Goal: Task Accomplishment & Management: Manage account settings

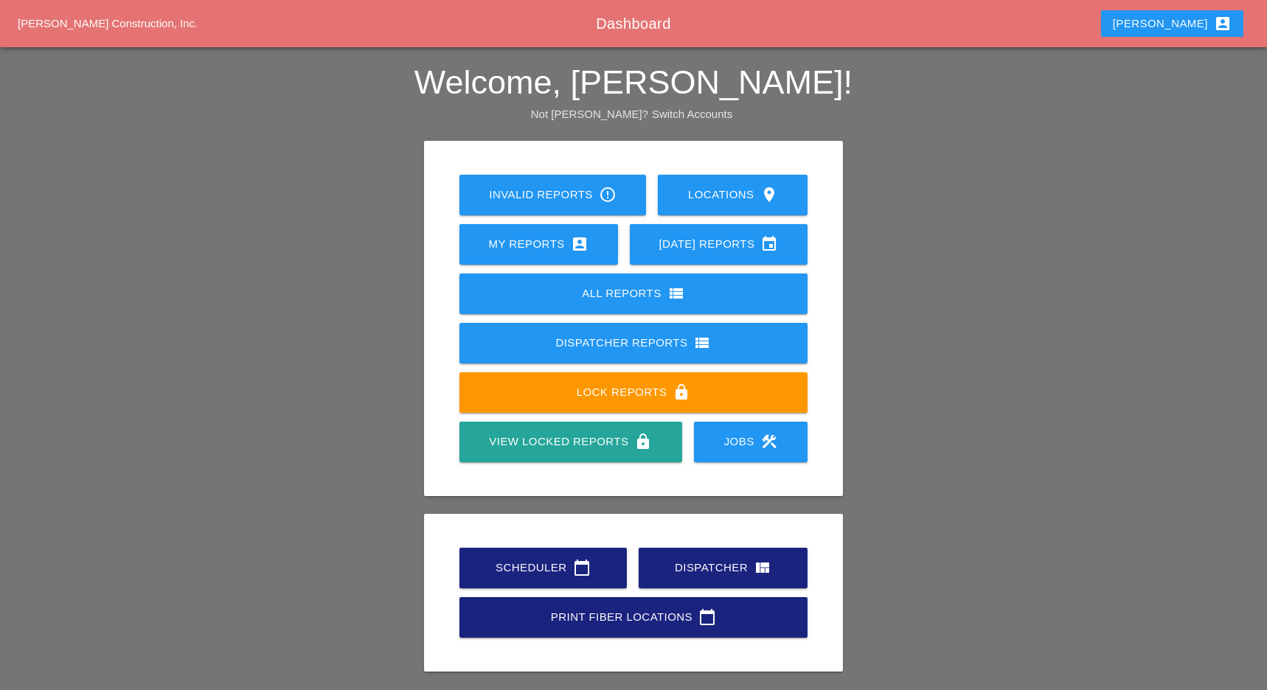
click at [552, 581] on link "Scheduler calendar_today" at bounding box center [542, 568] width 167 height 41
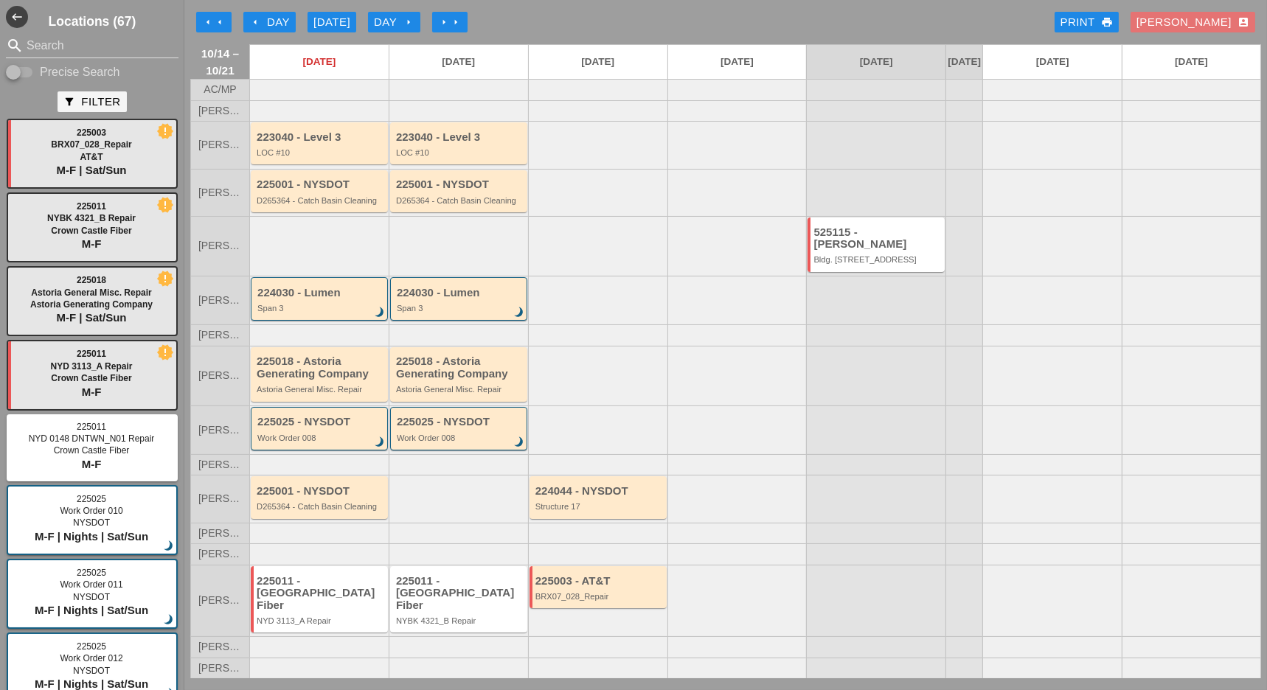
click at [23, 75] on div at bounding box center [13, 72] width 25 height 25
checkbox input "true"
click at [38, 48] on input "Search" at bounding box center [92, 46] width 131 height 24
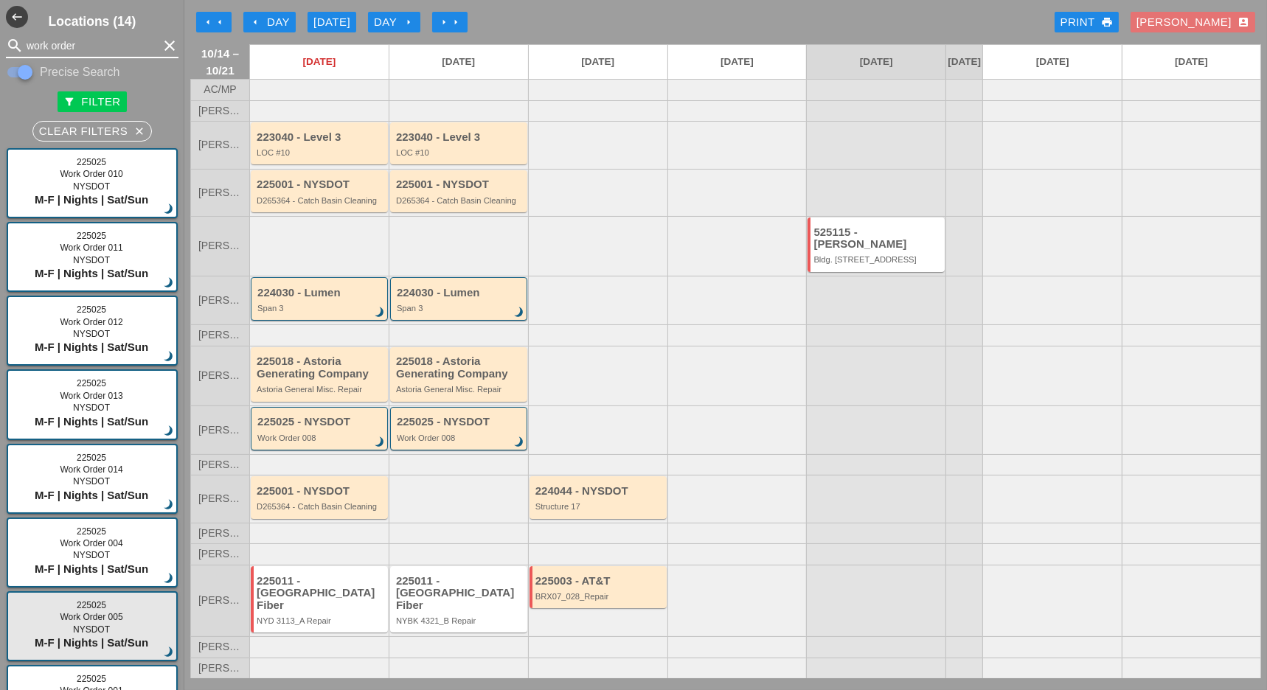
type input "work order"
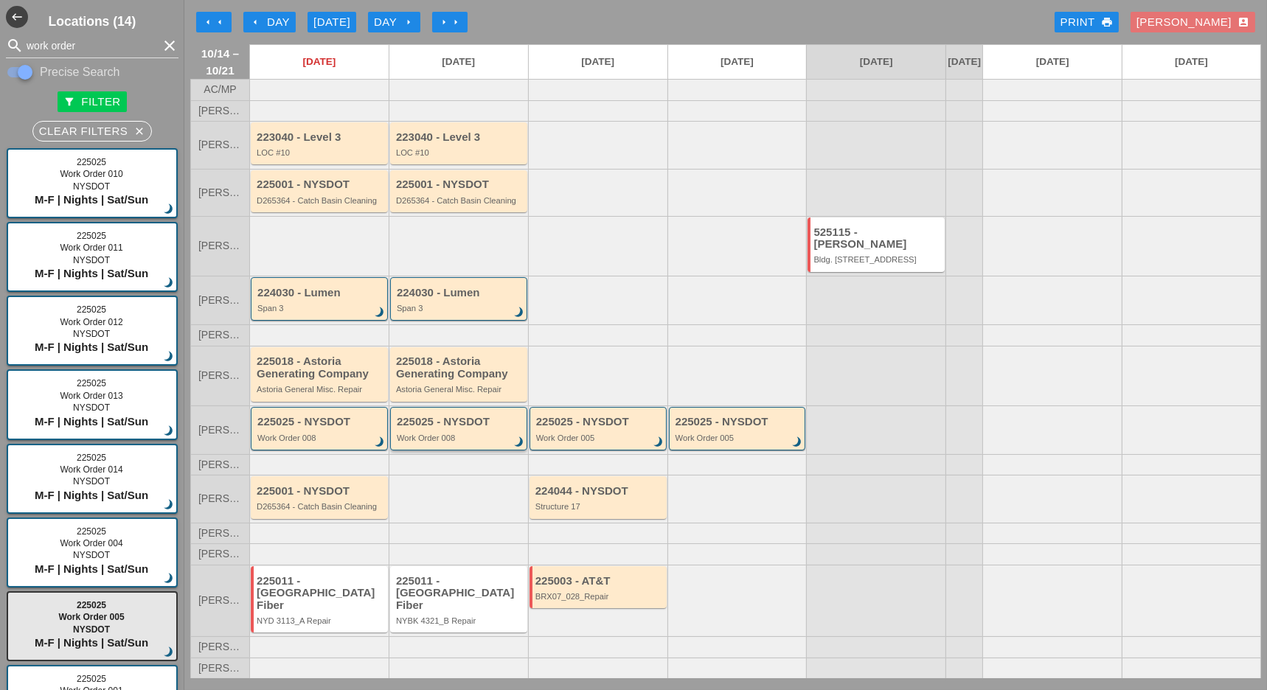
click at [473, 428] on div "225025 - NYSDOT" at bounding box center [460, 422] width 126 height 13
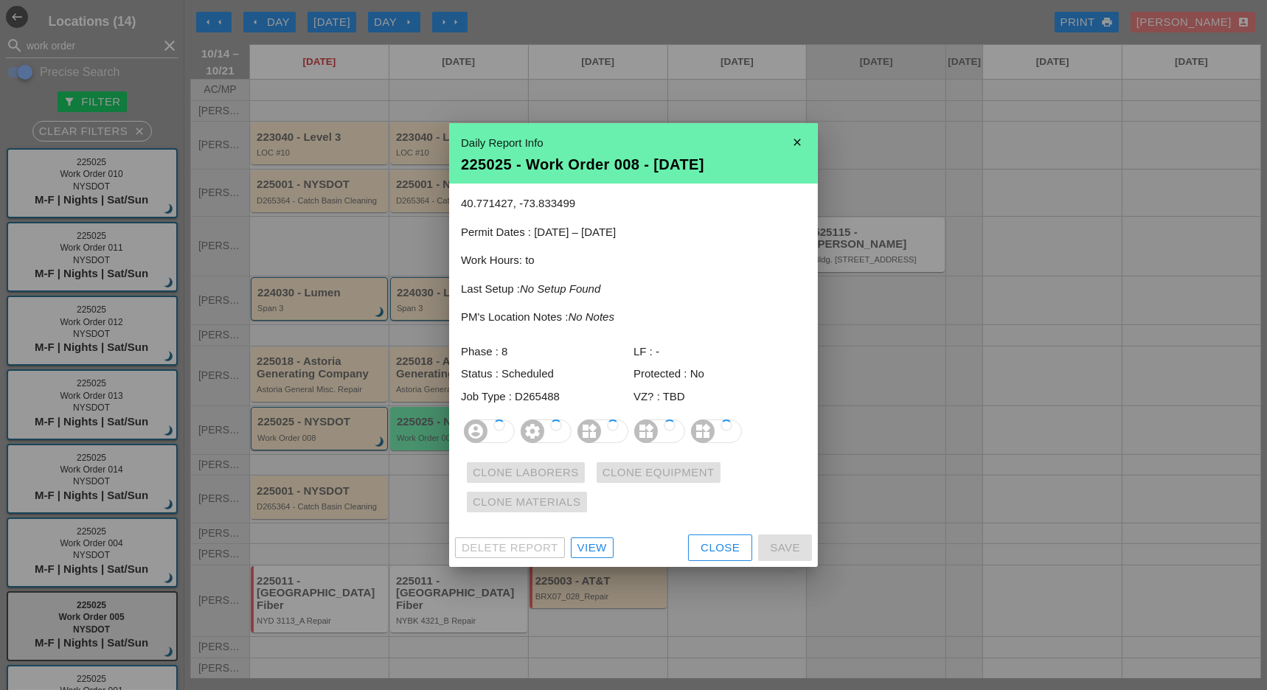
click at [473, 431] on icon "account_circle" at bounding box center [476, 432] width 24 height 24
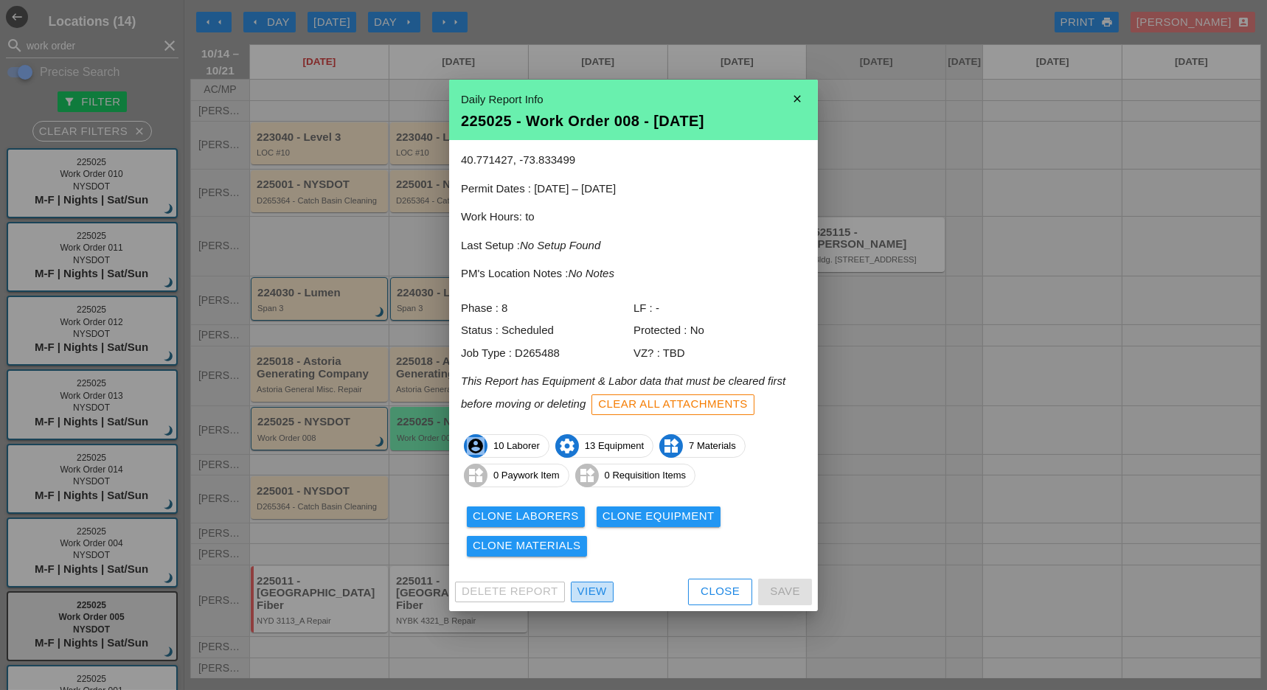
click at [587, 585] on div "View" at bounding box center [591, 591] width 29 height 17
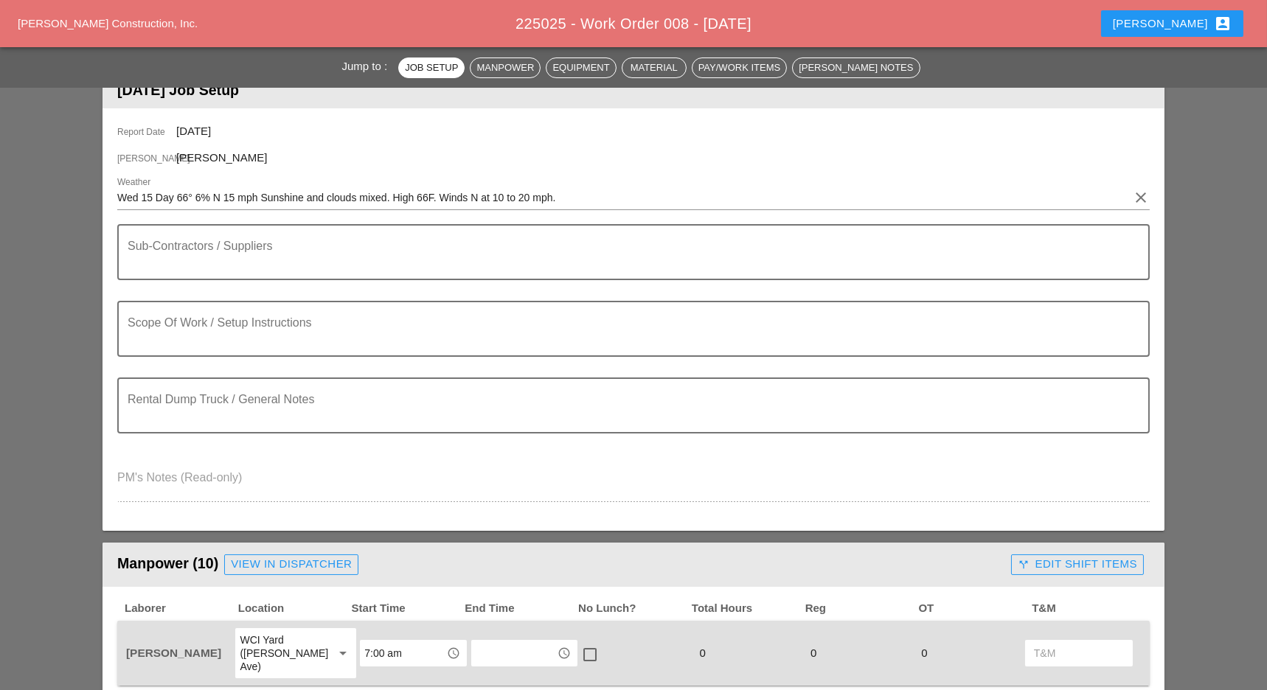
scroll to position [175, 0]
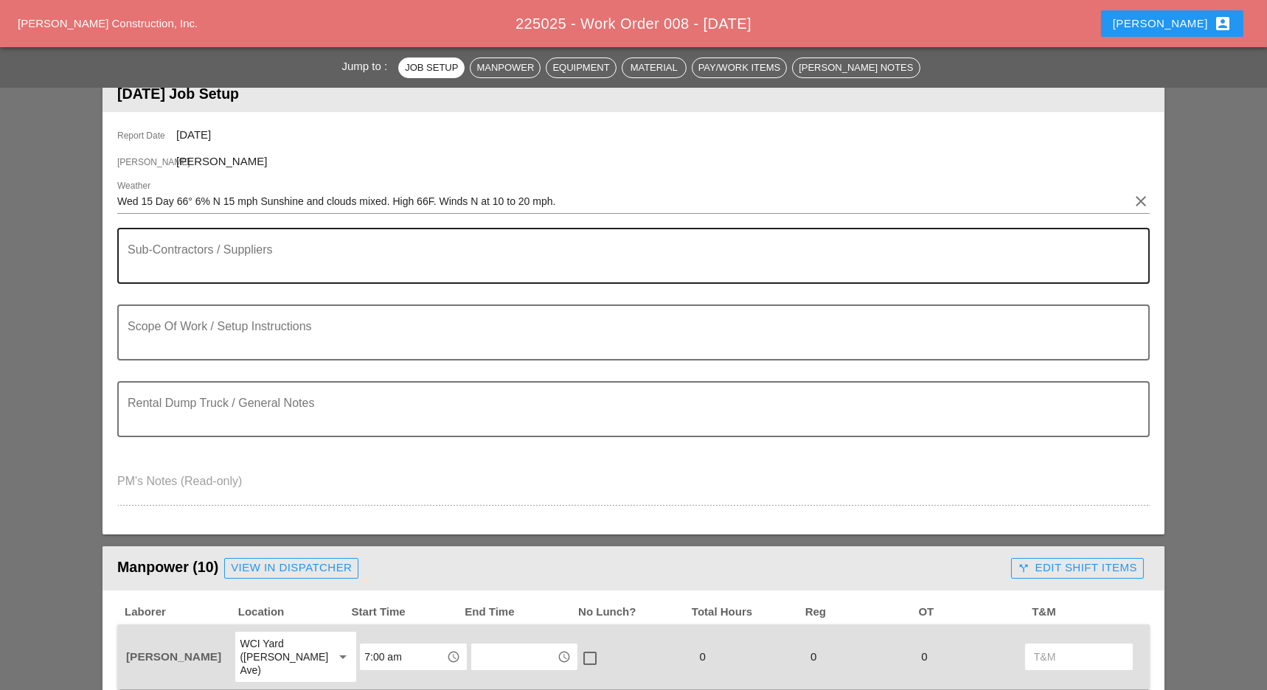
click at [355, 261] on textarea "Sub-Contractors / Suppliers" at bounding box center [628, 264] width 1000 height 35
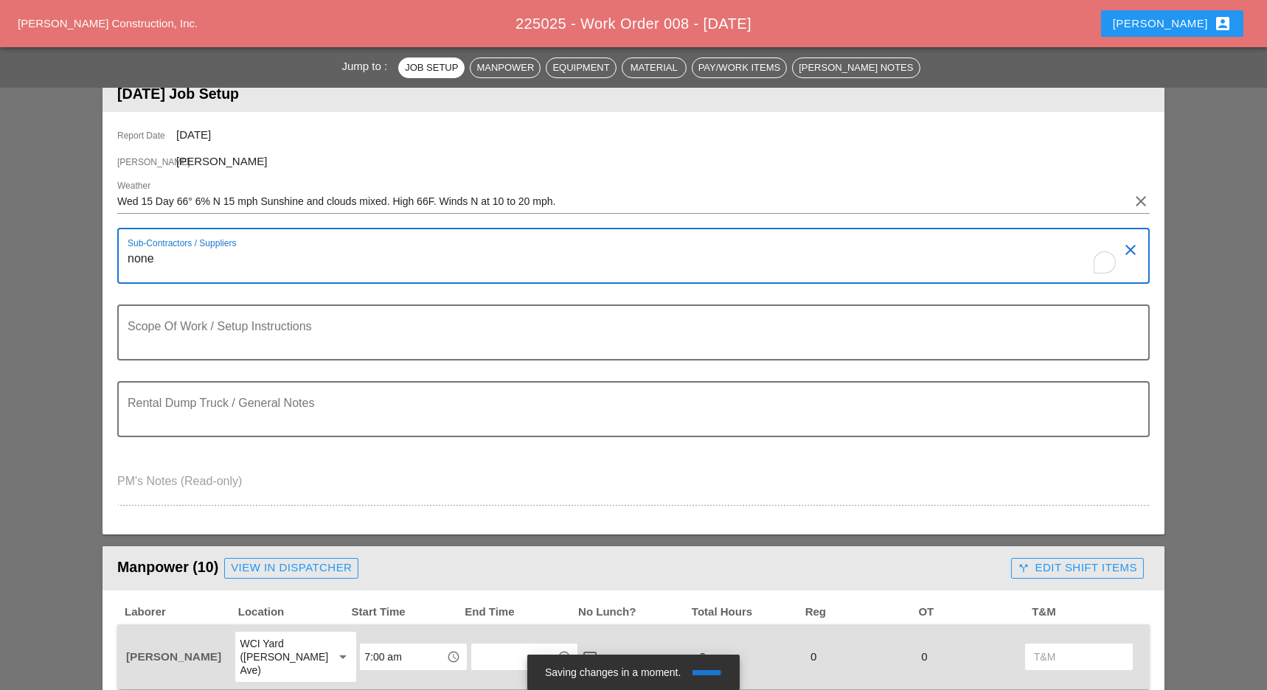
type textarea "none"
click at [469, 335] on textarea "Scope Of Work / Setup Instructions" at bounding box center [628, 341] width 1000 height 35
click at [137, 340] on textarea "To enrich screen reader interactions, please activate Accessibility in Grammarl…" at bounding box center [628, 341] width 1000 height 35
paste textarea "Description: 2 SCOPES OF WORK: Request #1: Remove and replace the access restri…"
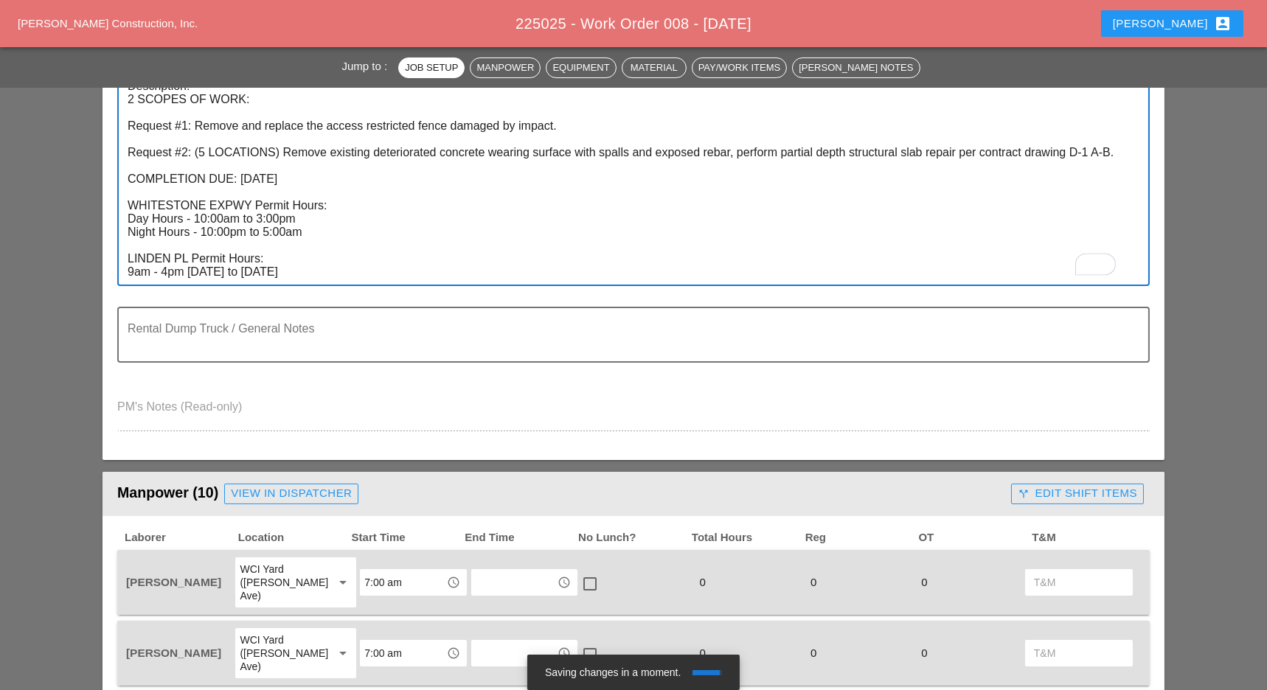
scroll to position [425, 0]
type textarea "Description: 2 SCOPES OF WORK: Request #1: Remove and replace the access restri…"
click at [592, 355] on textarea "Rental Dump Truck / General Notes" at bounding box center [628, 342] width 1000 height 35
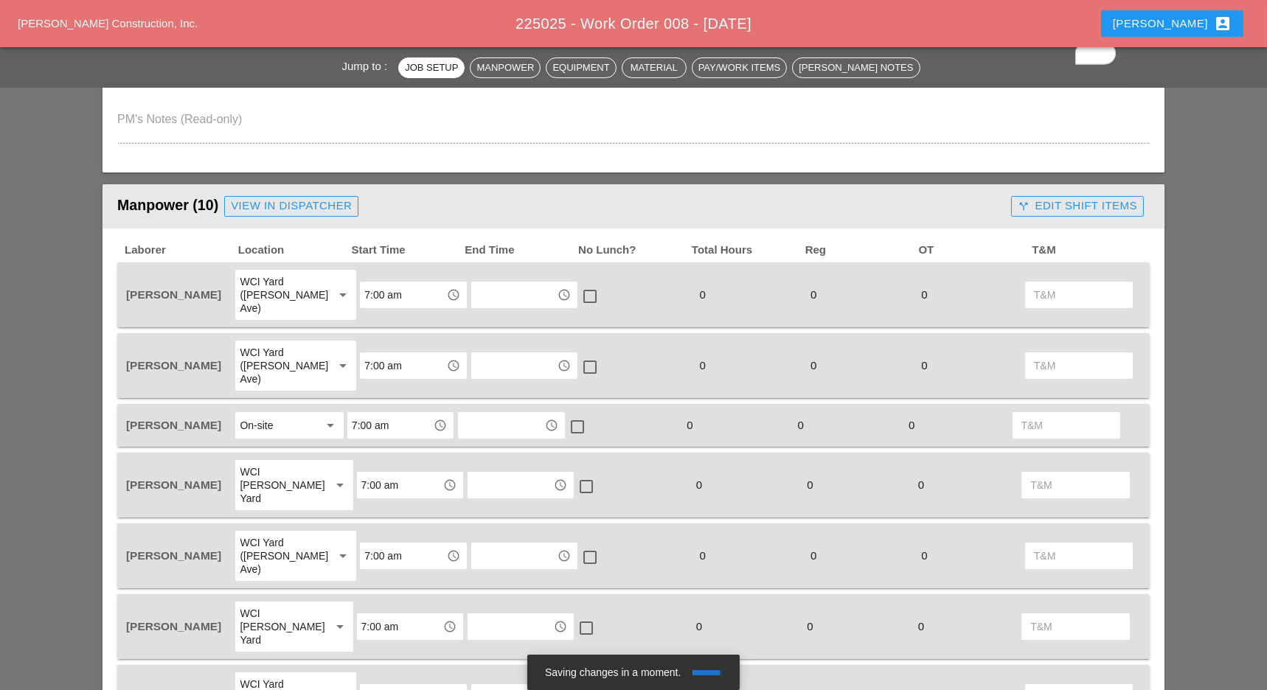
scroll to position [729, 0]
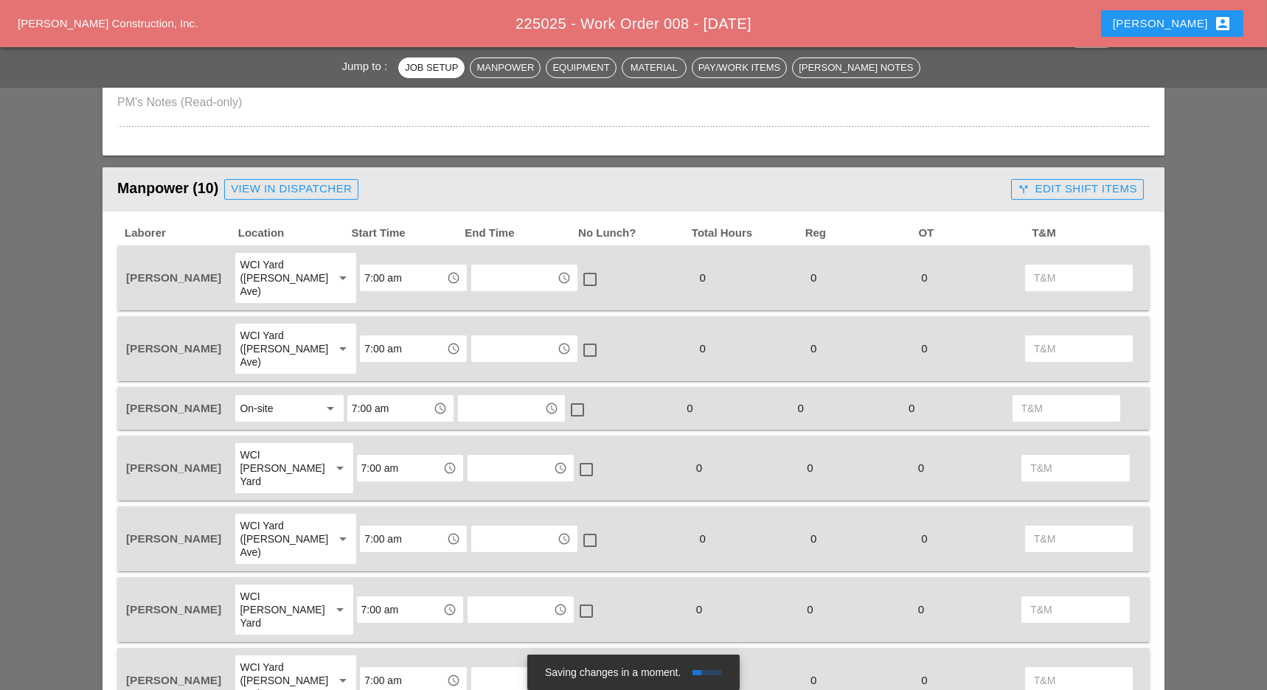
type textarea "none"
click at [403, 397] on input "7:00 am" at bounding box center [390, 409] width 77 height 24
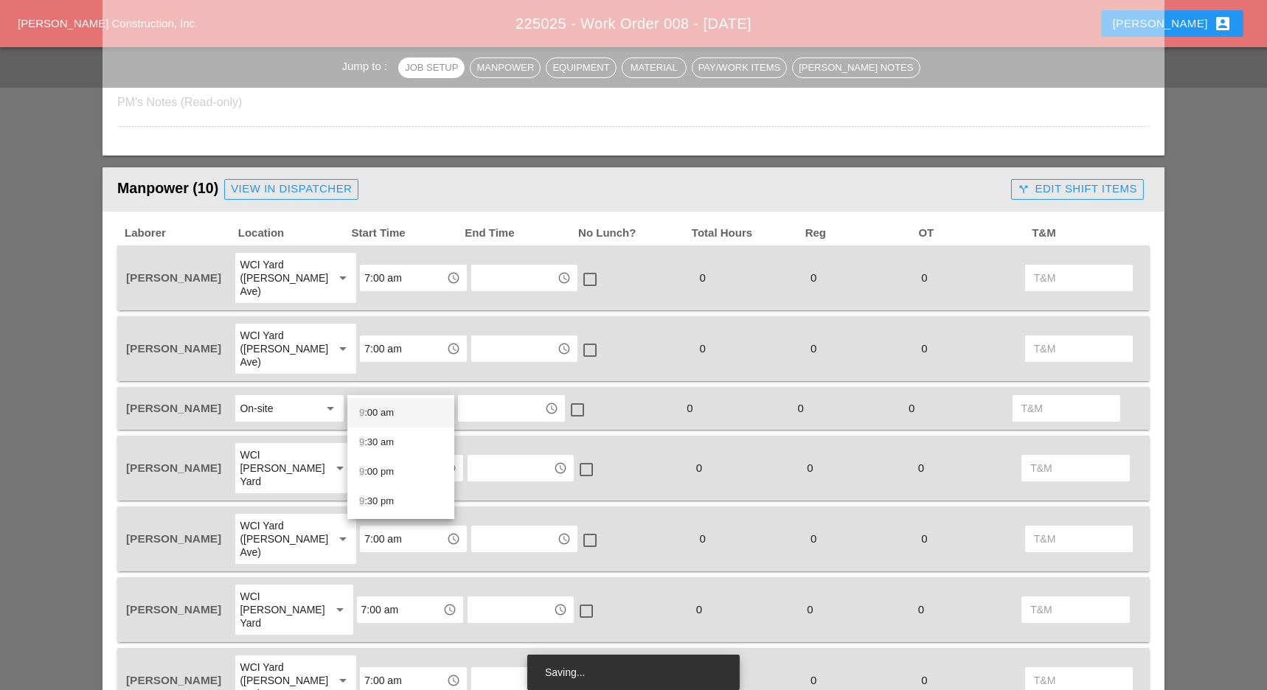
click at [388, 418] on div "9 :00 am" at bounding box center [400, 413] width 83 height 18
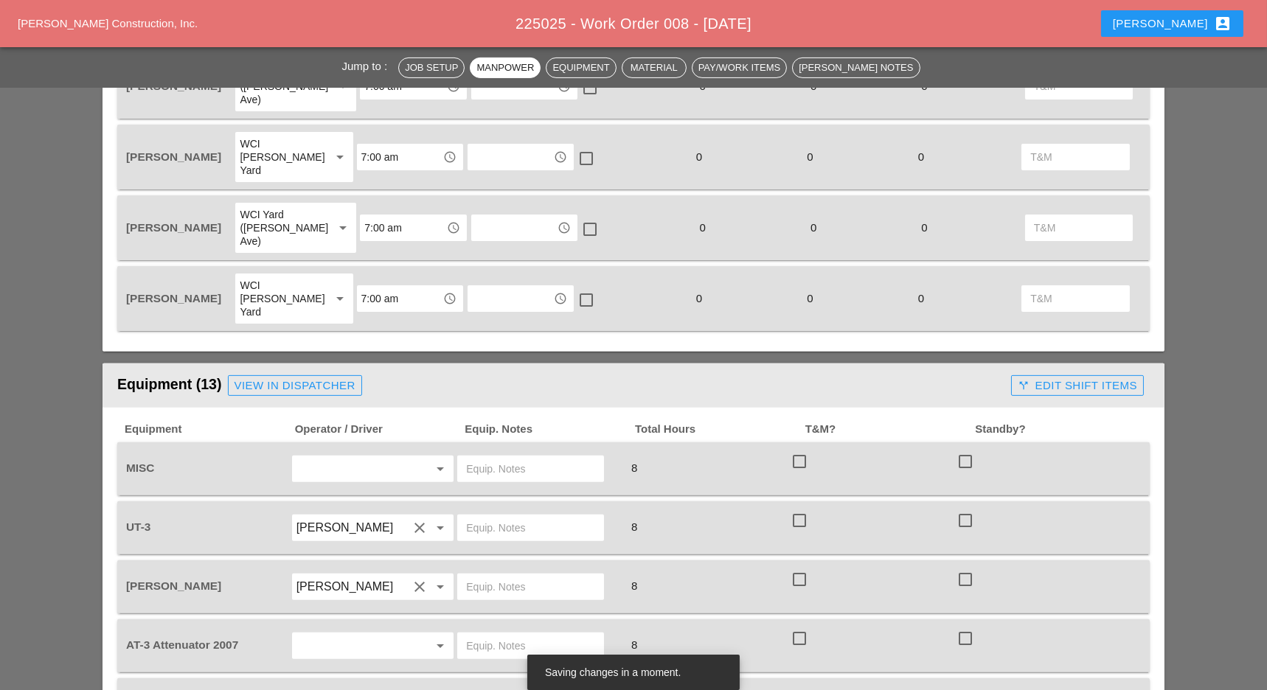
scroll to position [1344, 0]
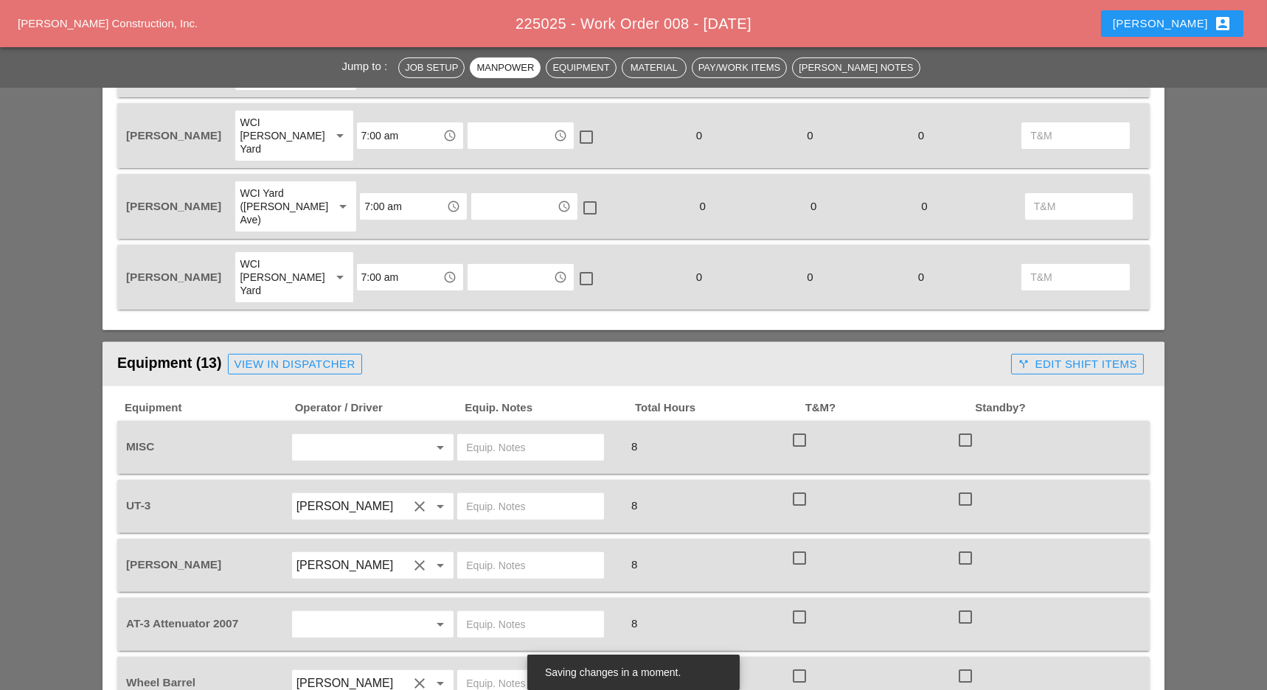
type input "9:00 am"
click at [401, 436] on input "text" at bounding box center [352, 448] width 112 height 24
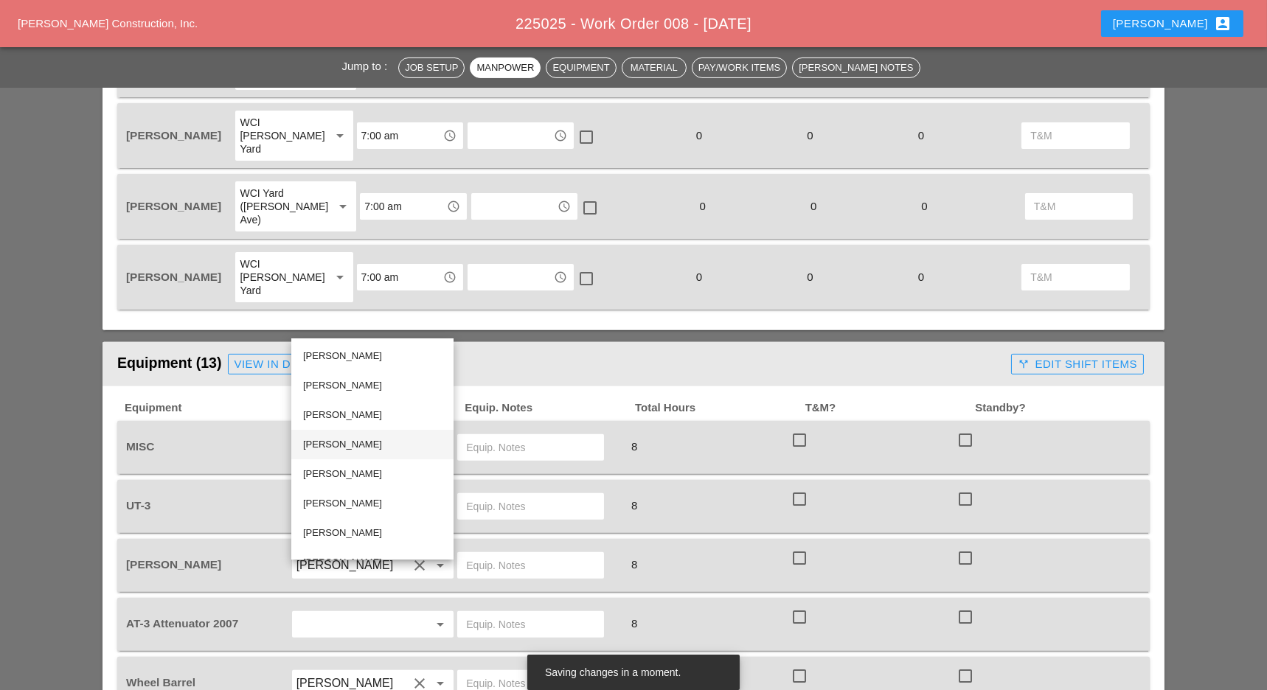
click at [390, 445] on div "[PERSON_NAME]" at bounding box center [372, 445] width 139 height 18
type input "[PERSON_NAME]"
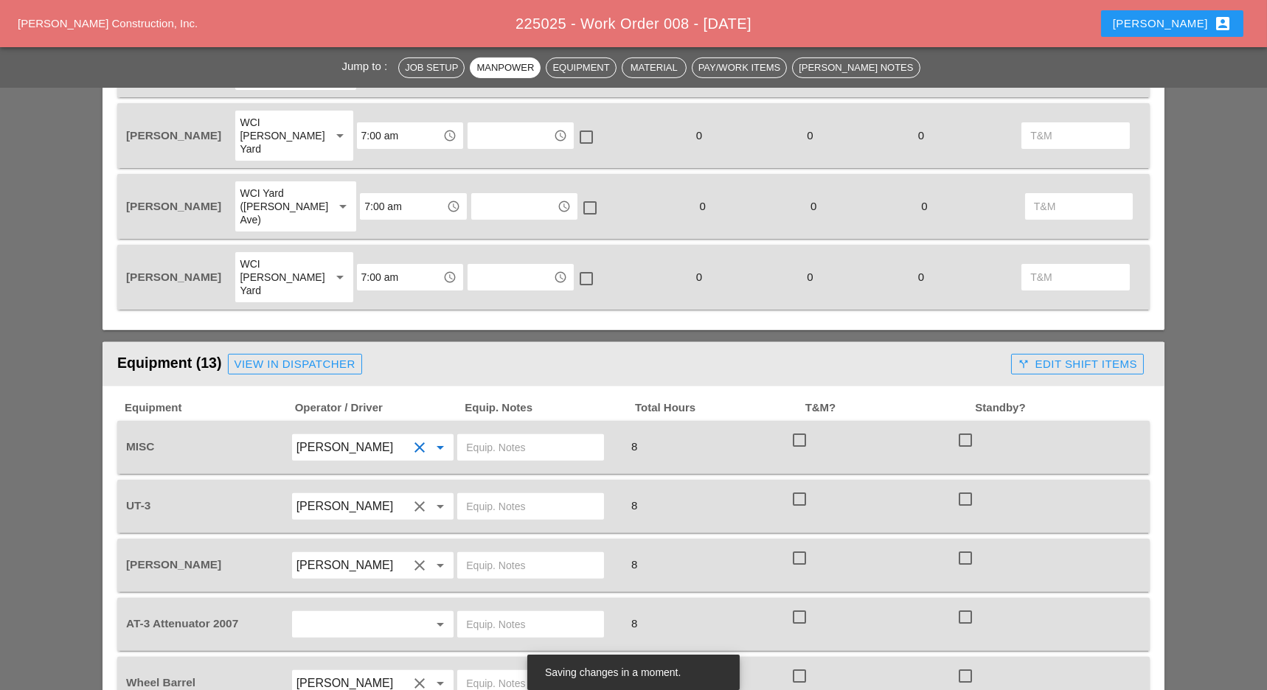
click at [517, 436] on input "text" at bounding box center [530, 448] width 129 height 24
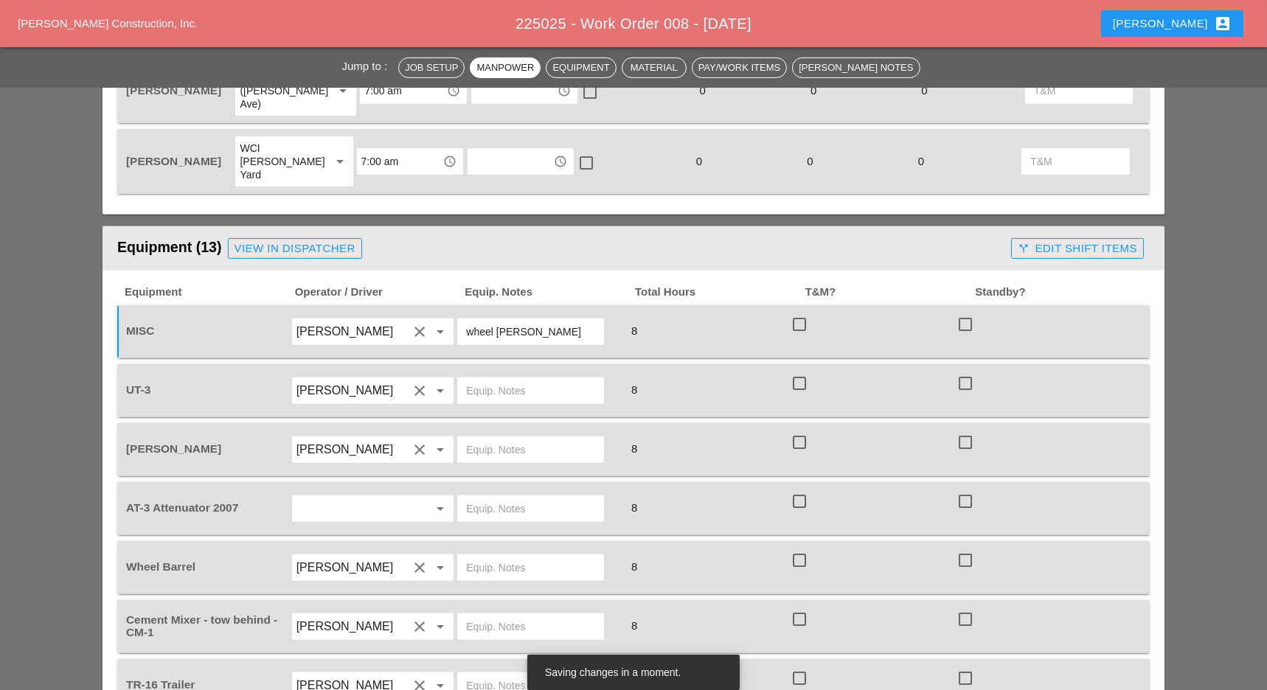
scroll to position [1477, 0]
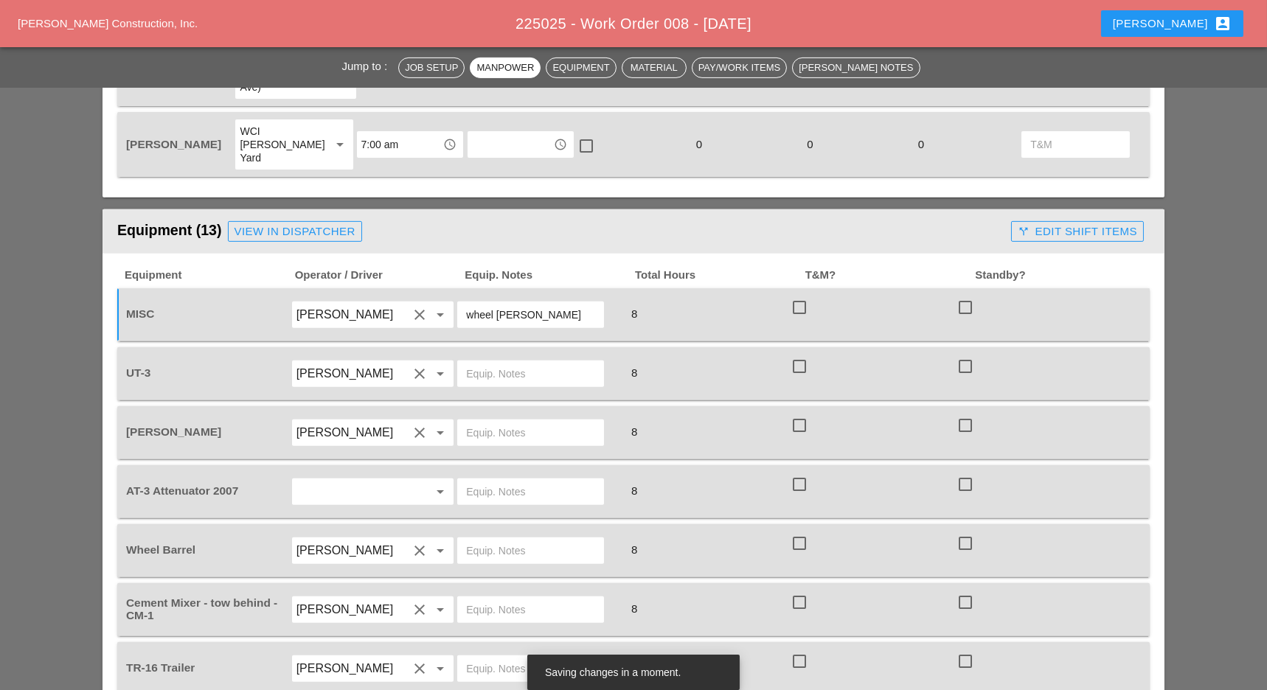
type input "wheel barrow"
click at [541, 362] on input "text" at bounding box center [530, 374] width 129 height 24
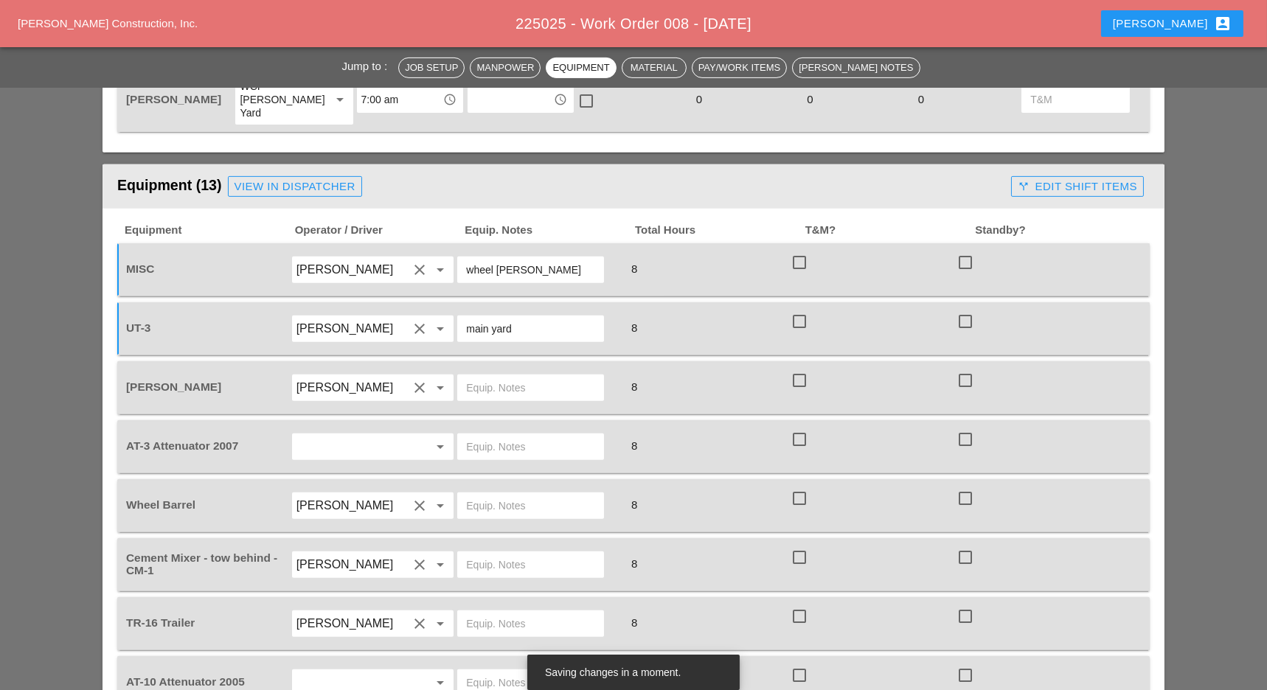
scroll to position [1573, 0]
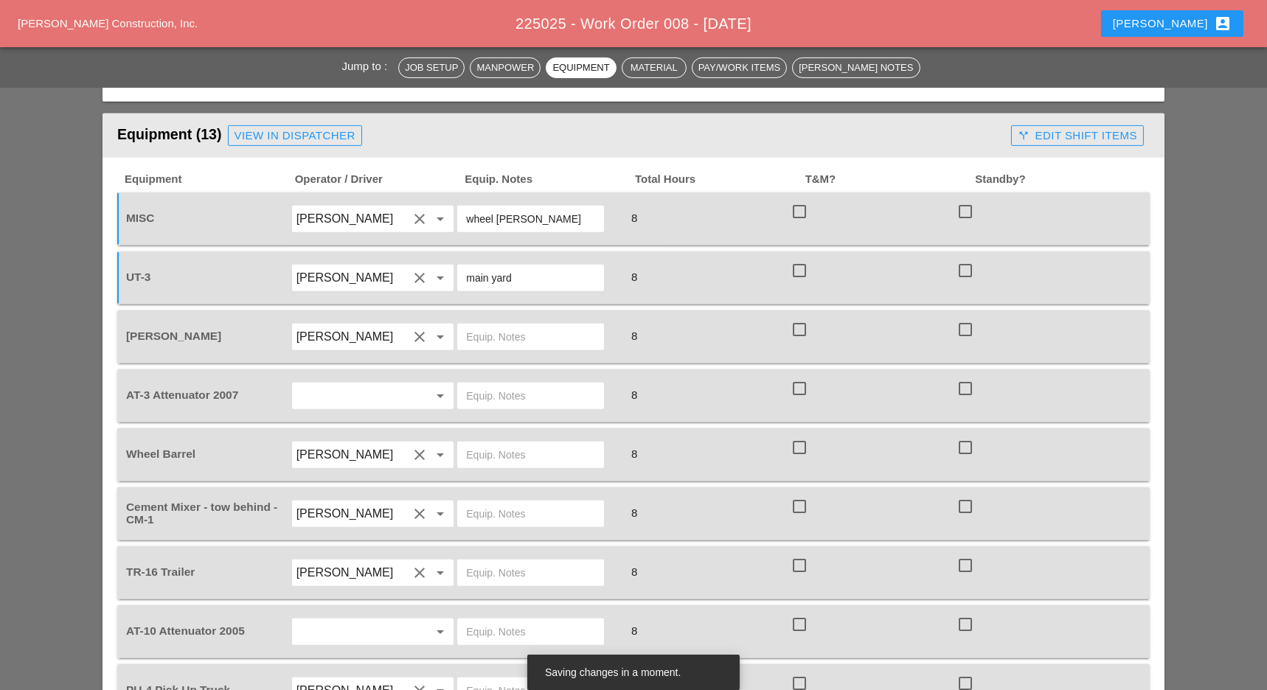
type input "main yard"
click at [521, 325] on input "text" at bounding box center [530, 337] width 129 height 24
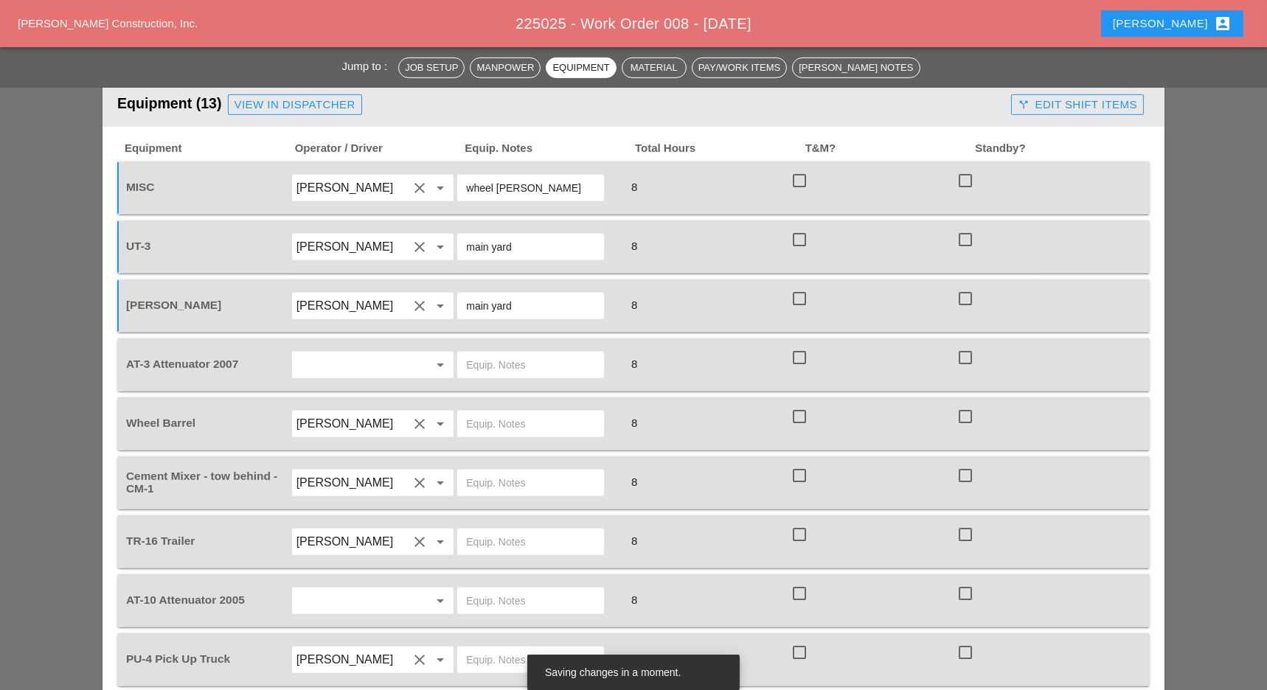
scroll to position [1635, 0]
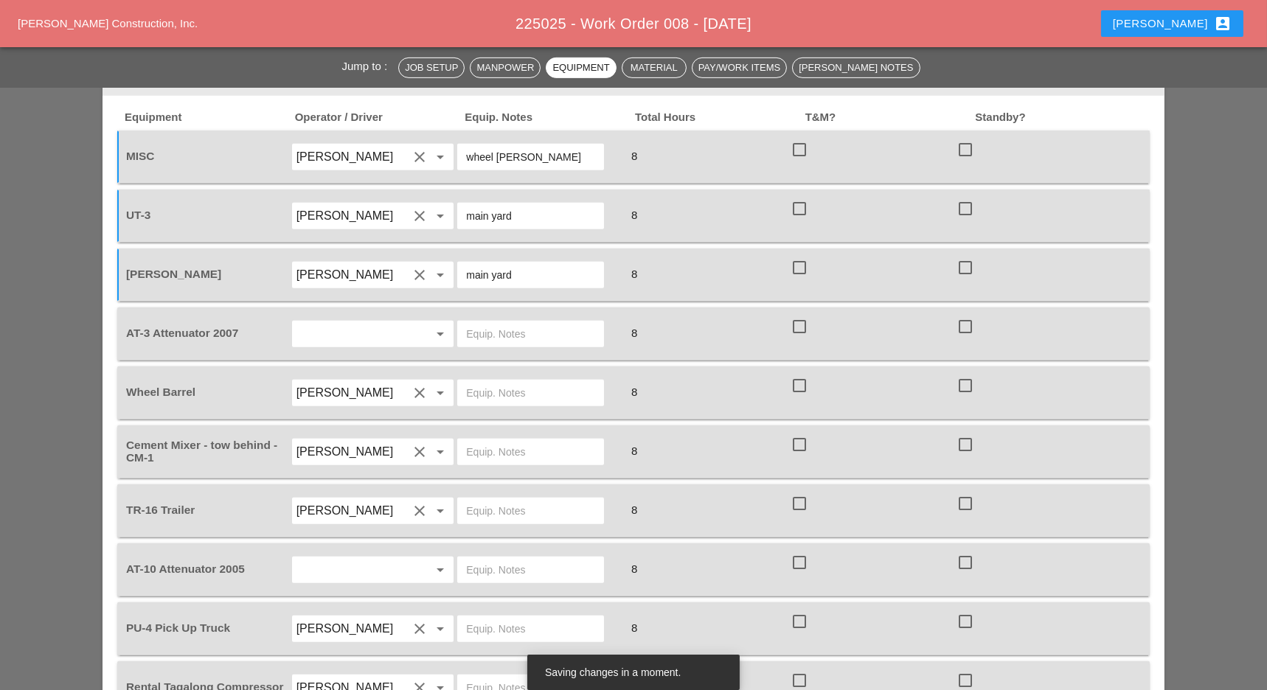
type input "main yard"
click at [372, 322] on input "text" at bounding box center [352, 334] width 112 height 24
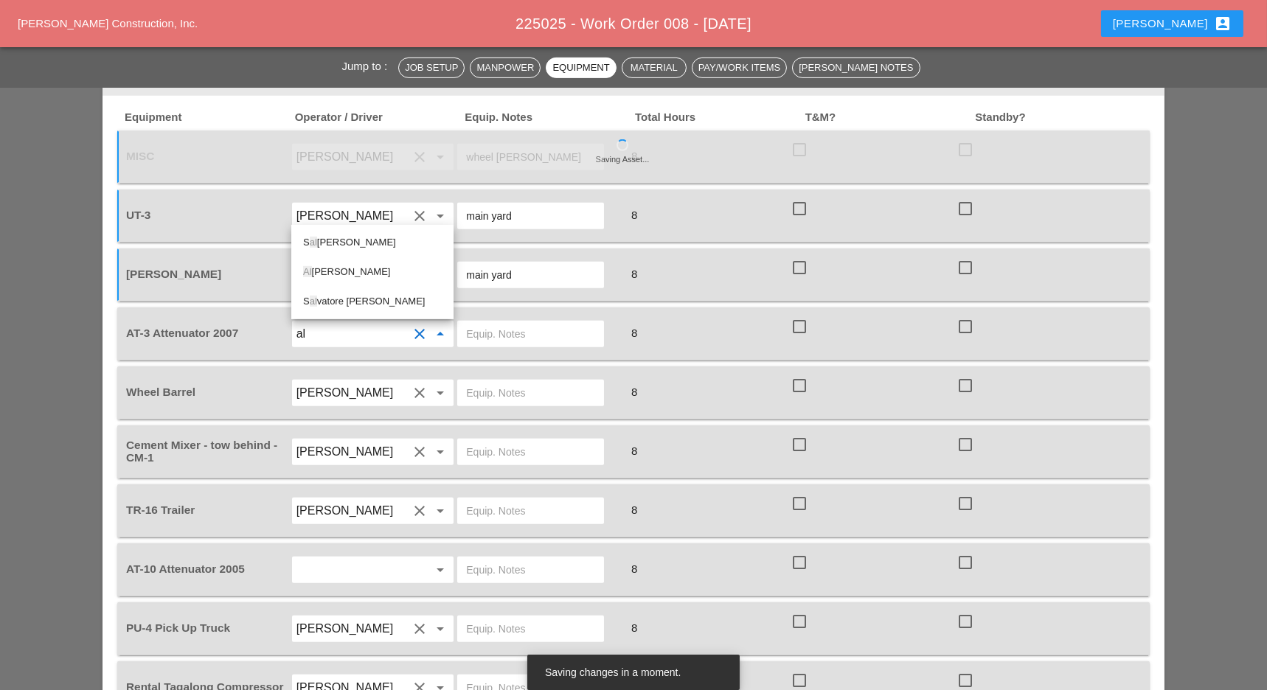
type input "a"
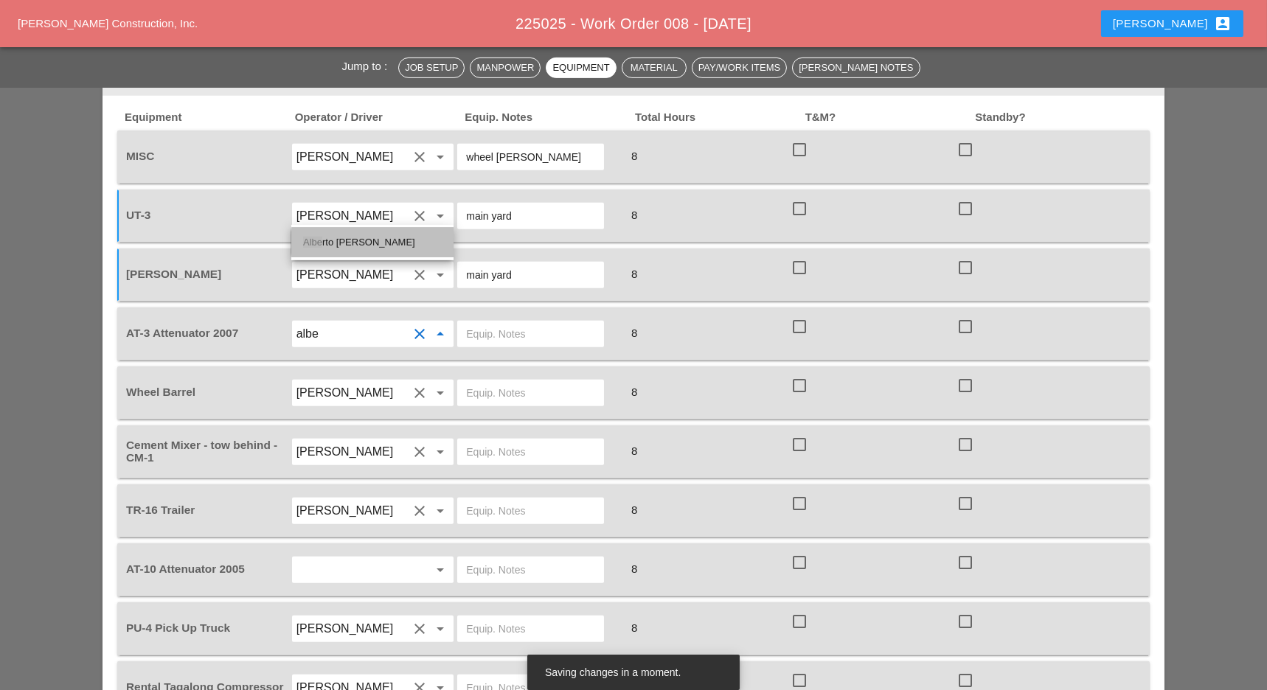
click at [390, 247] on div "Albe rto Barajas Flores" at bounding box center [372, 243] width 139 height 18
type input "[PERSON_NAME]"
click at [516, 322] on input "text" at bounding box center [530, 334] width 129 height 24
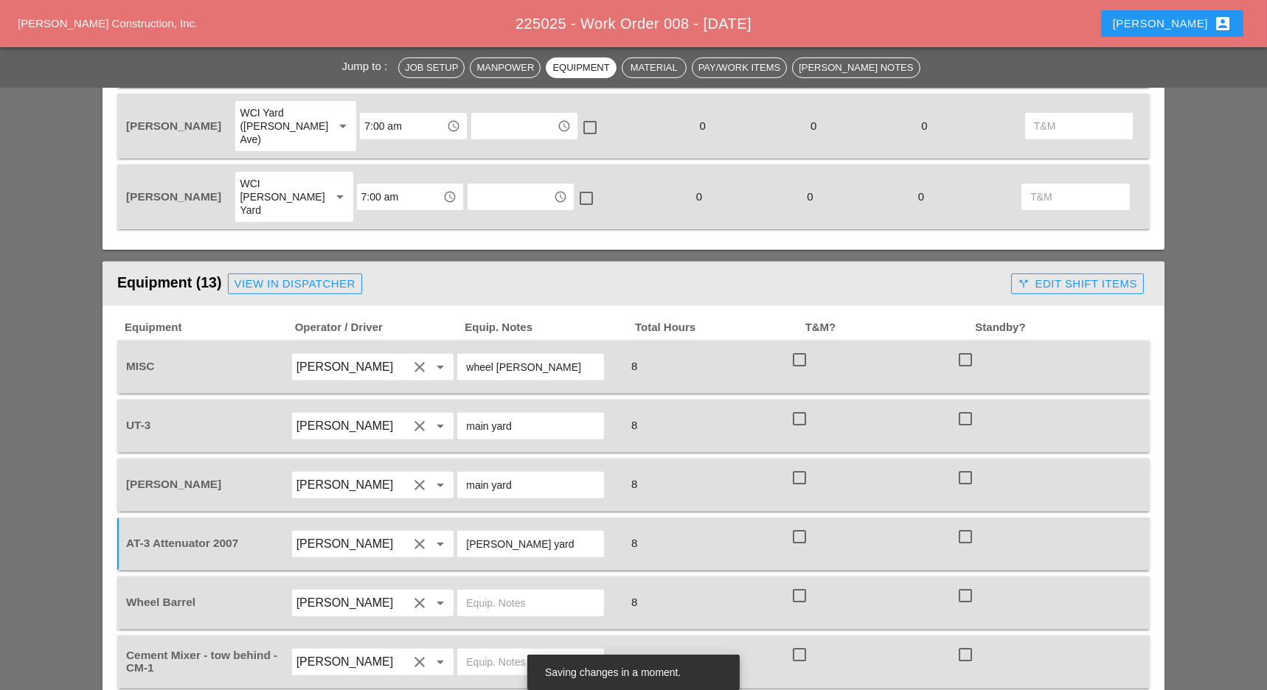
scroll to position [1425, 0]
type input "Bruckner yard"
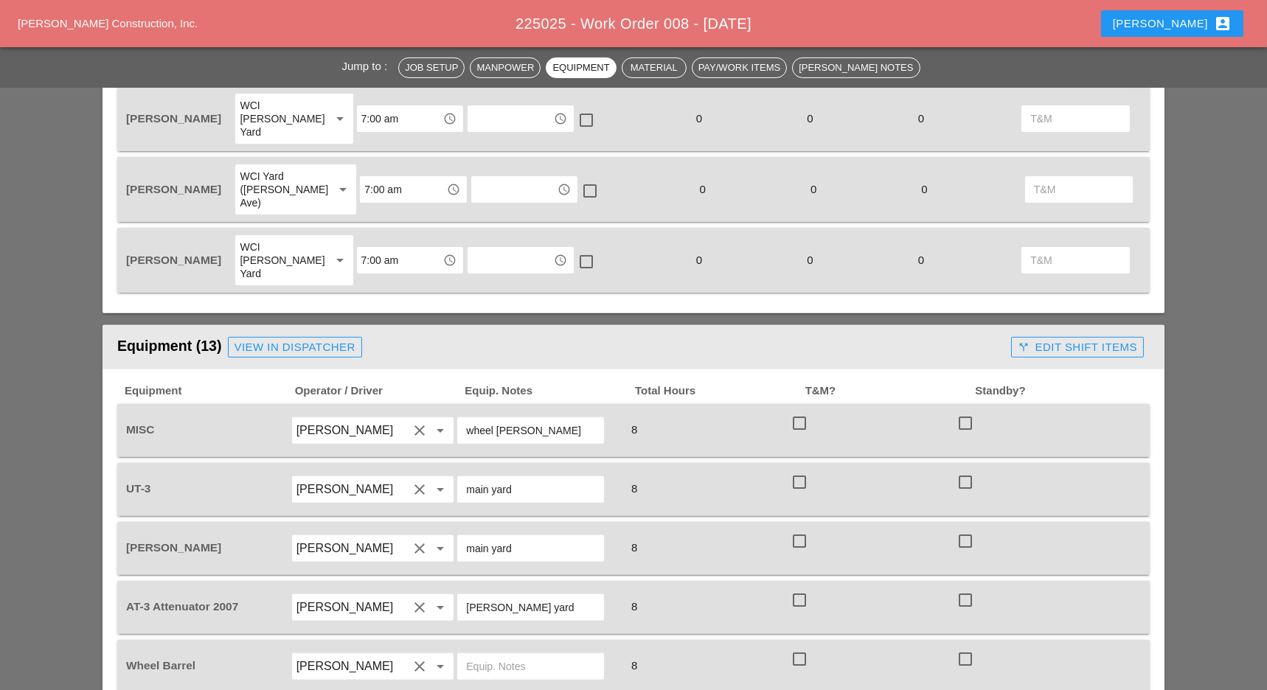
scroll to position [1307, 0]
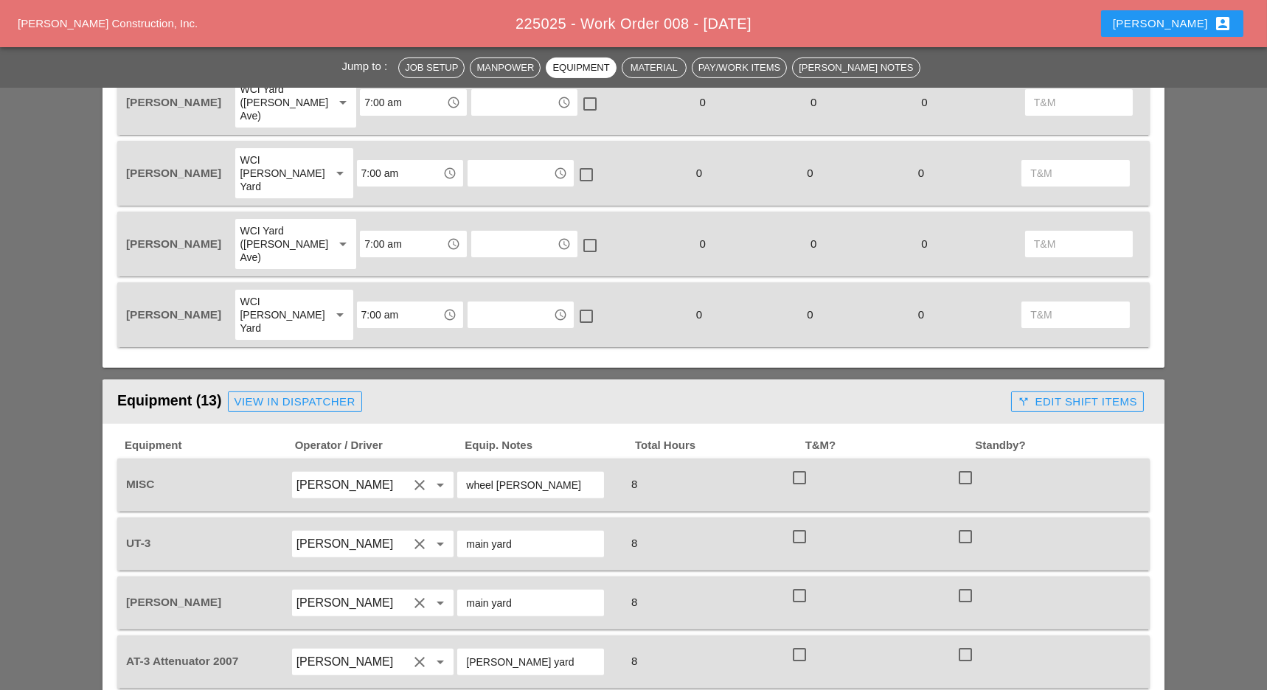
click at [333, 394] on div "View in Dispatcher" at bounding box center [294, 402] width 121 height 17
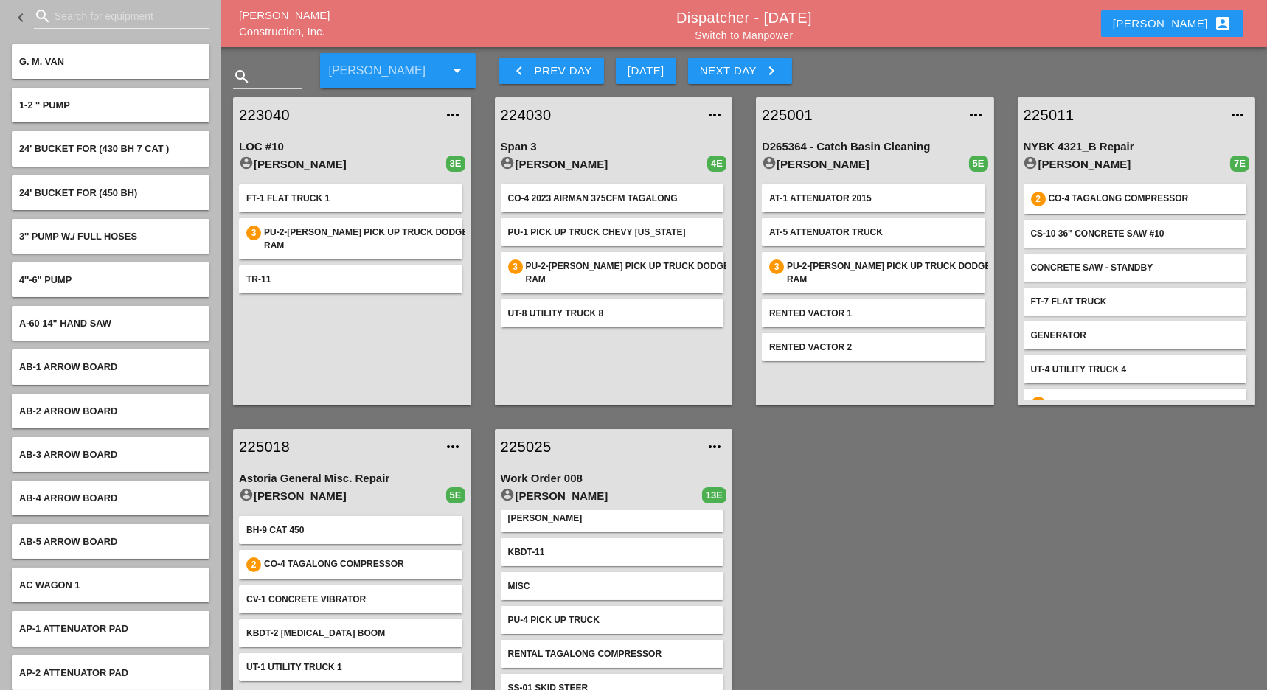
scroll to position [126, 0]
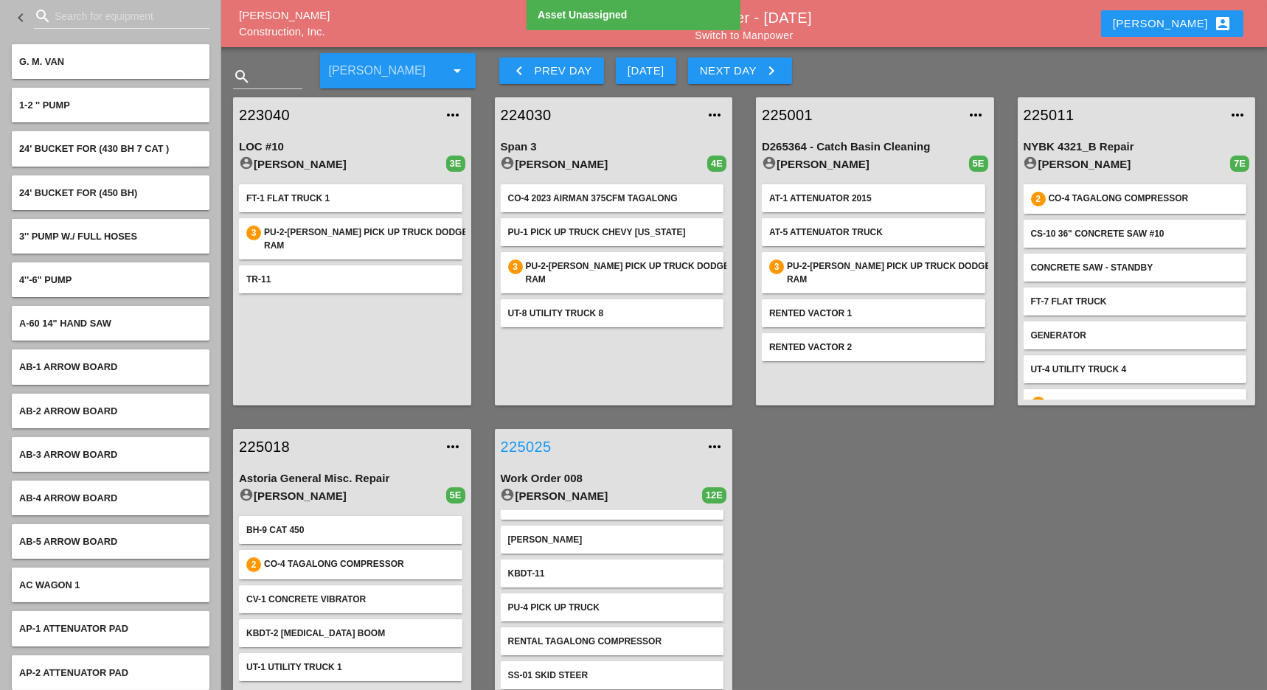
click at [526, 441] on link "225025" at bounding box center [599, 447] width 197 height 22
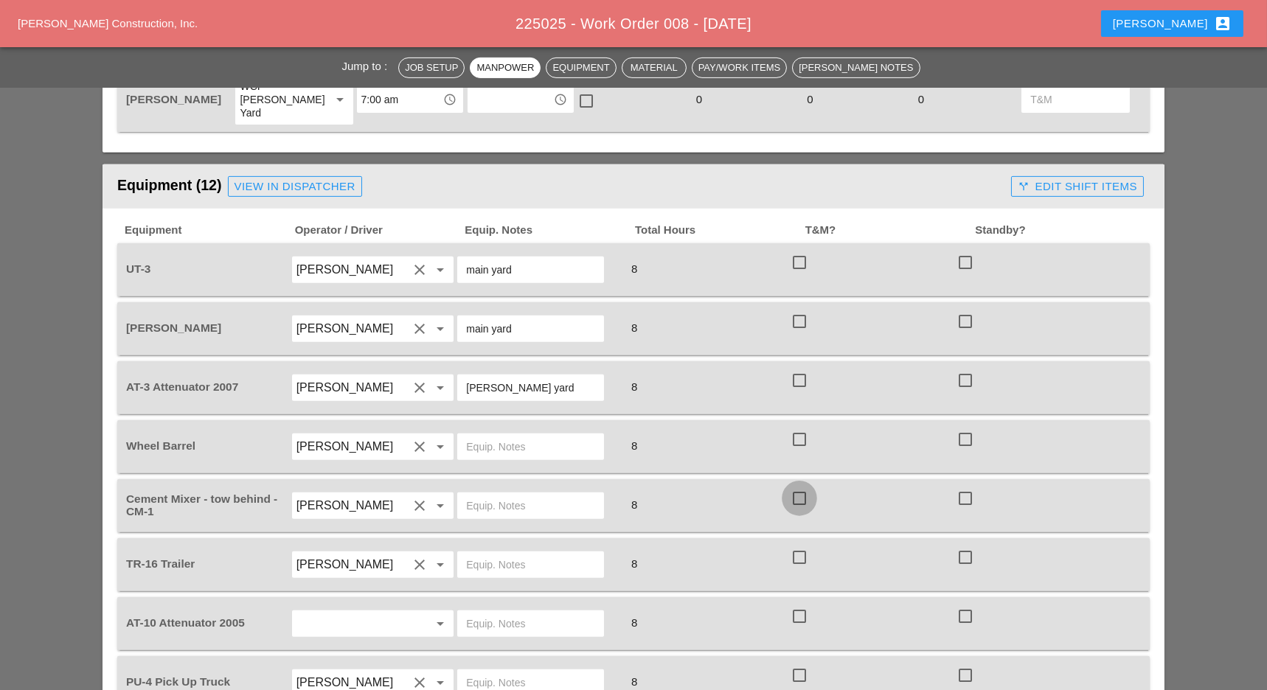
scroll to position [1520, 0]
click at [540, 437] on input "text" at bounding box center [530, 449] width 129 height 24
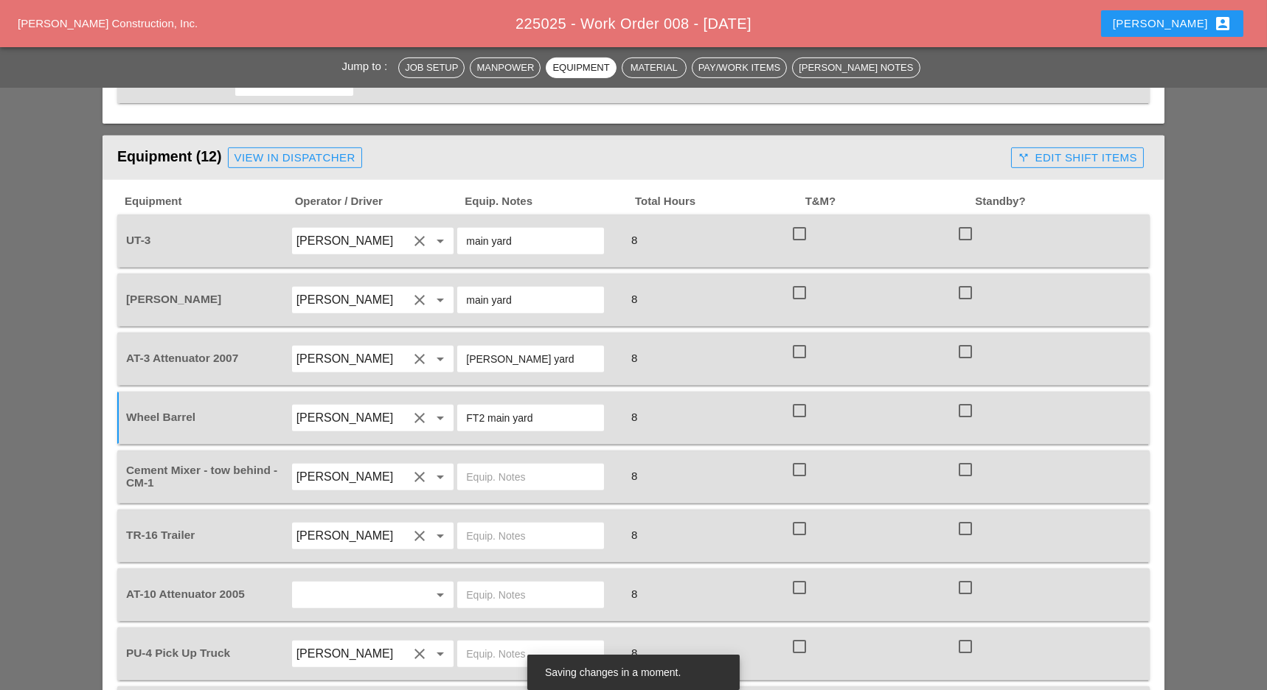
scroll to position [1579, 0]
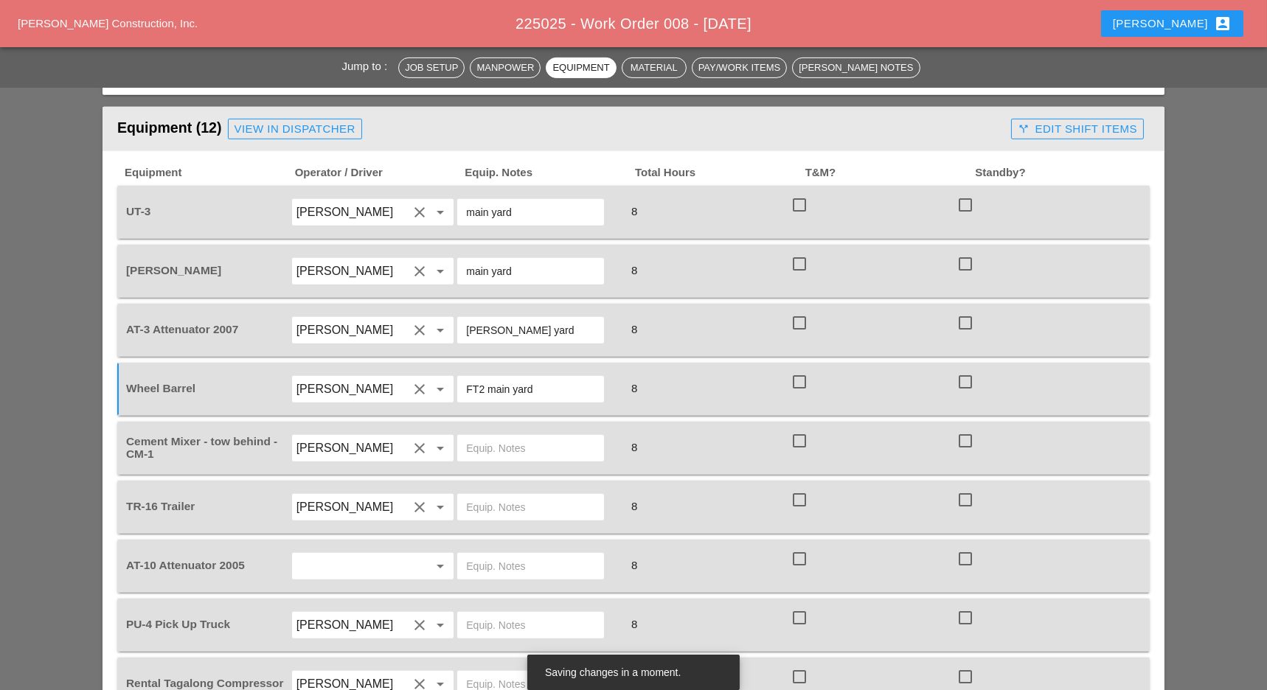
type input "FT2 main yard"
click at [516, 437] on input "text" at bounding box center [530, 449] width 129 height 24
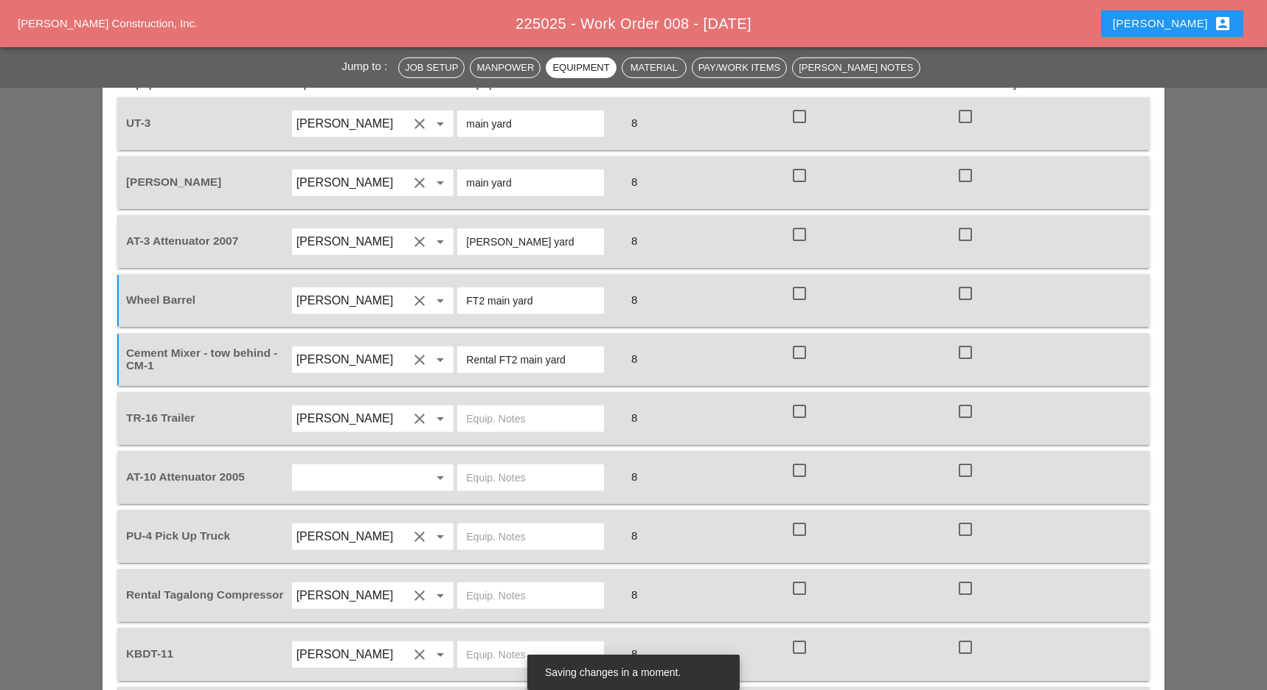
scroll to position [1669, 0]
type input "Rental FT2 main yard"
click at [535, 406] on input "text" at bounding box center [530, 418] width 129 height 24
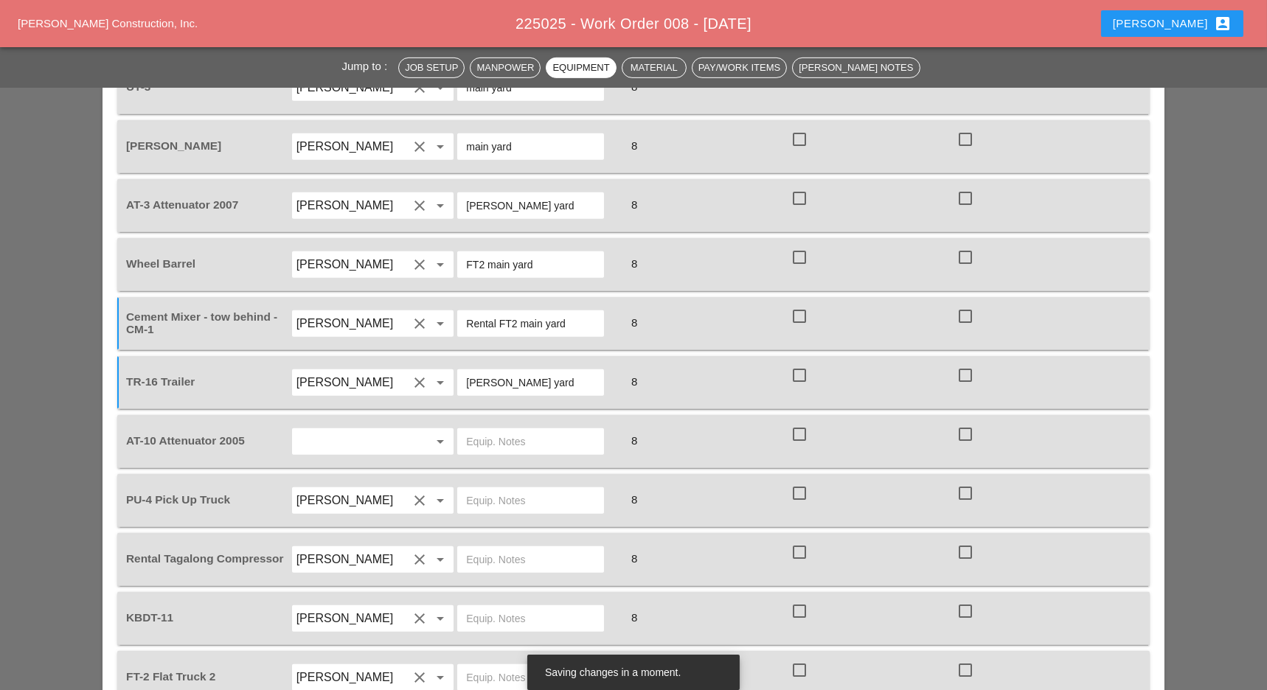
scroll to position [1717, 0]
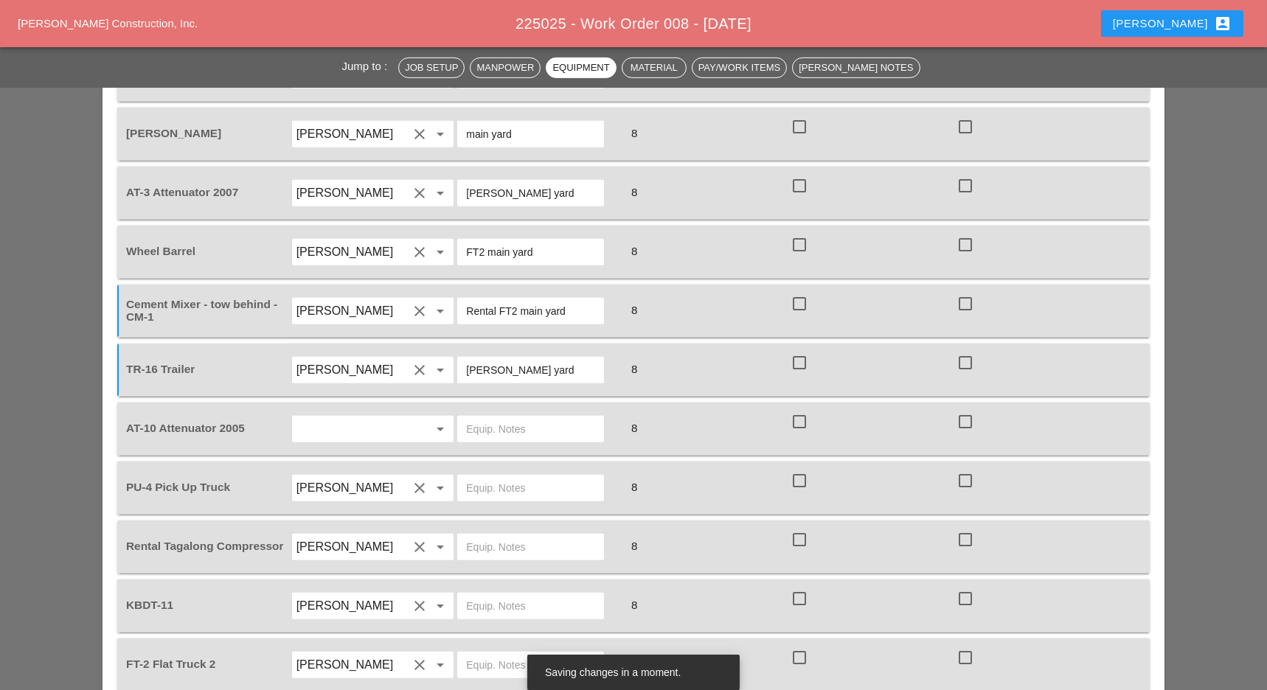
type input "Bruckner yard"
click at [377, 417] on input "text" at bounding box center [352, 429] width 112 height 24
type input "b"
click at [371, 345] on div "Hu go Zambrano" at bounding box center [372, 337] width 139 height 18
type input "[PERSON_NAME]"
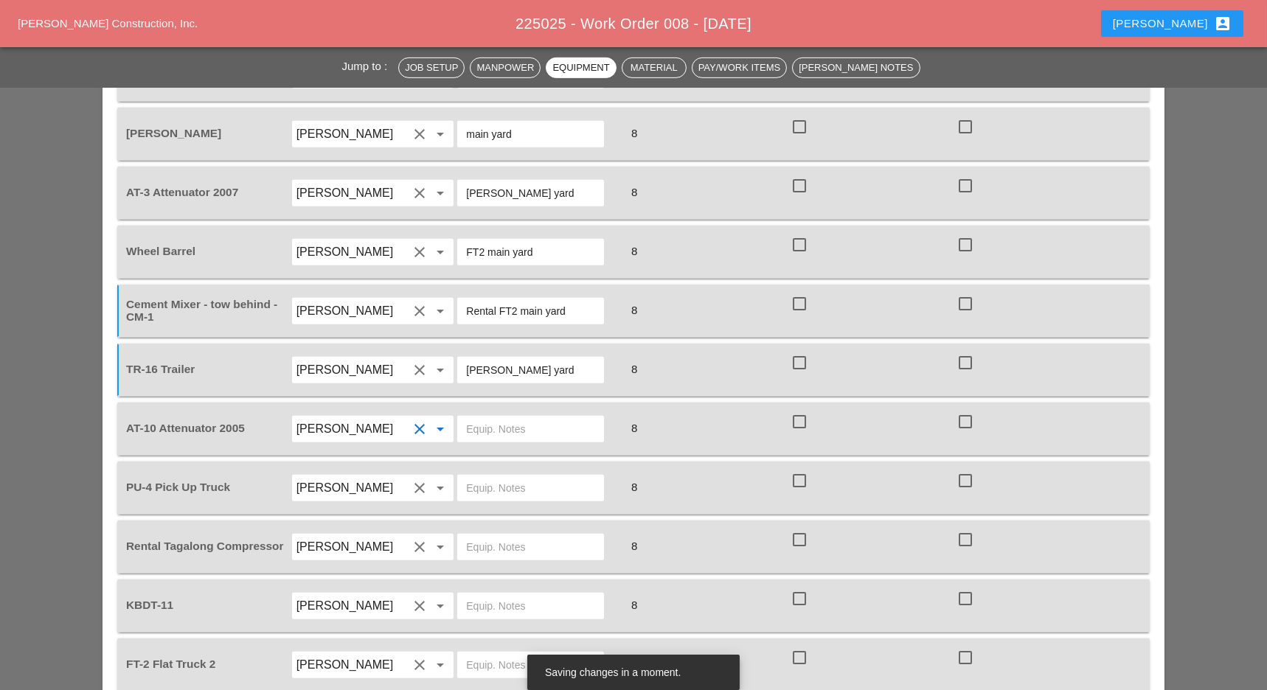
click at [531, 417] on input "text" at bounding box center [530, 429] width 129 height 24
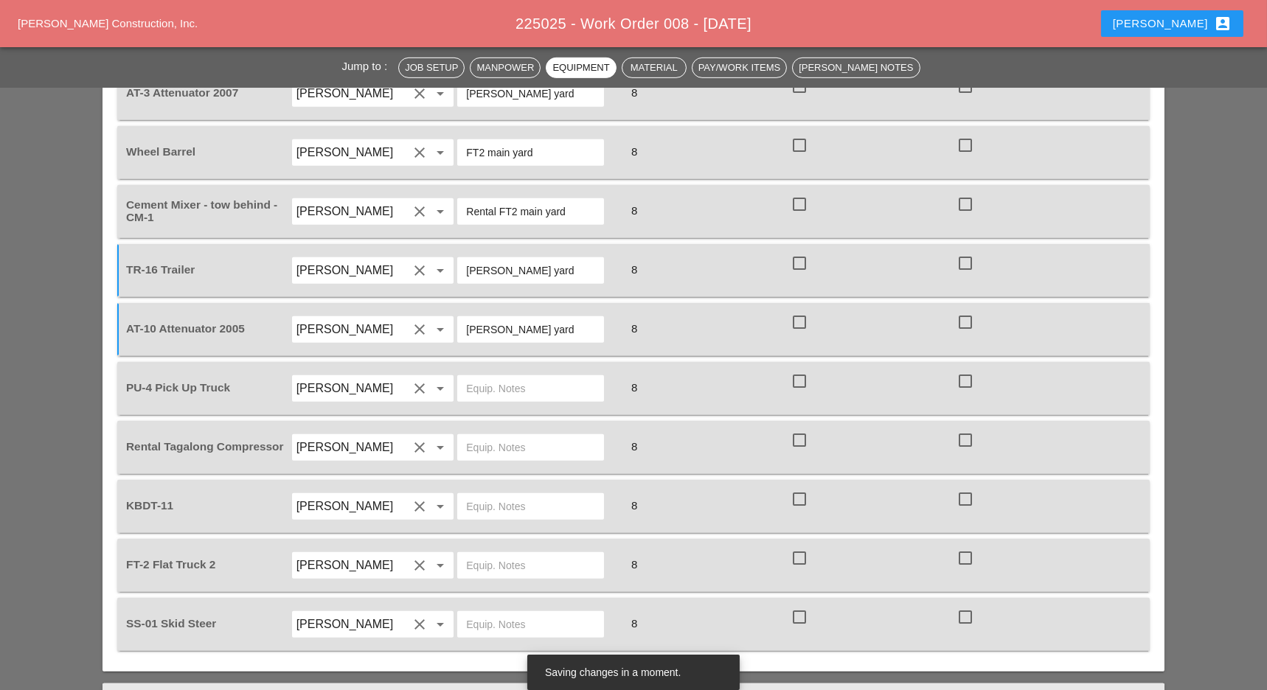
scroll to position [1824, 0]
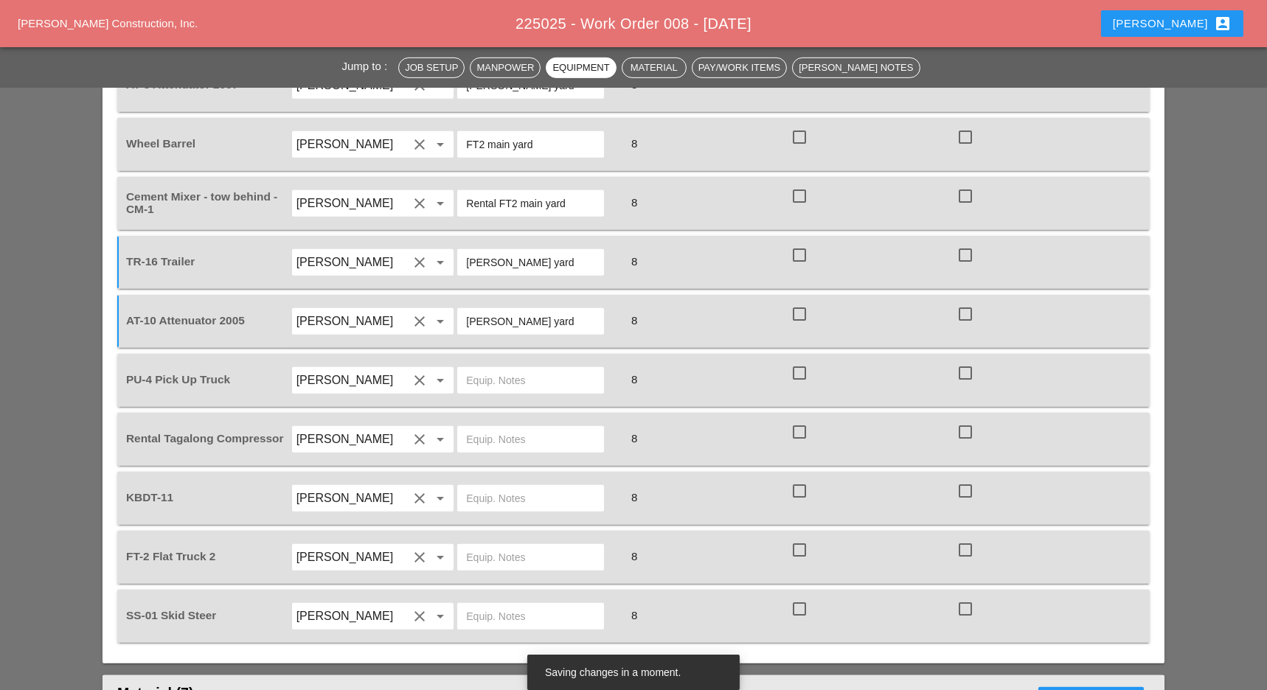
type input "Bruckner yard"
click at [535, 428] on input "text" at bounding box center [530, 440] width 129 height 24
type input "r"
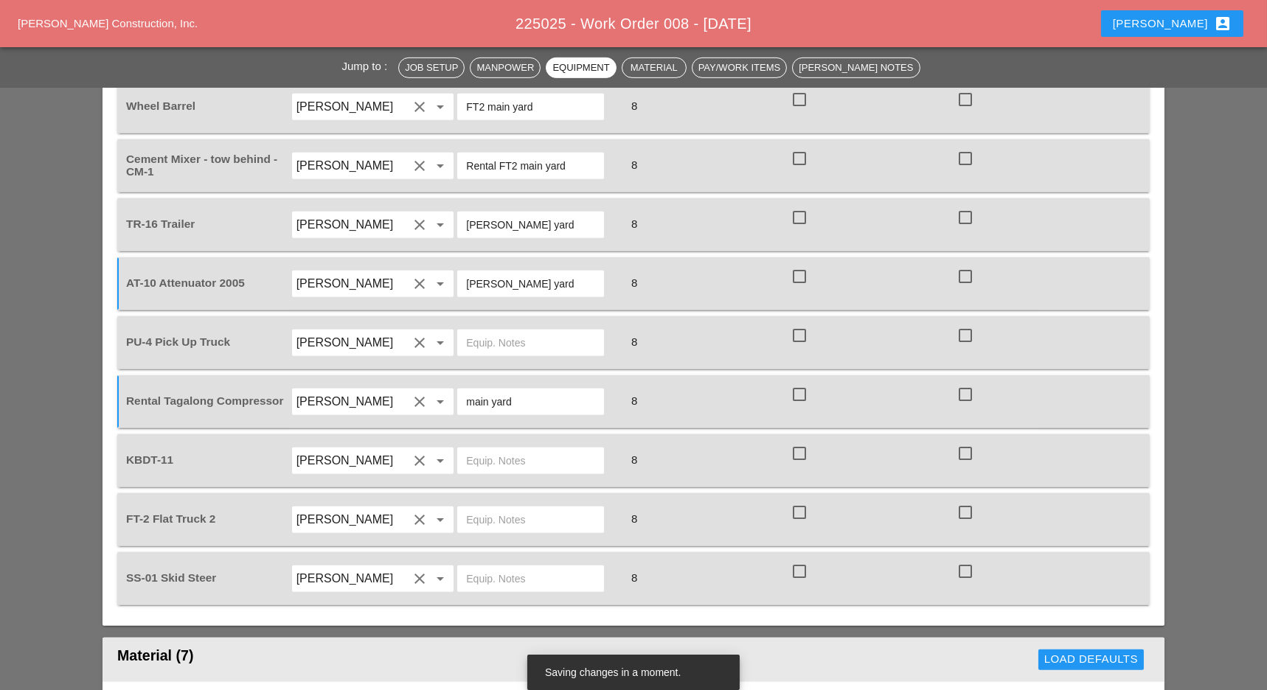
scroll to position [1899, 0]
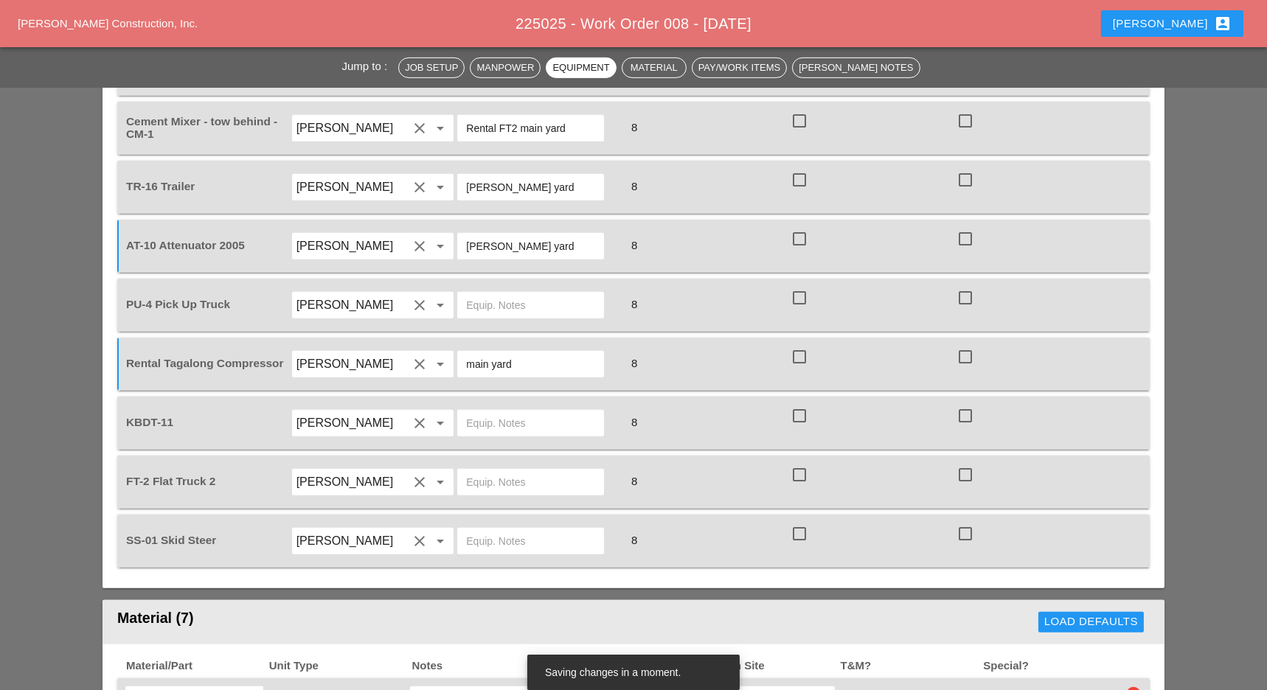
type input "main yard"
click at [520, 411] on input "text" at bounding box center [530, 423] width 129 height 24
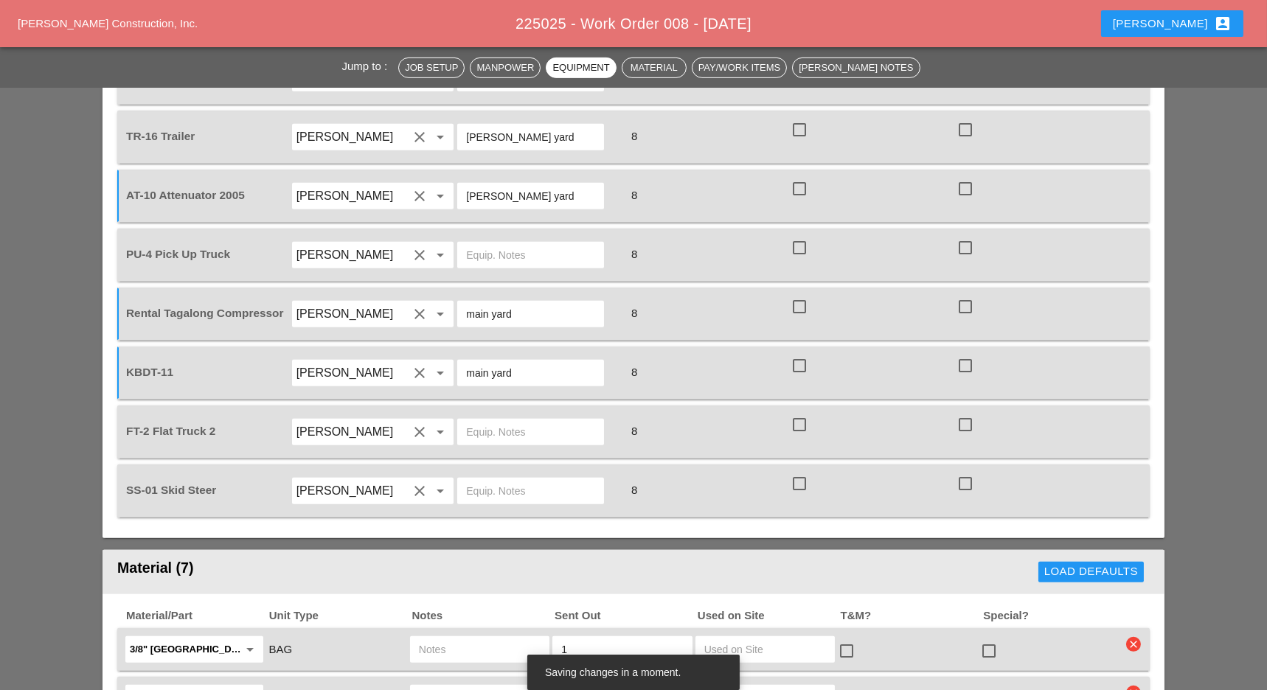
type input "main yard"
click at [531, 479] on input "text" at bounding box center [530, 491] width 129 height 24
click at [545, 420] on input "text" at bounding box center [530, 432] width 129 height 24
type input "main yard"
click at [539, 479] on input "text" at bounding box center [530, 491] width 129 height 24
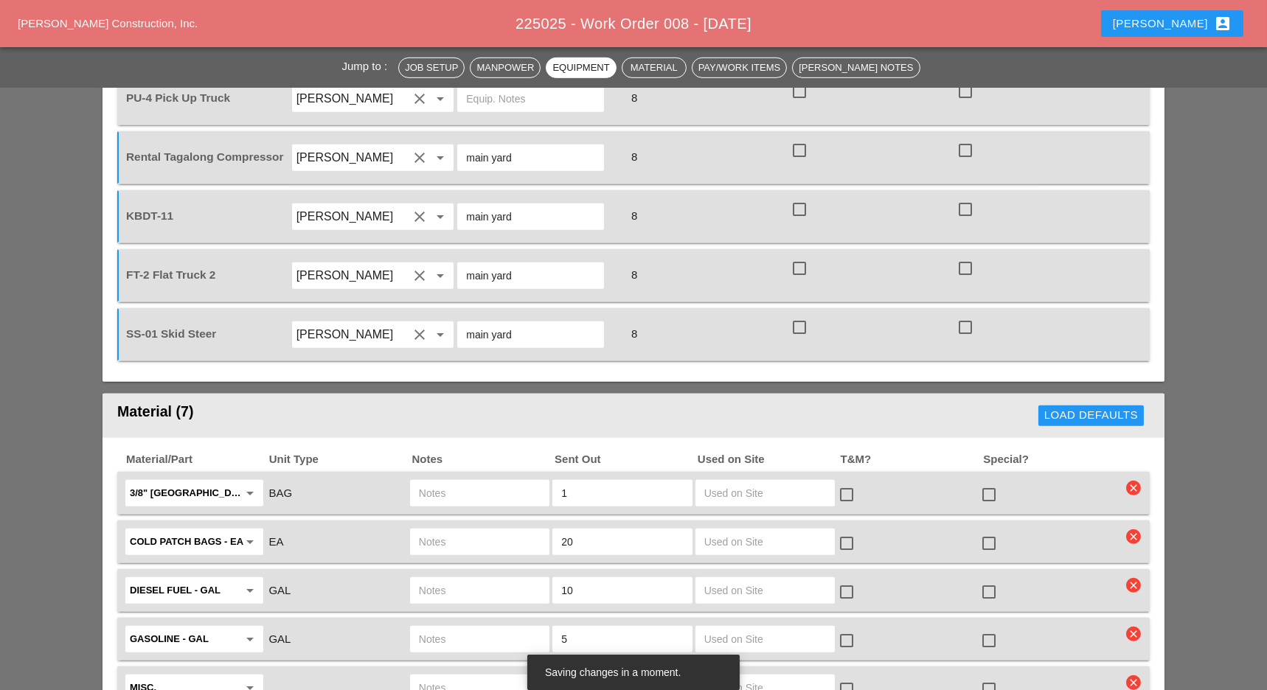
scroll to position [2130, 0]
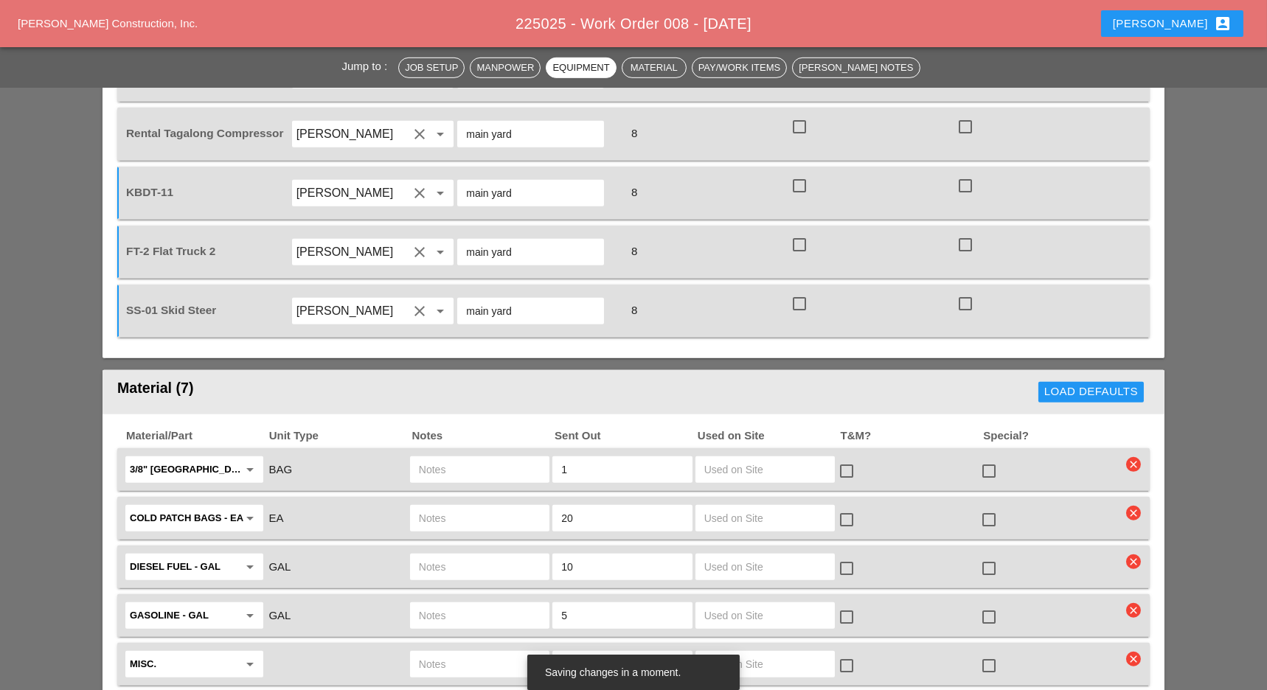
type input "main yard"
click at [479, 458] on input "text" at bounding box center [480, 470] width 122 height 24
type input "on ft2 already"
click at [479, 507] on input "text" at bounding box center [480, 519] width 122 height 24
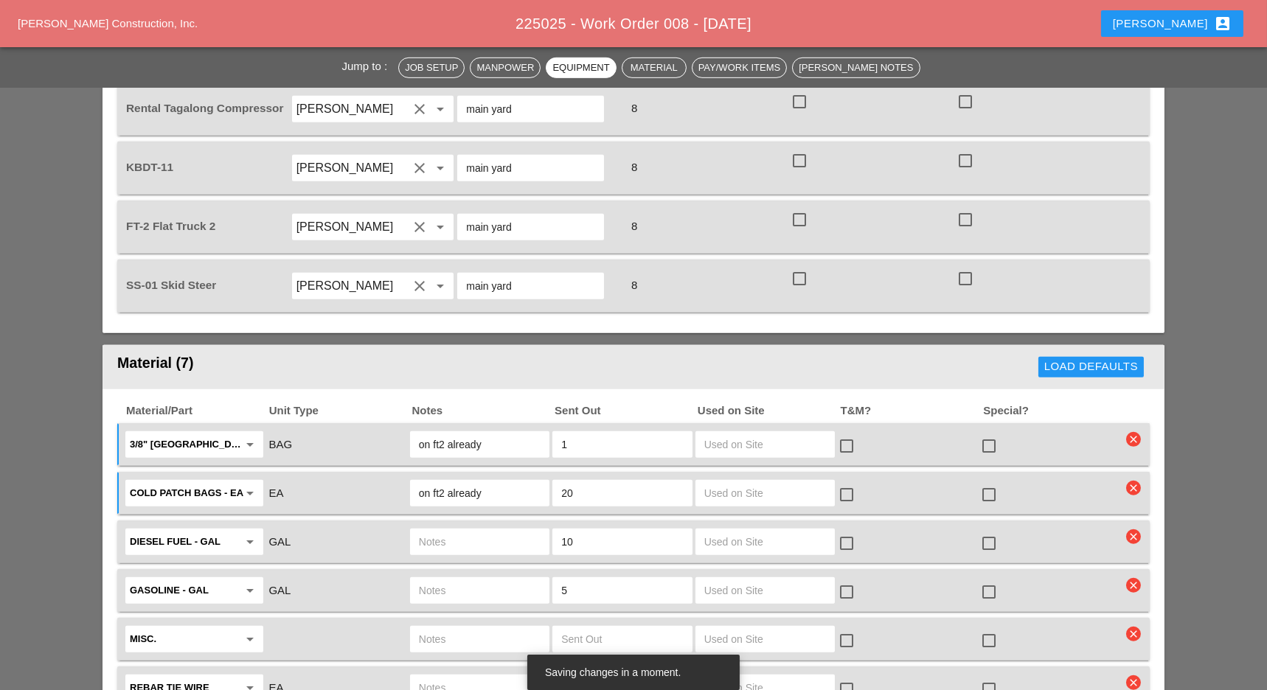
scroll to position [2194, 0]
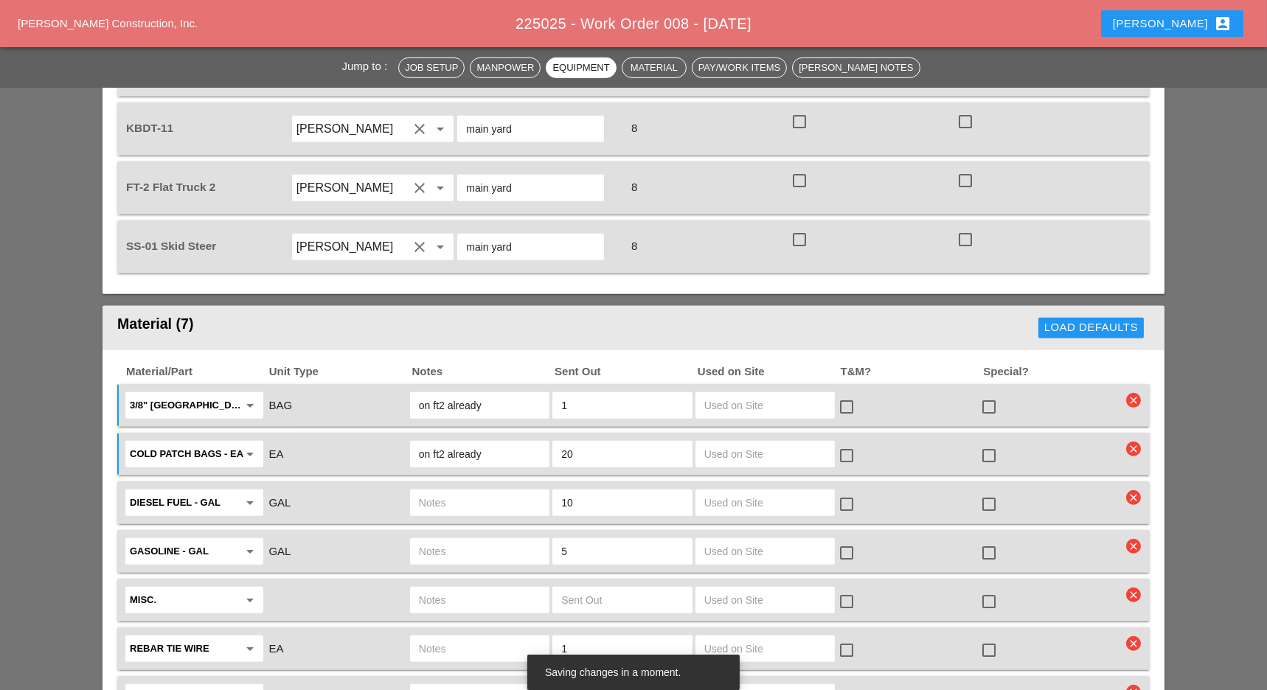
type input "on ft2 already"
click at [472, 491] on input "text" at bounding box center [480, 503] width 122 height 24
type input "ut3"
click at [479, 540] on input "text" at bounding box center [480, 552] width 122 height 24
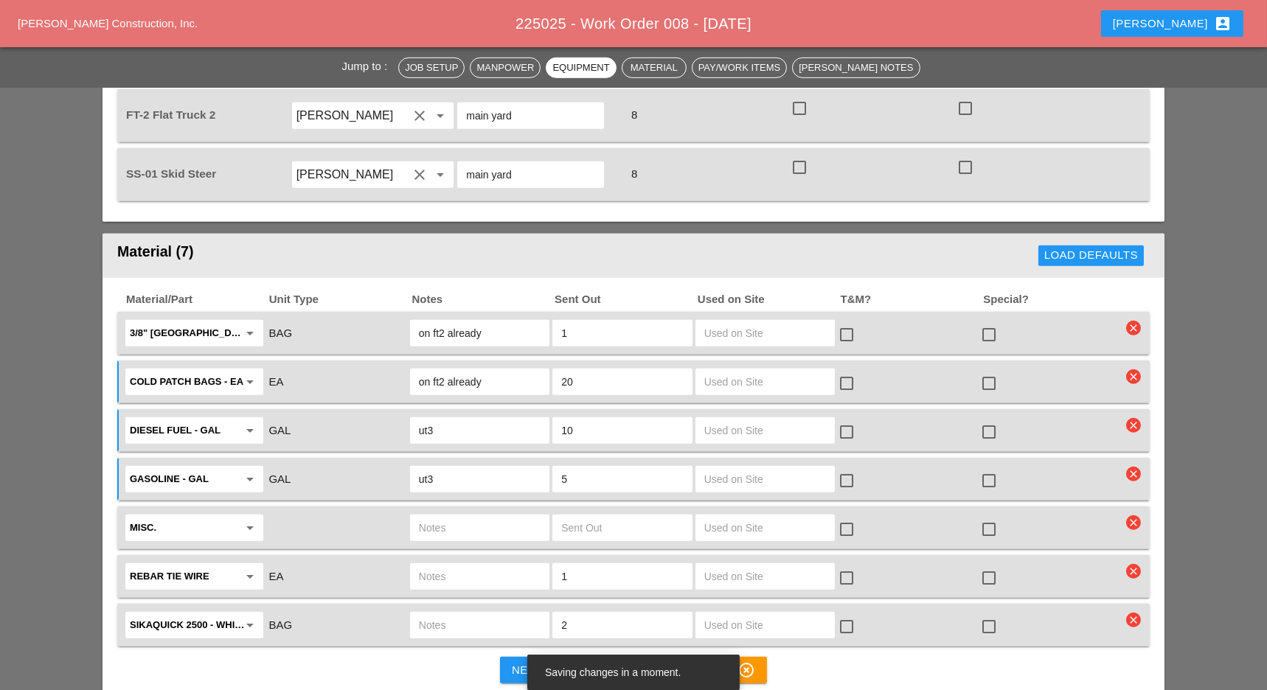
scroll to position [2278, 0]
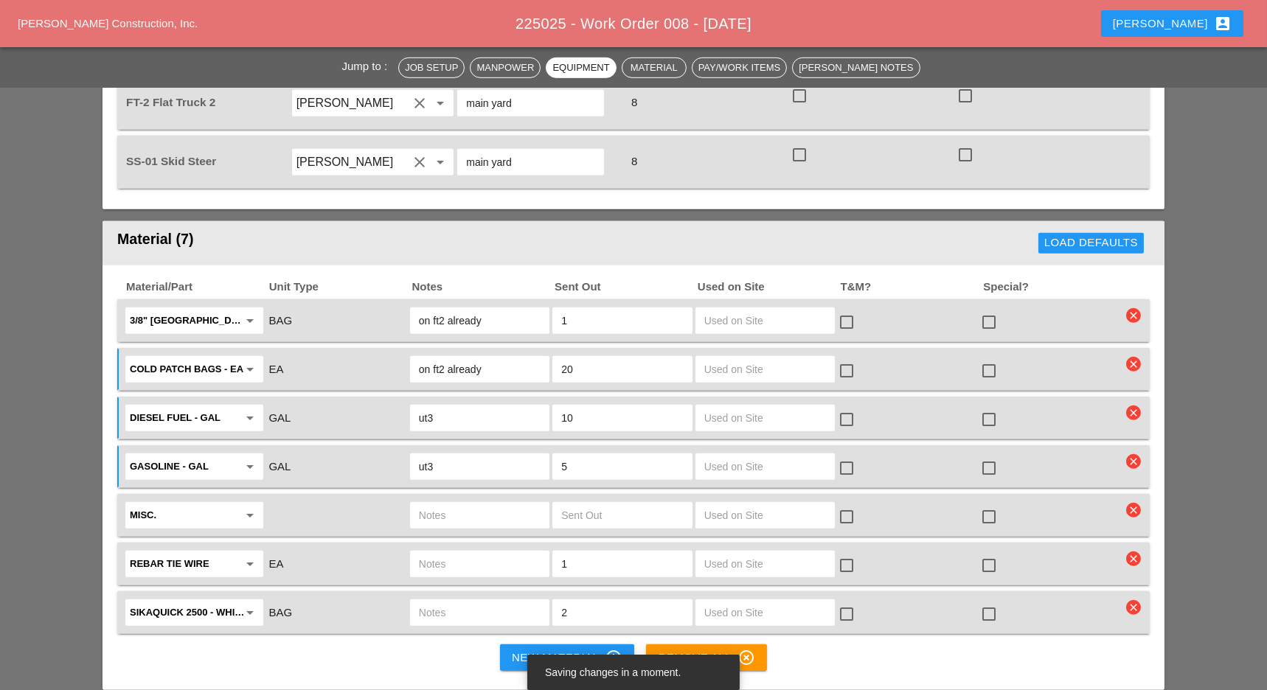
type input "ut3"
click at [451, 504] on input "text" at bounding box center [480, 516] width 122 height 24
type input "water tank Full FT2"
click at [623, 504] on input "text" at bounding box center [622, 516] width 122 height 24
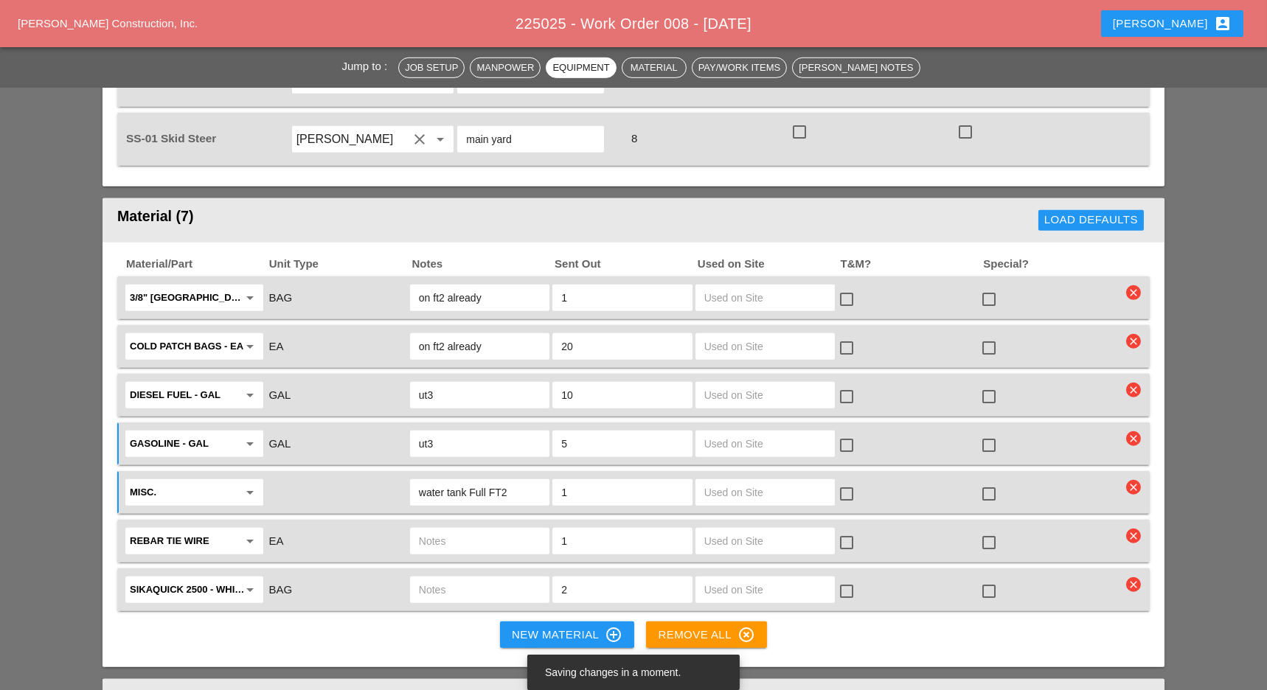
scroll to position [2339, 0]
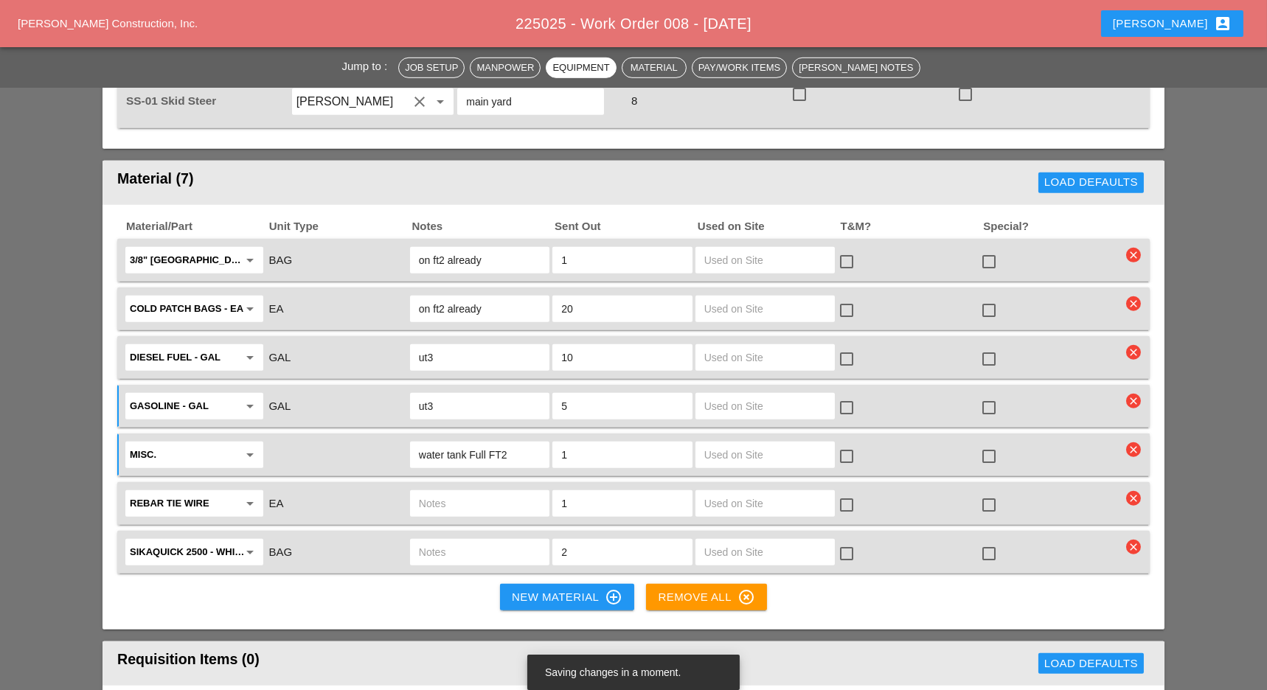
type input "1"
click at [481, 492] on input "text" at bounding box center [480, 504] width 122 height 24
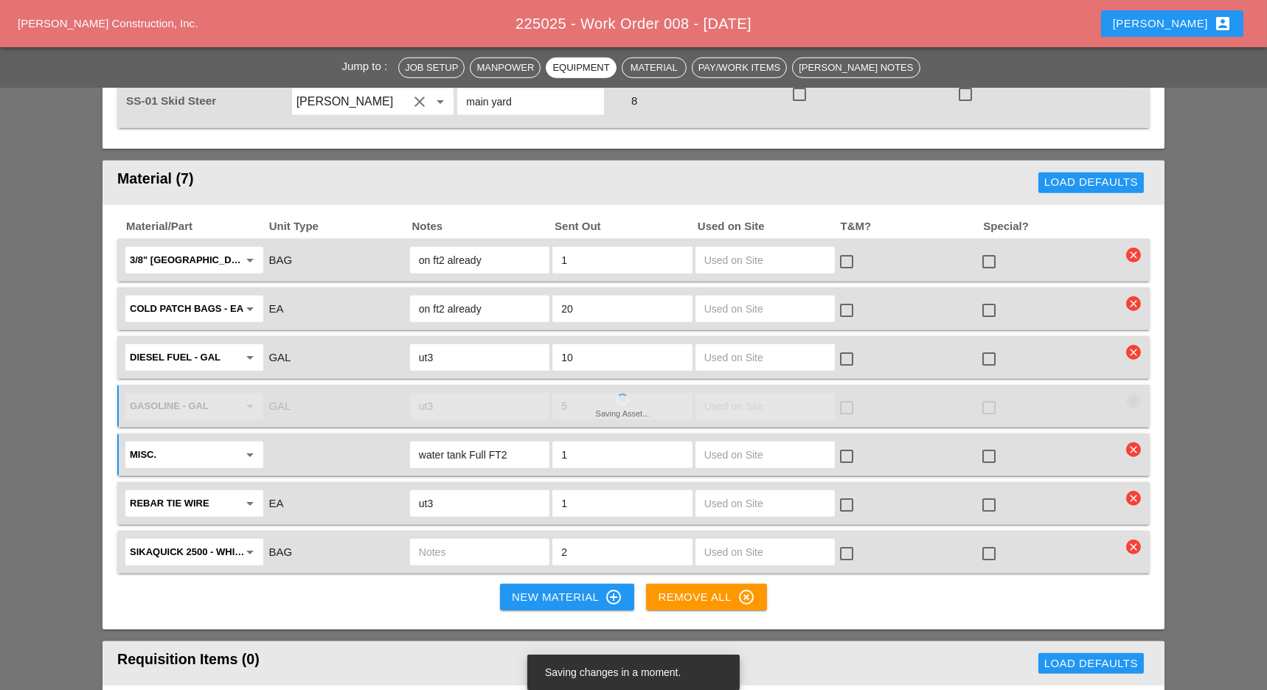
type input "ut3"
click at [459, 540] on input "text" at bounding box center [480, 552] width 122 height 24
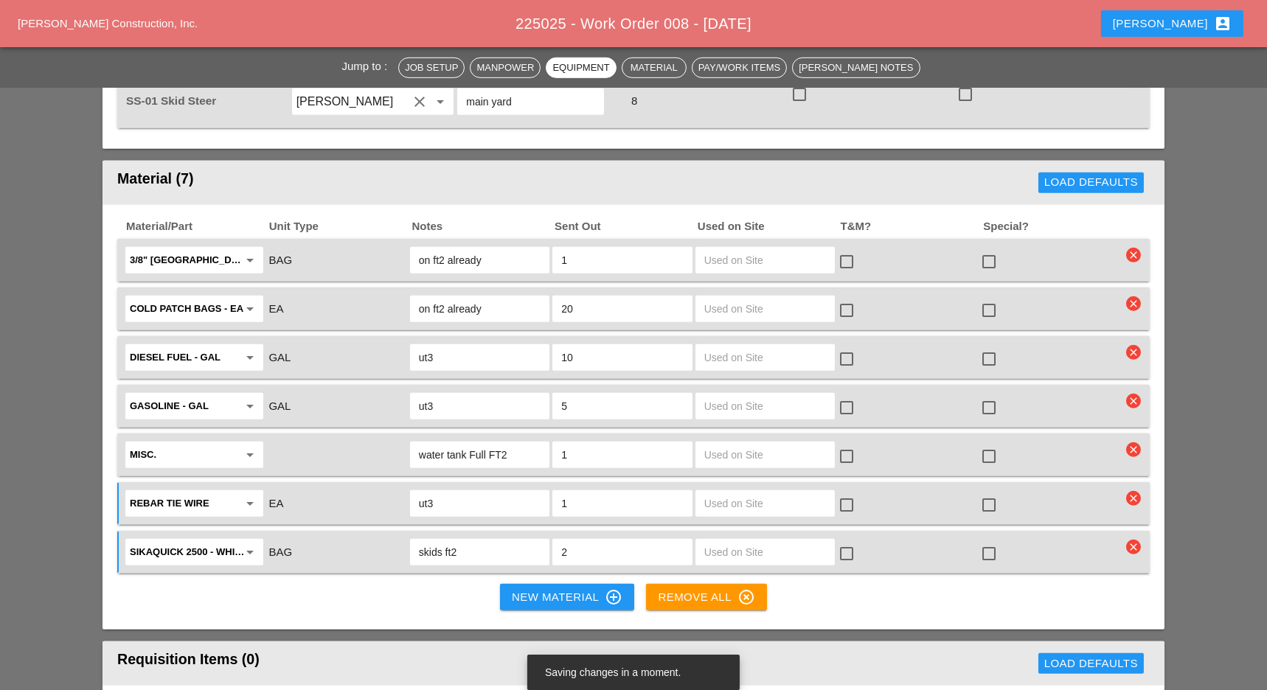
type input "skids ft2"
click at [569, 588] on div "New Material control_point" at bounding box center [567, 597] width 111 height 18
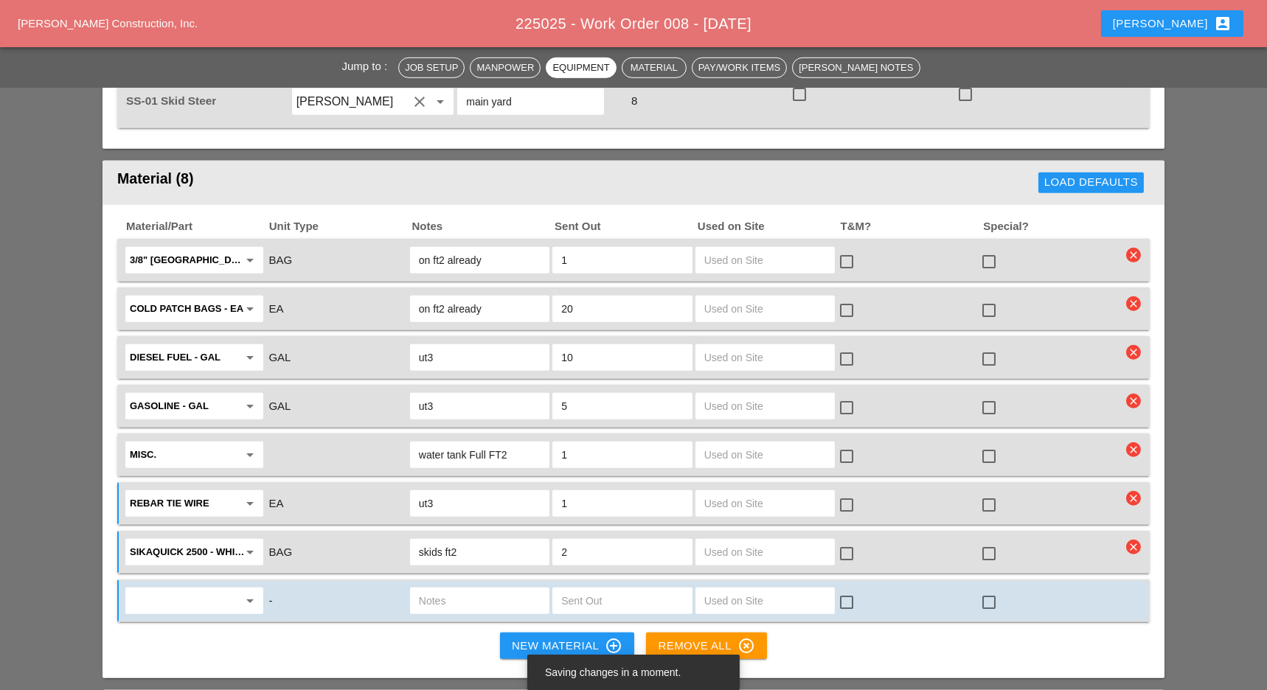
click at [195, 589] on input "text" at bounding box center [184, 601] width 108 height 24
type input "m"
click at [195, 540] on div "Wi re Mesh sheets" at bounding box center [194, 533] width 115 height 18
type input "Wire Mesh sheets"
click at [461, 589] on input "text" at bounding box center [480, 601] width 122 height 24
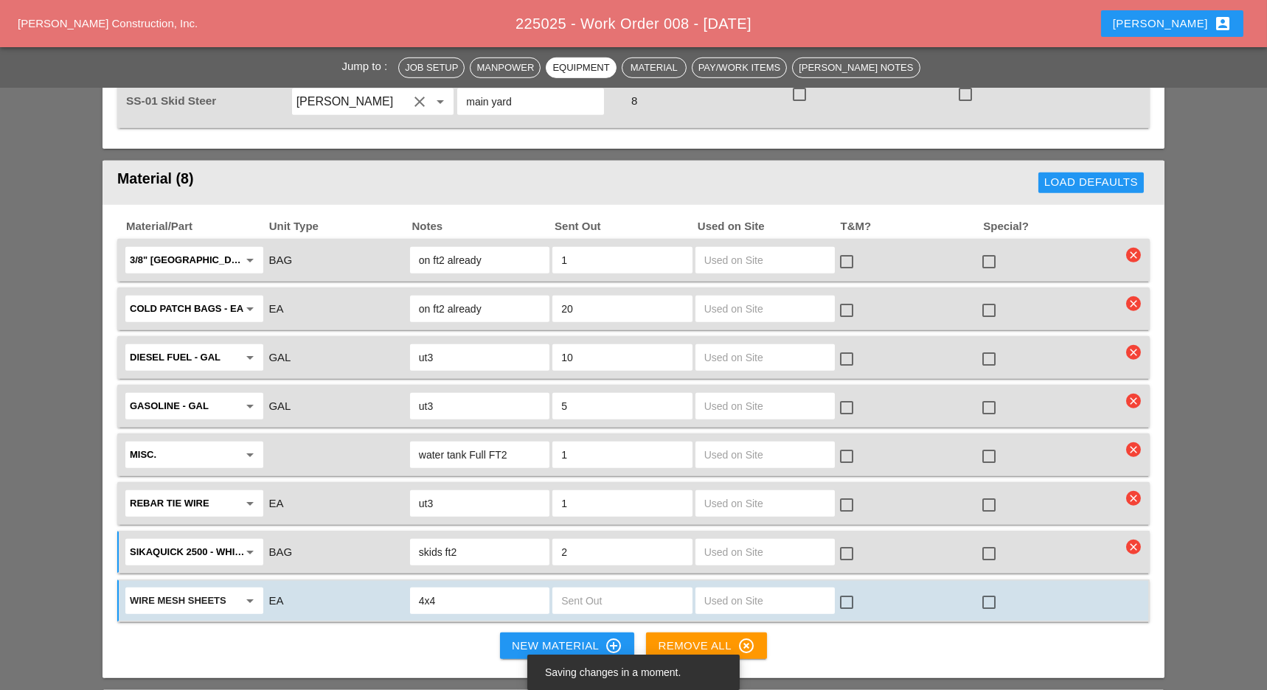
type input "4x4"
click at [607, 589] on input "text" at bounding box center [622, 601] width 122 height 24
type input "1"
click at [501, 589] on input "4x4" at bounding box center [480, 601] width 122 height 24
type input "4x4 ft2"
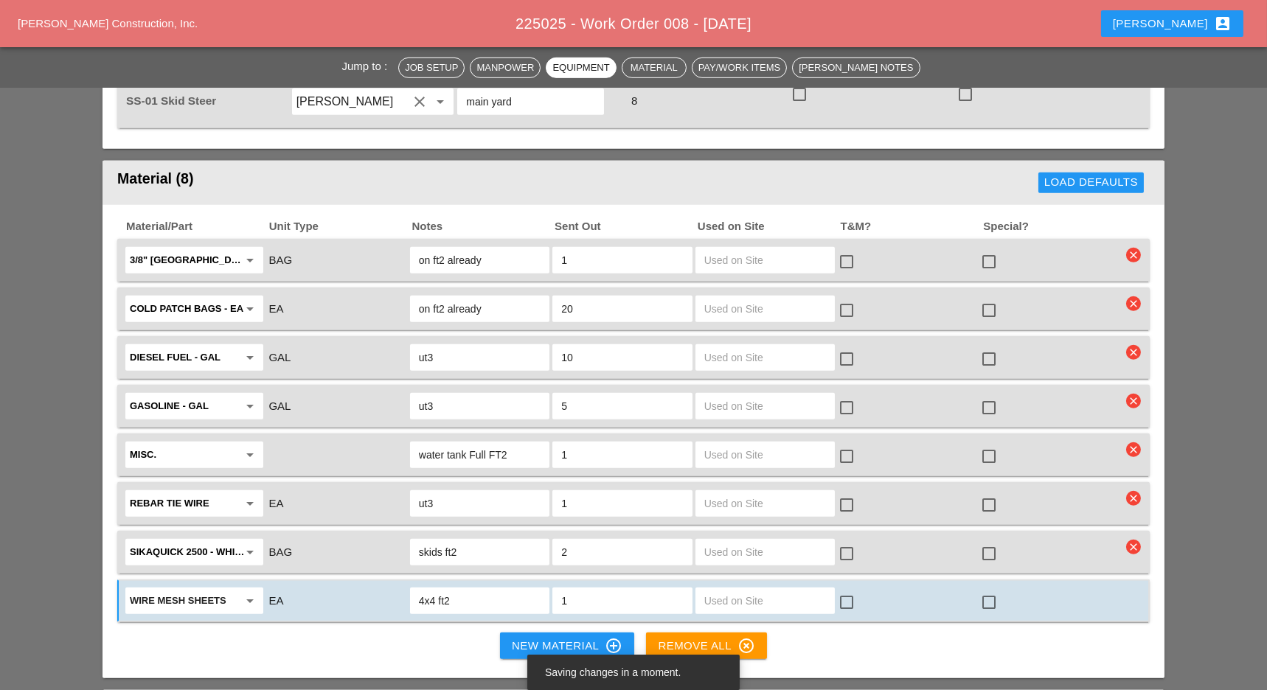
click at [616, 589] on input "1" at bounding box center [622, 601] width 122 height 24
type input "2"
click at [560, 637] on div "New Material control_point" at bounding box center [567, 646] width 111 height 18
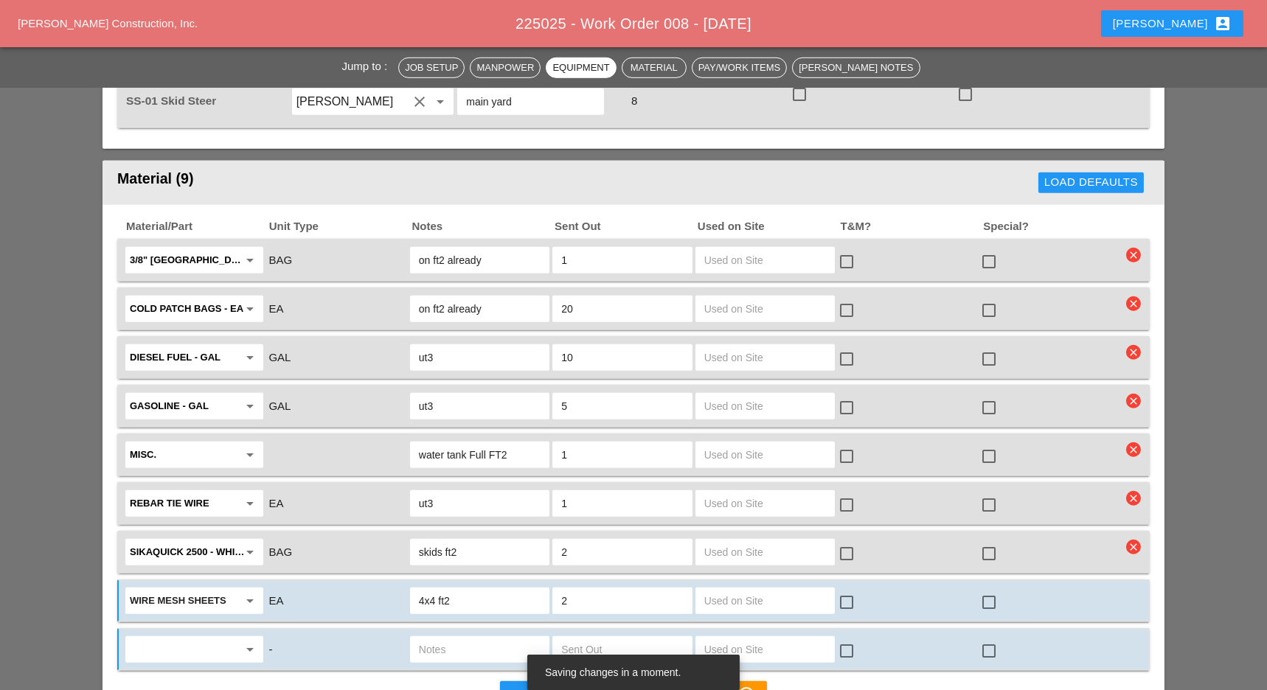
click at [215, 638] on input "text" at bounding box center [184, 650] width 108 height 24
click at [204, 546] on div "Rebar #4 - LF" at bounding box center [194, 552] width 115 height 18
type input "Rebar #4 - LF"
click at [601, 681] on button "New Material control_point" at bounding box center [567, 694] width 134 height 27
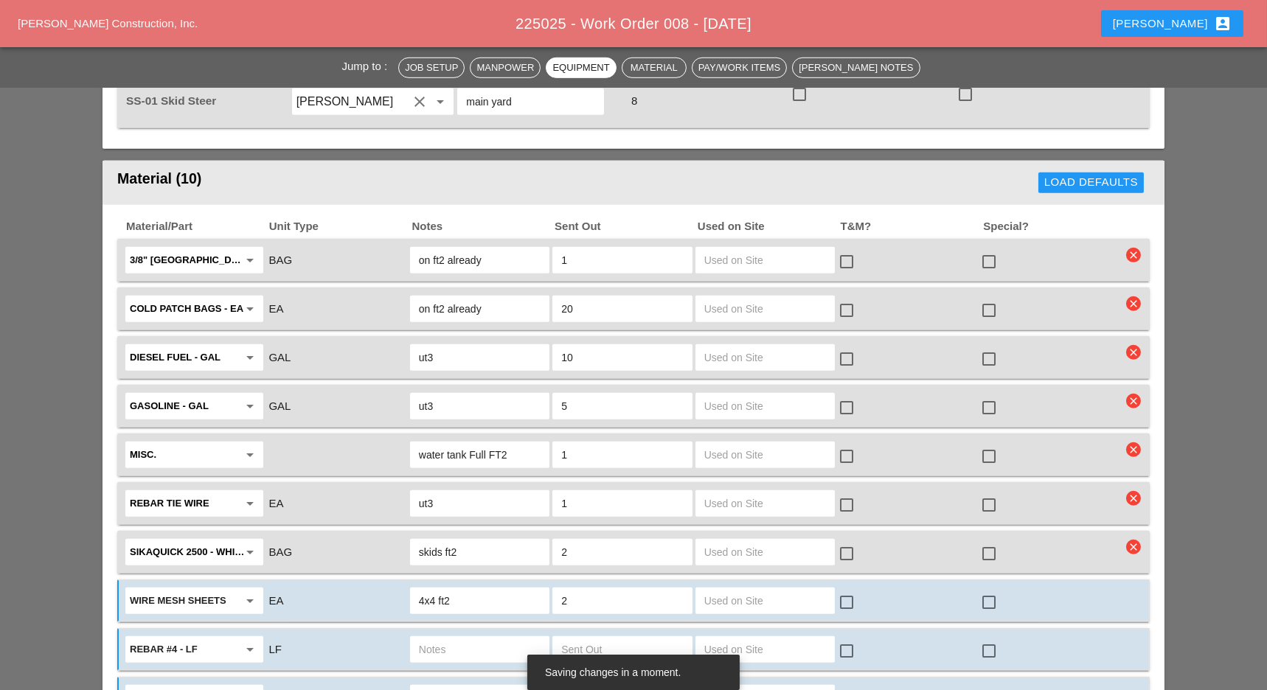
click at [603, 638] on input "text" at bounding box center [622, 650] width 122 height 24
type input "2"
click at [467, 638] on input "text" at bounding box center [480, 650] width 122 height 24
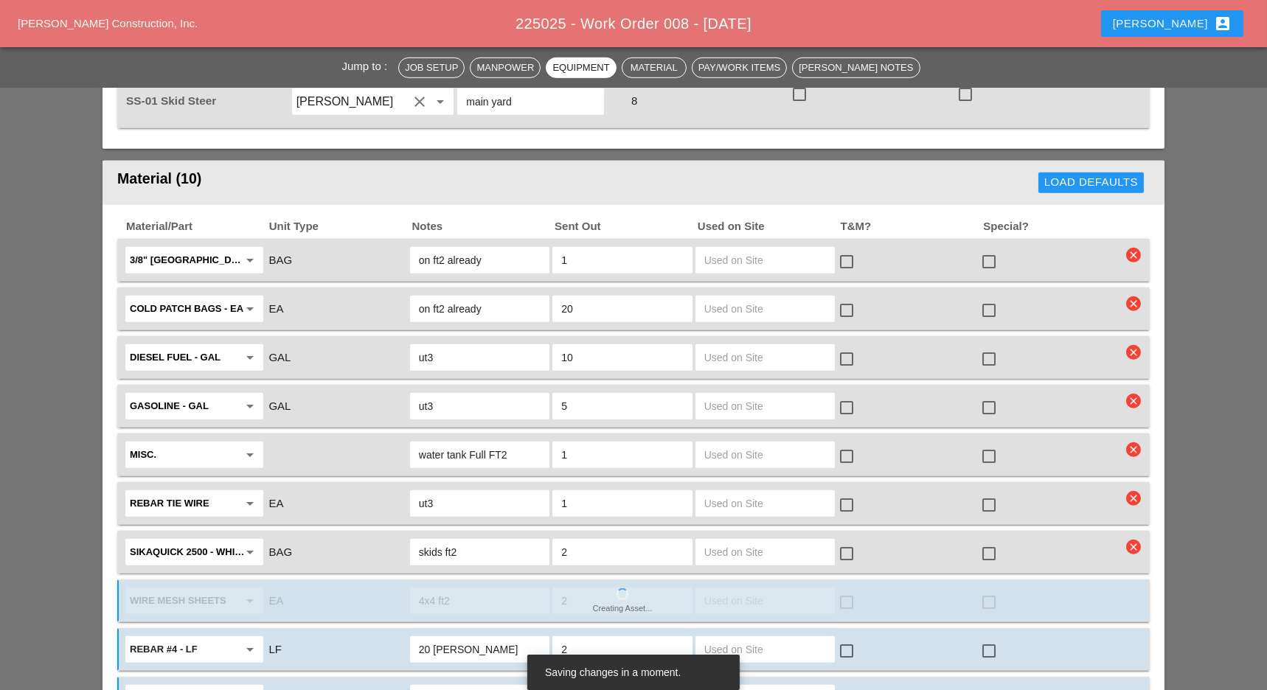
type input "20 lf long"
click at [222, 686] on input "text" at bounding box center [184, 698] width 108 height 24
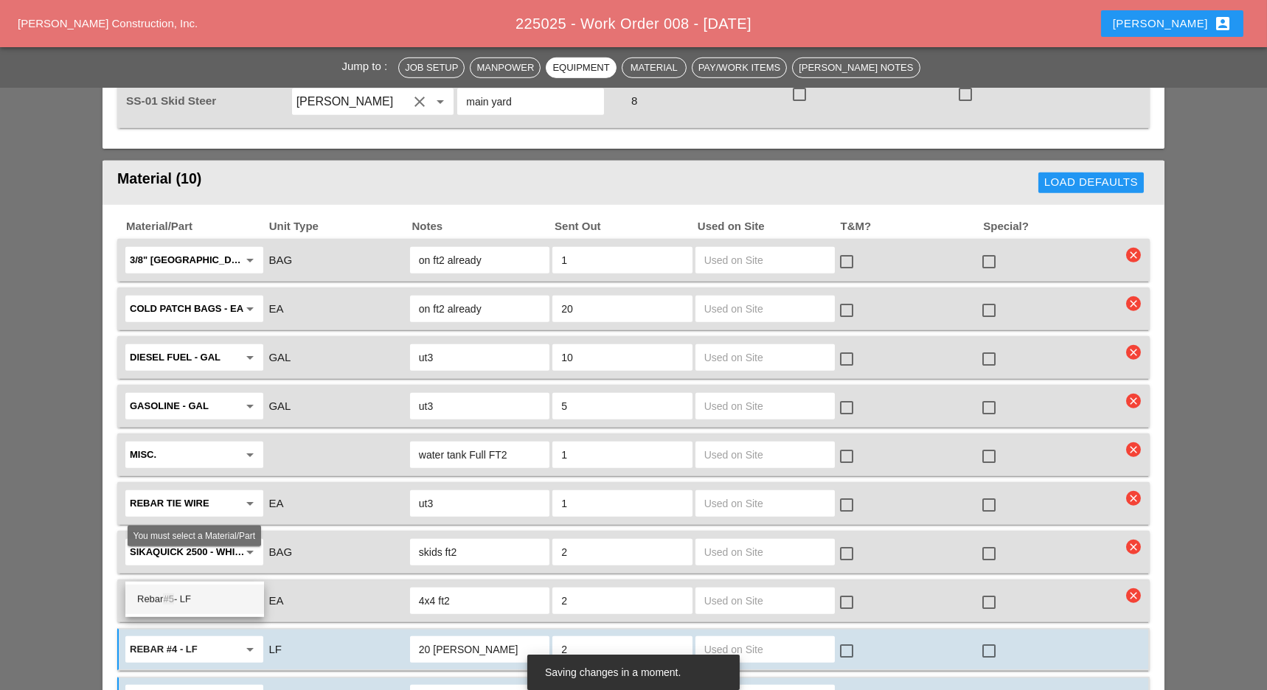
click at [198, 604] on div "Rebar #5 - LF" at bounding box center [194, 600] width 115 height 18
type input "Rebar #5 - LF"
click at [504, 686] on input "text" at bounding box center [480, 698] width 122 height 24
type input "20 lf long"
click at [614, 686] on input "text" at bounding box center [622, 698] width 122 height 24
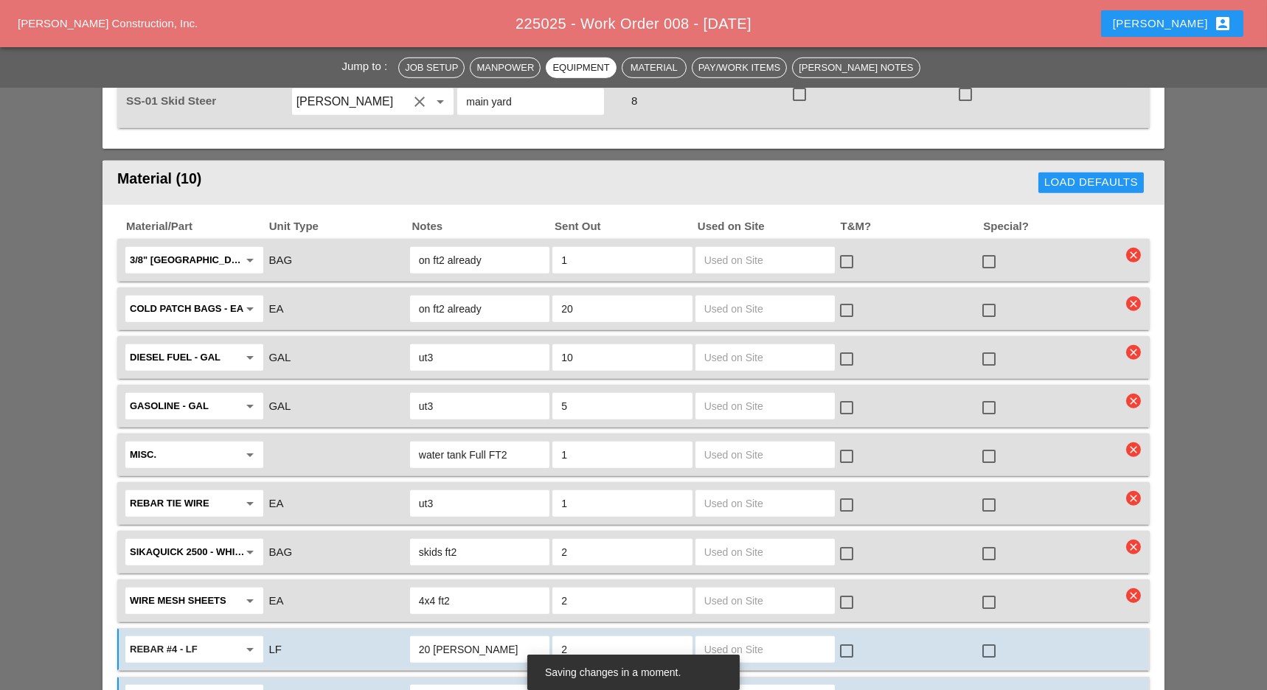
type input "2"
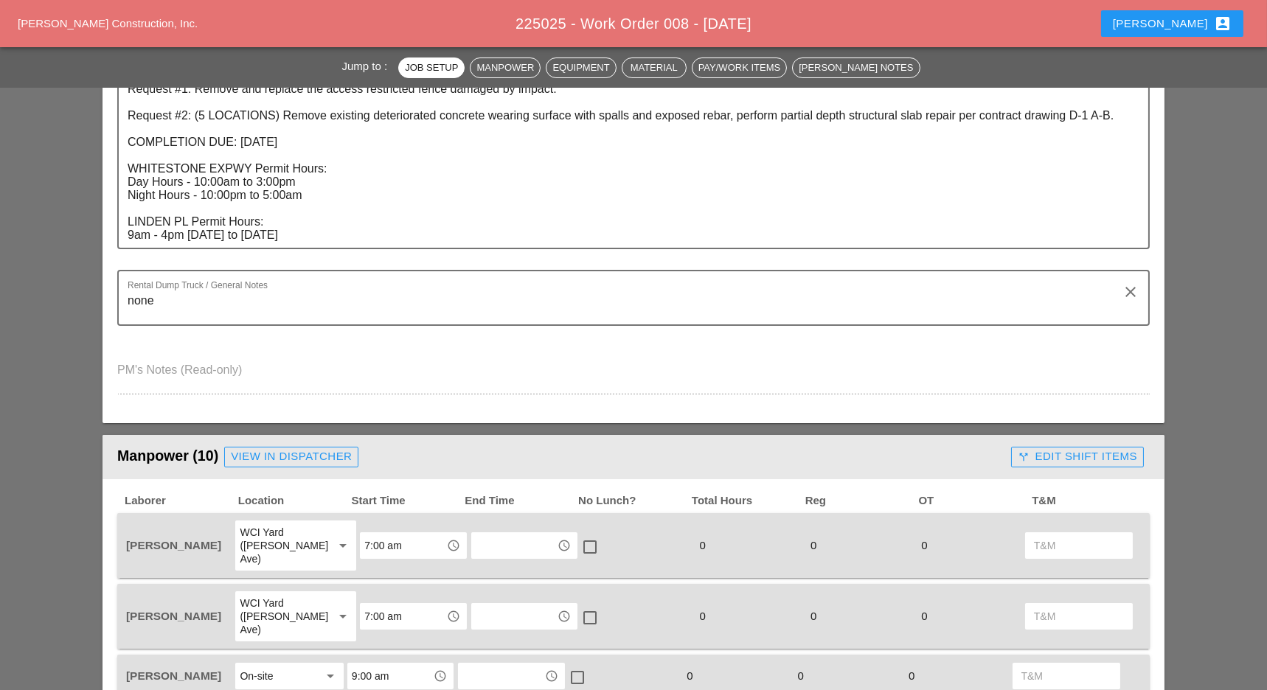
scroll to position [0, 0]
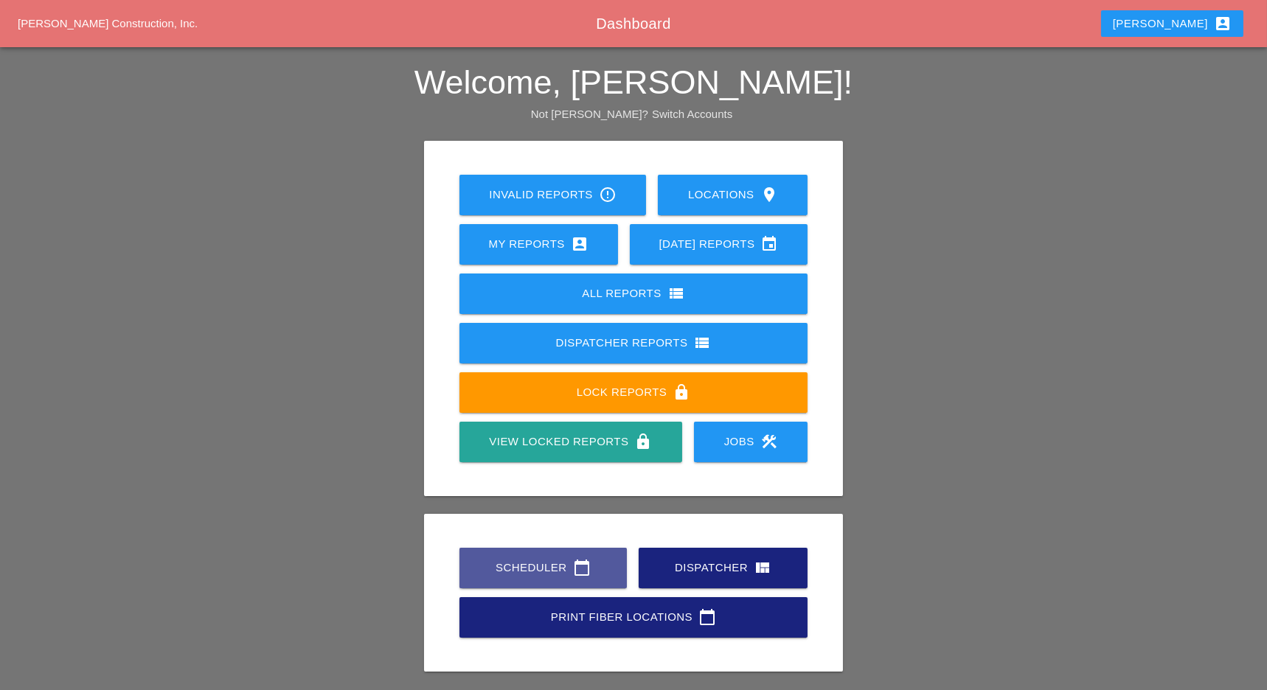
click at [535, 557] on link "Scheduler calendar_today" at bounding box center [542, 568] width 167 height 41
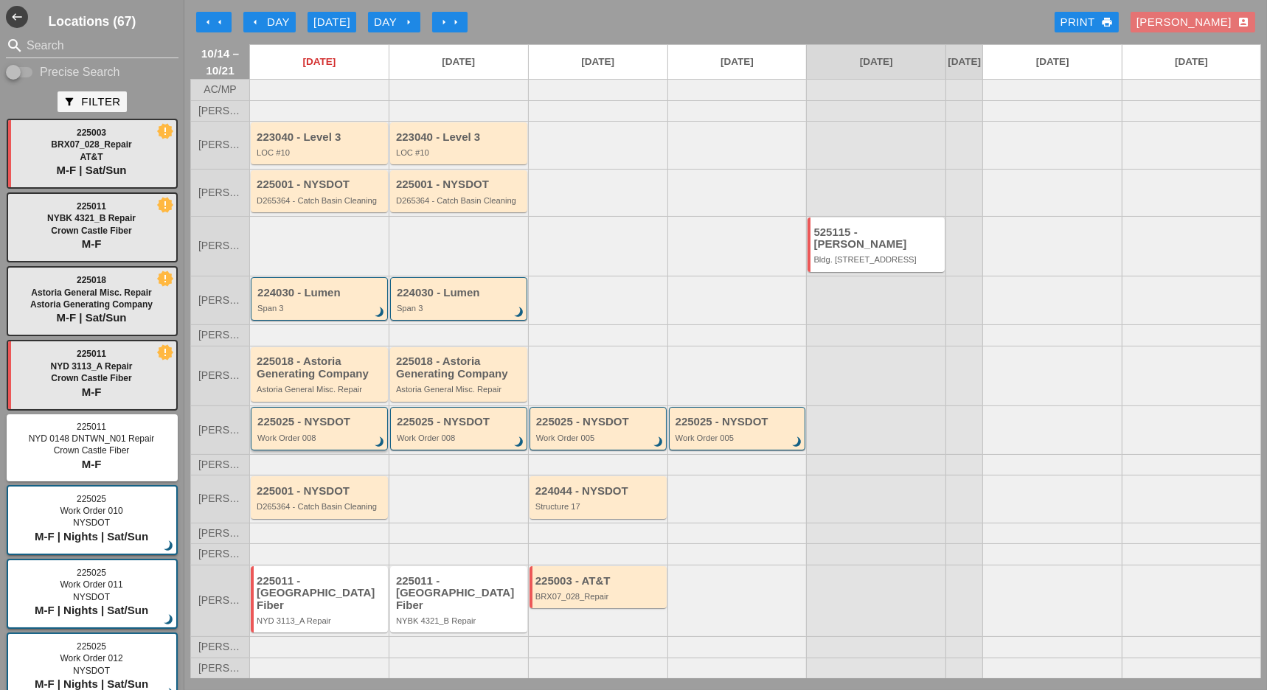
click at [307, 442] on div "Work Order 008" at bounding box center [320, 438] width 126 height 9
click at [307, 435] on div "225025 - NYSDOT Work Order 008 brightness_3" at bounding box center [320, 429] width 126 height 27
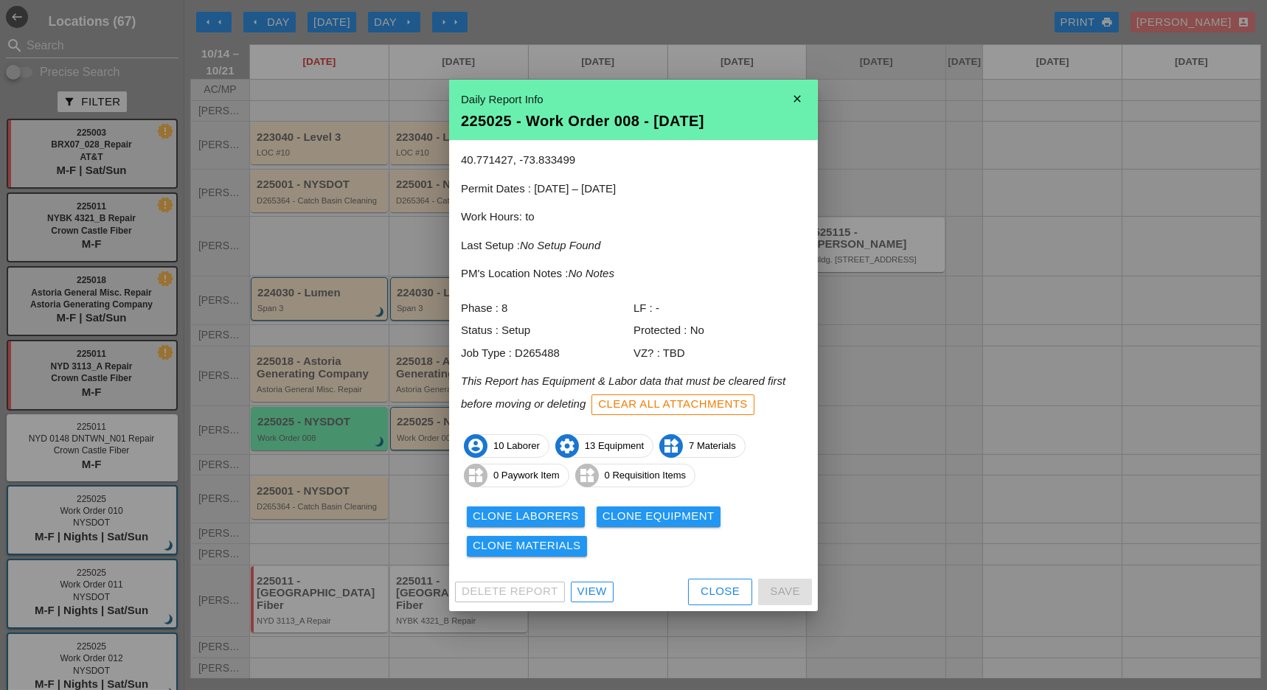
click at [577, 590] on div "View" at bounding box center [591, 591] width 29 height 17
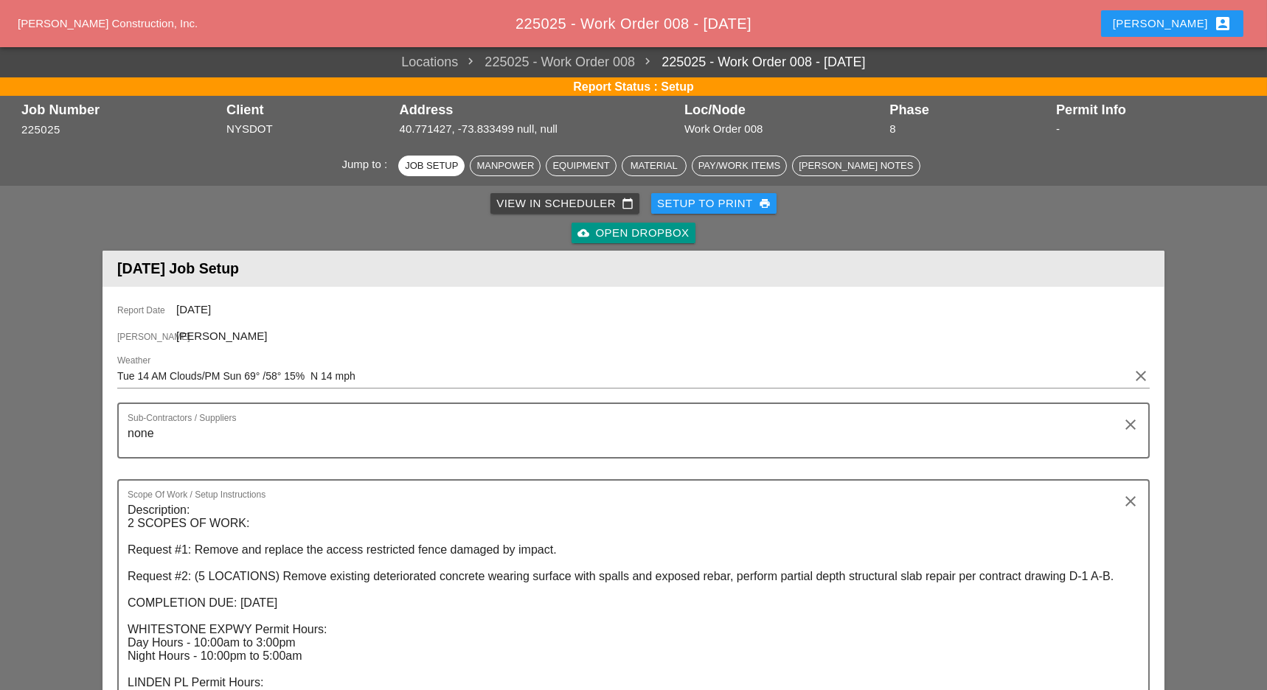
scroll to position [149, 0]
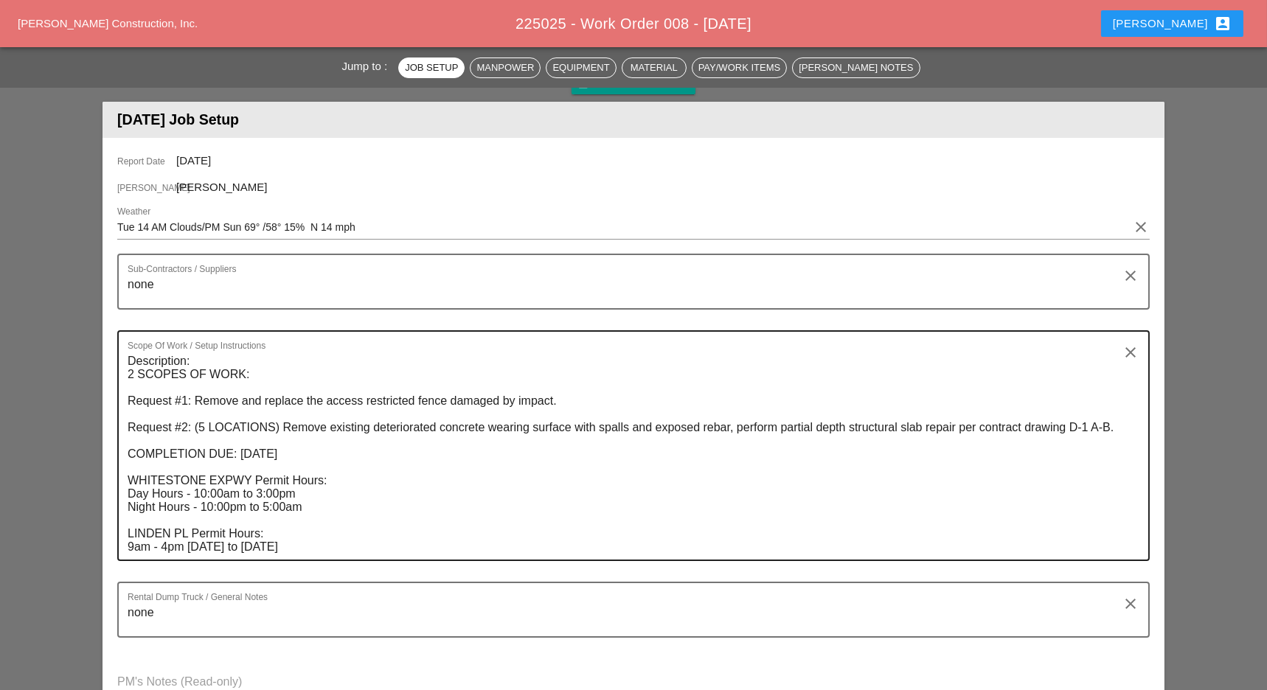
drag, startPoint x: 122, startPoint y: 361, endPoint x: 277, endPoint y: 510, distance: 214.9
click at [277, 510] on div "Scope Of Work / Setup Instructions Description: 2 SCOPES OF WORK: Request #1: R…" at bounding box center [633, 445] width 1032 height 231
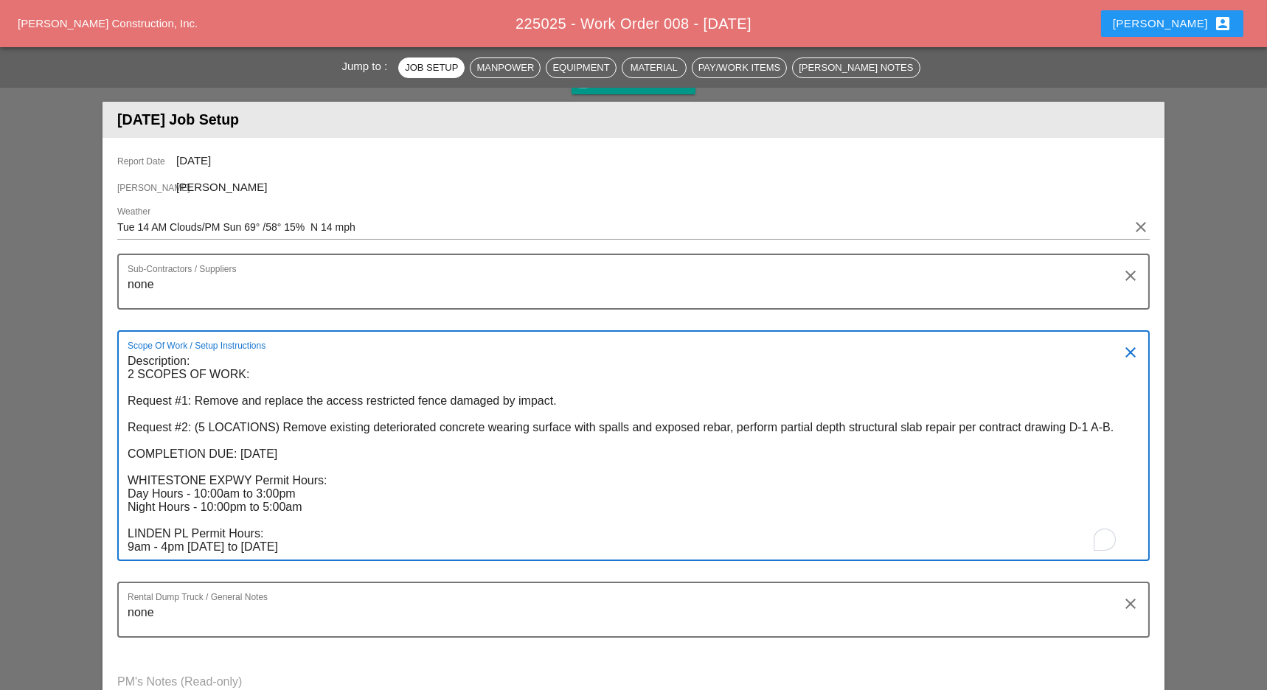
drag, startPoint x: 127, startPoint y: 355, endPoint x: 239, endPoint y: 367, distance: 112.7
click at [239, 367] on div "Scope Of Work / Setup Instructions Description: 2 SCOPES OF WORK: Request #1: R…" at bounding box center [633, 445] width 1032 height 231
drag, startPoint x: 121, startPoint y: 361, endPoint x: 219, endPoint y: 364, distance: 98.1
click at [219, 364] on div "Scope Of Work / Setup Instructions Description: 2 SCOPES OF WORK: Request #1: R…" at bounding box center [633, 445] width 1032 height 231
drag, startPoint x: 127, startPoint y: 361, endPoint x: 223, endPoint y: 481, distance: 154.2
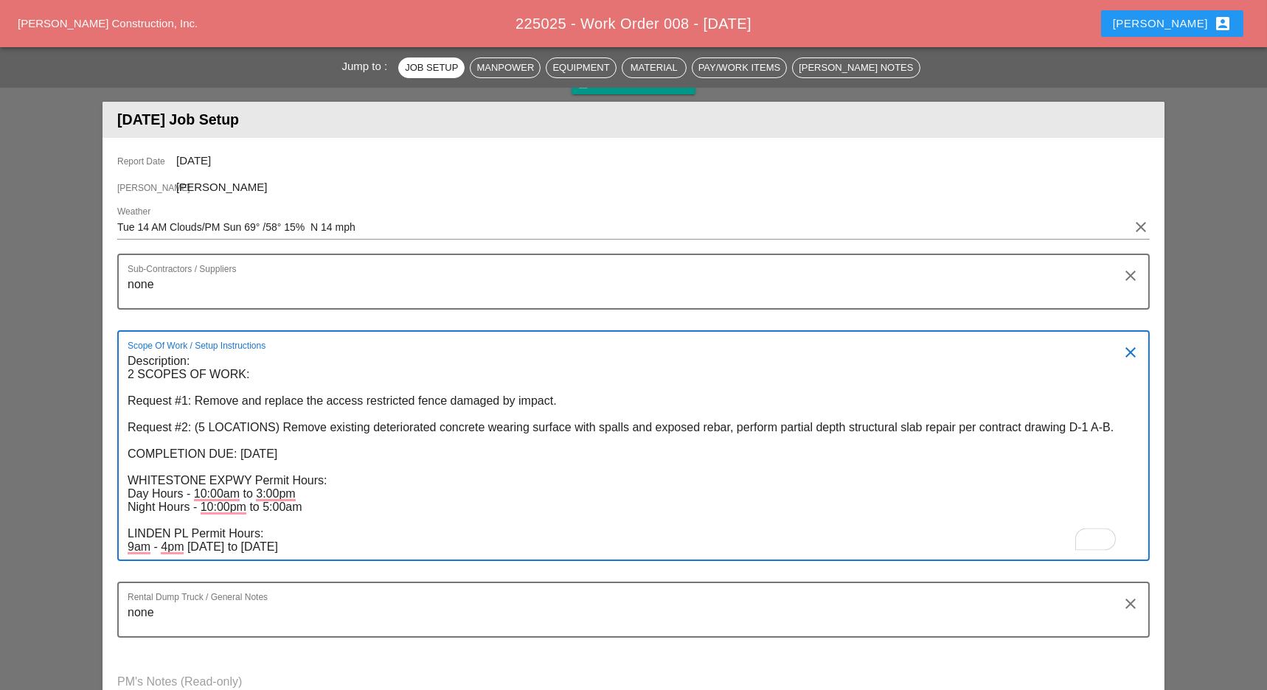
click at [223, 481] on div "Scope Of Work / Setup Instructions Description: 2 SCOPES OF WORK: Request #1: R…" at bounding box center [633, 445] width 1032 height 231
drag, startPoint x: 297, startPoint y: 551, endPoint x: 119, endPoint y: 362, distance: 259.8
click at [119, 362] on div "Report Date [DATE] [PERSON_NAME] [PERSON_NAME] Weather Tue 14 AM Clouds/PM Sun …" at bounding box center [633, 436] width 1062 height 597
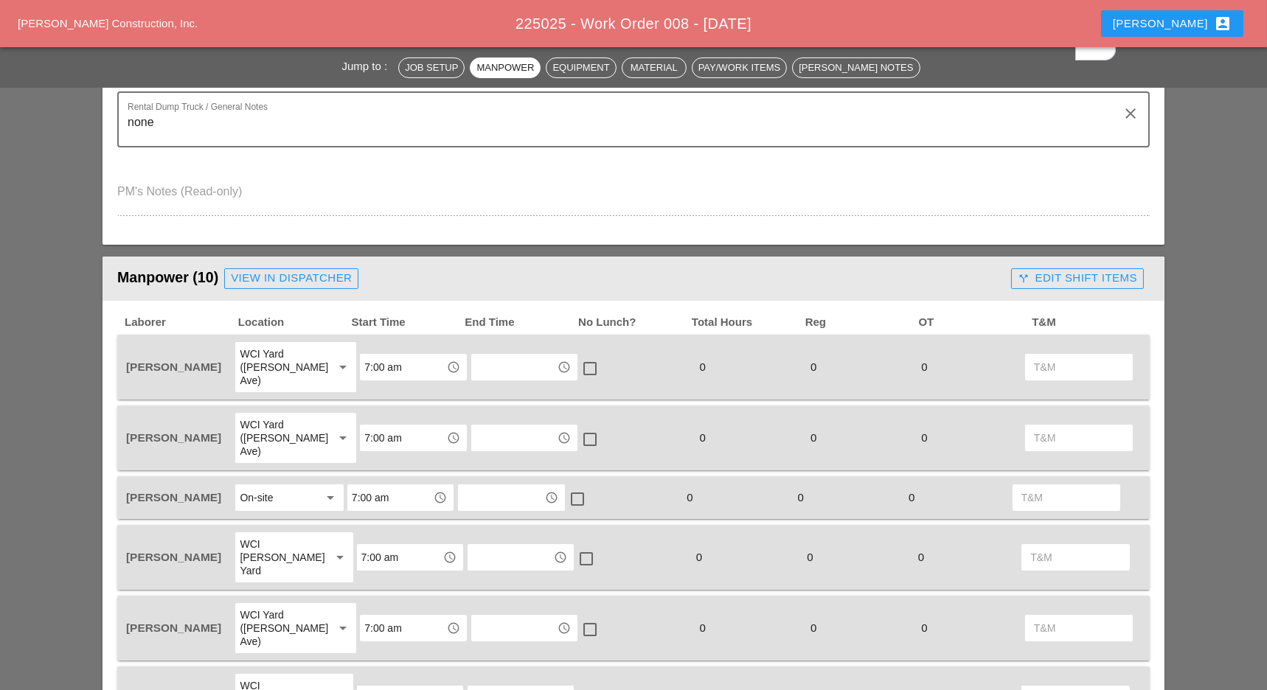
scroll to position [636, 0]
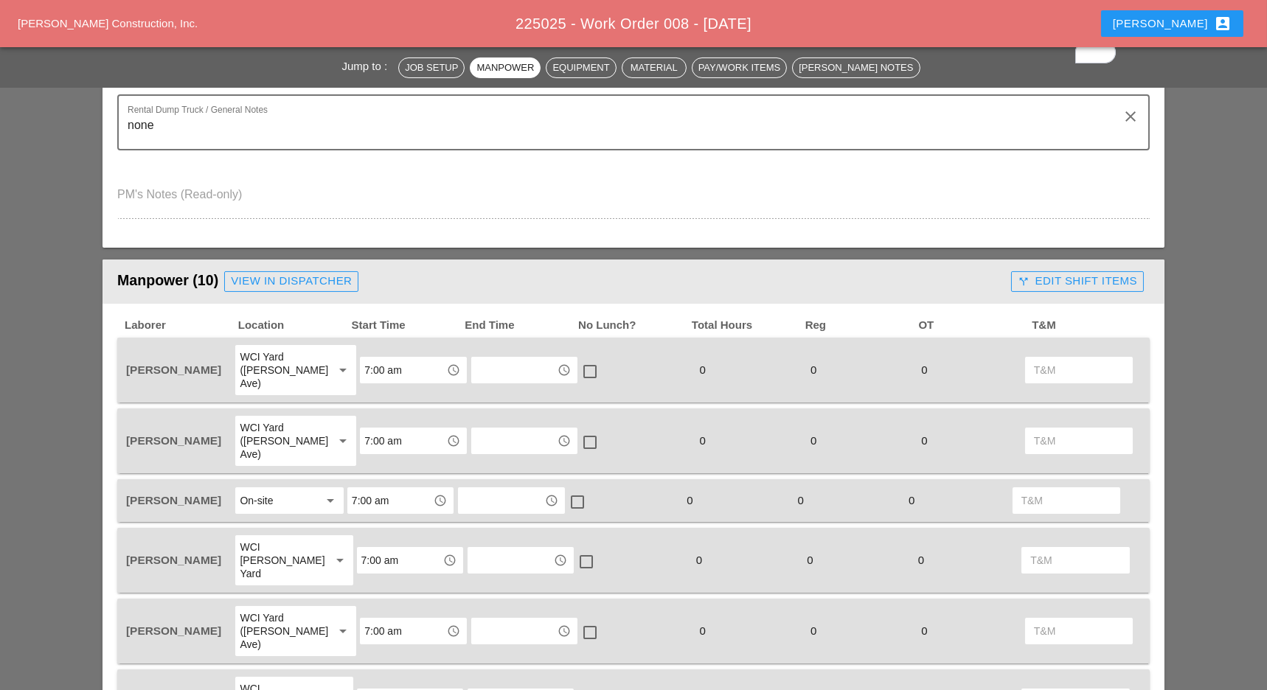
click at [670, 71] on div "Material" at bounding box center [654, 67] width 52 height 15
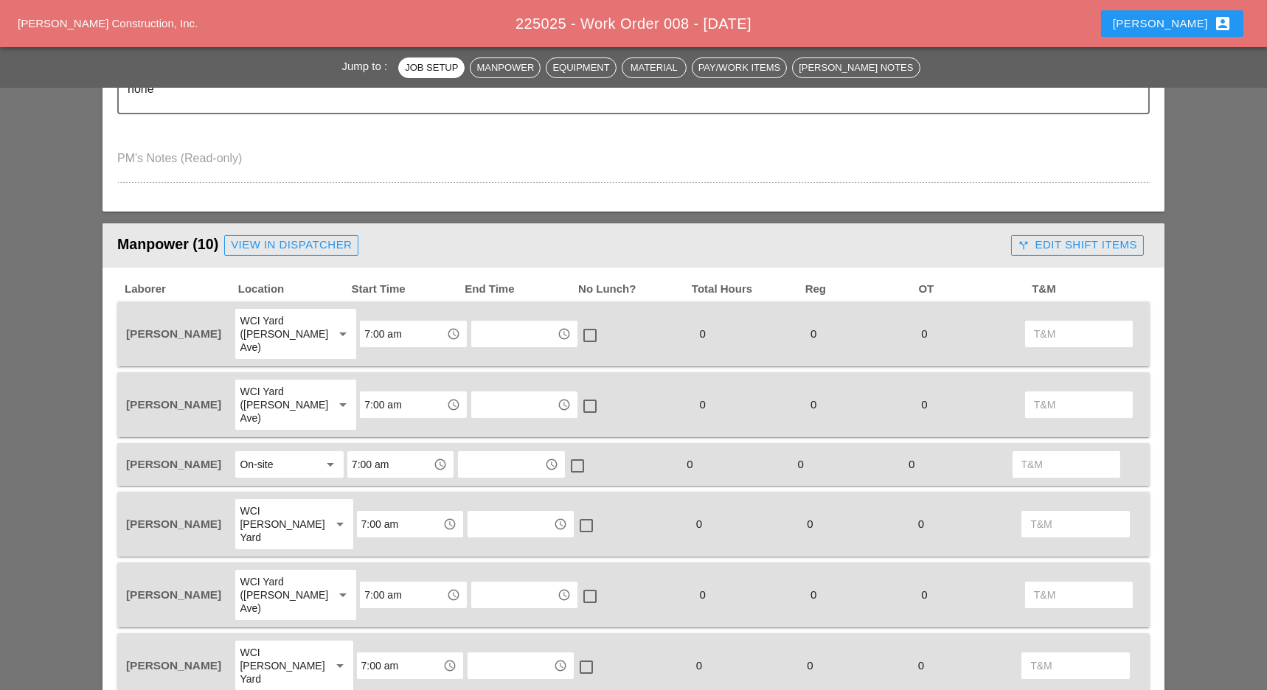
scroll to position [730, 0]
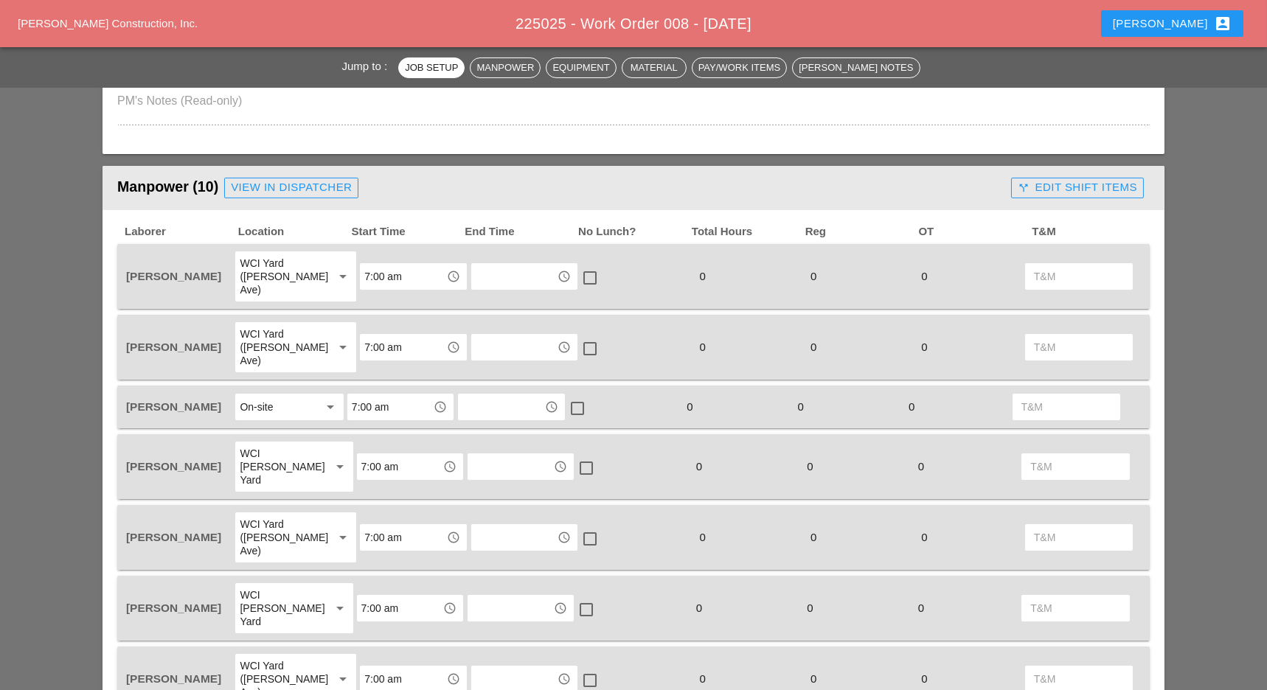
click at [512, 271] on input "text" at bounding box center [514, 277] width 77 height 24
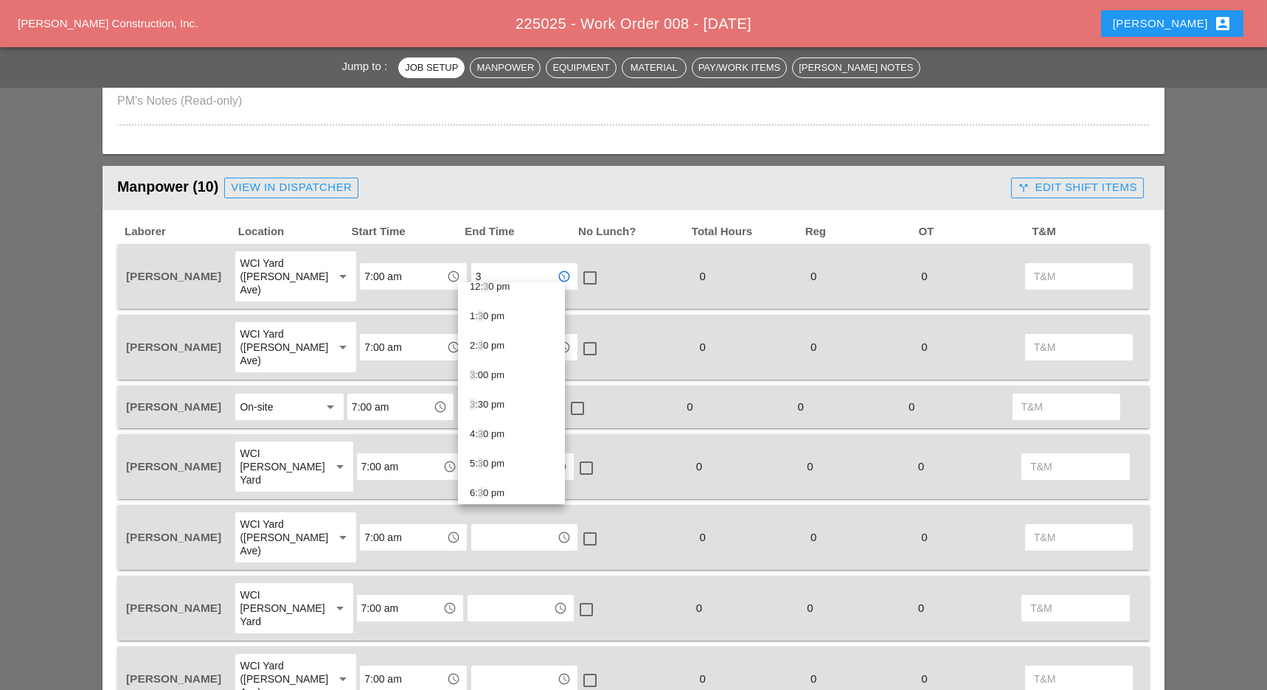
scroll to position [397, 0]
click at [493, 383] on div "3 :00 pm" at bounding box center [511, 375] width 83 height 18
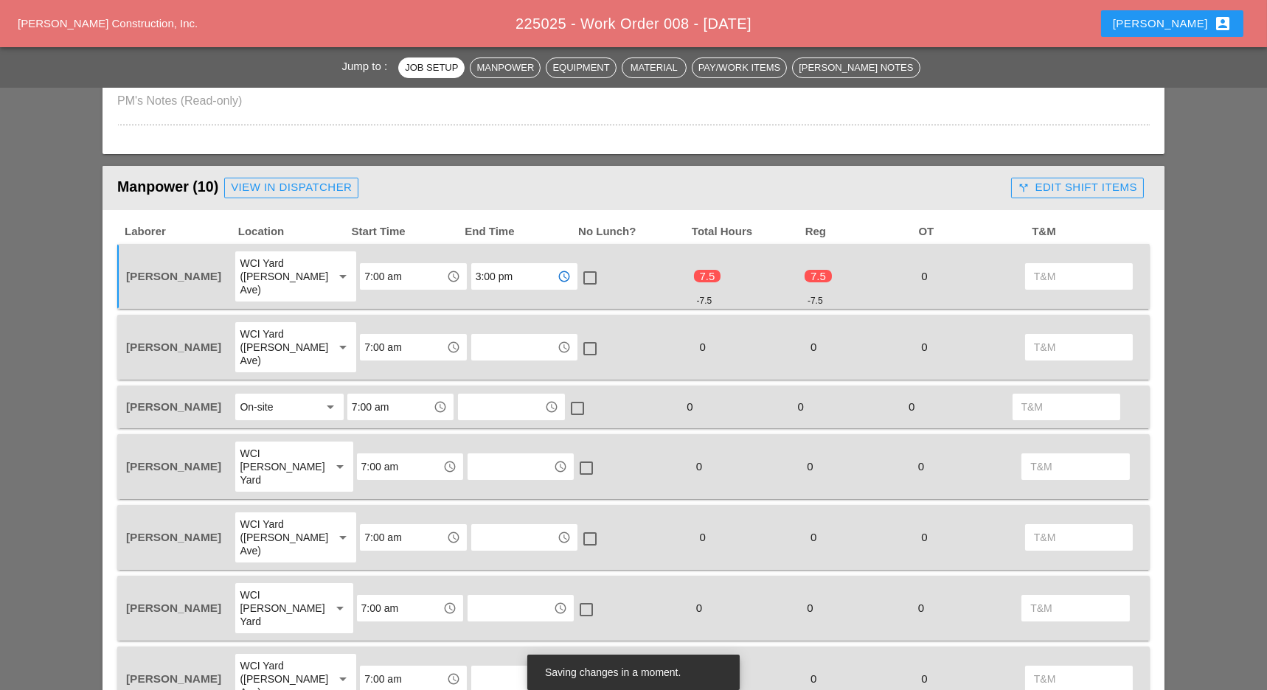
type input "3:00 pm"
click at [577, 270] on div at bounding box center [589, 277] width 25 height 25
checkbox input "true"
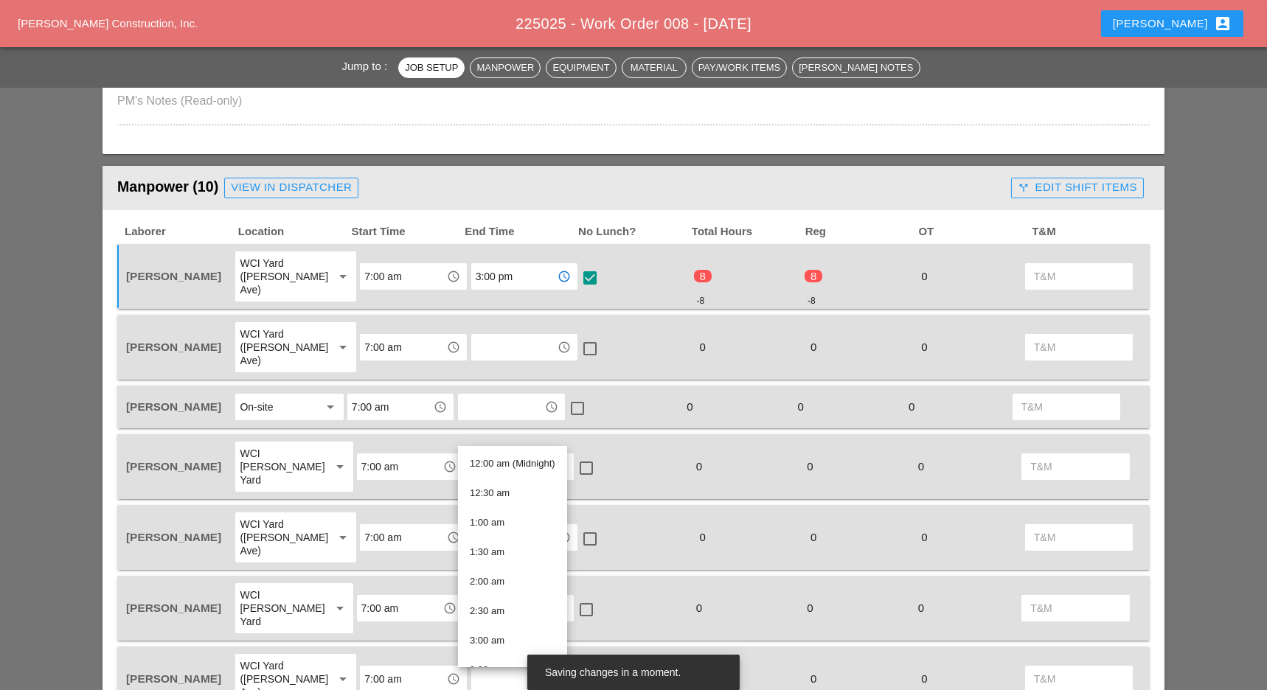
click at [505, 269] on input "3:00 pm" at bounding box center [514, 277] width 77 height 24
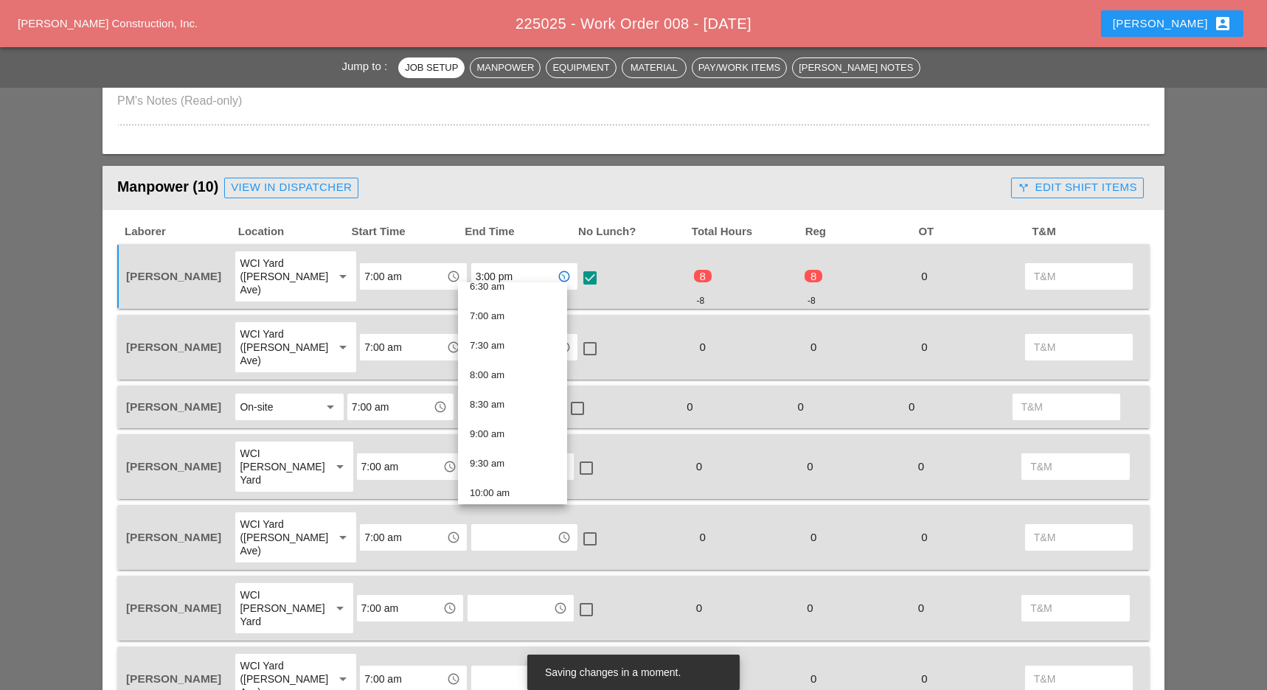
click at [502, 269] on input "3:00 pm" at bounding box center [514, 277] width 77 height 24
drag, startPoint x: 502, startPoint y: 269, endPoint x: 452, endPoint y: 272, distance: 50.2
click at [452, 272] on div "[PERSON_NAME] WCI Yard ([PERSON_NAME] Ave) arrow_drop_down 7:00 am access_time …" at bounding box center [622, 276] width 998 height 53
click at [616, 341] on div "check_box_outline_blank" at bounding box center [635, 347] width 111 height 53
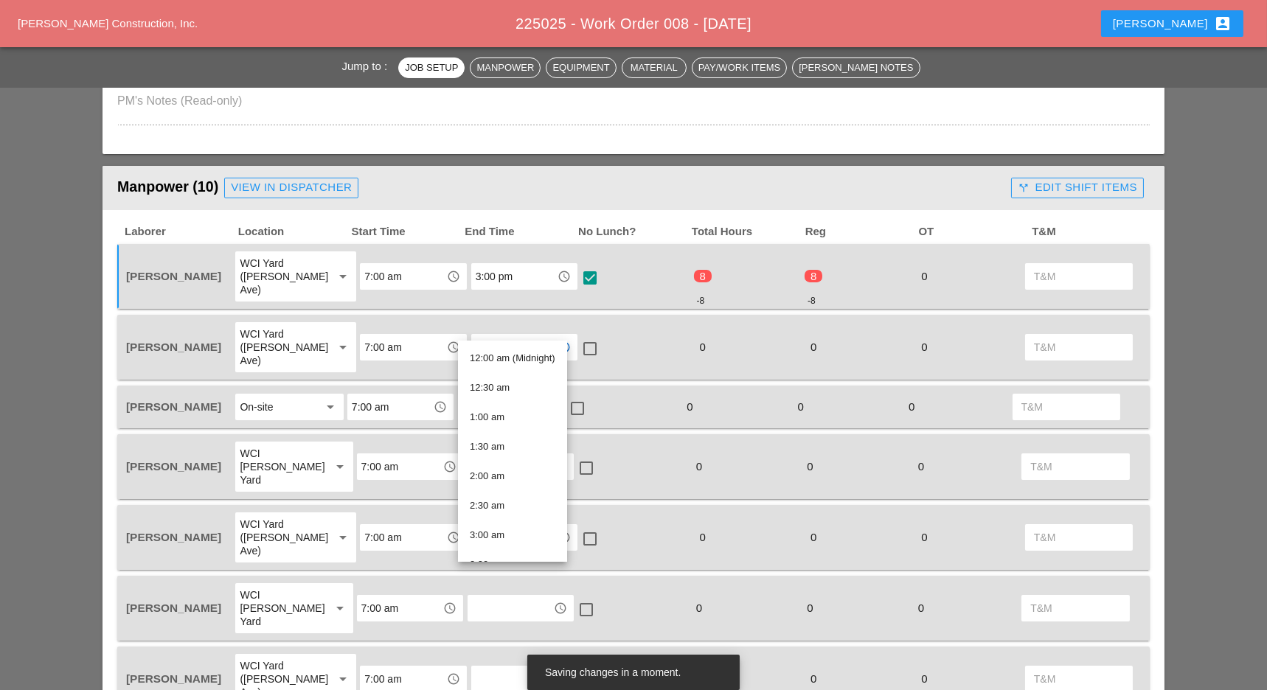
paste input "3:00 pm"
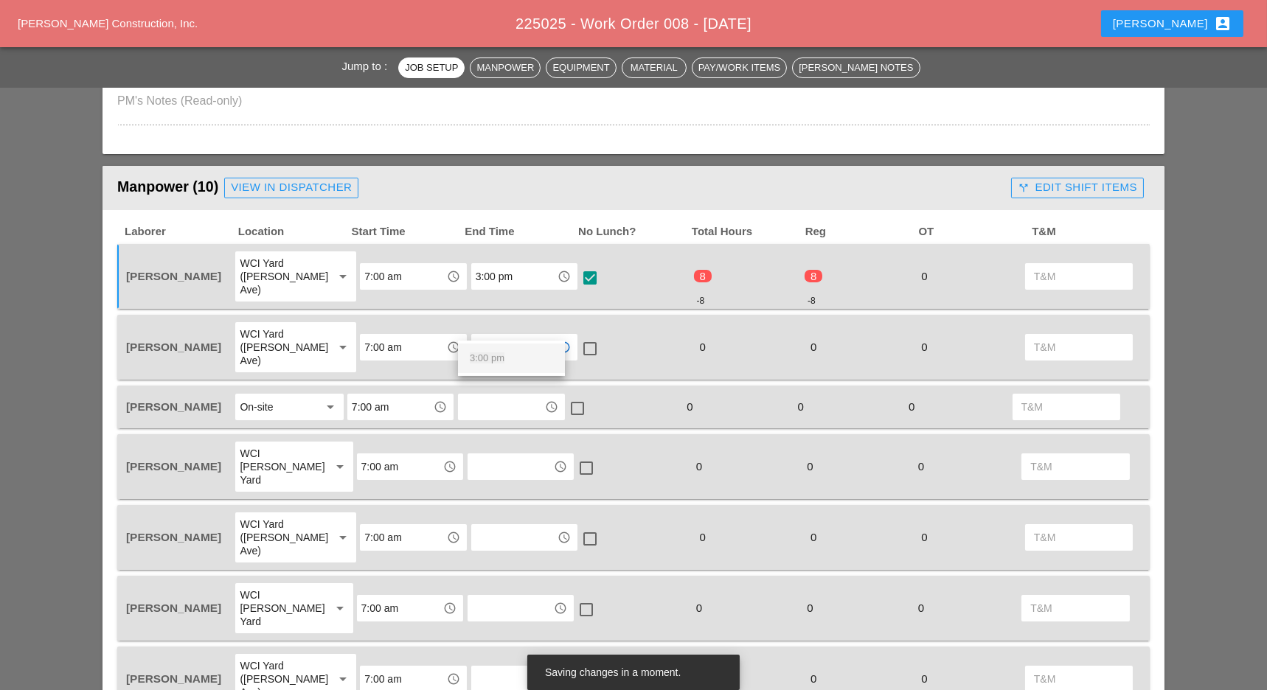
click at [484, 353] on span "3:00 pm" at bounding box center [487, 357] width 35 height 11
type input "3:00 pm"
click at [478, 395] on input "text" at bounding box center [500, 407] width 77 height 24
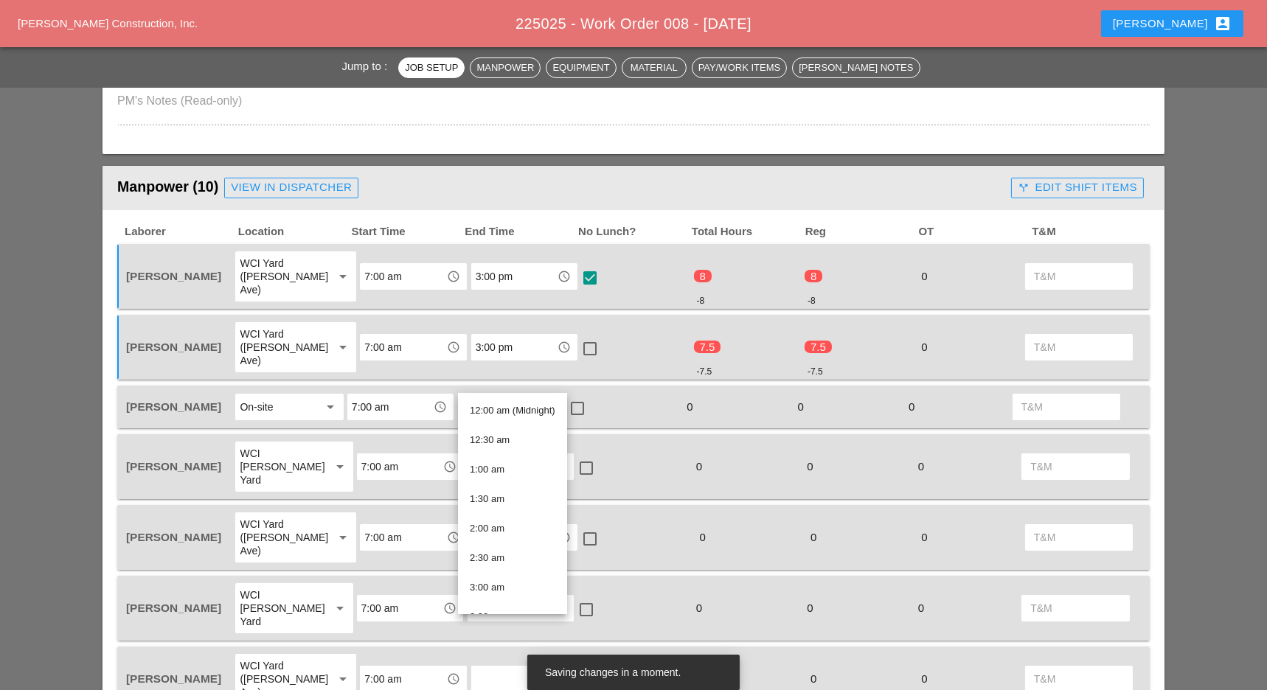
paste input "3:00 pm"
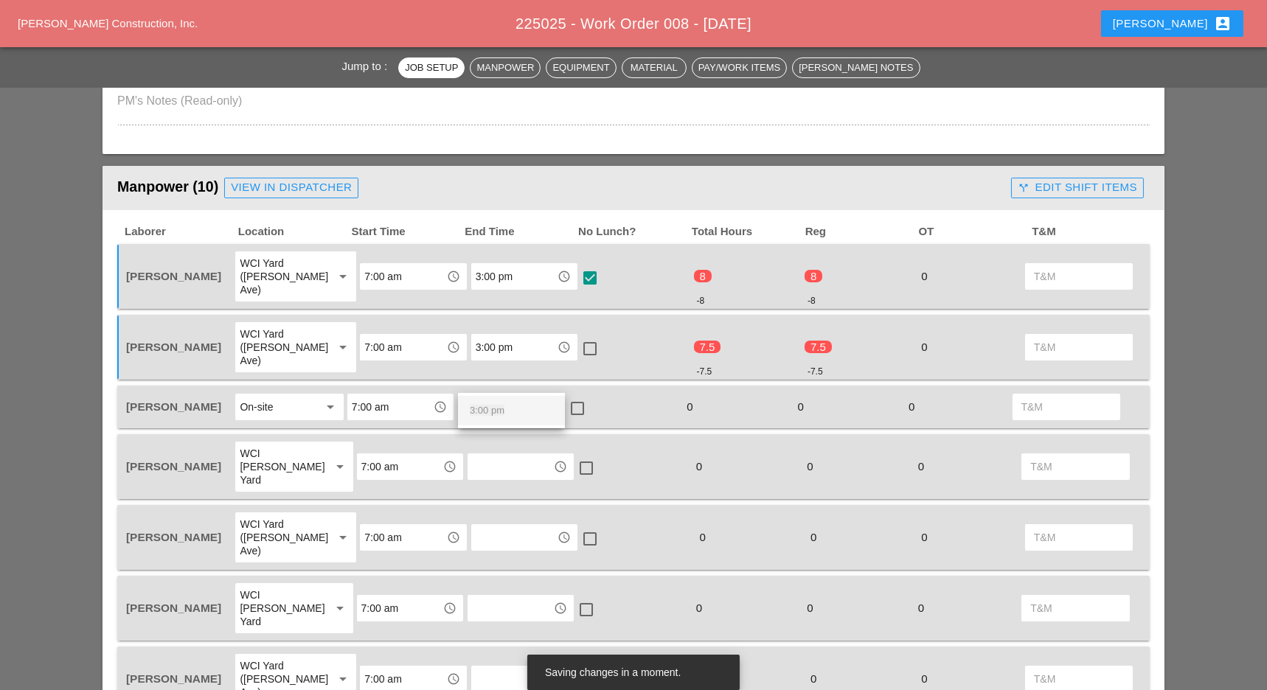
click at [510, 420] on div "3:00 pm" at bounding box center [511, 410] width 83 height 29
type input "3:00 pm"
click at [505, 455] on input "text" at bounding box center [510, 467] width 77 height 24
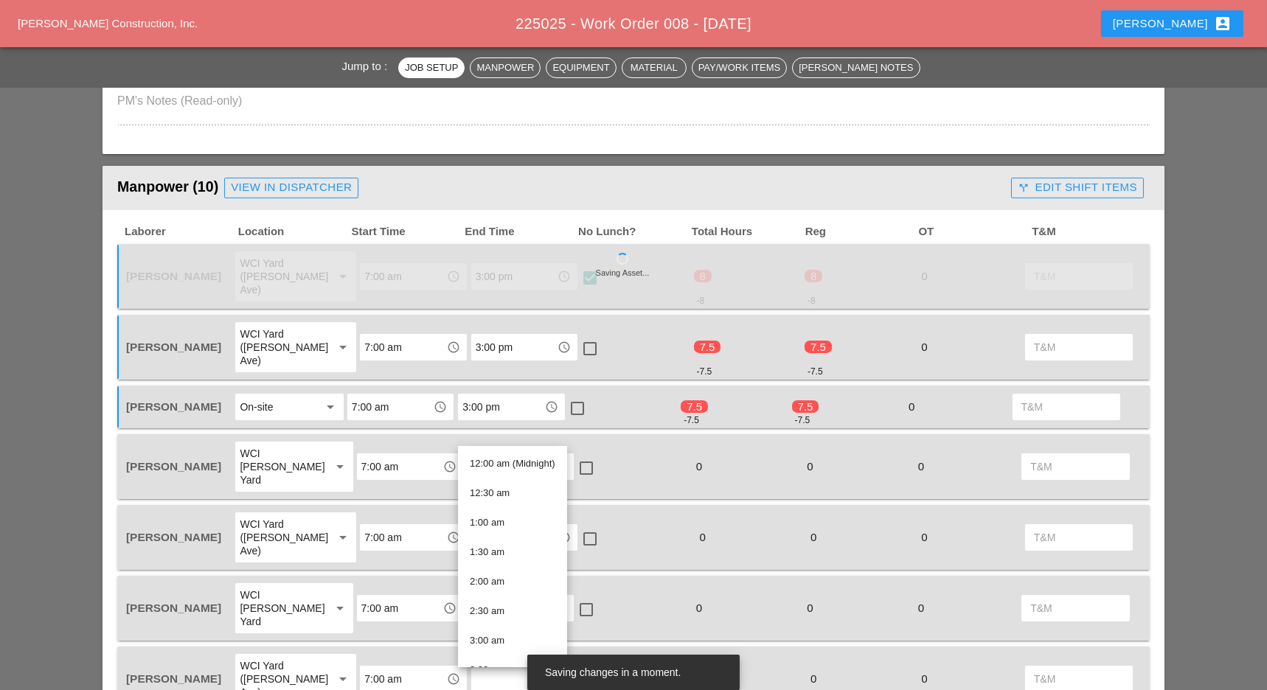
paste input "3:00 pm"
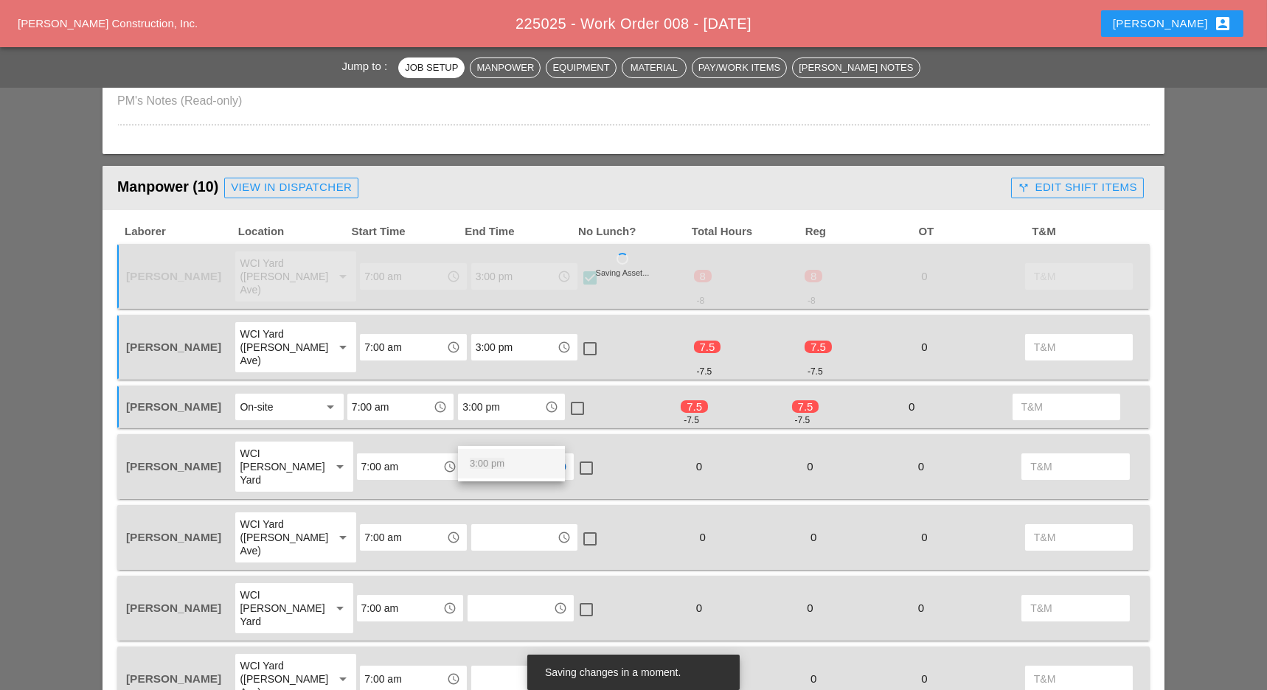
click at [514, 470] on div "3:00 pm" at bounding box center [511, 464] width 83 height 18
paste input "3:00 pm"
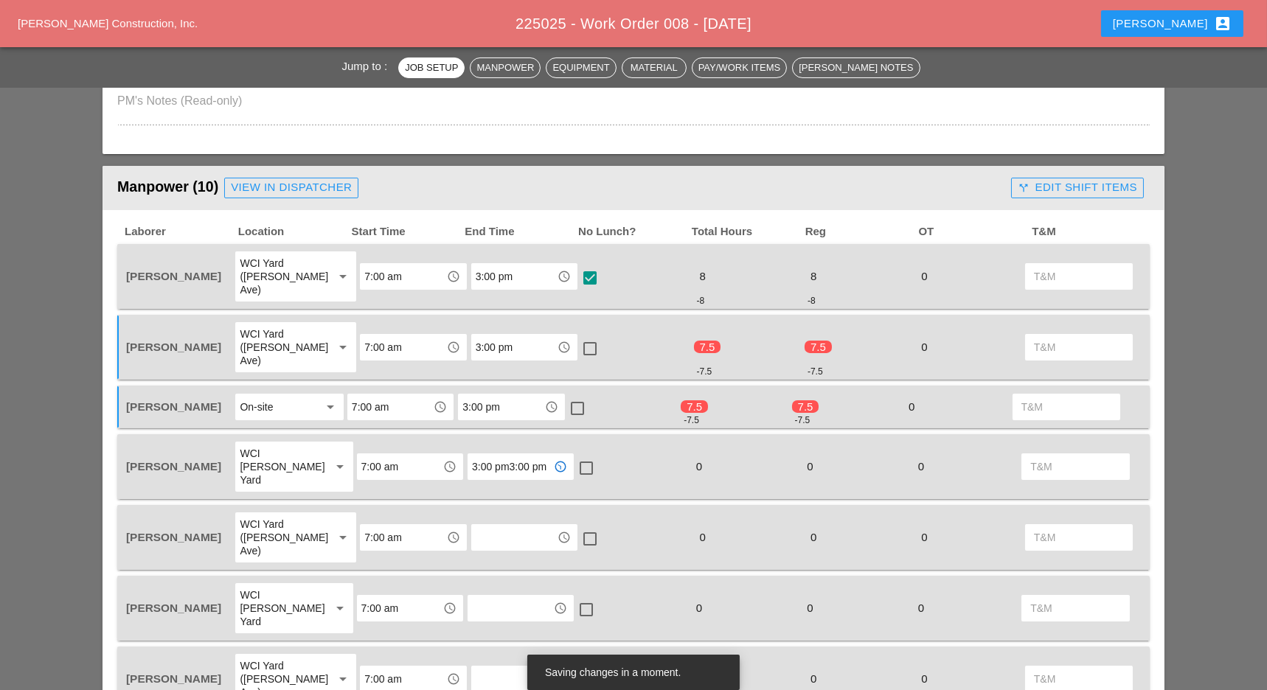
click at [496, 526] on input "text" at bounding box center [514, 538] width 77 height 24
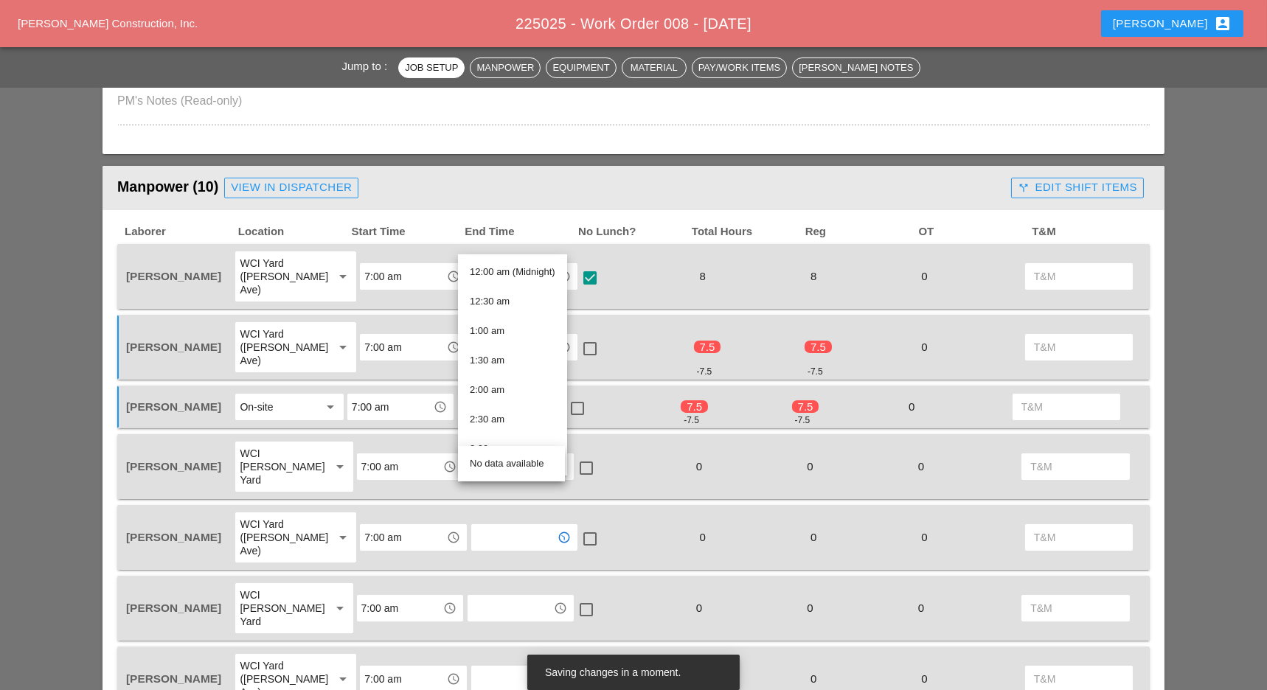
type input "3:00 pm"
paste input "3:00 pm"
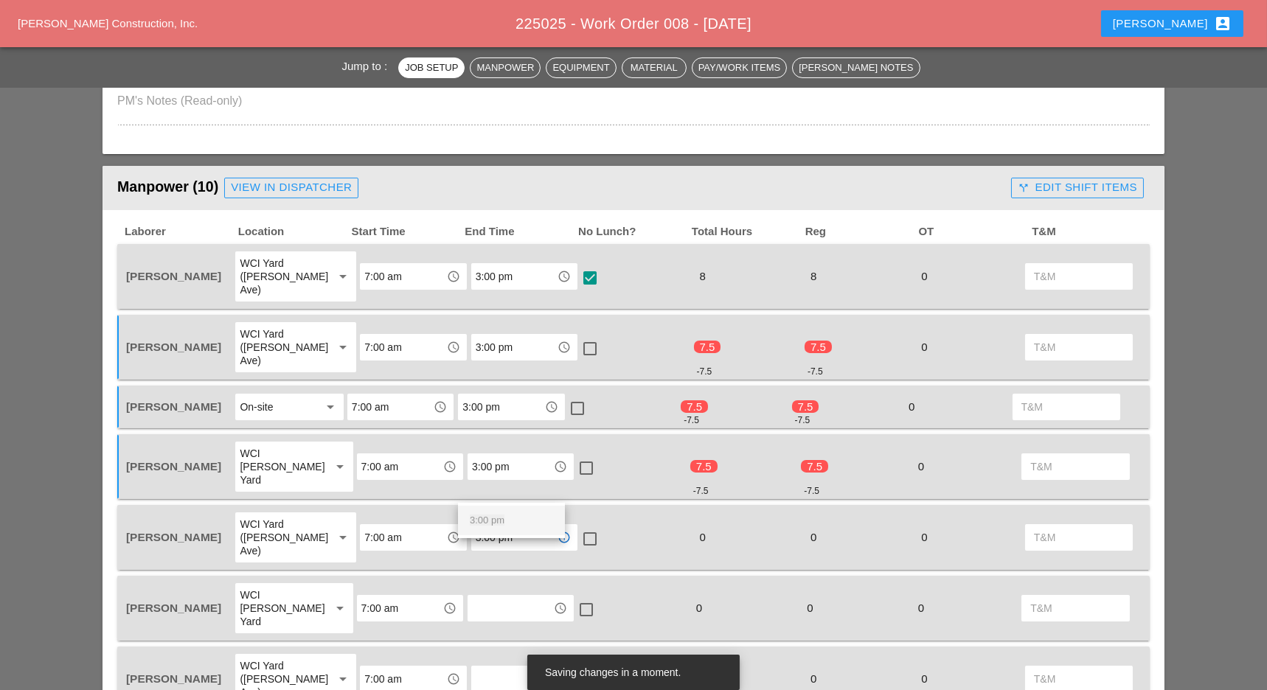
click at [510, 533] on div "3:00 pm" at bounding box center [511, 520] width 83 height 29
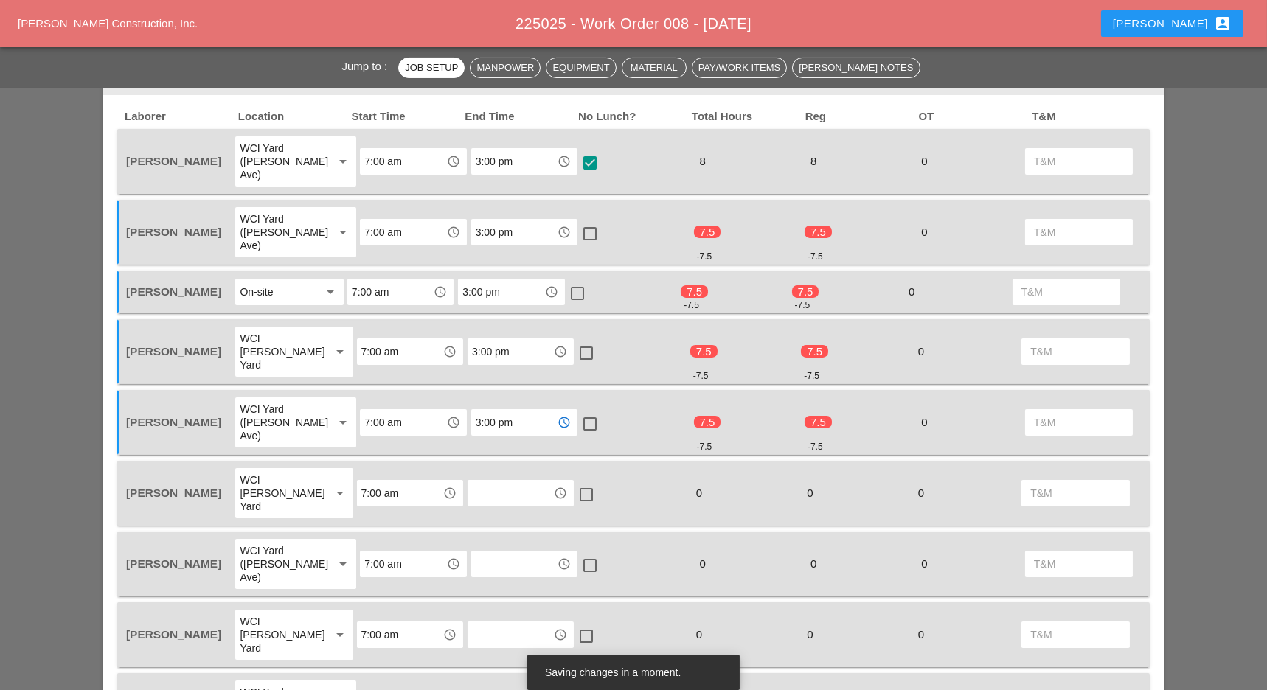
type input "3:00 pm"
click at [510, 481] on input "text" at bounding box center [510, 493] width 77 height 24
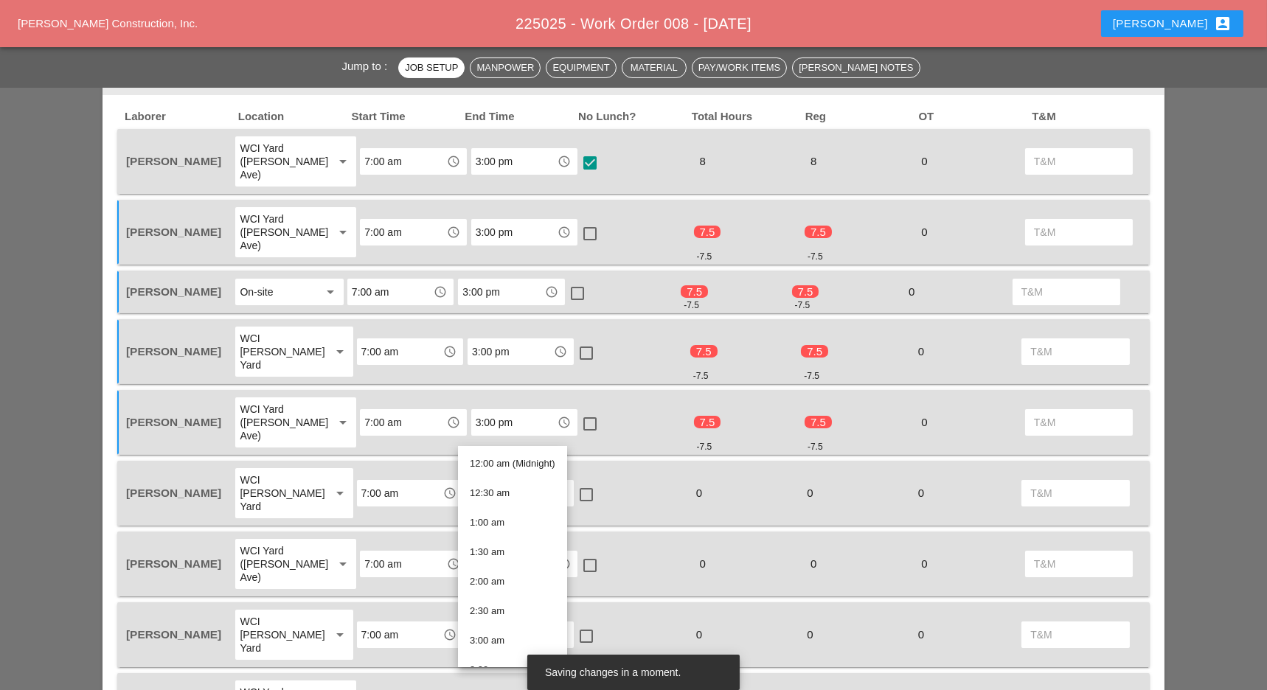
paste input "3:00 pm"
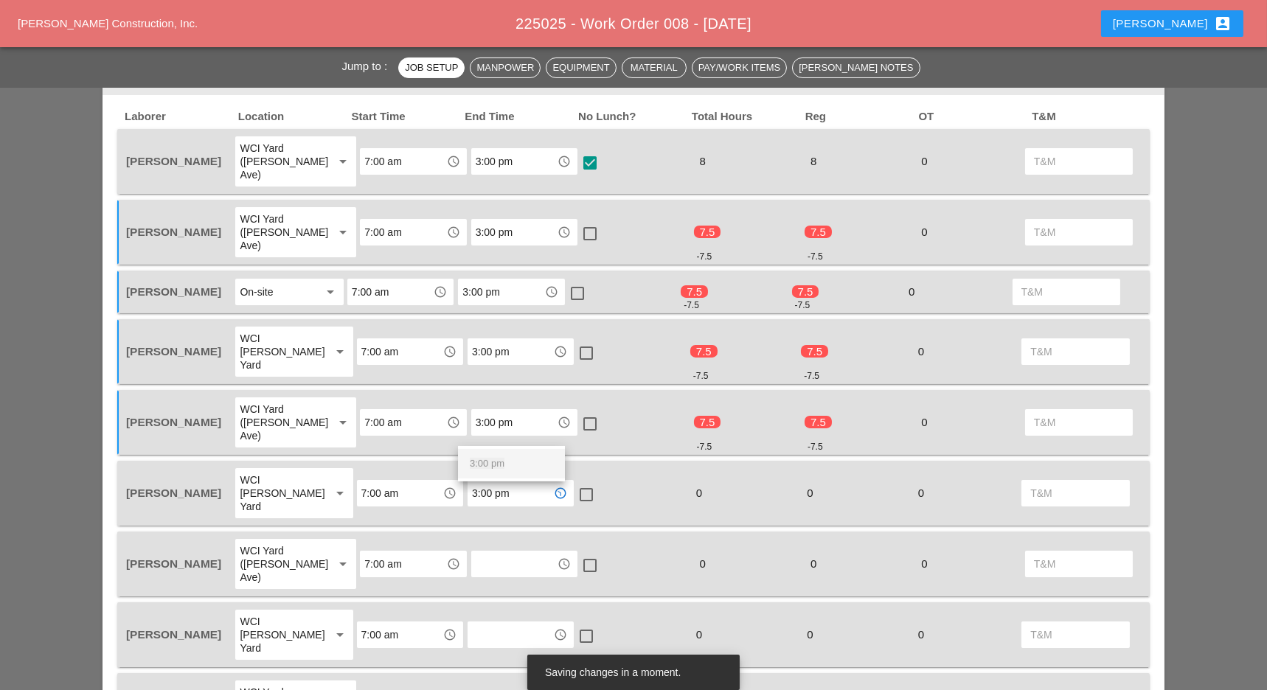
click at [512, 471] on div "3:00 pm" at bounding box center [511, 464] width 83 height 18
type input "3:00 pm"
click at [511, 552] on input "text" at bounding box center [514, 564] width 77 height 24
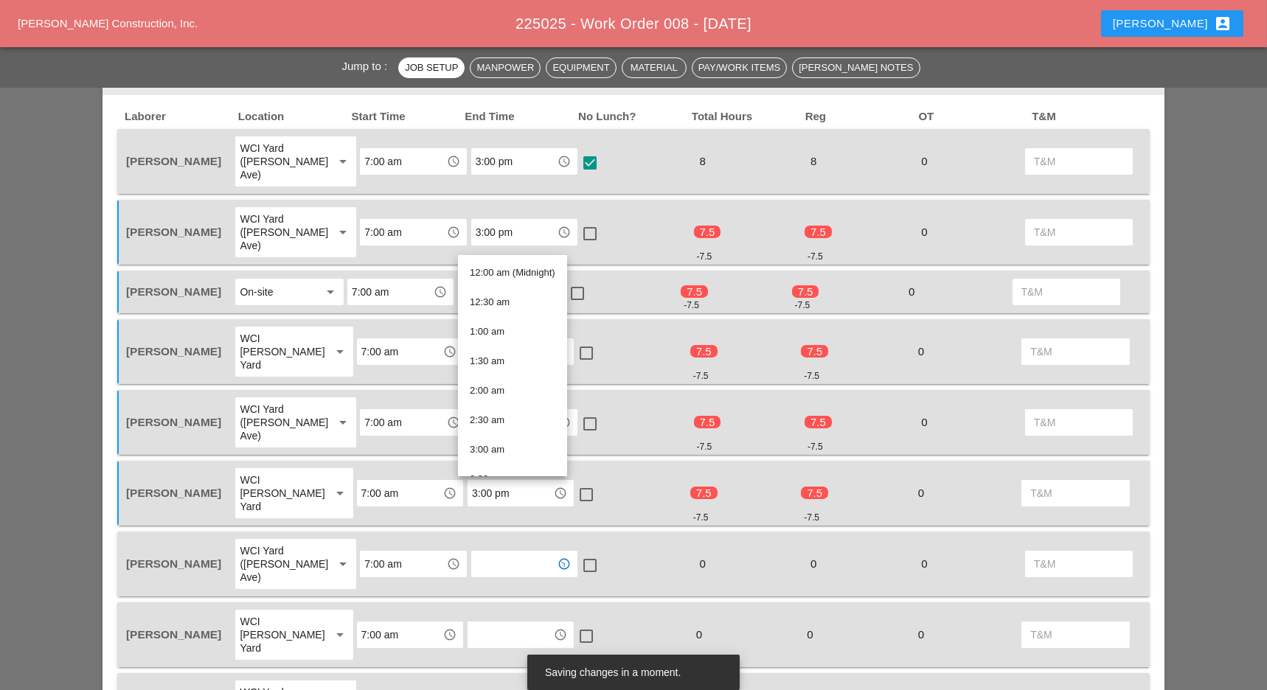
paste input "3:00 pm"
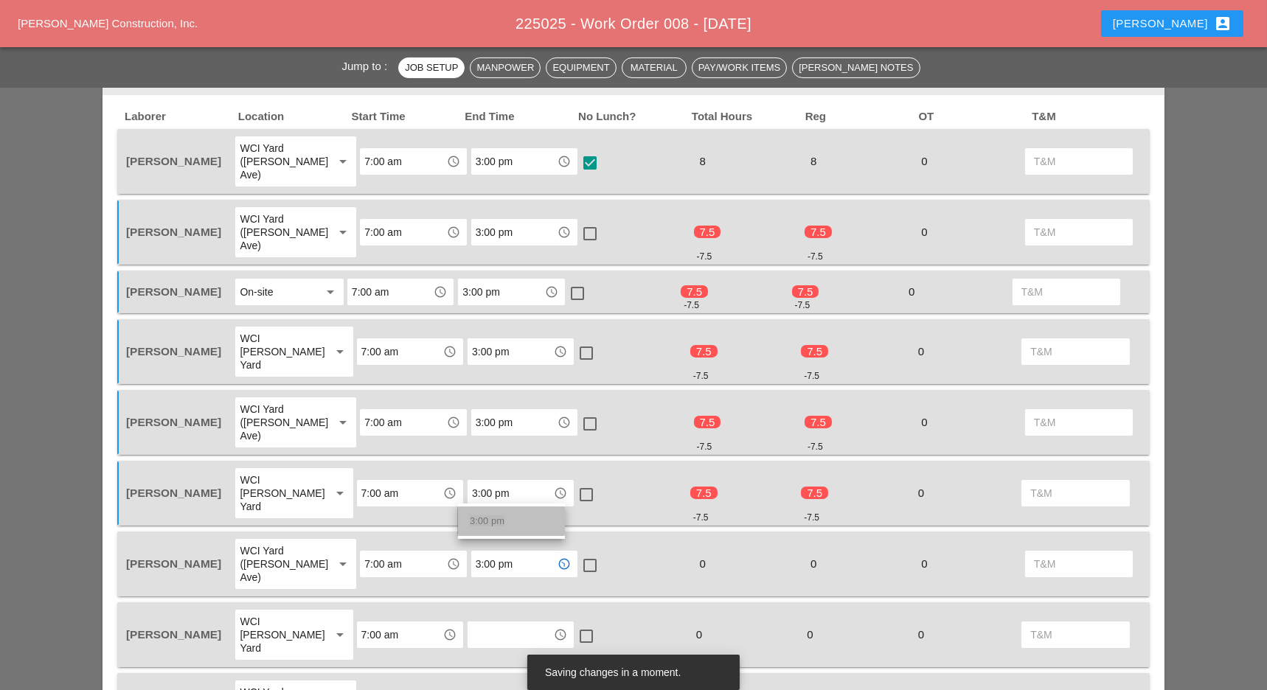
click at [504, 521] on div "3:00 pm" at bounding box center [511, 521] width 83 height 18
type input "3:00 pm"
click at [508, 623] on input "text" at bounding box center [510, 635] width 77 height 24
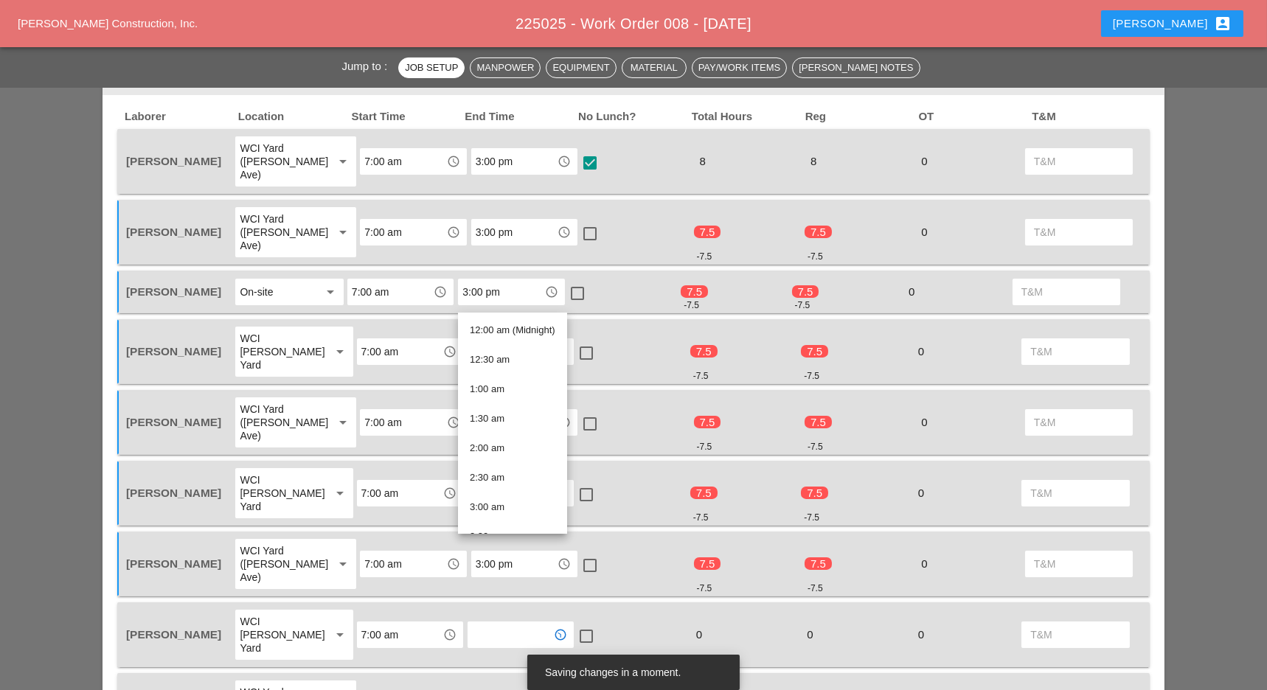
paste input "3:00 pm"
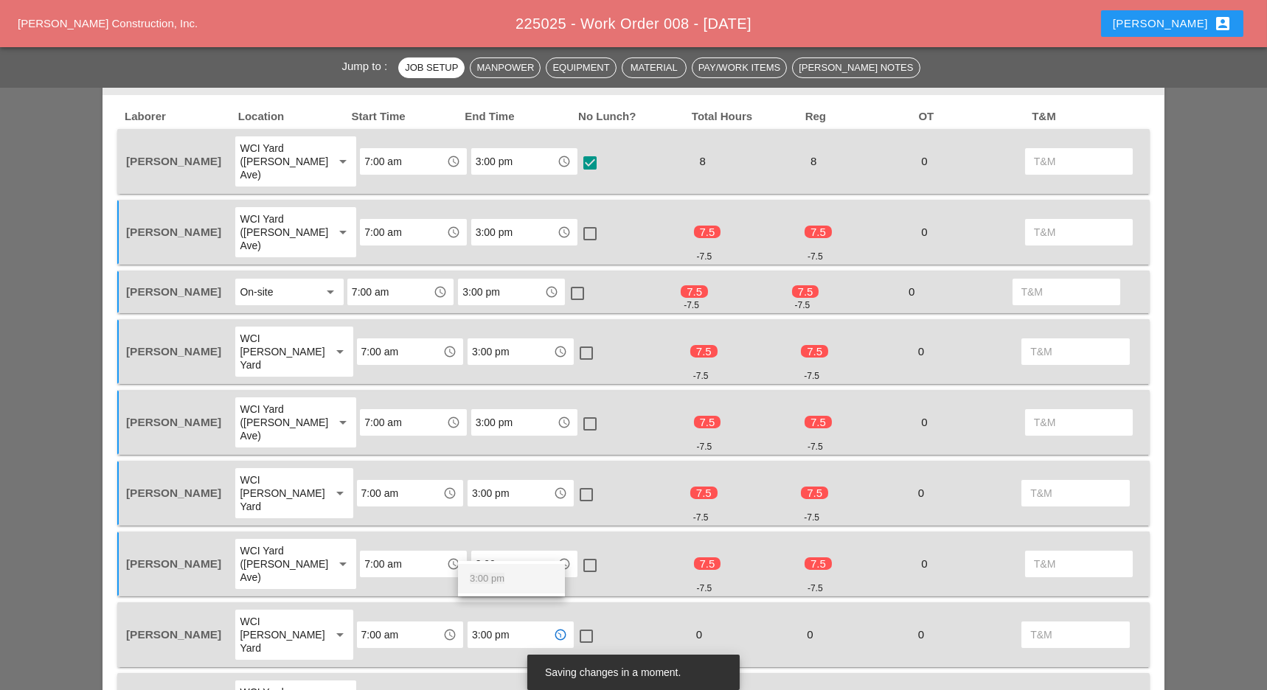
click at [501, 585] on div "3:00 pm" at bounding box center [511, 579] width 83 height 18
type input "3:00 pm"
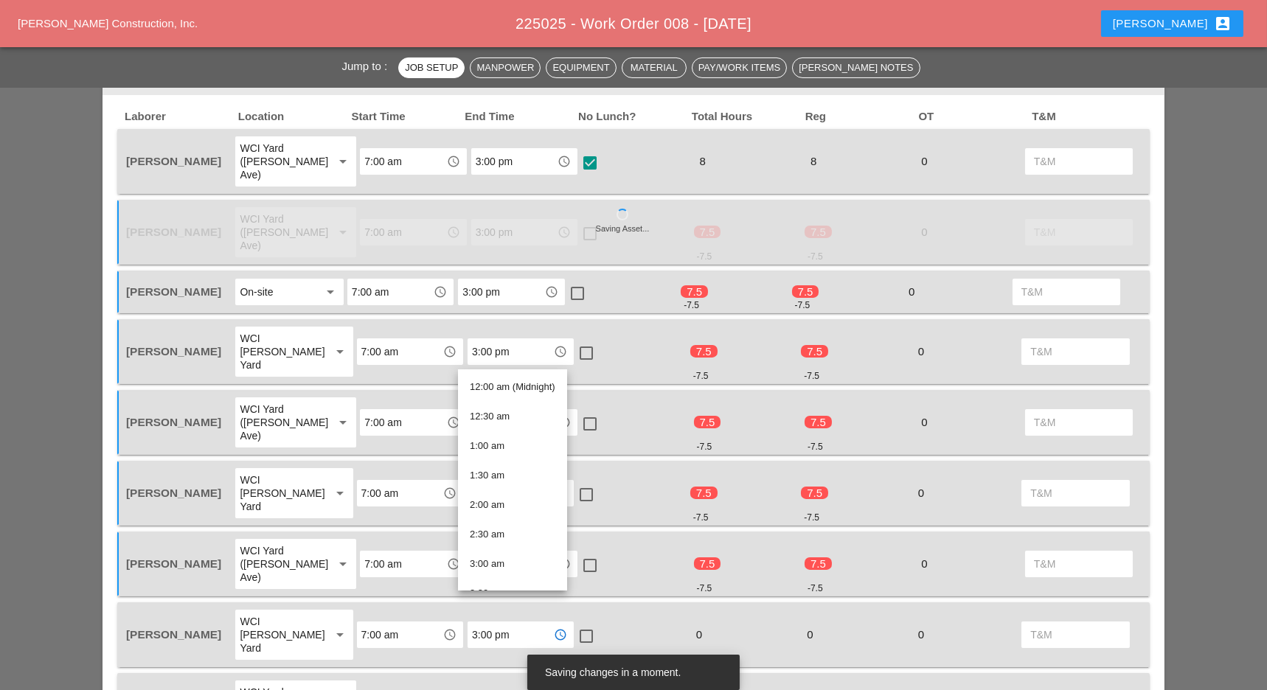
paste input "3:00 pm"
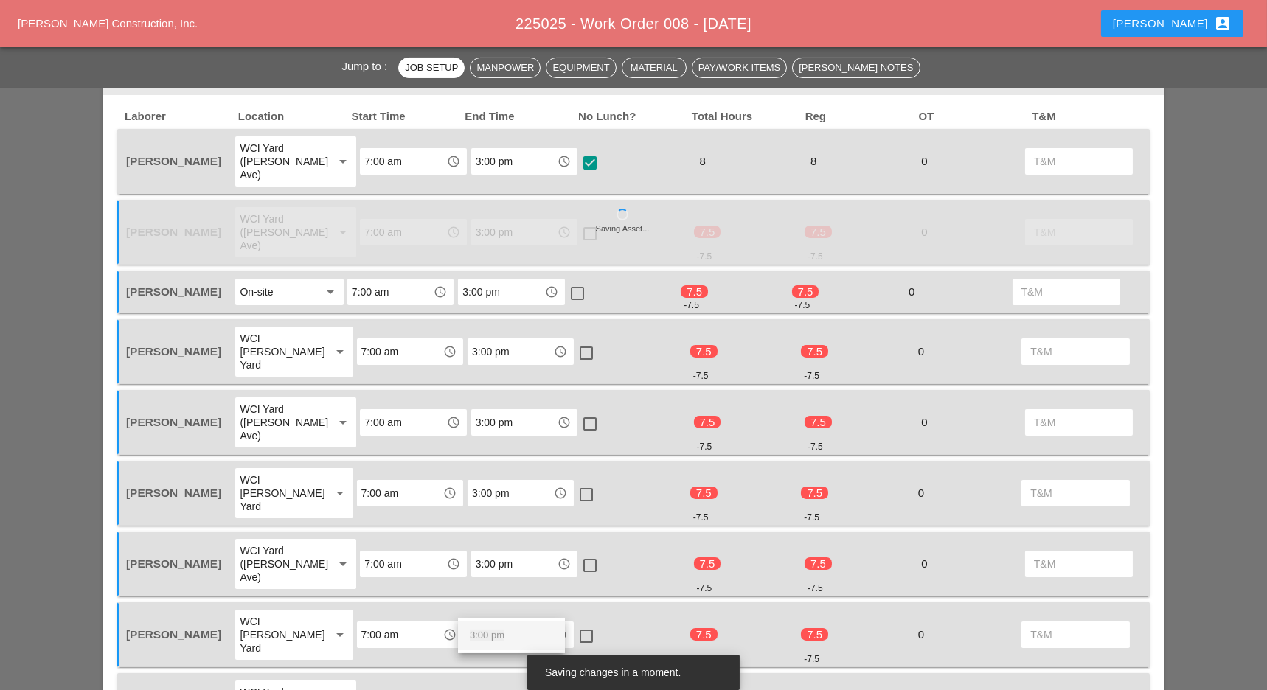
click at [500, 636] on span "3:00 pm" at bounding box center [487, 635] width 35 height 11
type input "3:00 pm"
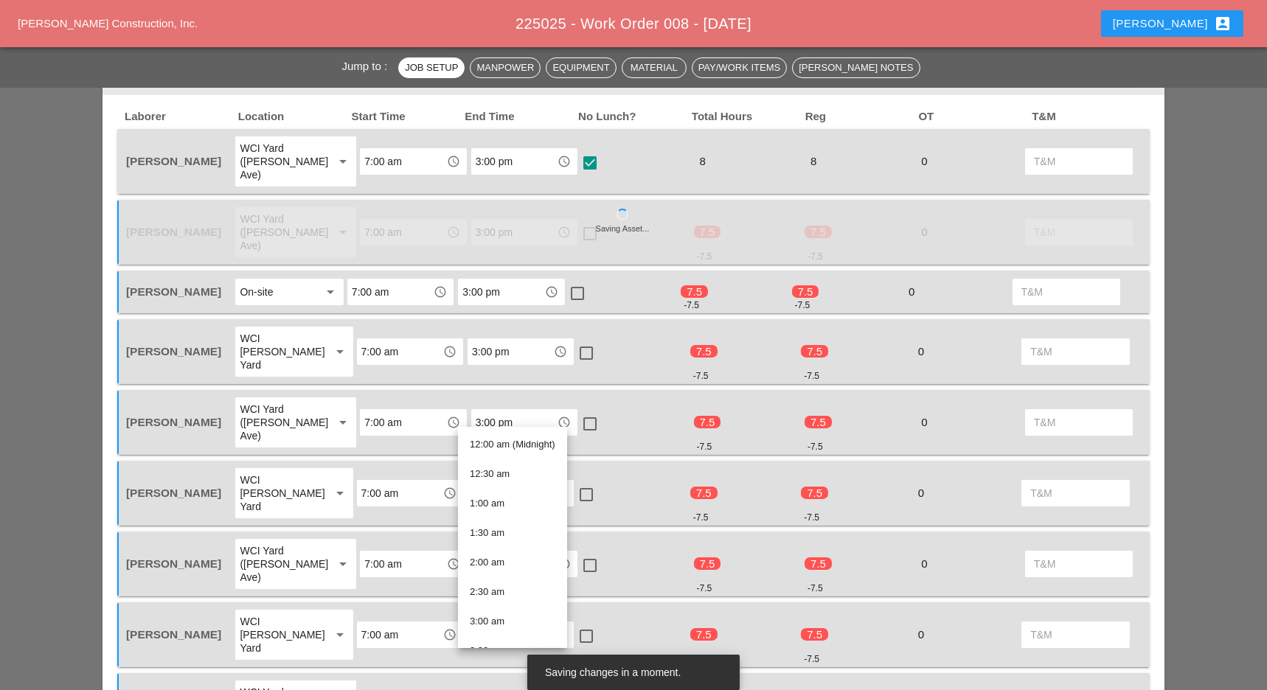
paste input "3:00 pm"
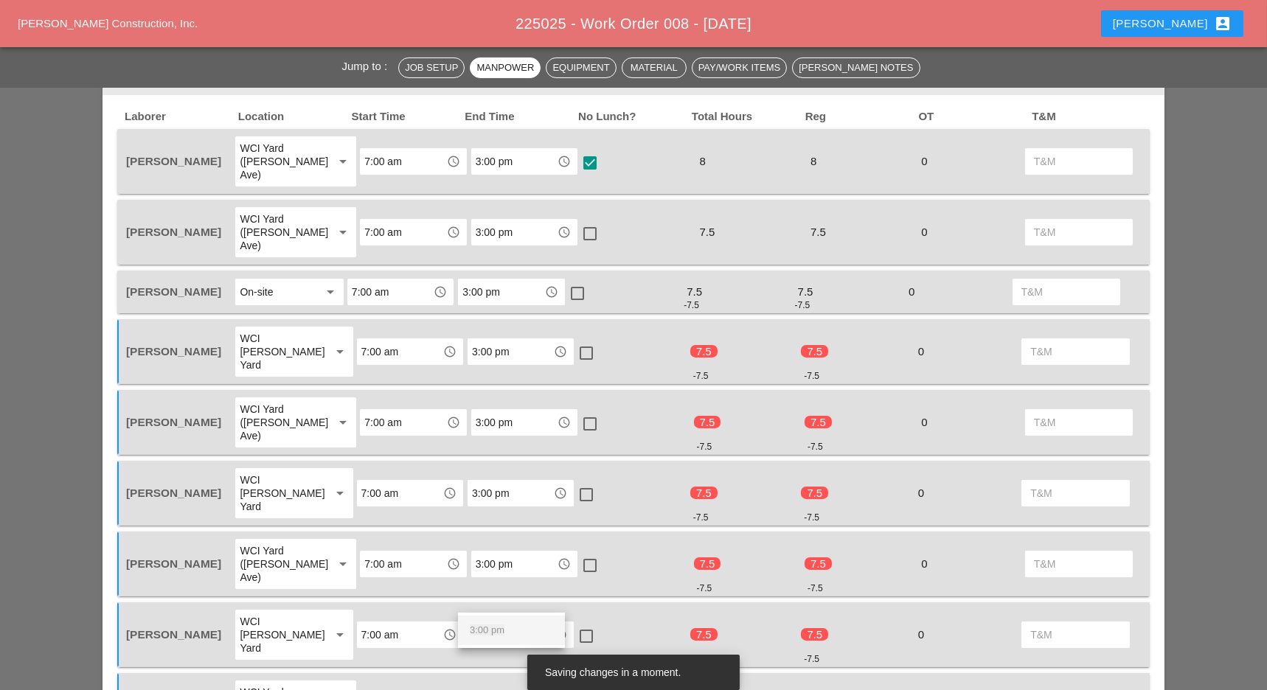
type input "3:00 pm"
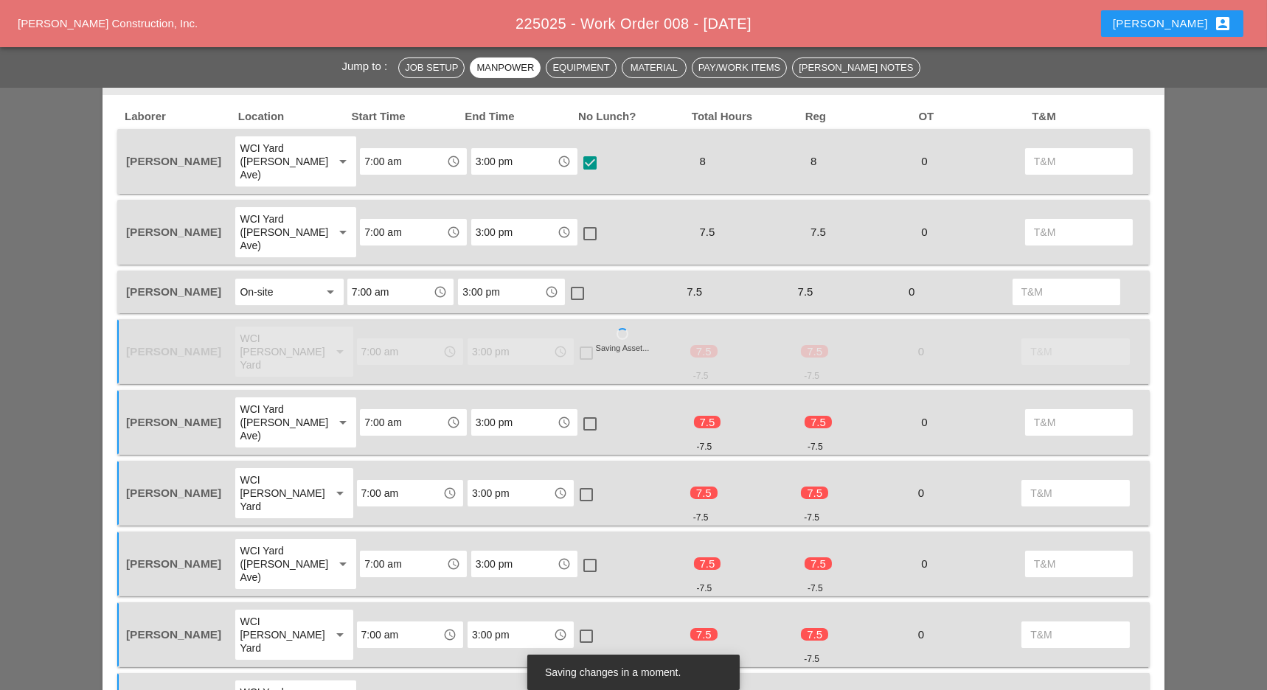
scroll to position [981, 0]
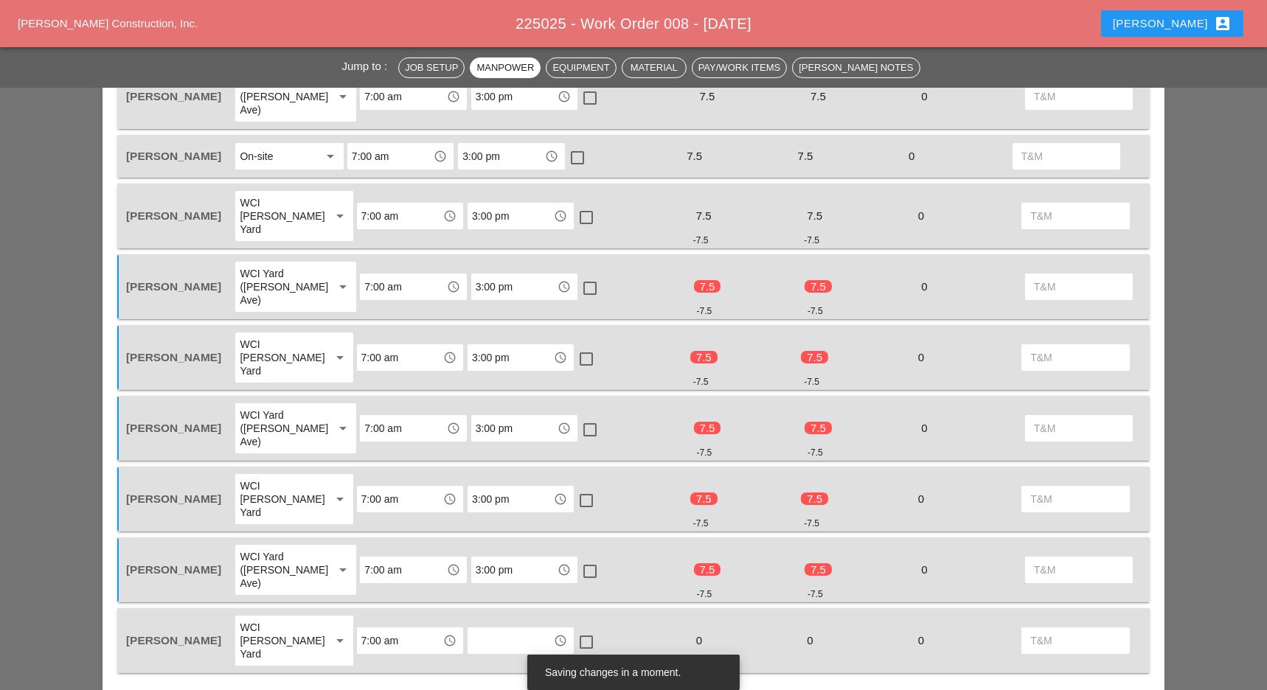
click at [516, 629] on input "text" at bounding box center [510, 641] width 77 height 24
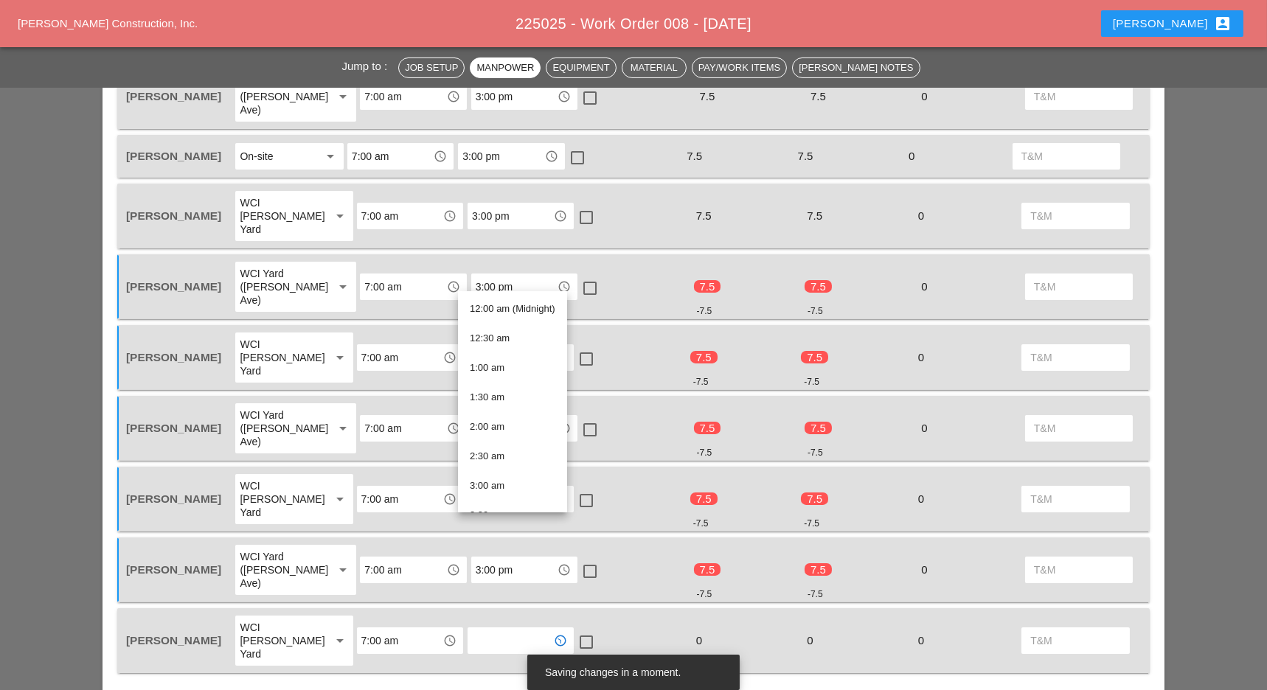
paste input "3:00 pm"
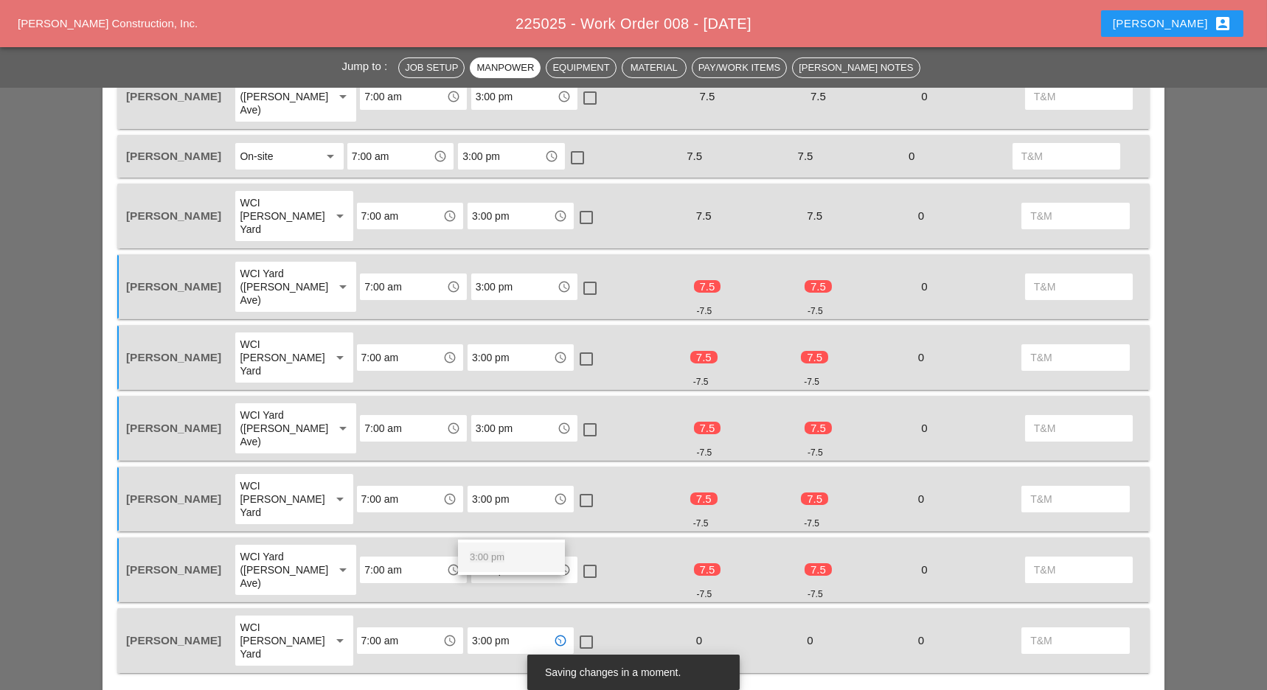
click at [504, 557] on span "3:00 pm" at bounding box center [487, 557] width 35 height 11
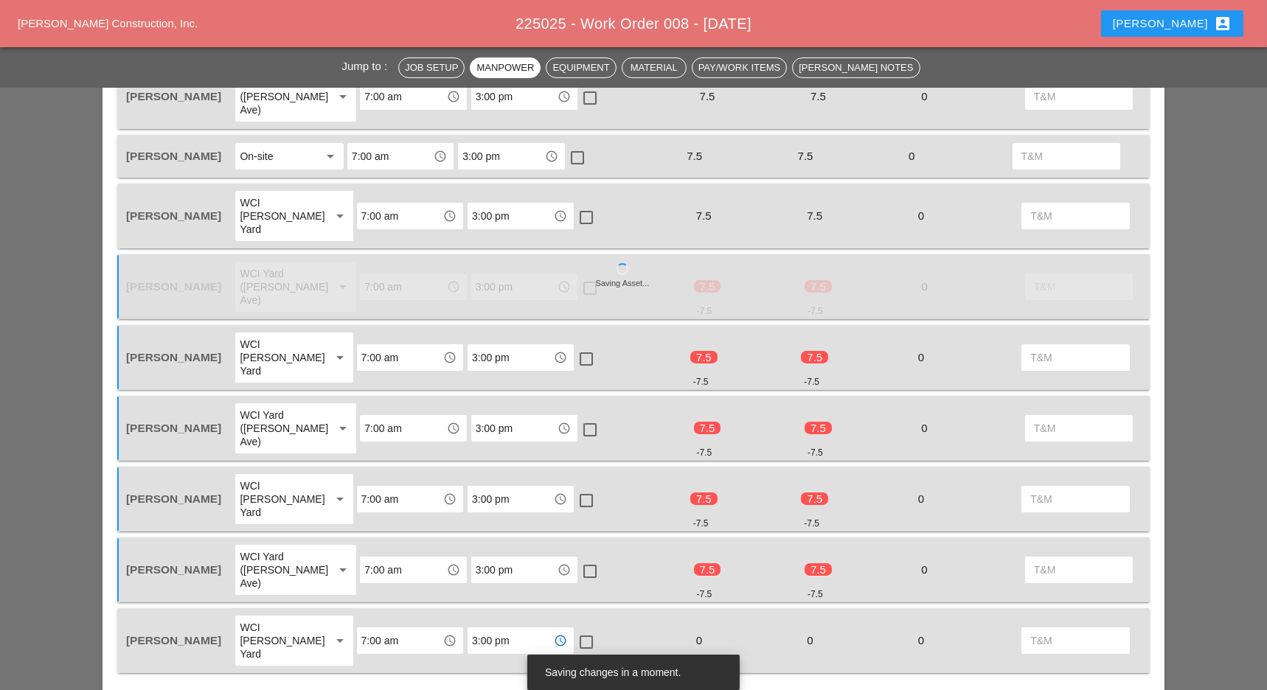
type input "3:00 pm"
click at [582, 630] on div at bounding box center [586, 642] width 25 height 25
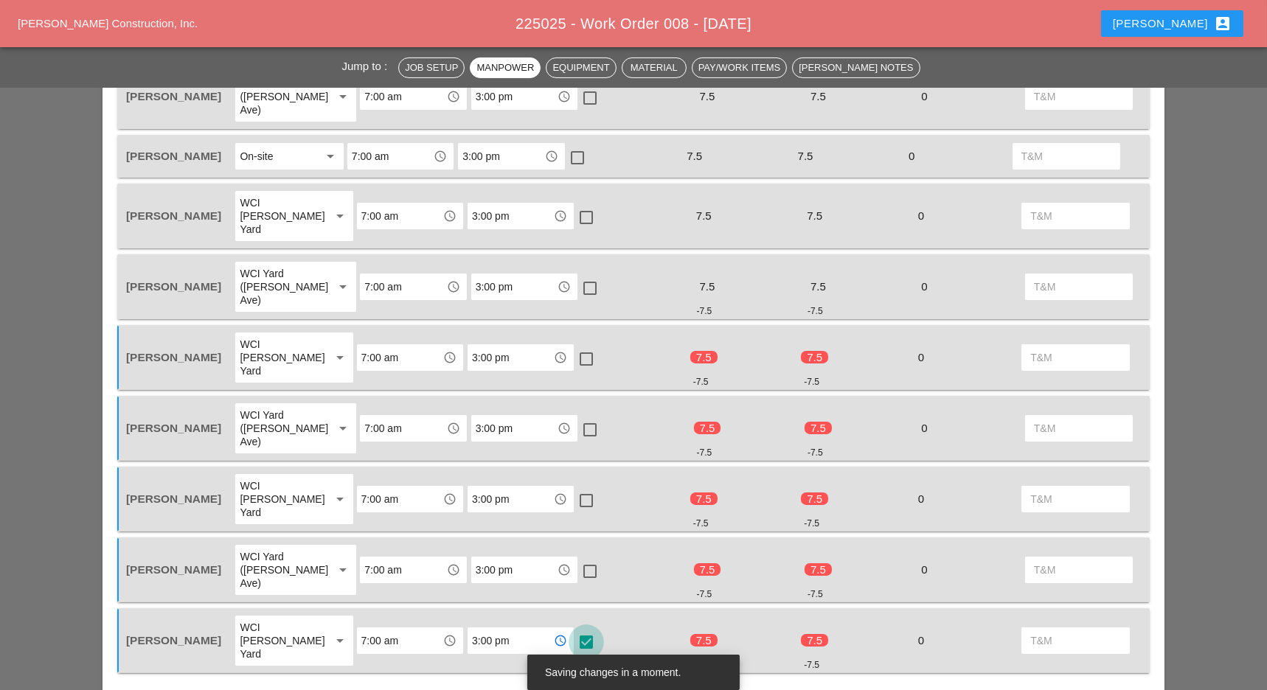
checkbox input "true"
click at [581, 614] on div "check_box" at bounding box center [631, 640] width 111 height 53
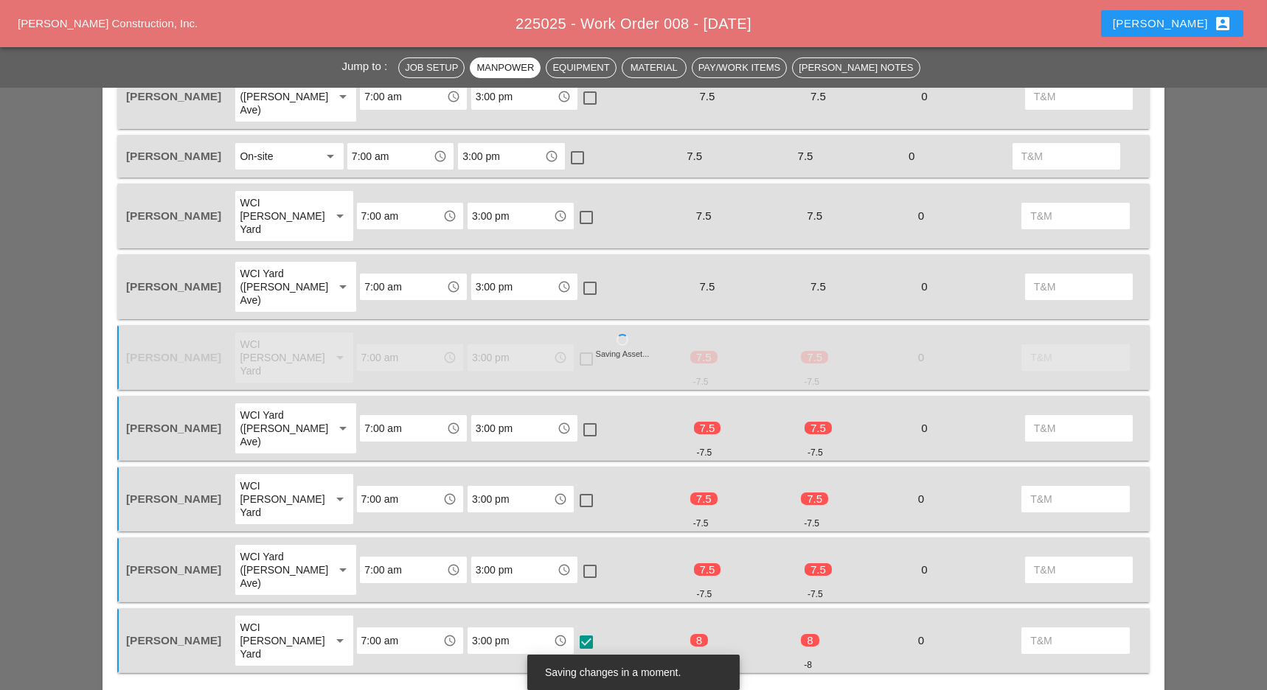
click at [578, 559] on div at bounding box center [589, 571] width 25 height 25
checkbox input "true"
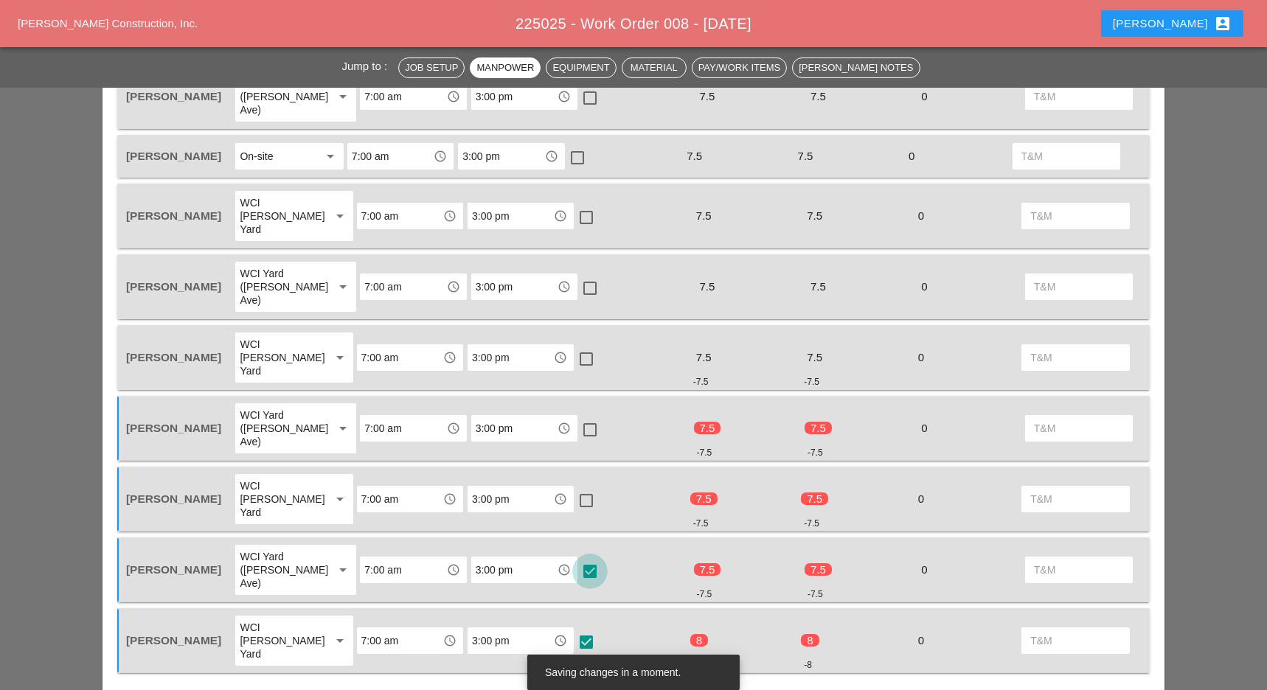
click at [577, 488] on div at bounding box center [586, 500] width 25 height 25
click at [577, 417] on div at bounding box center [589, 429] width 25 height 25
checkbox input "true"
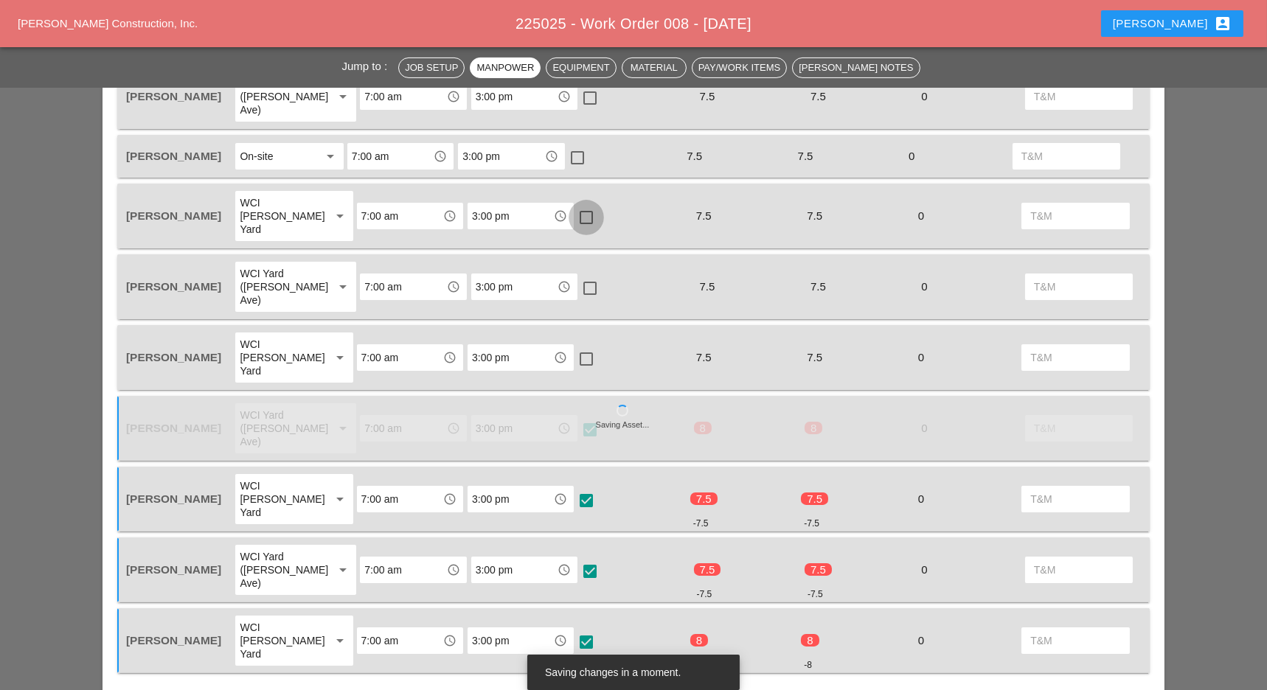
click at [578, 205] on div at bounding box center [586, 217] width 25 height 25
checkbox input "true"
click at [577, 145] on div at bounding box center [577, 157] width 25 height 25
checkbox input "true"
click at [577, 276] on div at bounding box center [589, 288] width 25 height 25
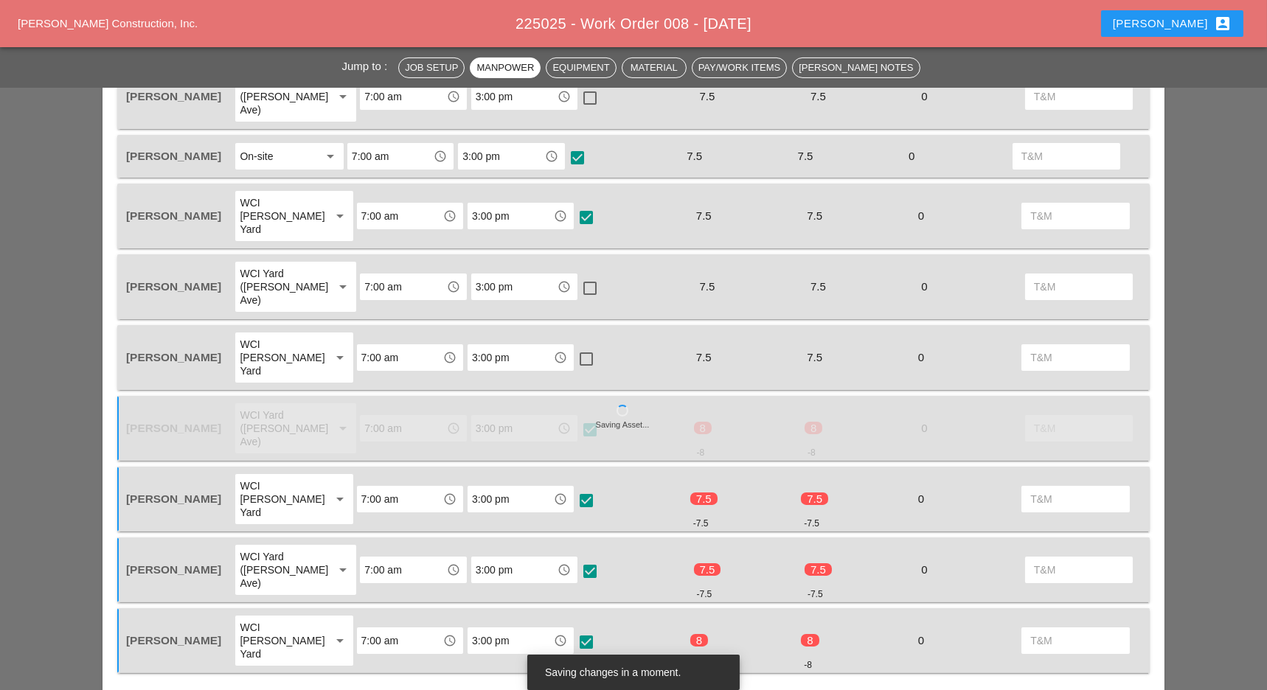
checkbox input "true"
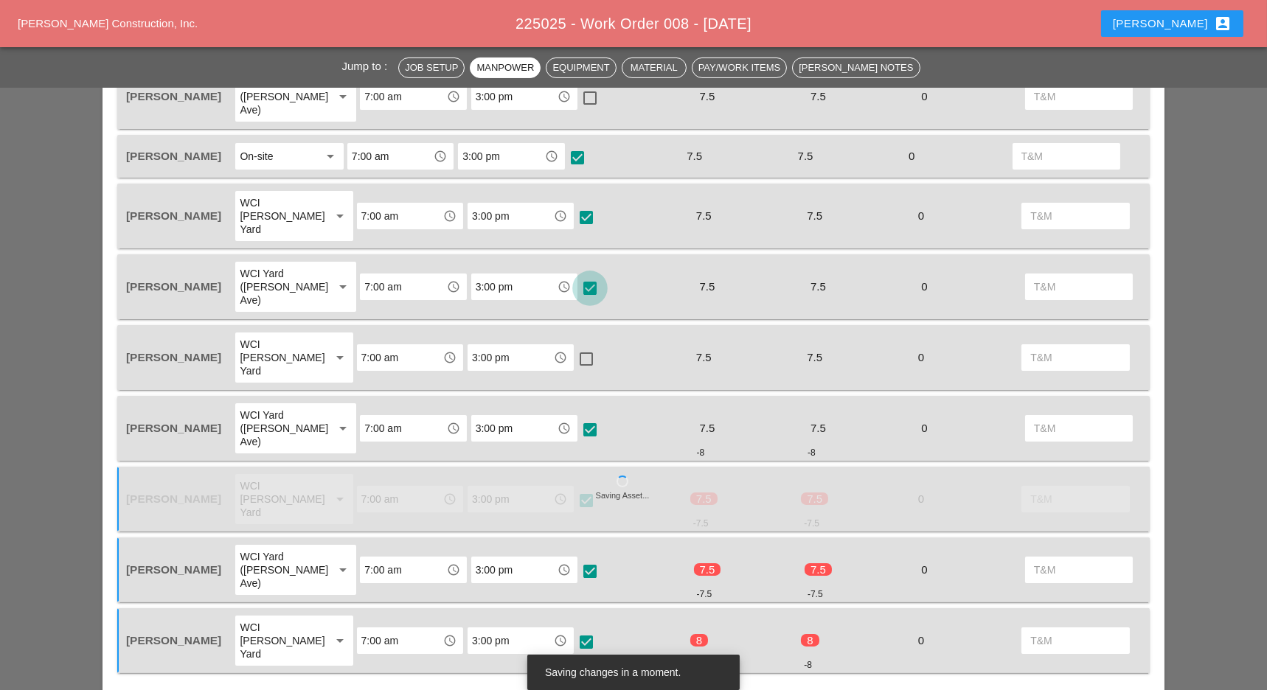
click at [577, 347] on div at bounding box center [586, 359] width 25 height 25
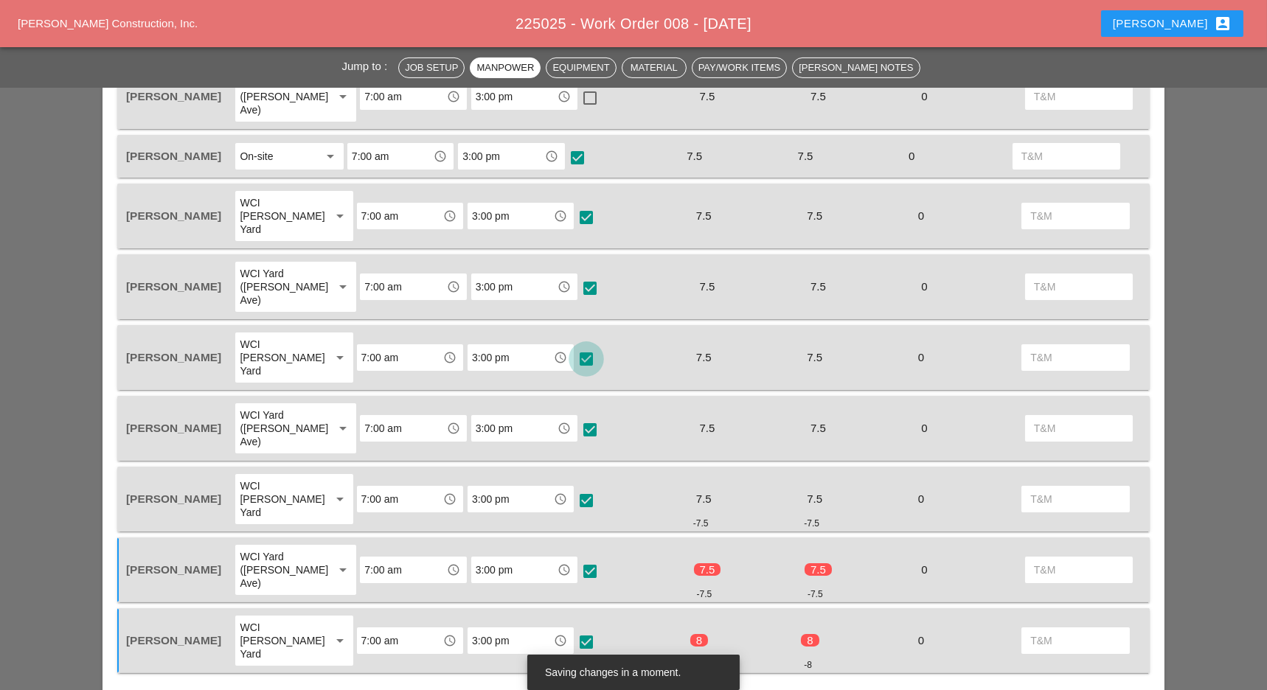
checkbox input "true"
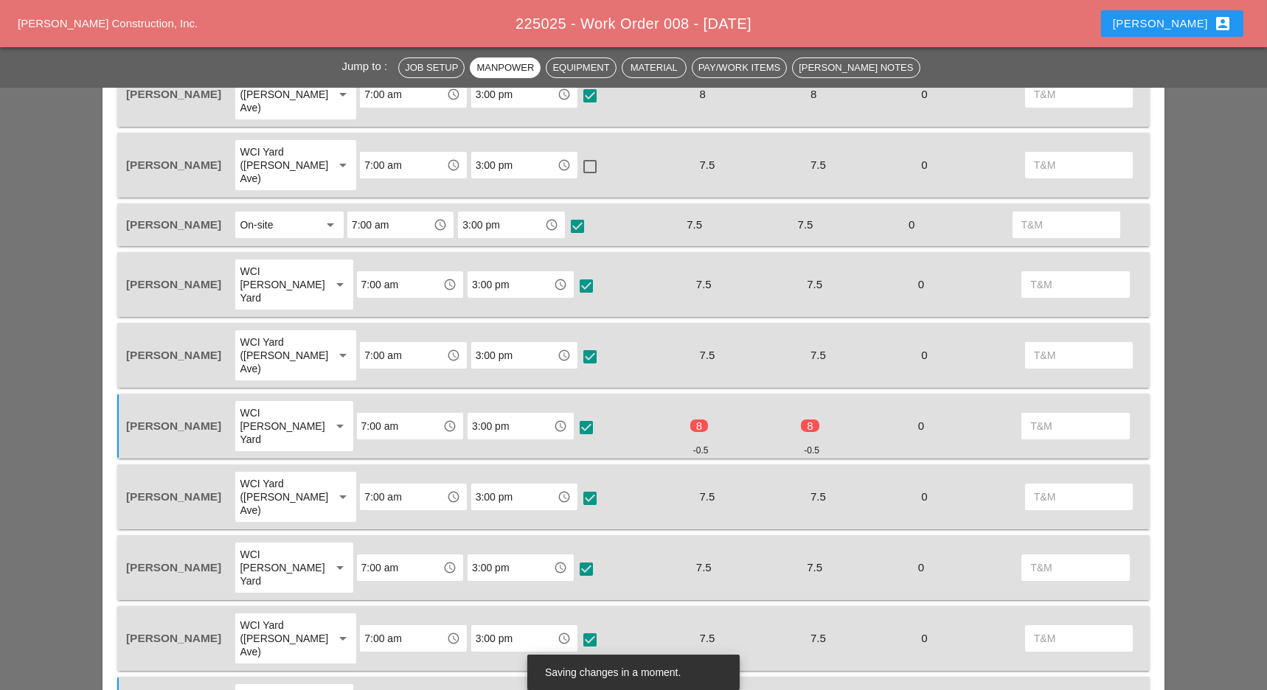
scroll to position [919, 0]
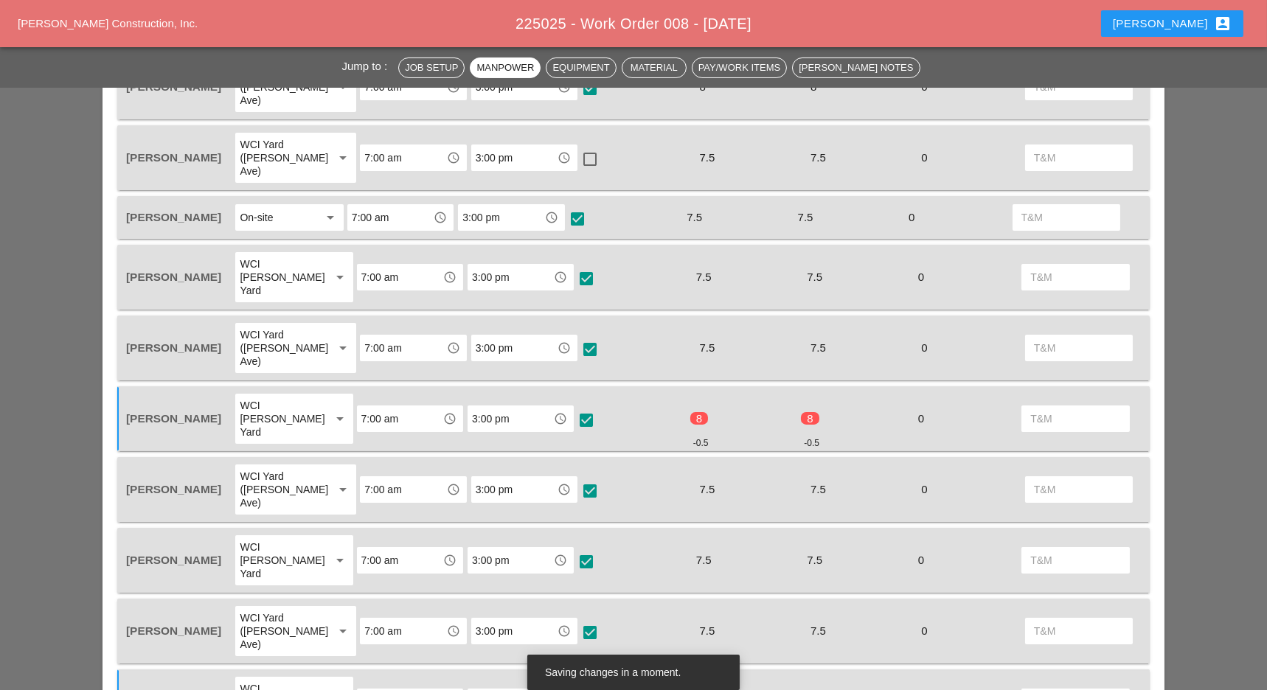
click at [577, 479] on div at bounding box center [589, 491] width 25 height 25
checkbox input "true"
click at [577, 549] on div at bounding box center [586, 561] width 25 height 25
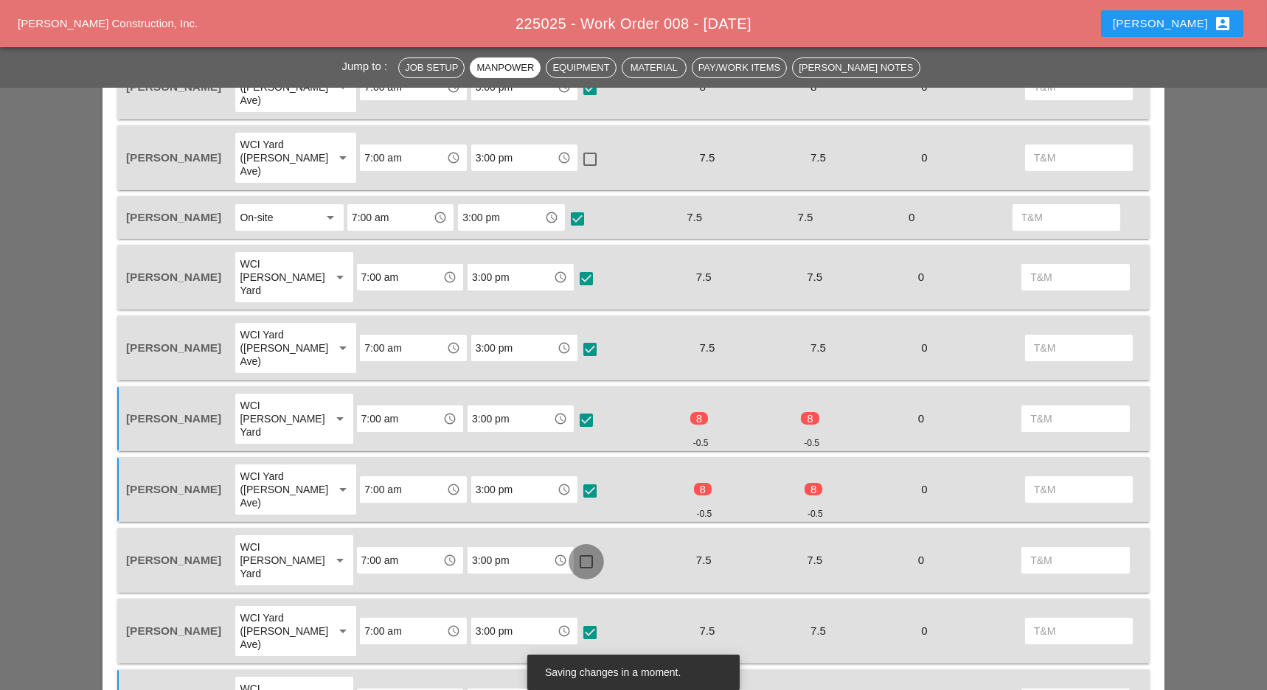
checkbox input "true"
click at [577, 620] on div at bounding box center [589, 632] width 25 height 25
checkbox input "true"
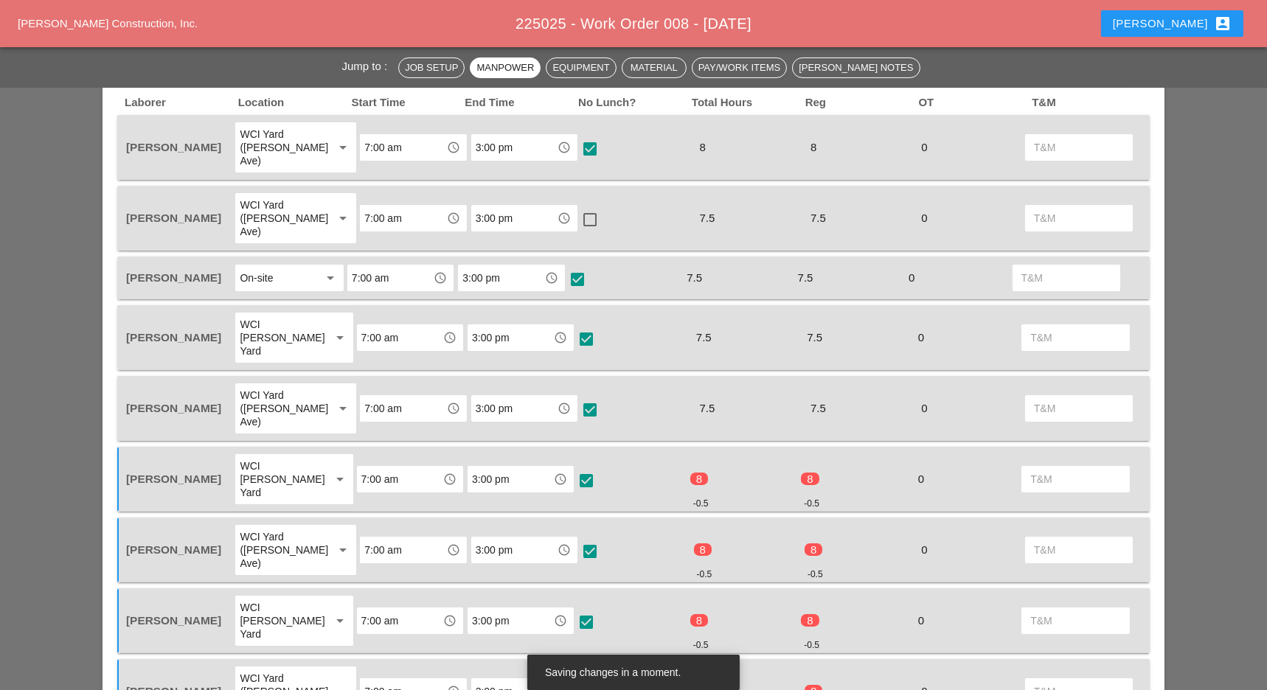
scroll to position [810, 0]
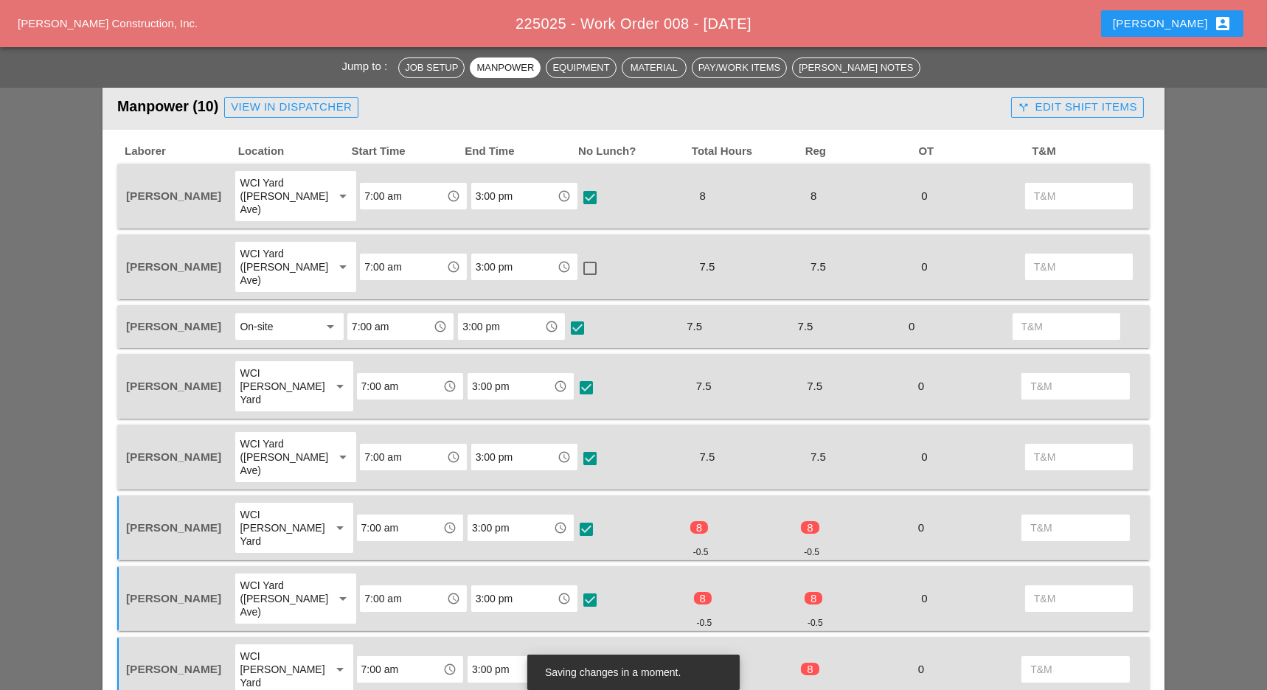
click at [585, 446] on div at bounding box center [589, 458] width 25 height 25
click at [578, 446] on div at bounding box center [589, 458] width 25 height 25
checkbox input "true"
click at [577, 375] on div at bounding box center [586, 387] width 25 height 25
click at [575, 375] on div at bounding box center [586, 387] width 25 height 25
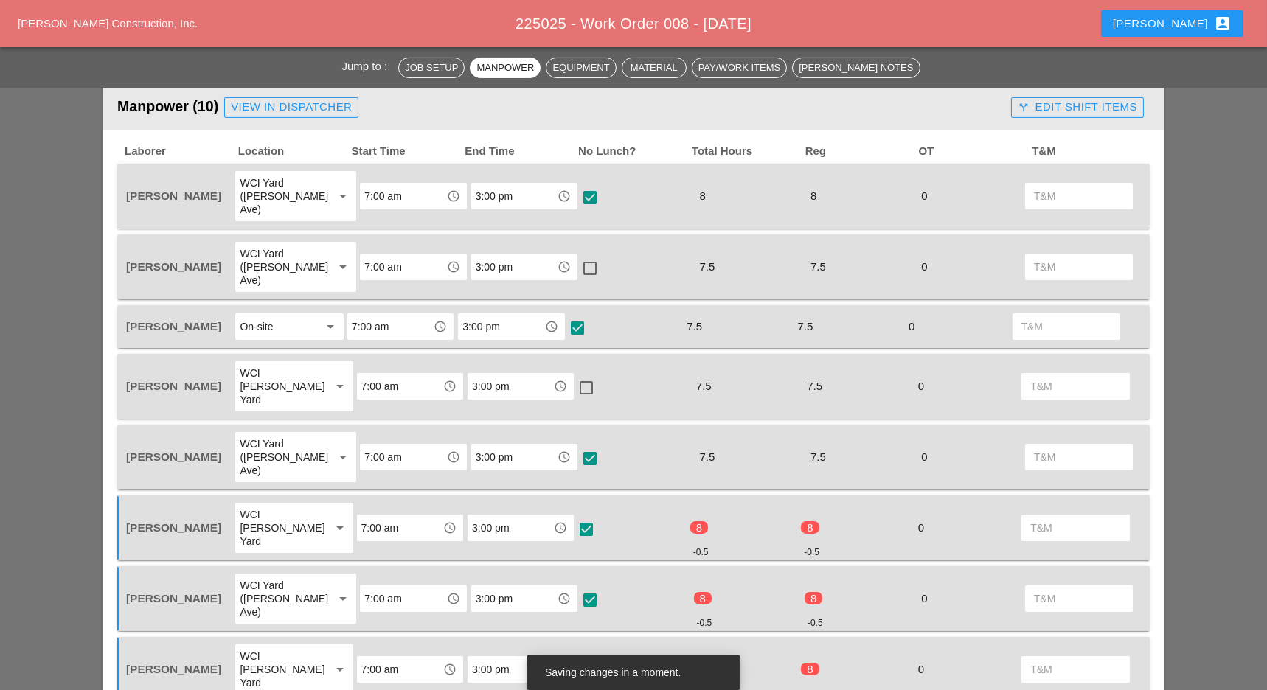
checkbox input "true"
click at [577, 316] on div at bounding box center [577, 328] width 25 height 25
checkbox input "true"
click at [577, 256] on div at bounding box center [589, 268] width 25 height 25
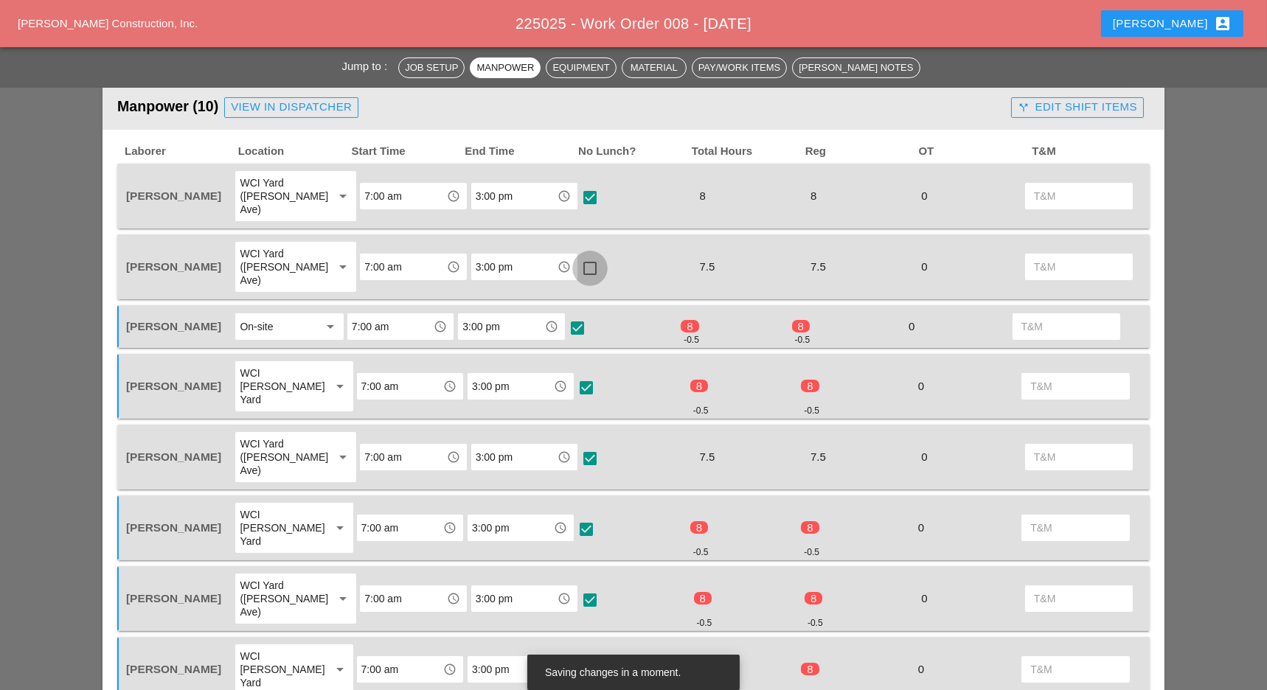
checkbox input "true"
click at [583, 446] on div at bounding box center [589, 458] width 25 height 25
click at [577, 446] on div at bounding box center [589, 458] width 25 height 25
checkbox input "true"
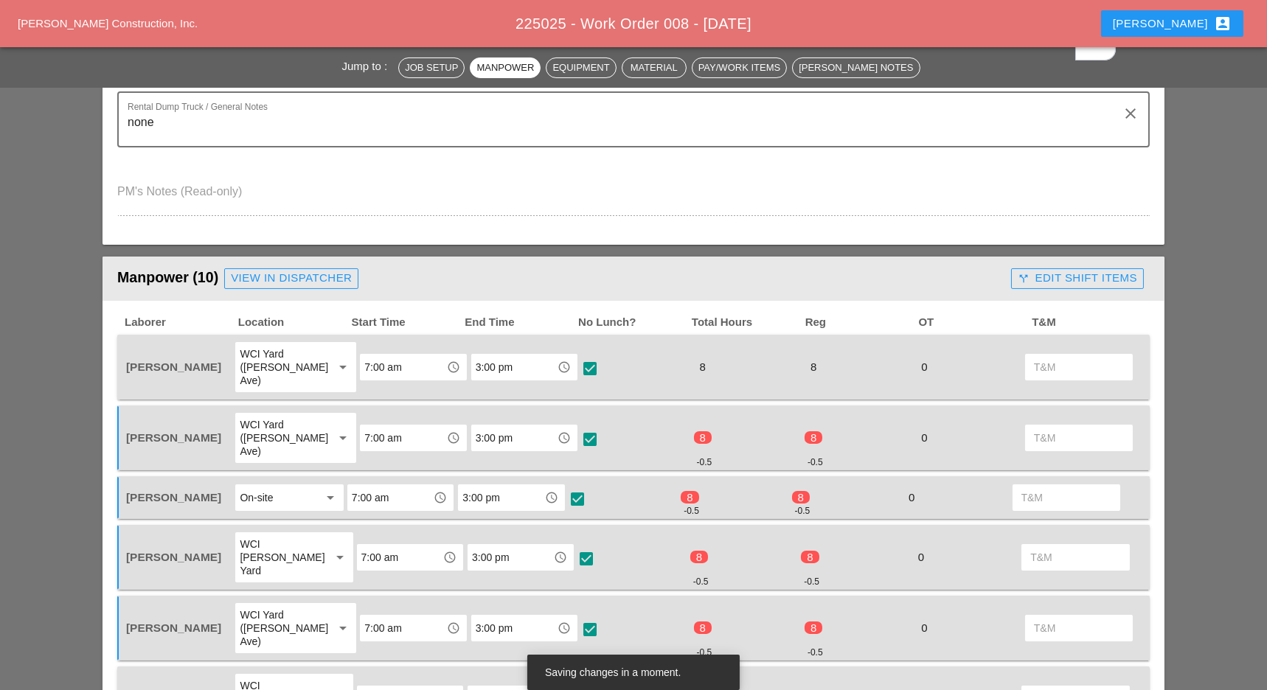
scroll to position [640, 0]
click at [1066, 359] on input "text" at bounding box center [1079, 367] width 90 height 24
type input "8"
click at [1081, 425] on input "text" at bounding box center [1079, 437] width 90 height 24
type input "8"
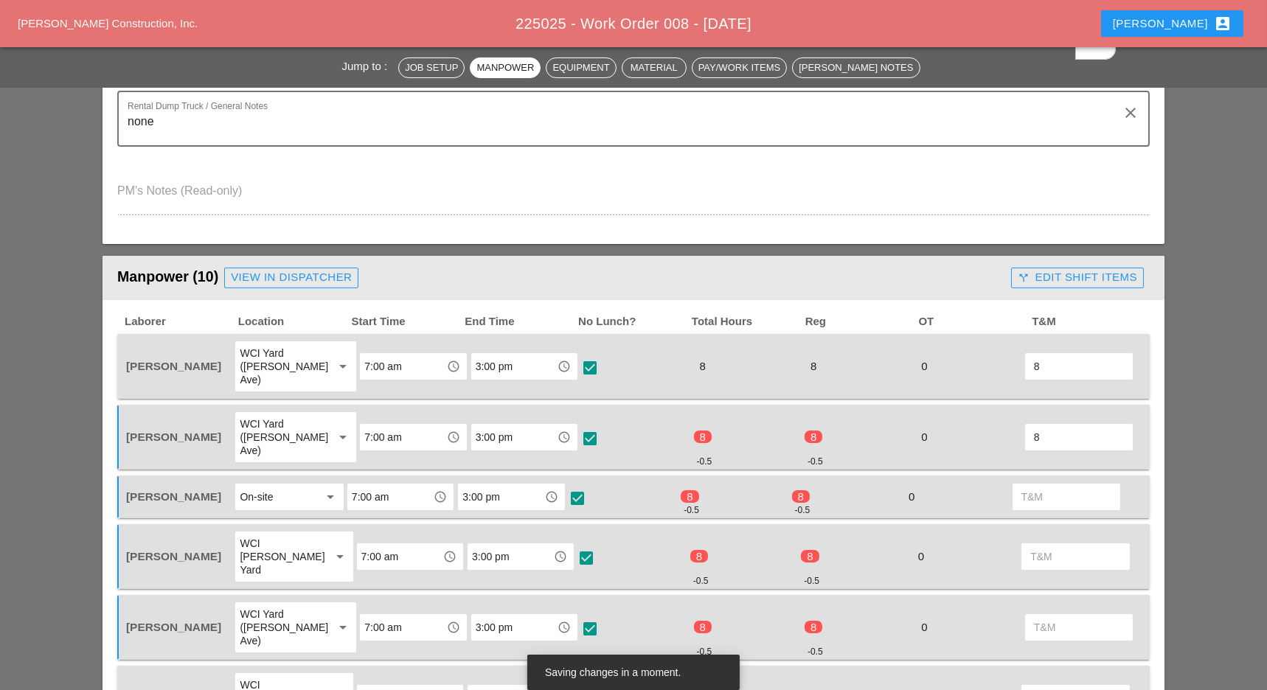
click at [1082, 485] on input "text" at bounding box center [1066, 497] width 90 height 24
type input "8"
click at [1068, 595] on div "[PERSON_NAME] WCI Yard ([PERSON_NAME] Ave) arrow_drop_down 7:00 am access_time …" at bounding box center [633, 627] width 1032 height 65
click at [1080, 545] on input "text" at bounding box center [1075, 557] width 90 height 24
type input "8"
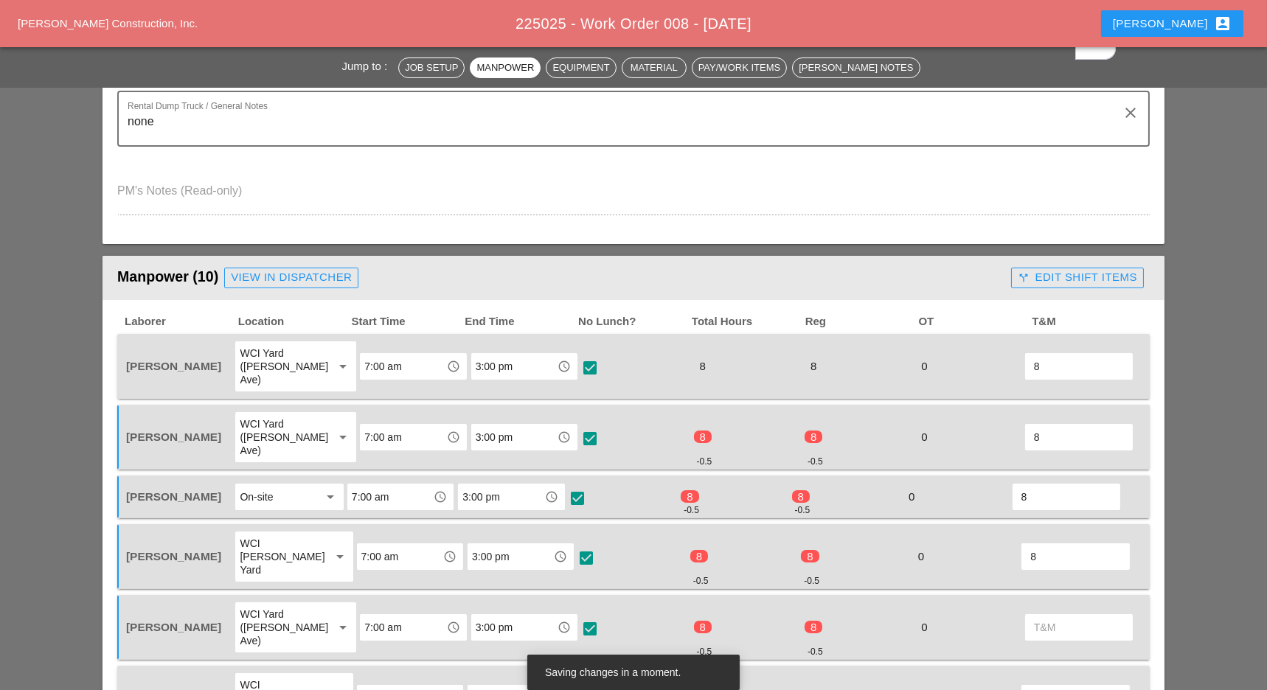
click at [1076, 616] on input "text" at bounding box center [1079, 628] width 90 height 24
type input "8"
click at [1074, 686] on input "text" at bounding box center [1075, 698] width 90 height 24
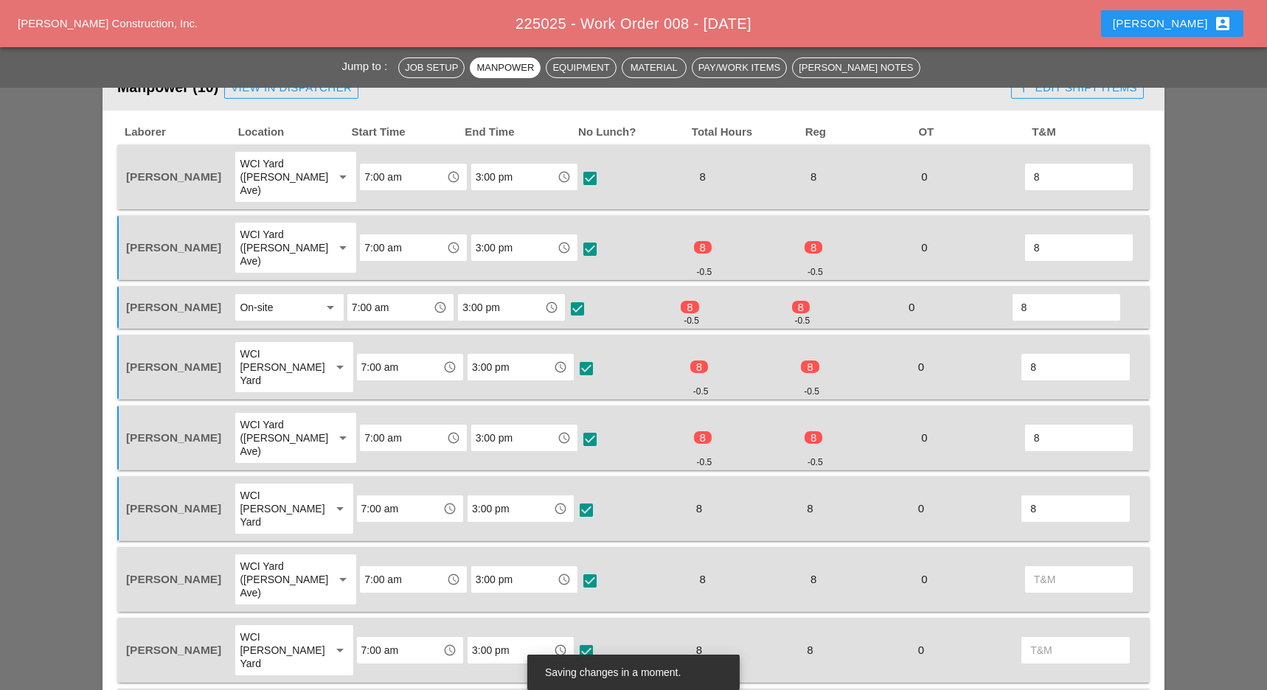
scroll to position [830, 0]
type input "8"
click at [1077, 568] on input "text" at bounding box center [1079, 580] width 90 height 24
type input "8"
click at [1079, 639] on input "text" at bounding box center [1075, 651] width 90 height 24
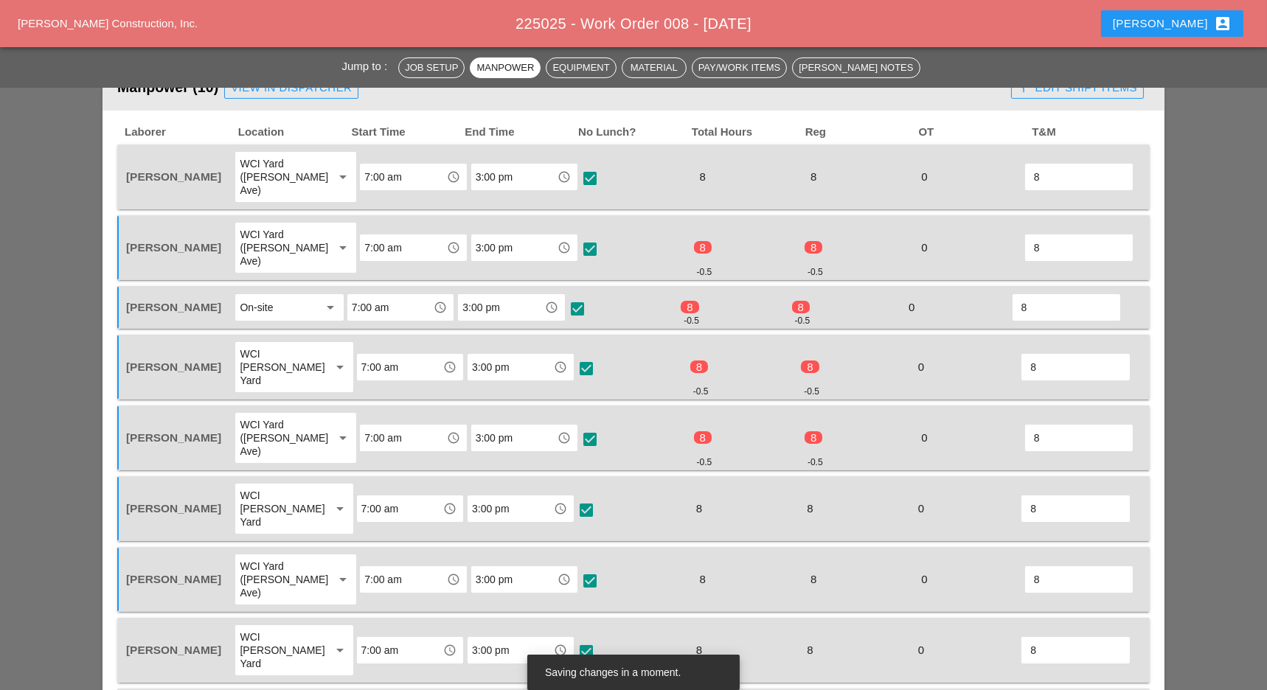
type input "8"
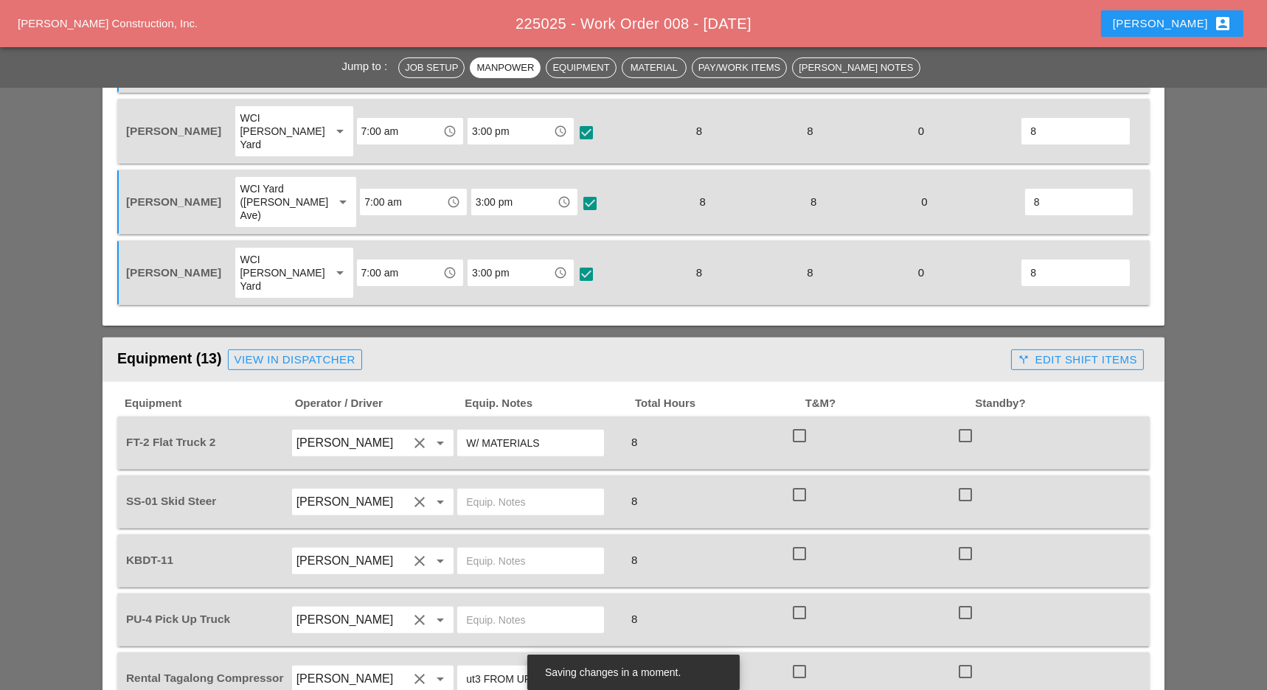
scroll to position [1400, 0]
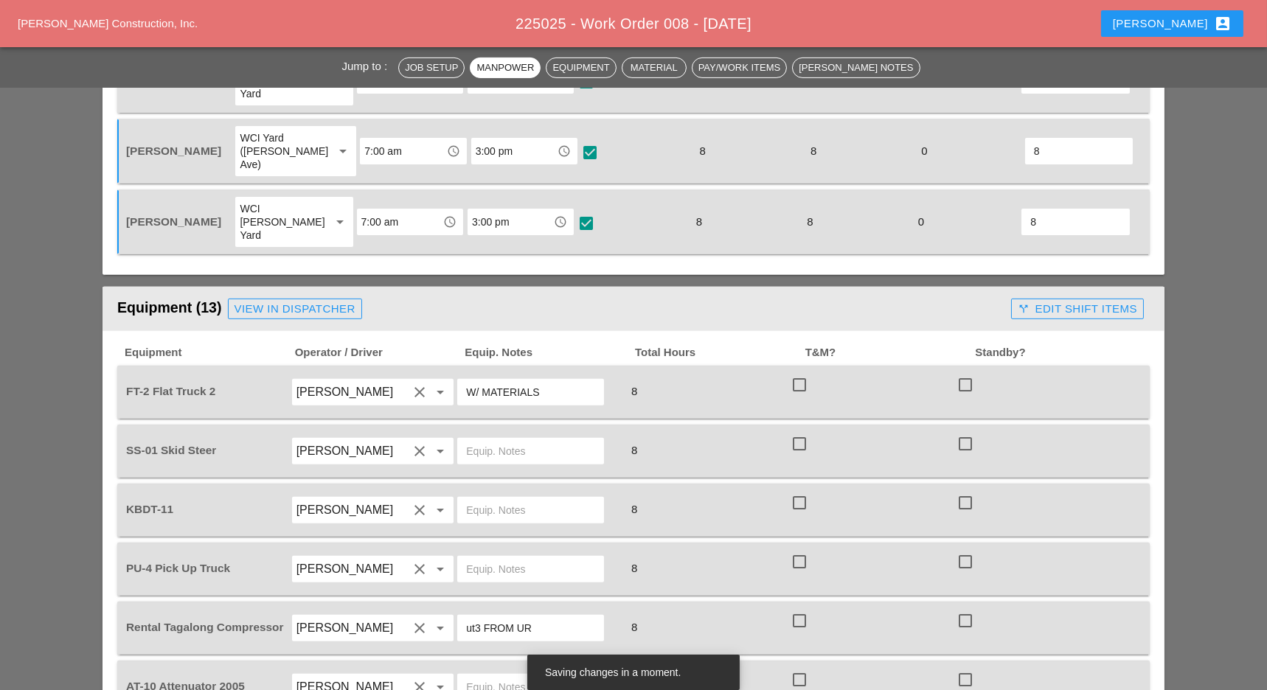
type input "8"
click at [799, 372] on div at bounding box center [799, 384] width 25 height 25
checkbox input "true"
click at [799, 431] on div at bounding box center [799, 443] width 25 height 25
checkbox input "true"
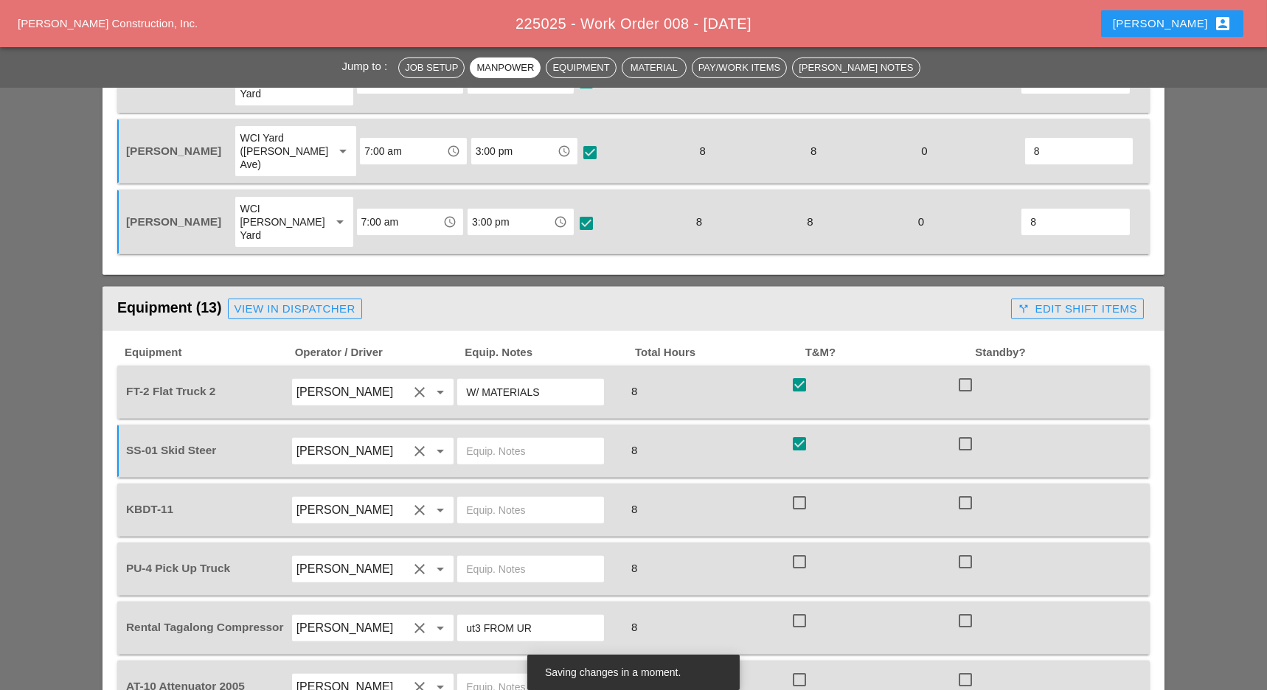
click at [797, 490] on div at bounding box center [799, 502] width 25 height 25
checkbox input "true"
click at [799, 549] on div at bounding box center [799, 561] width 25 height 25
checkbox input "true"
click at [803, 608] on div at bounding box center [799, 620] width 25 height 25
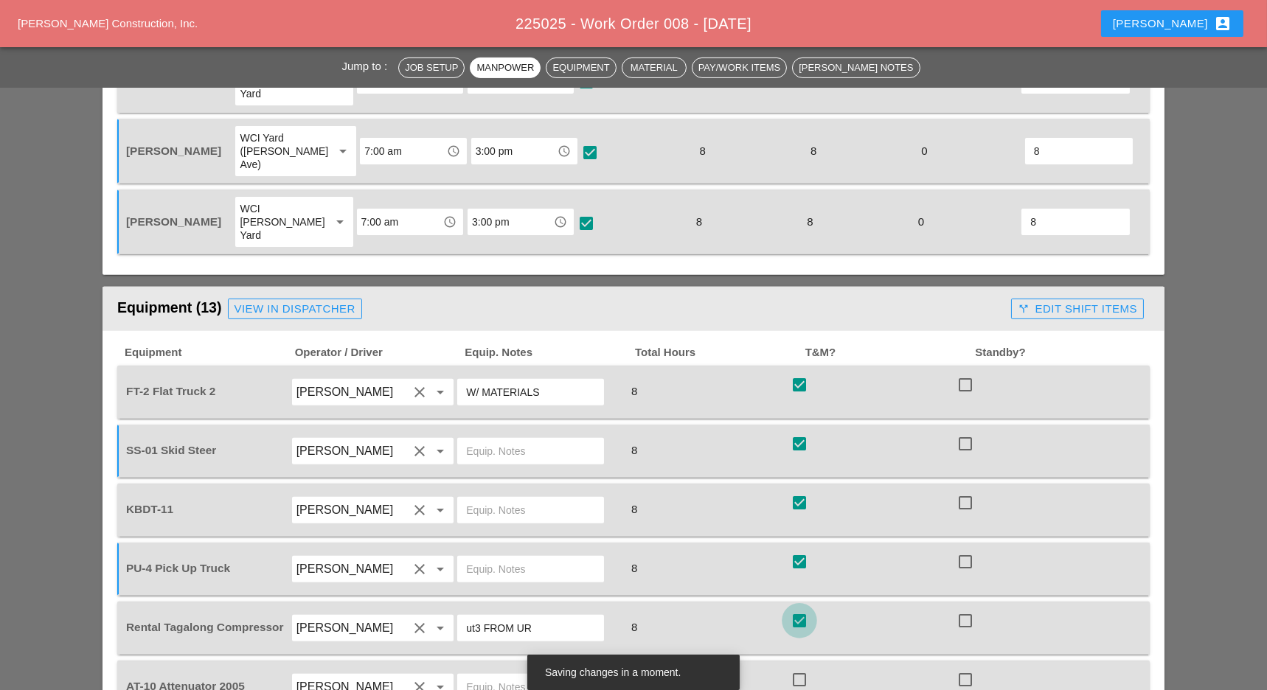
checkbox input "true"
click at [805, 667] on div at bounding box center [799, 679] width 25 height 25
checkbox input "true"
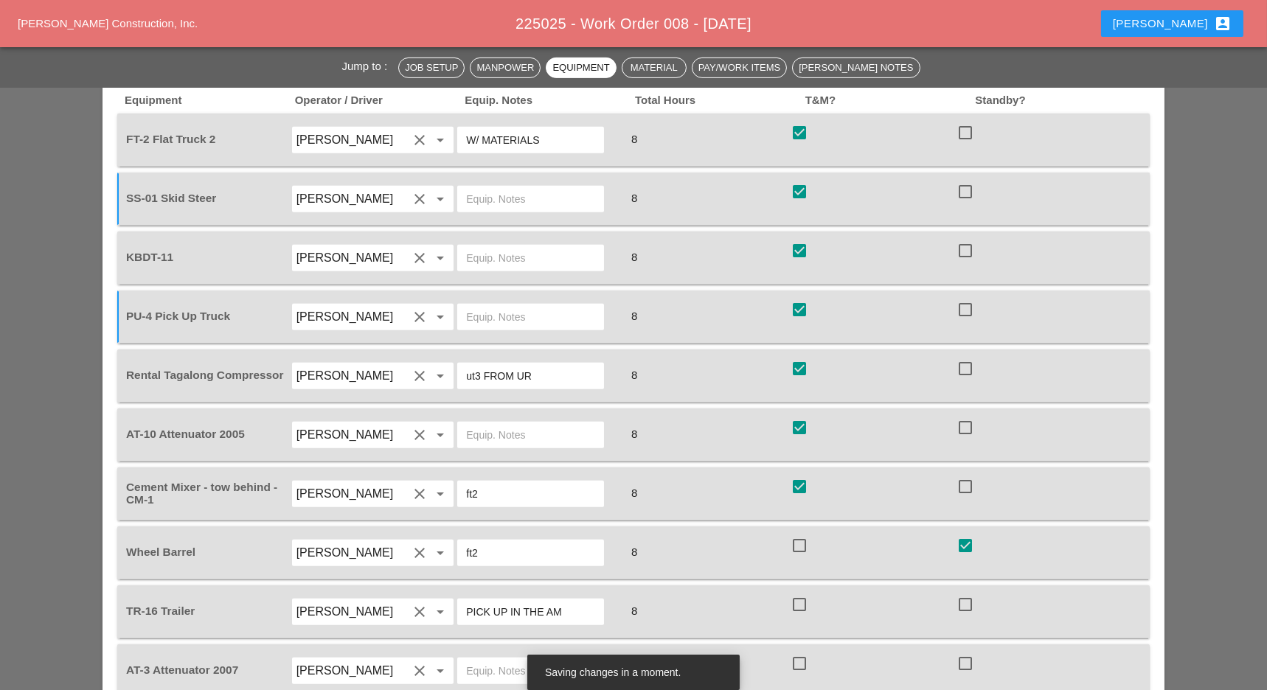
checkbox input "true"
click at [799, 592] on div at bounding box center [799, 604] width 25 height 25
checkbox input "true"
click at [799, 651] on div at bounding box center [799, 663] width 25 height 25
checkbox input "true"
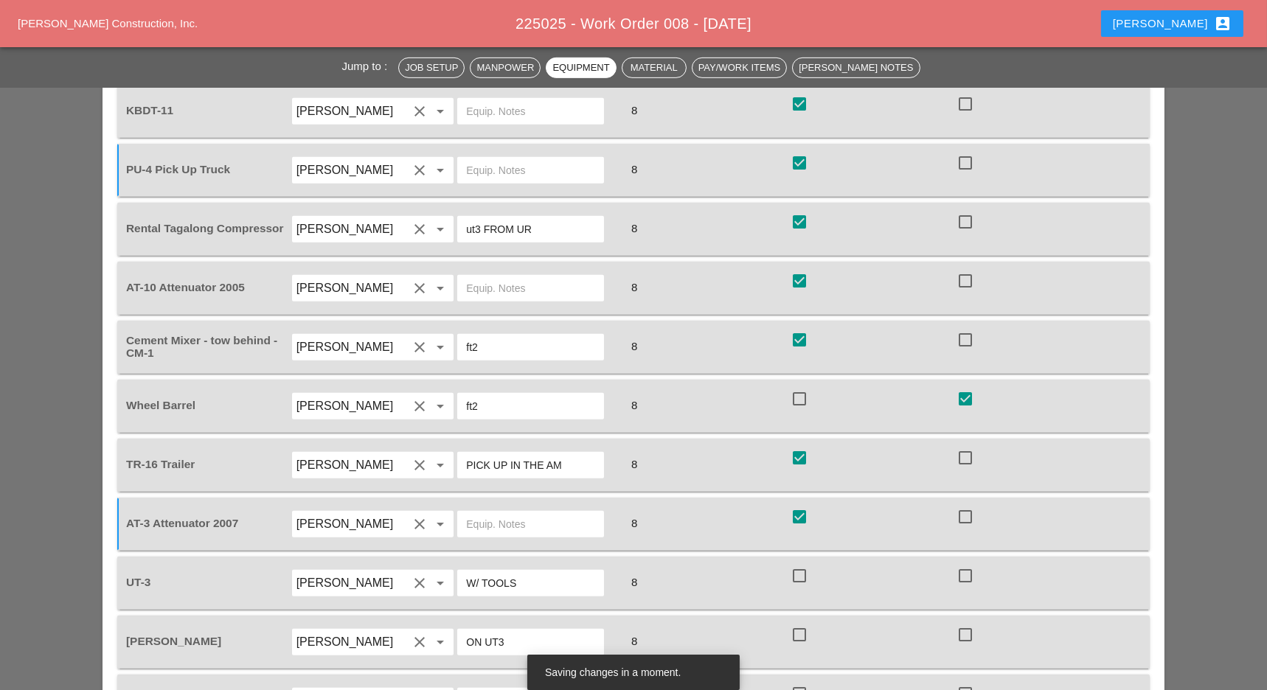
click at [799, 563] on div at bounding box center [799, 575] width 25 height 25
checkbox input "true"
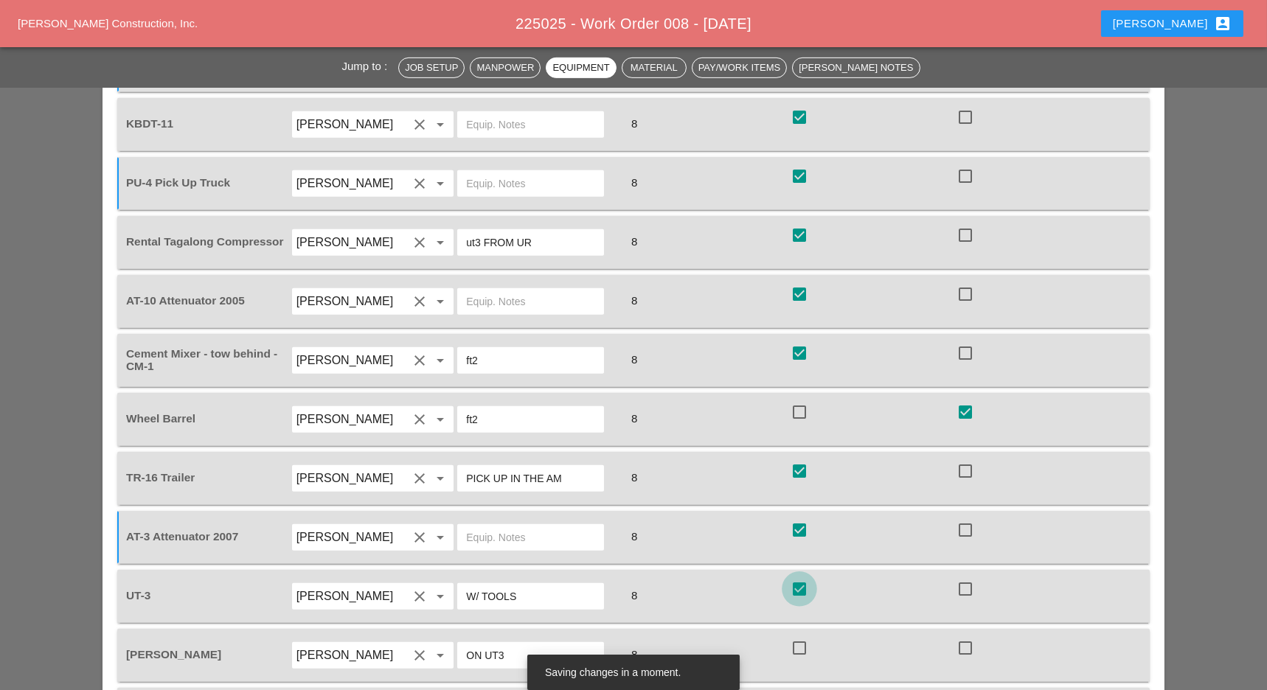
click at [799, 636] on div at bounding box center [799, 648] width 25 height 25
checkbox input "true"
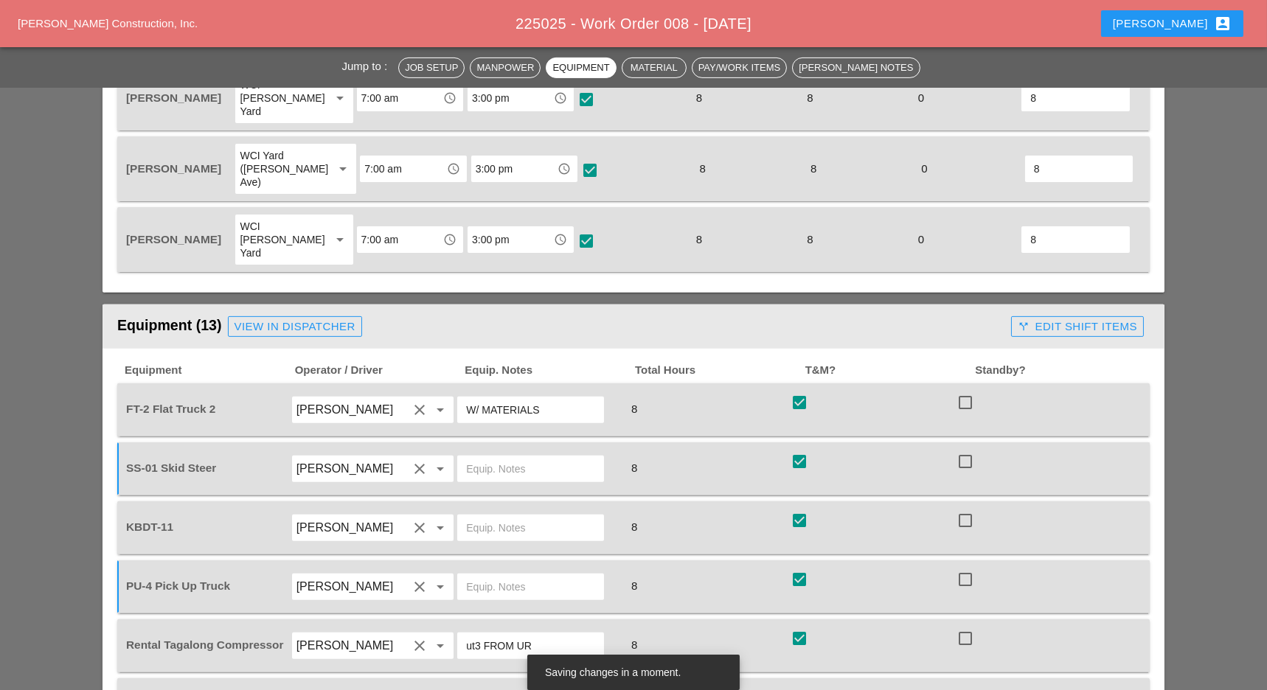
scroll to position [1387, 0]
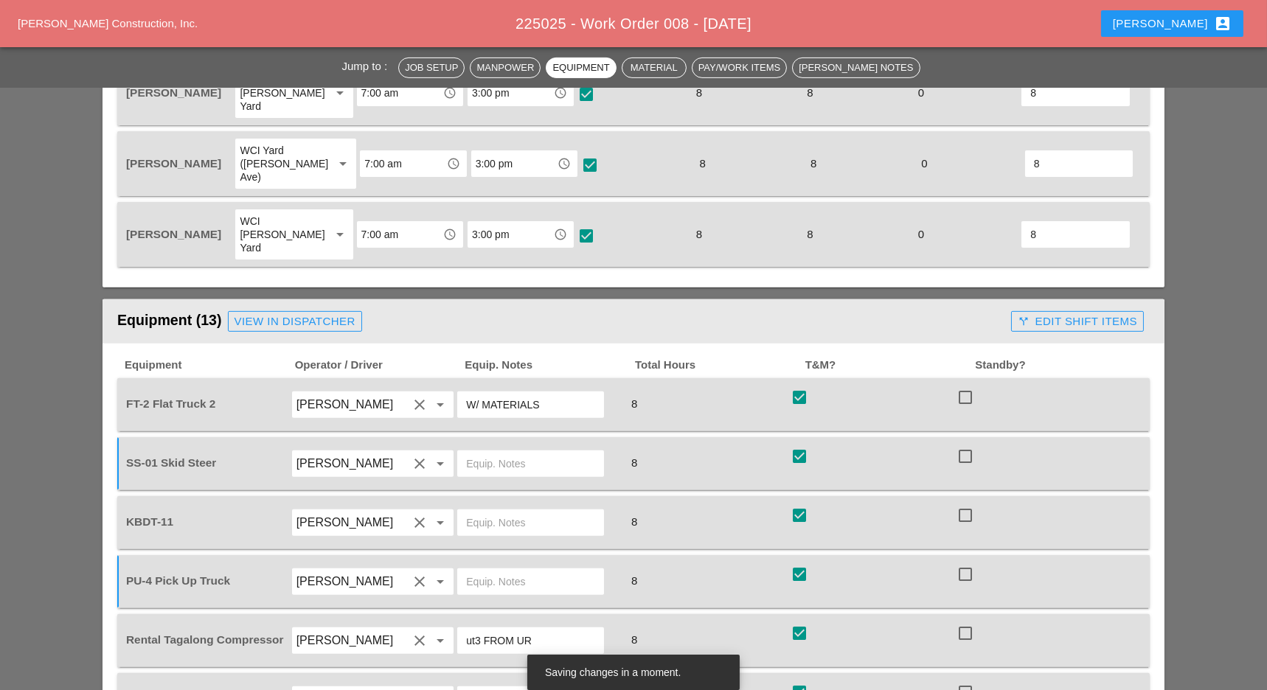
click at [1091, 313] on div "call_split Edit Shift Items" at bounding box center [1077, 321] width 119 height 17
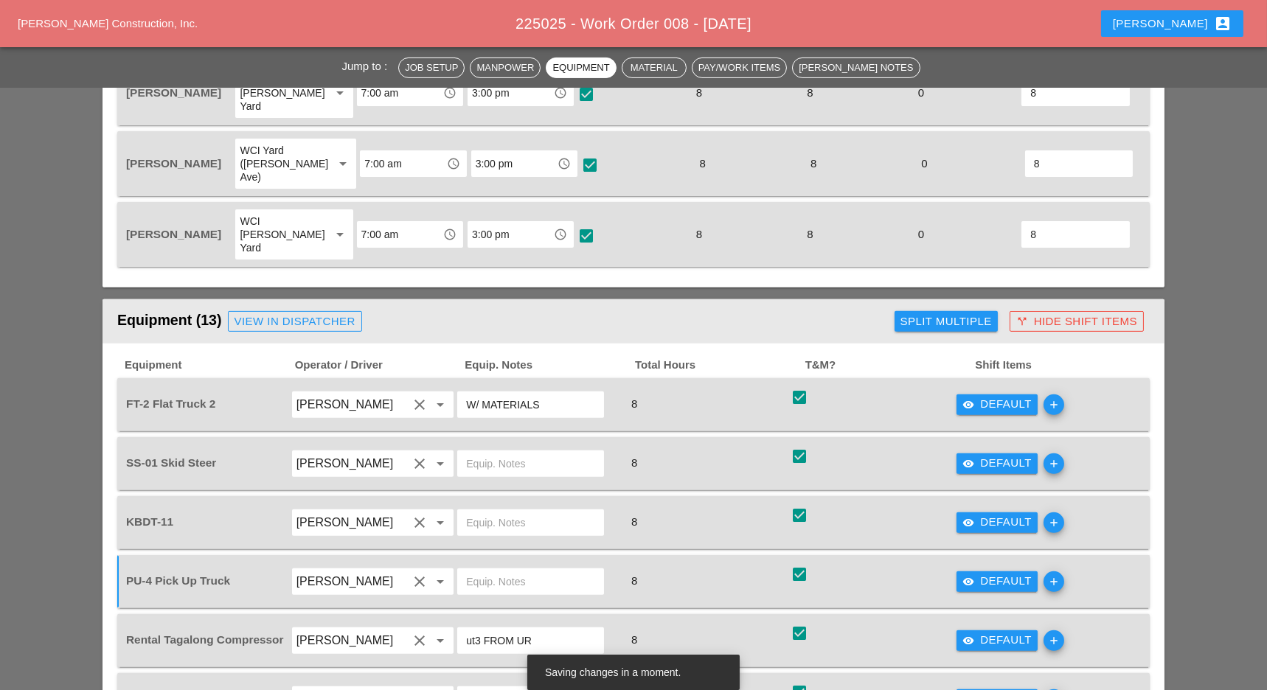
click at [1017, 514] on div "visibility Default" at bounding box center [996, 522] width 69 height 17
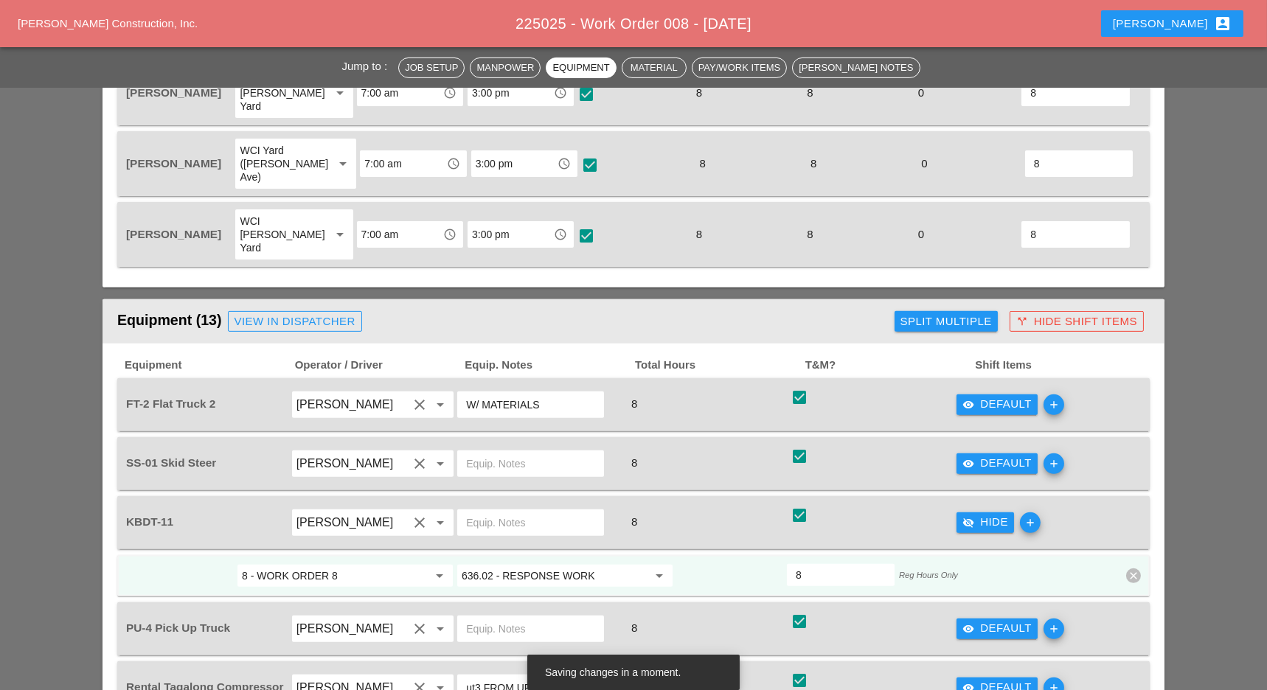
click at [959, 313] on div "Split Multiple" at bounding box center [945, 321] width 91 height 17
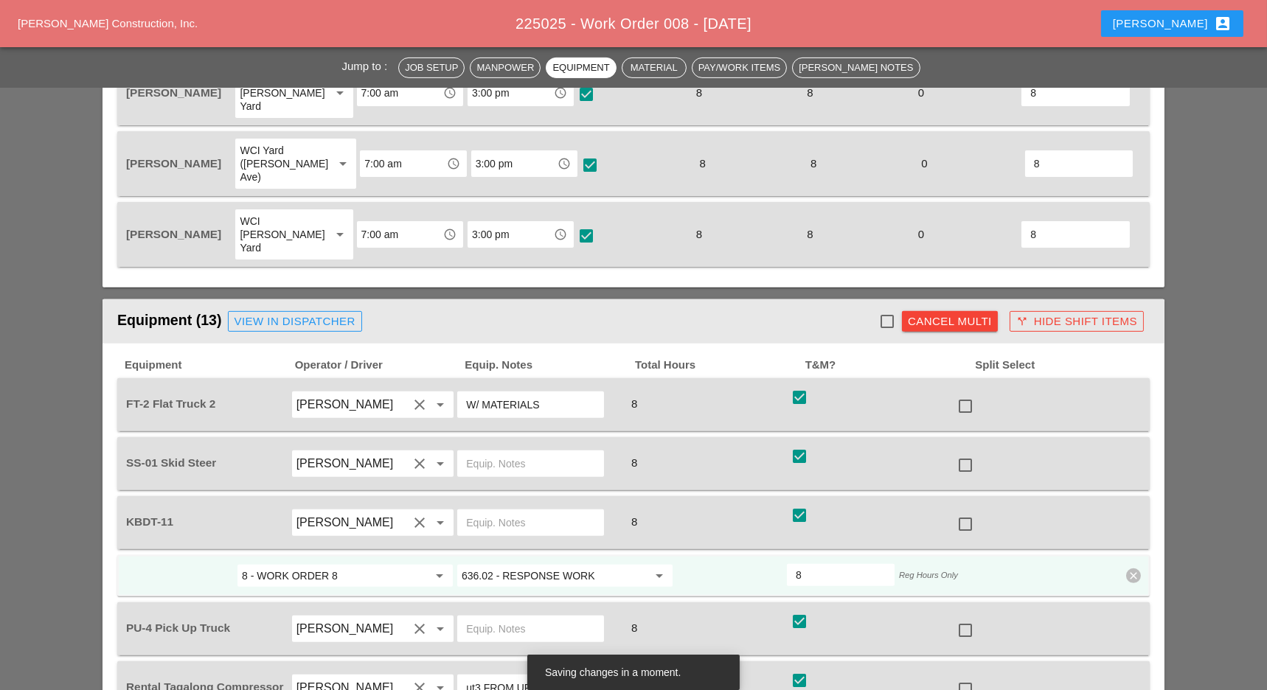
click at [892, 309] on div at bounding box center [887, 321] width 25 height 25
checkbox input "true"
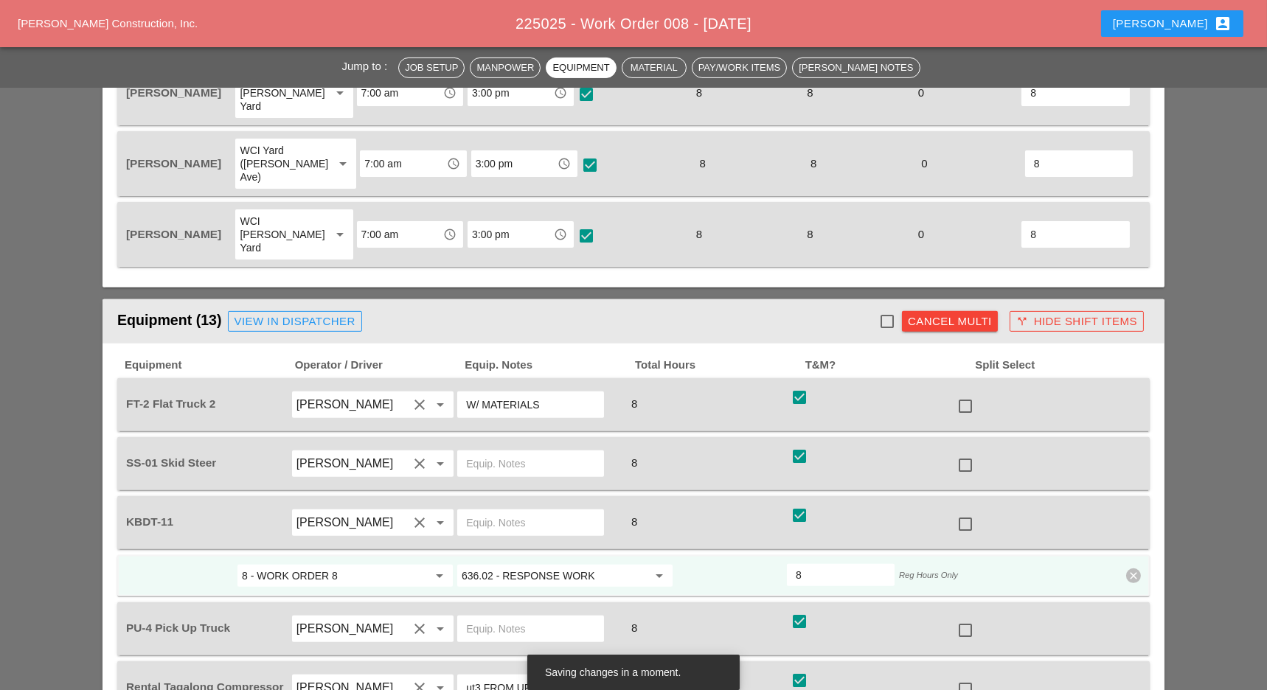
checkbox input "true"
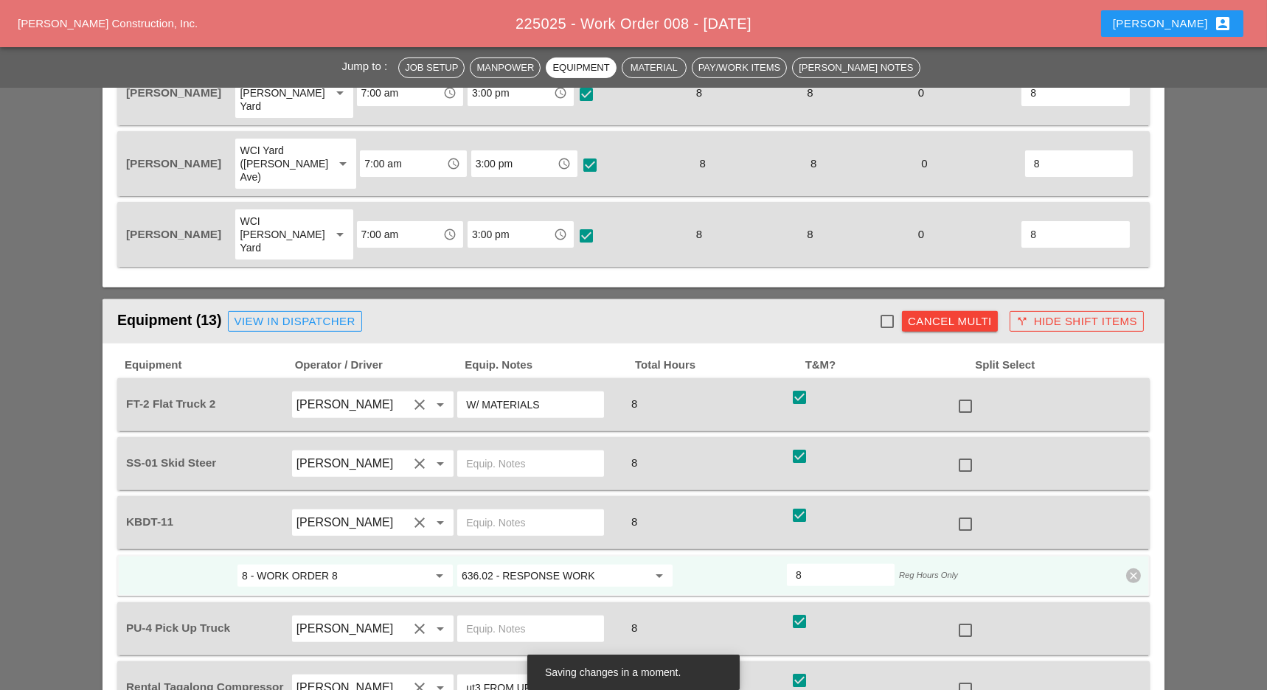
checkbox input "true"
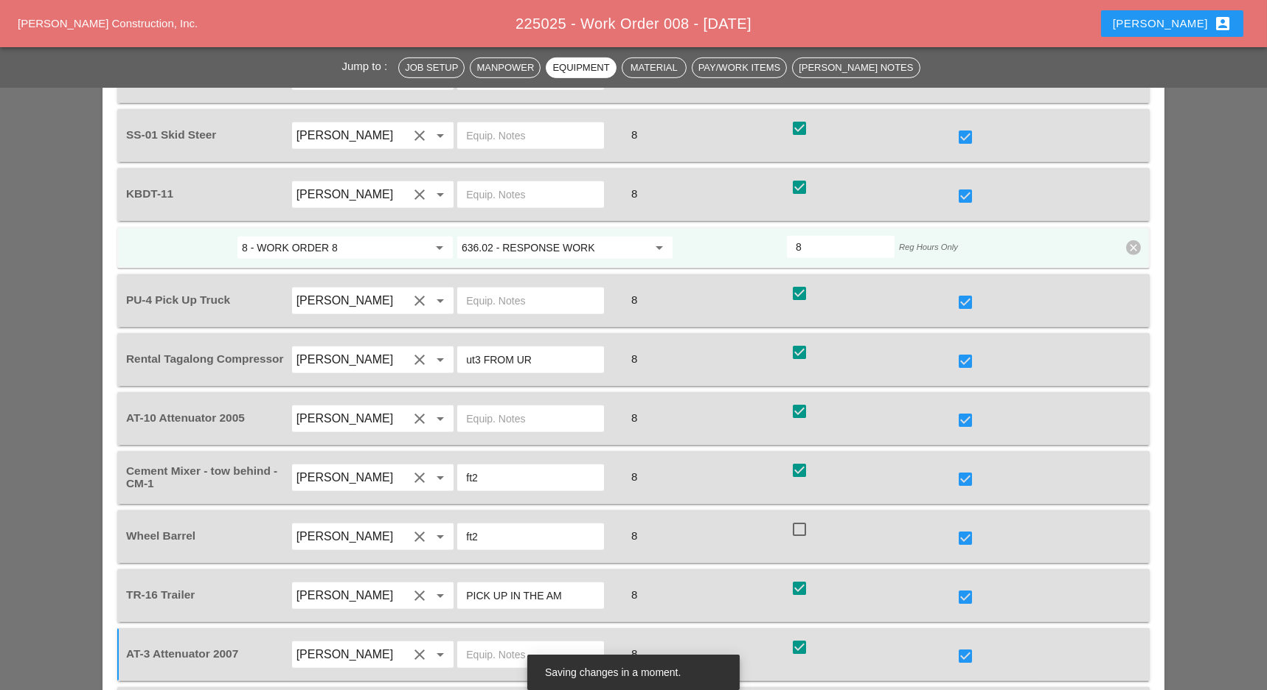
scroll to position [1715, 0]
click at [970, 526] on div at bounding box center [965, 538] width 25 height 25
checkbox input "false"
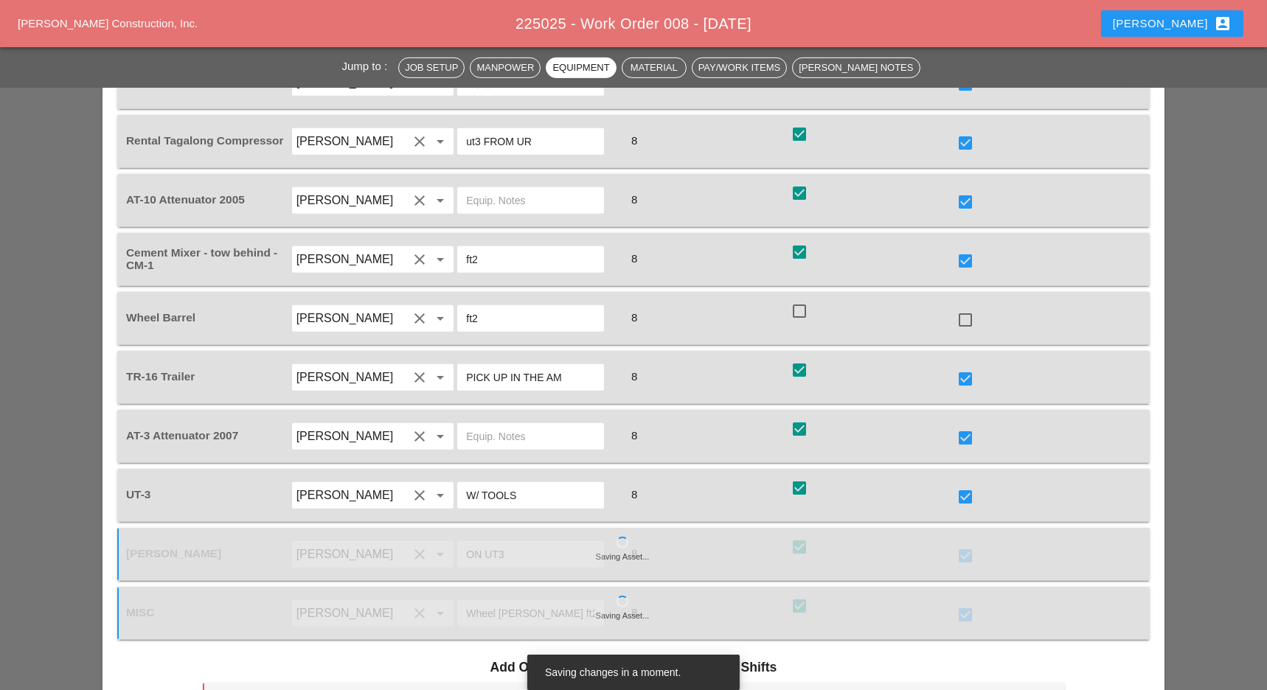
click at [555, 689] on input "Select a Cost Code..." at bounding box center [564, 704] width 148 height 24
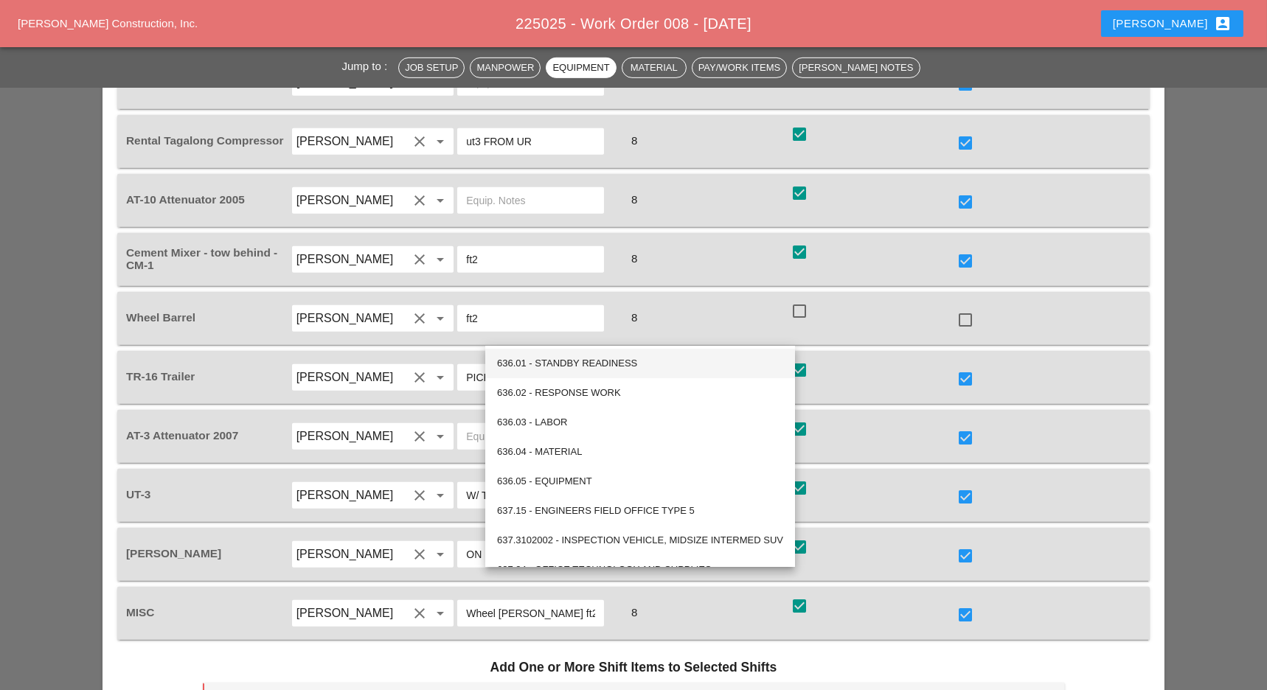
click at [642, 369] on div "636.01 - STANDBY READINESS" at bounding box center [640, 364] width 286 height 18
type input "636.01 - STANDBY READINESS"
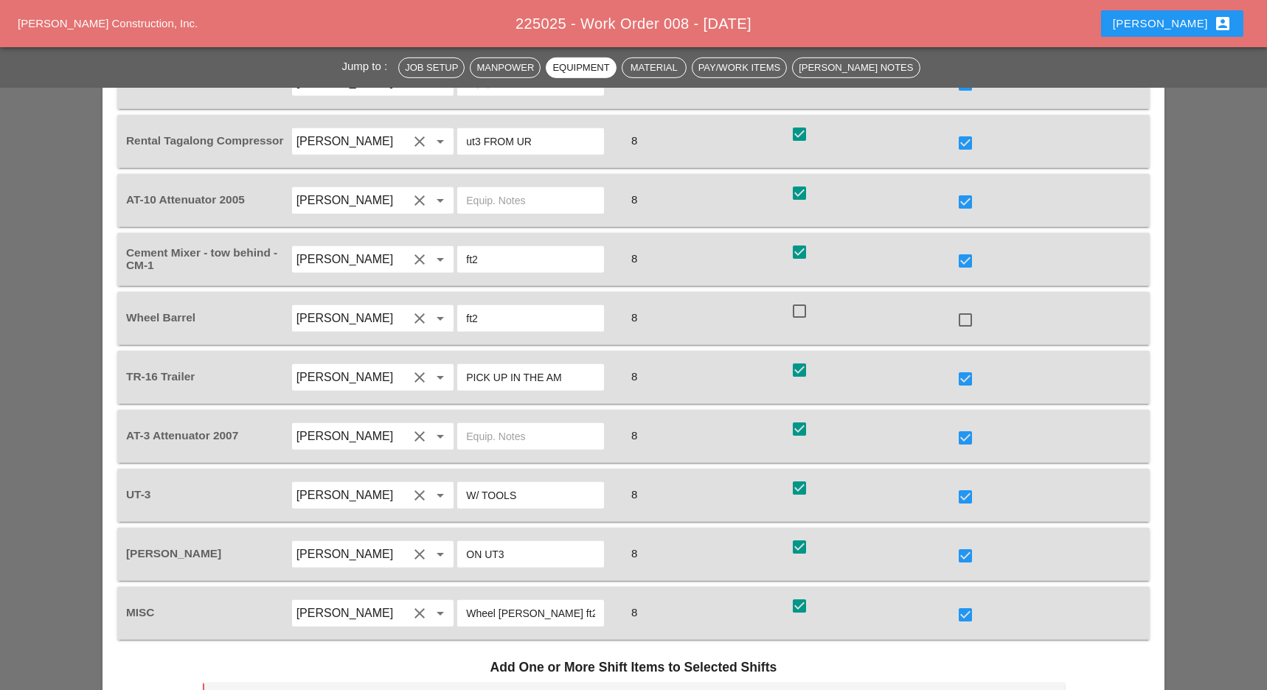
click at [817, 689] on input "0" at bounding box center [802, 703] width 69 height 24
type input "2"
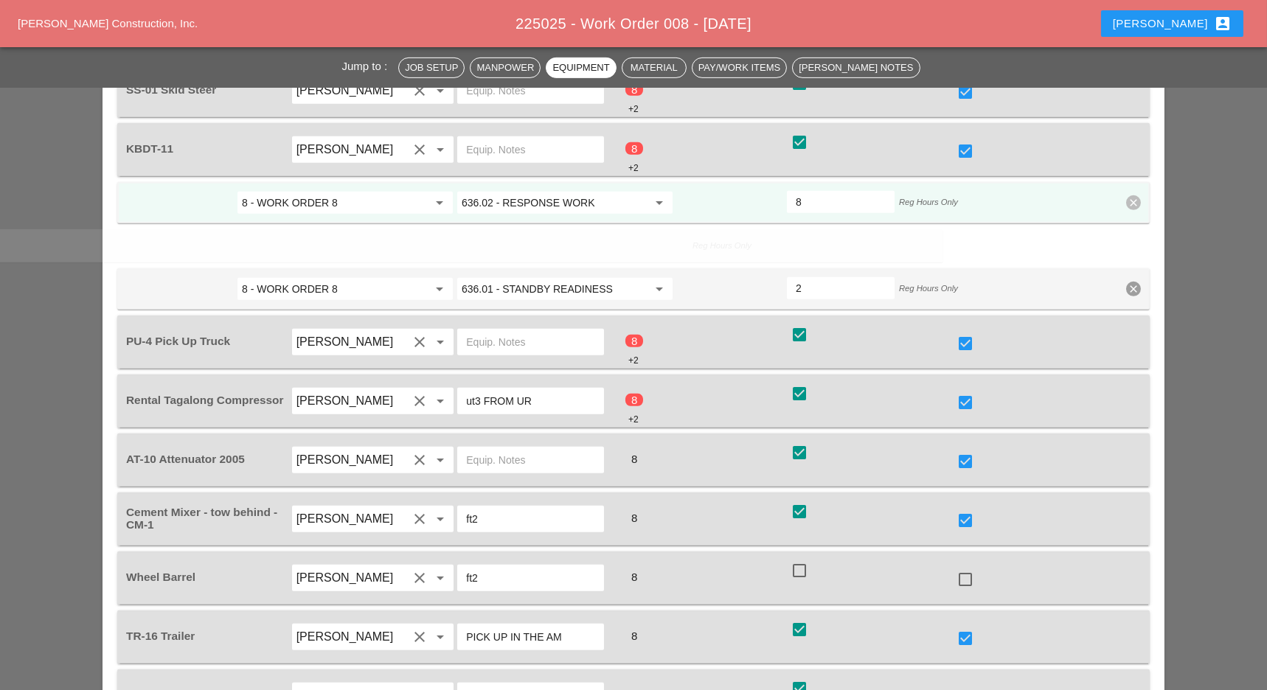
scroll to position [533, 0]
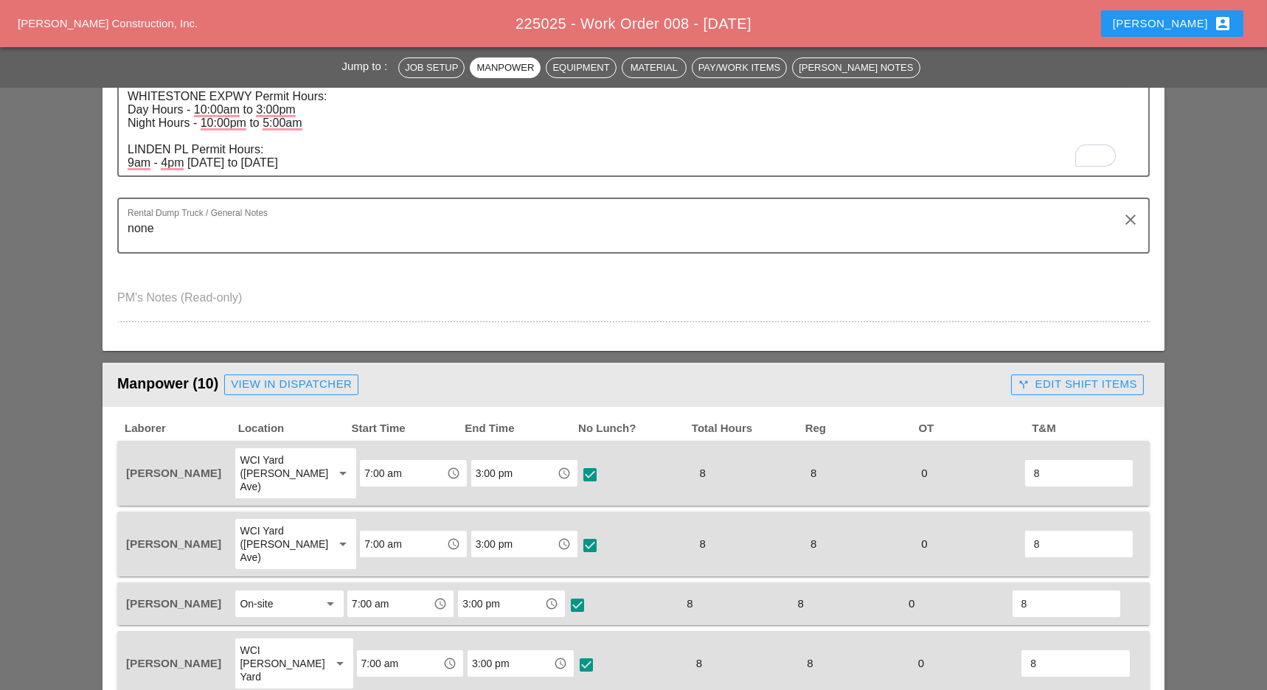
click at [1121, 386] on div "call_split Edit Shift Items" at bounding box center [1077, 384] width 119 height 17
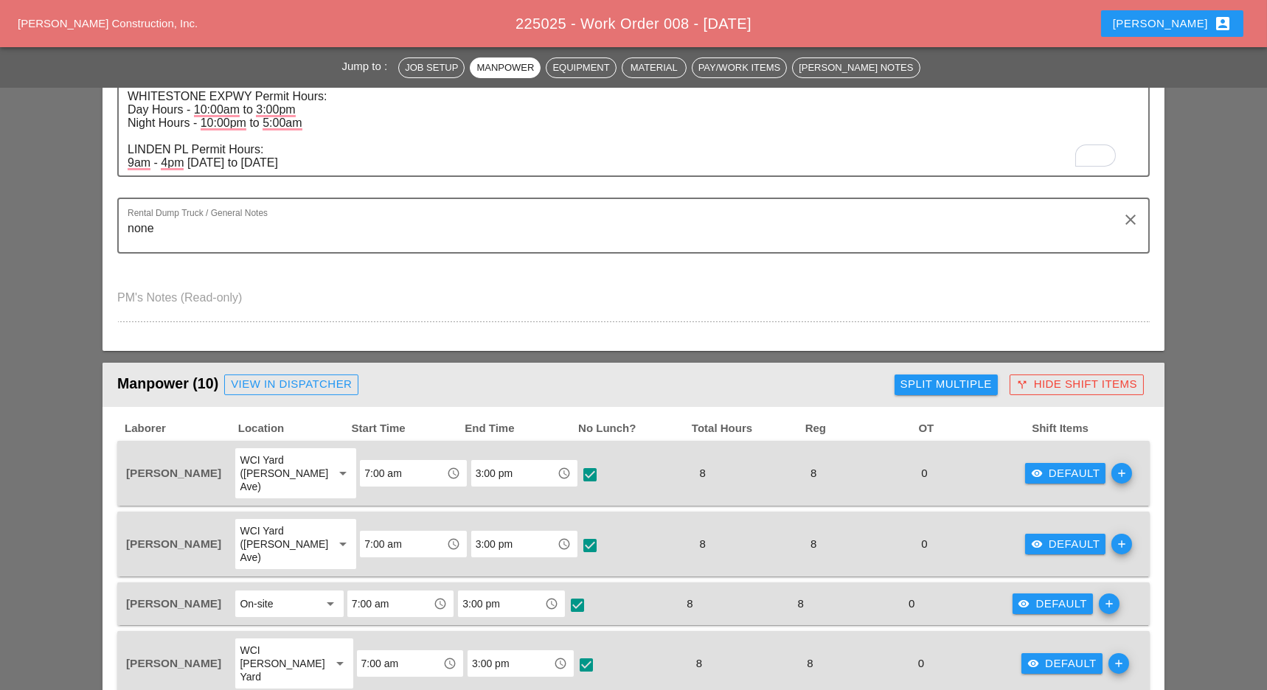
scroll to position [647, 0]
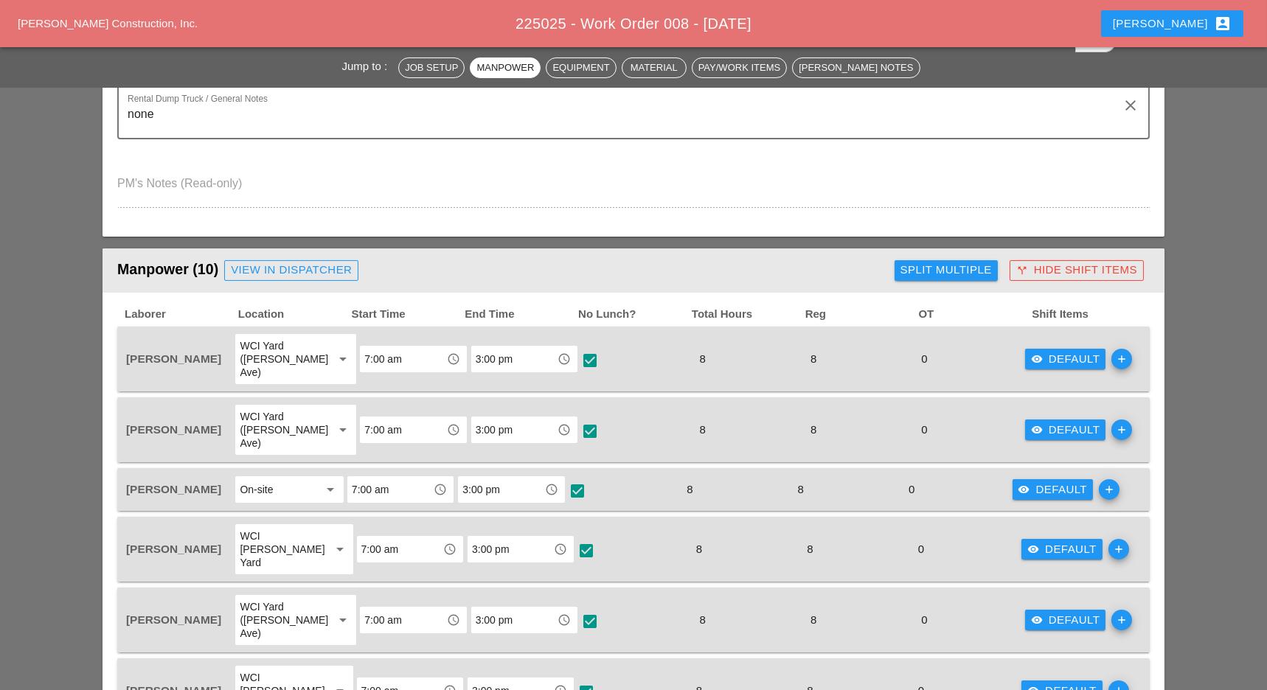
click at [1064, 355] on div "visibility Default" at bounding box center [1065, 359] width 69 height 17
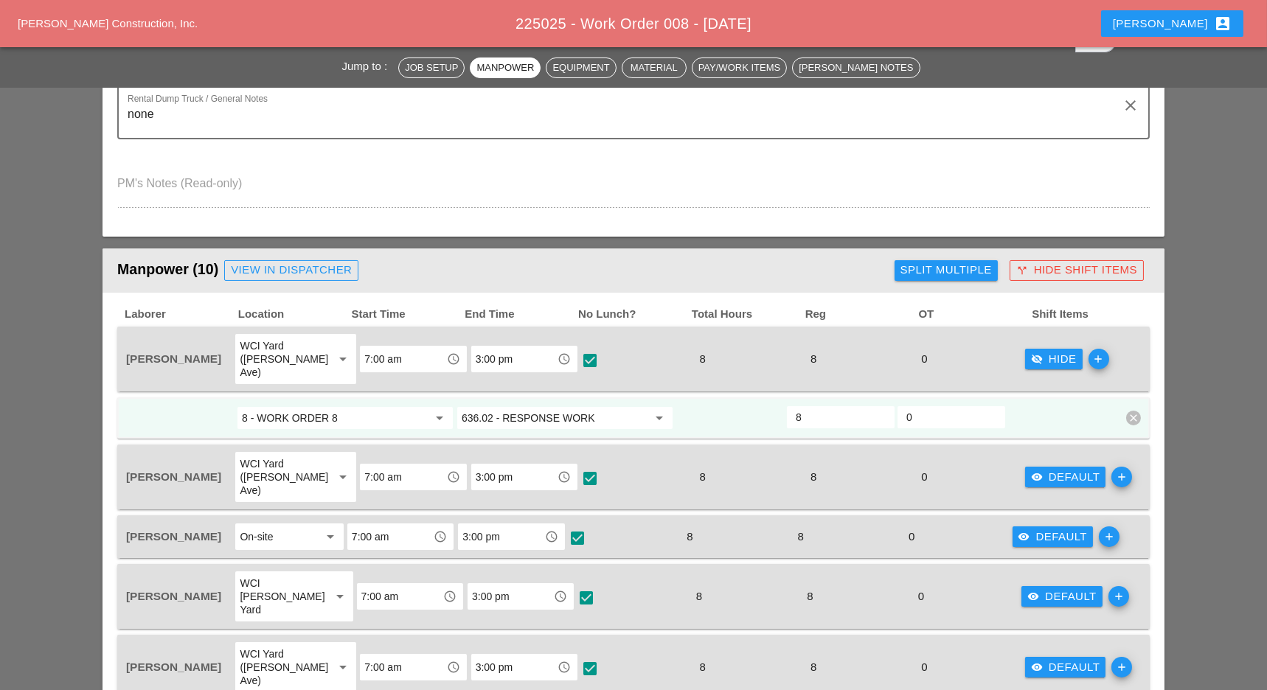
click at [593, 406] on input "636.02 - RESPONSE WORK" at bounding box center [555, 418] width 186 height 24
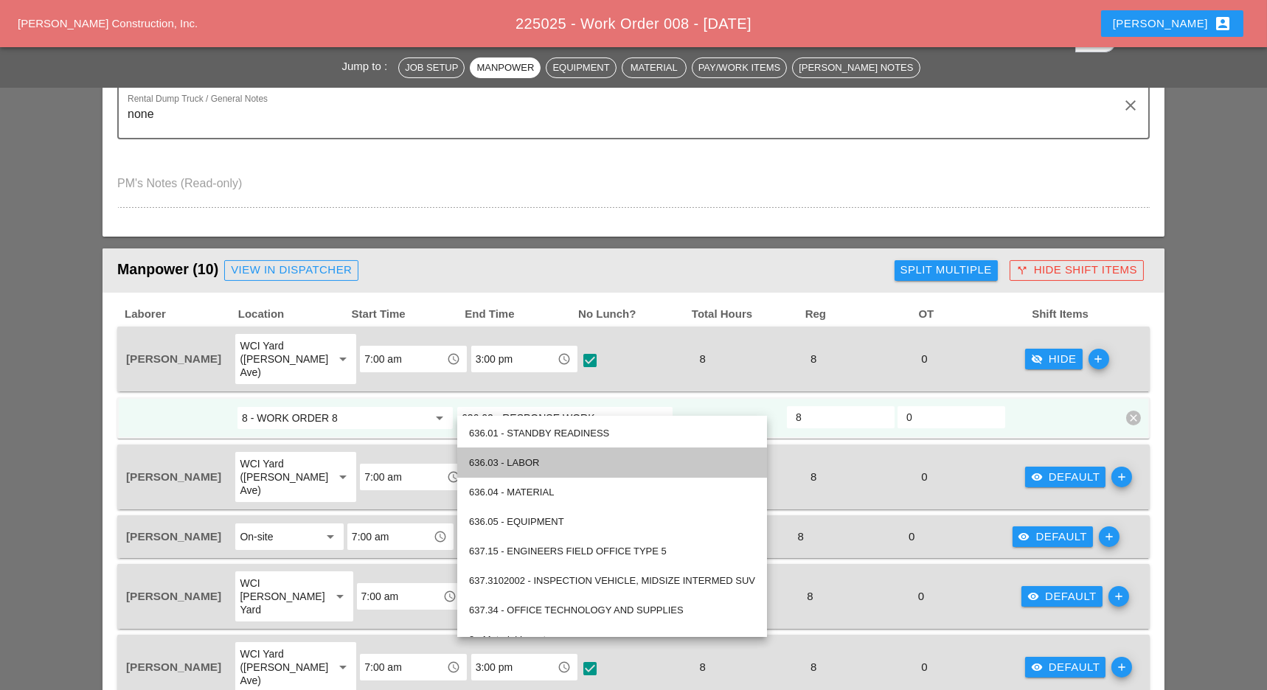
click at [562, 469] on div "636.03 - LABOR" at bounding box center [612, 463] width 286 height 18
type input "636.03 - LABOR"
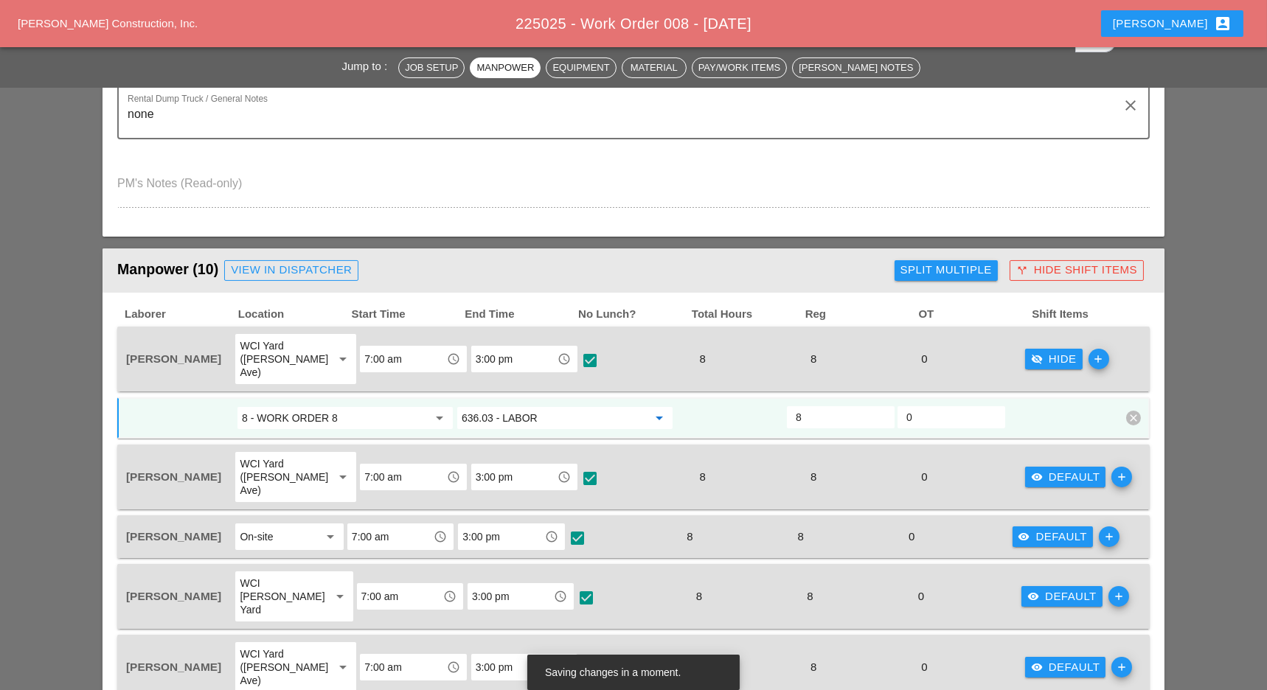
click at [1051, 469] on div "visibility Default" at bounding box center [1065, 477] width 69 height 17
checkbox input "false"
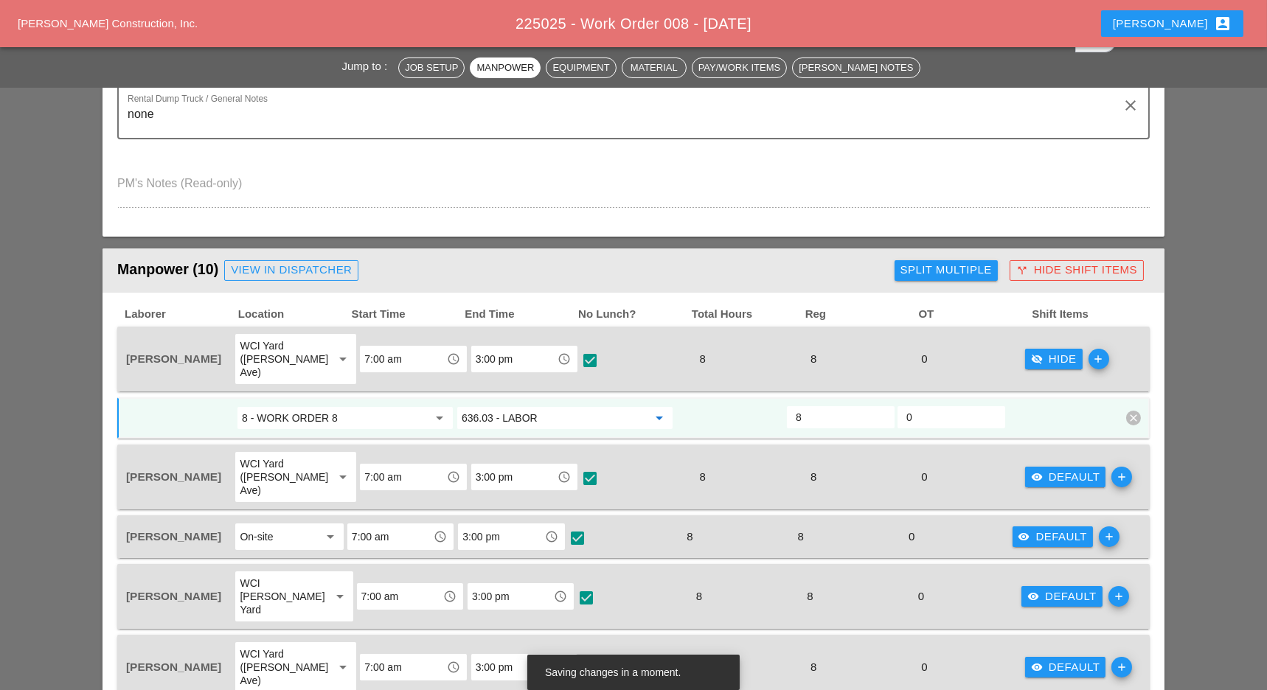
checkbox input "false"
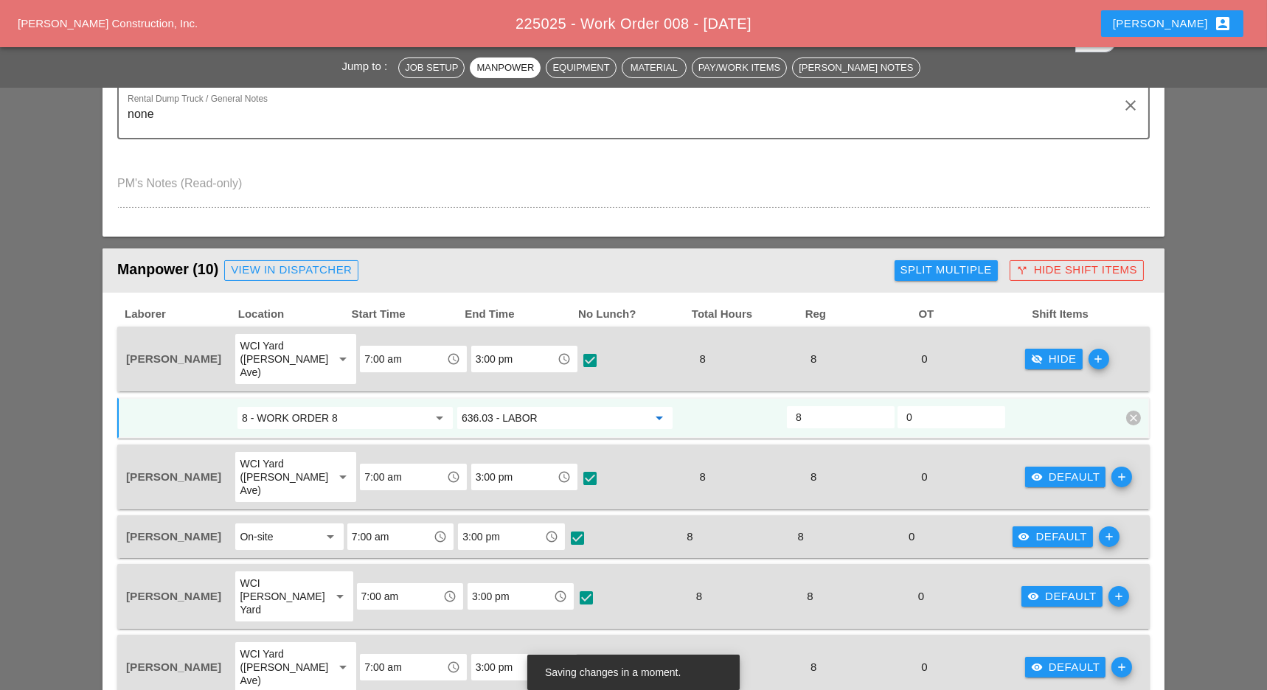
checkbox input "false"
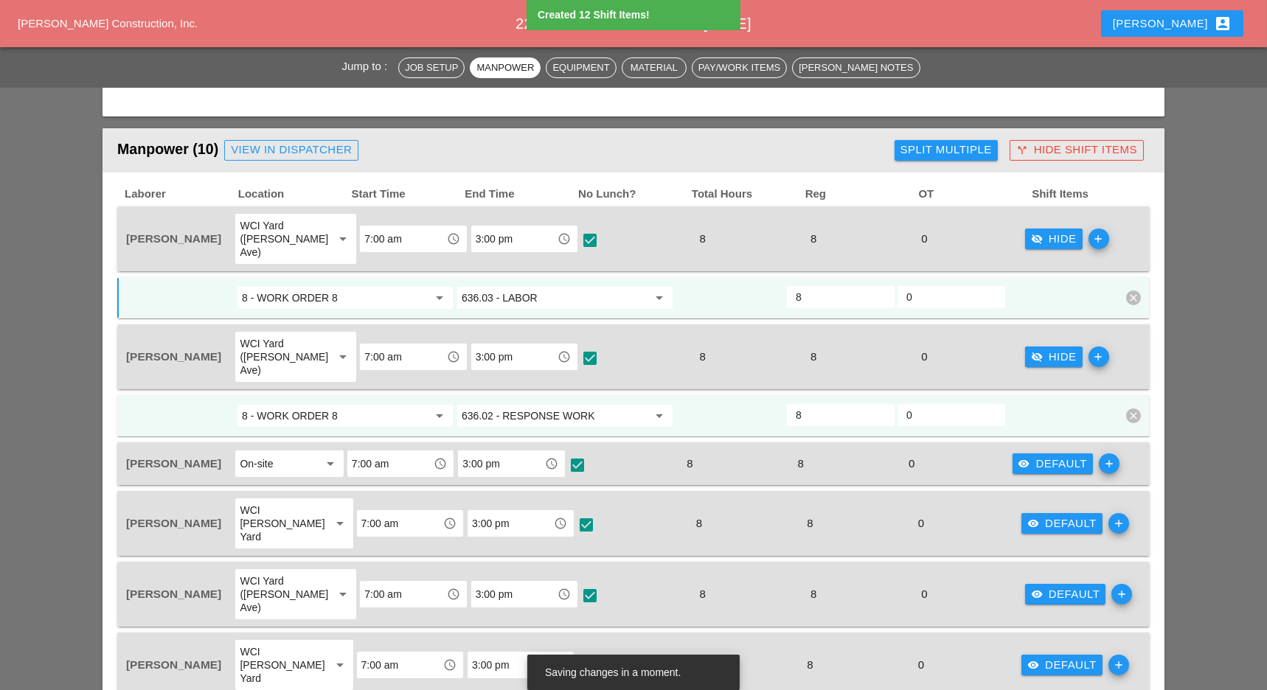
scroll to position [785, 0]
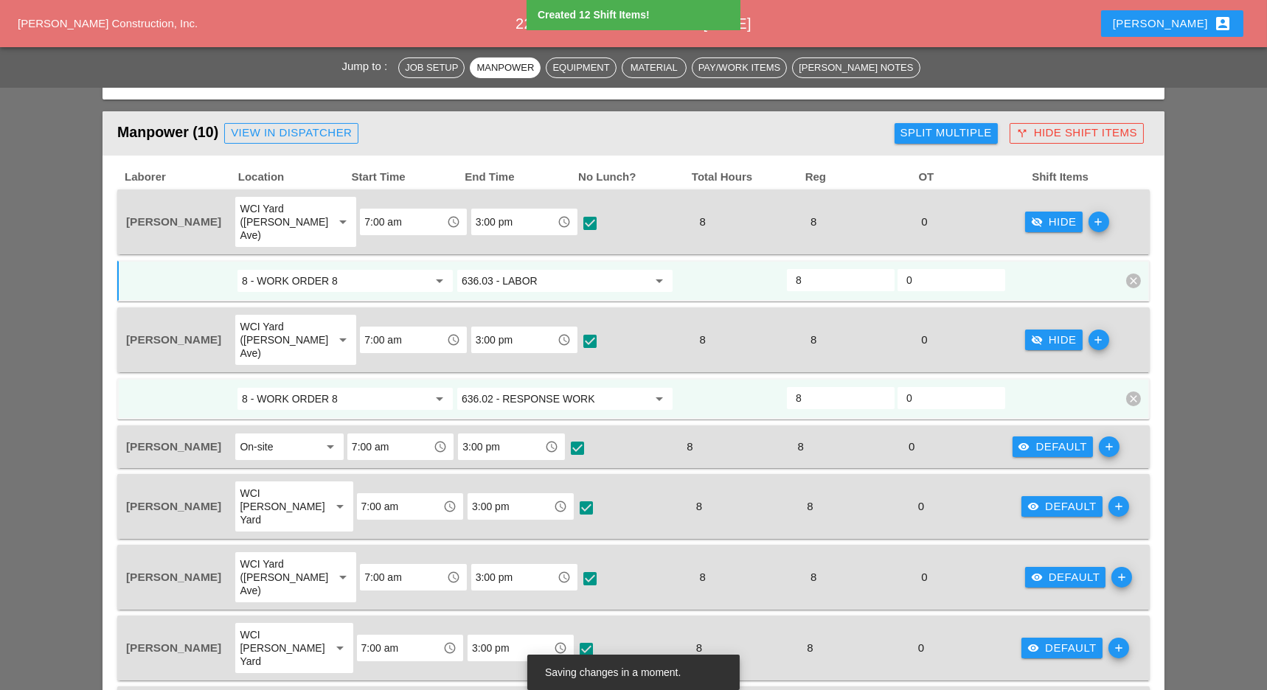
type input "6"
click at [1049, 437] on button "visibility Default" at bounding box center [1052, 447] width 81 height 21
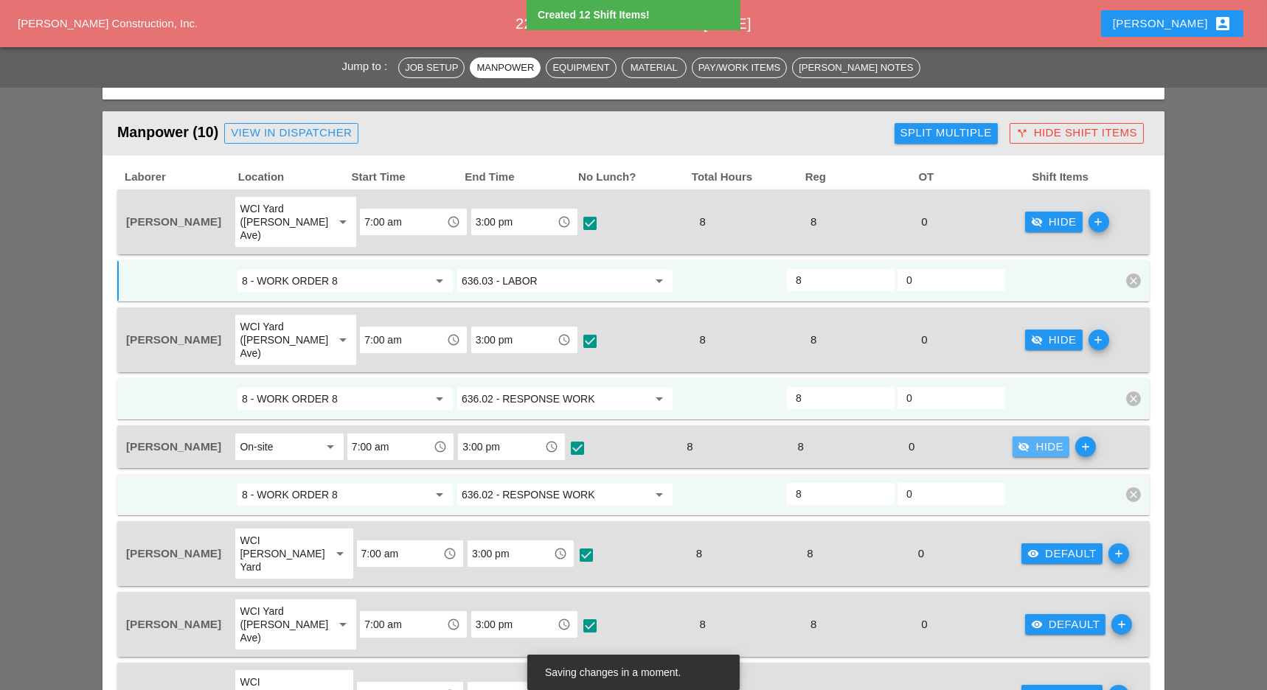
click at [1071, 543] on button "visibility Default" at bounding box center [1061, 553] width 81 height 21
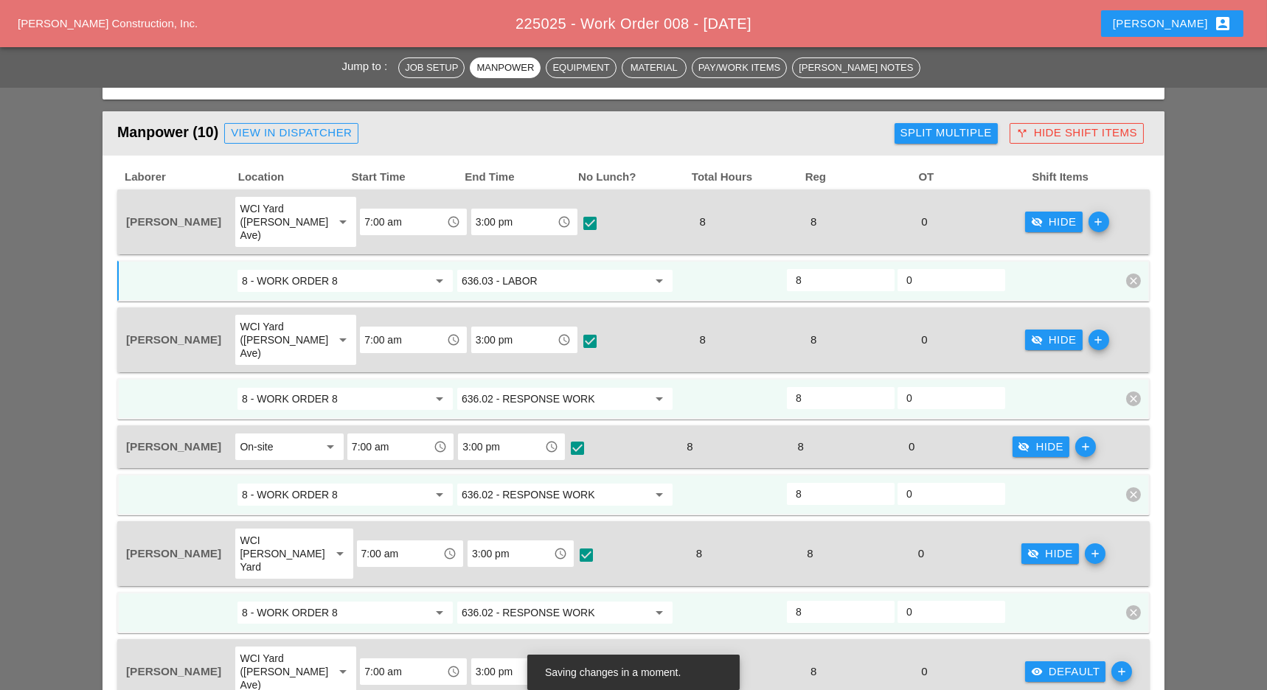
click at [1074, 664] on div "visibility Default" at bounding box center [1065, 672] width 69 height 17
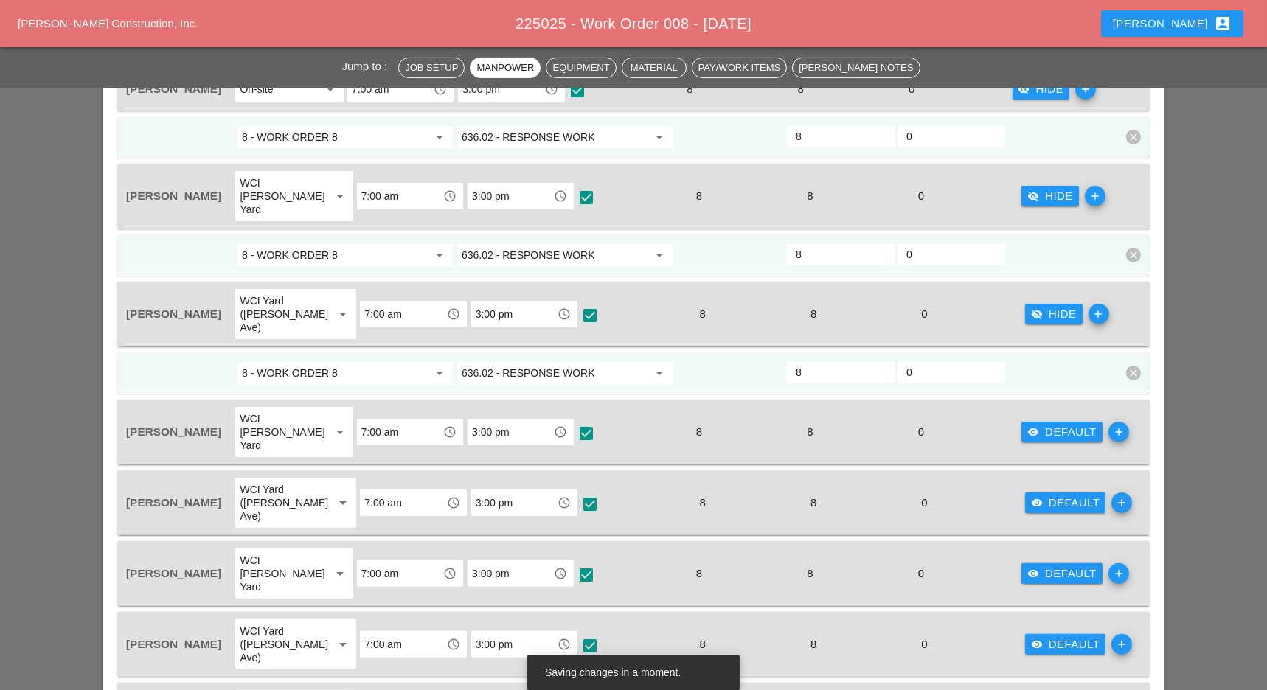
scroll to position [1180, 0]
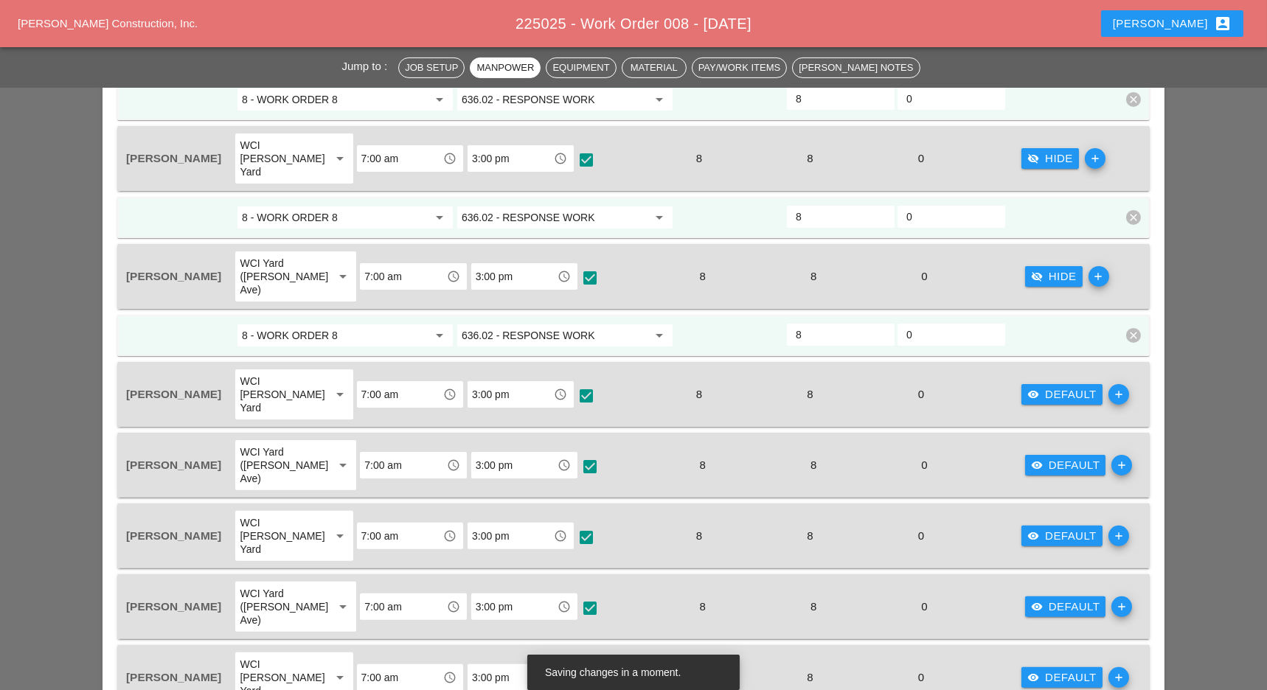
click at [1064, 528] on div "visibility Default" at bounding box center [1061, 536] width 69 height 17
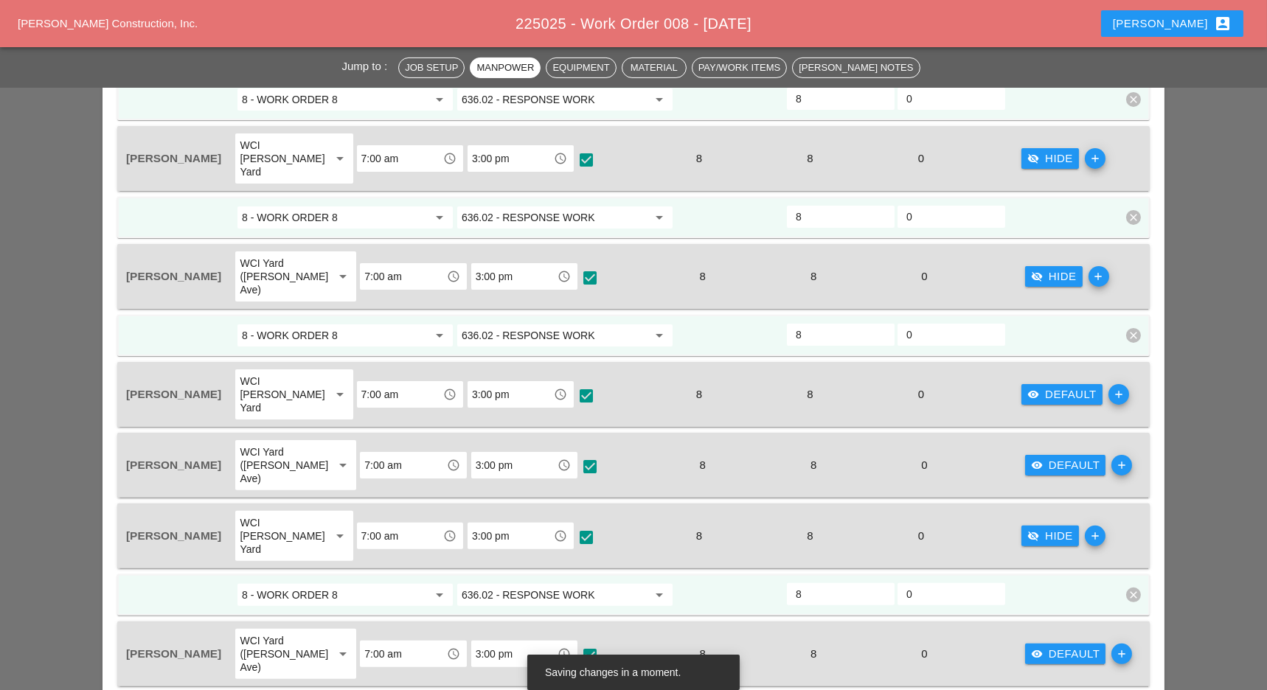
scroll to position [1182, 0]
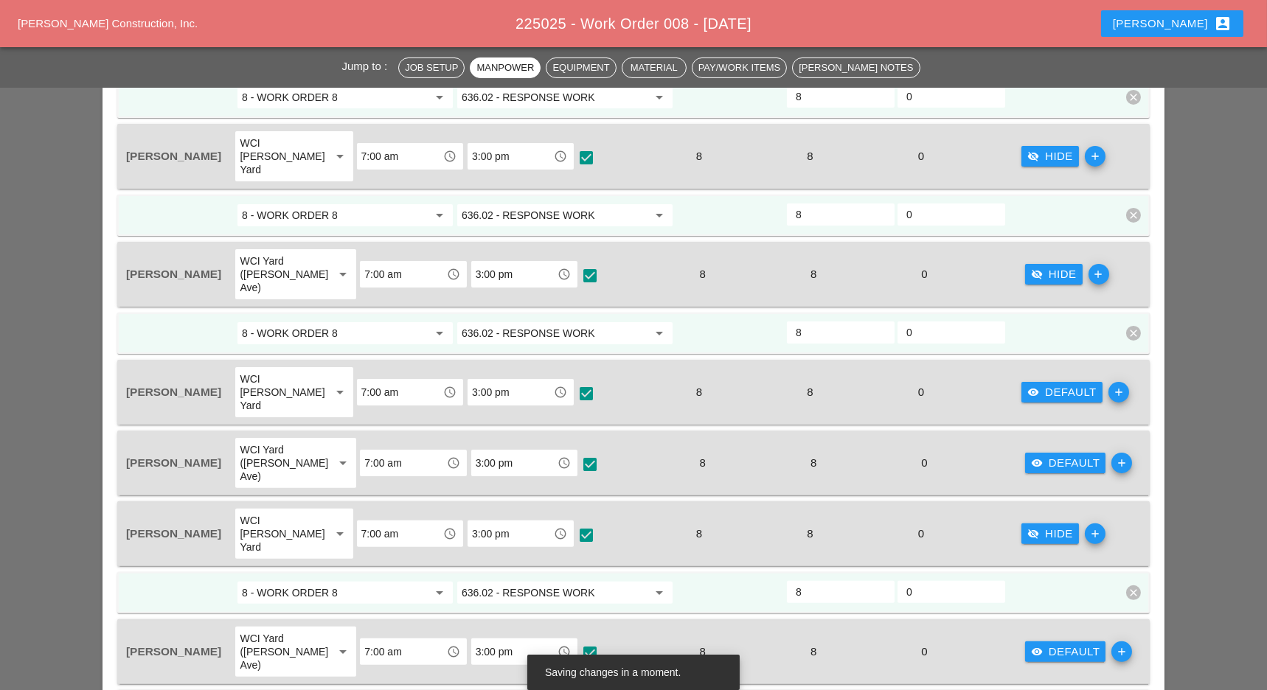
click at [1064, 382] on button "visibility Default" at bounding box center [1061, 392] width 81 height 21
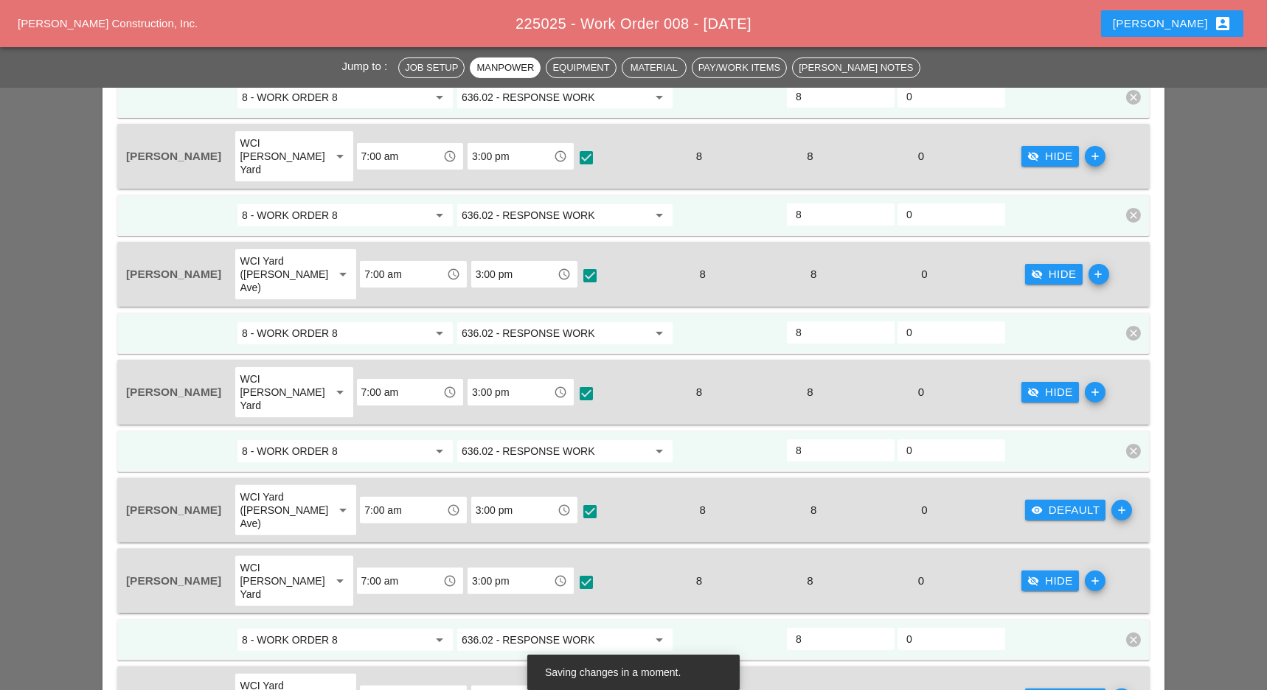
click at [1065, 502] on div "visibility Default" at bounding box center [1065, 510] width 69 height 17
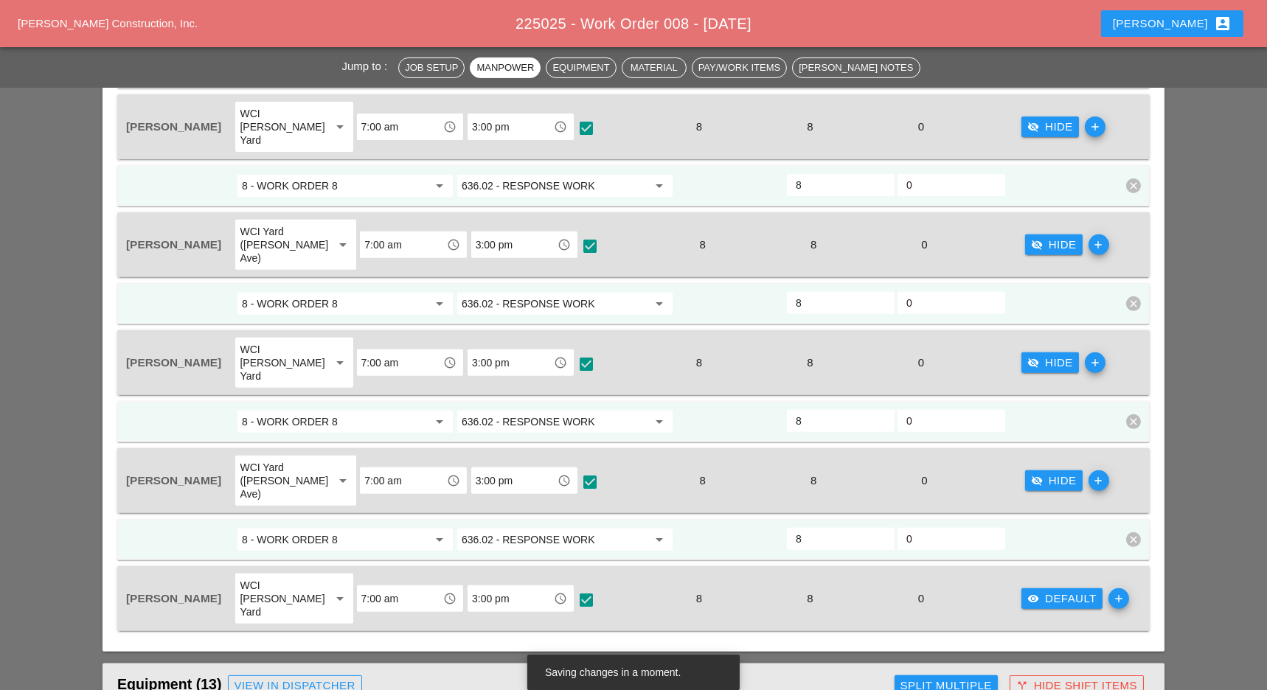
scroll to position [1487, 0]
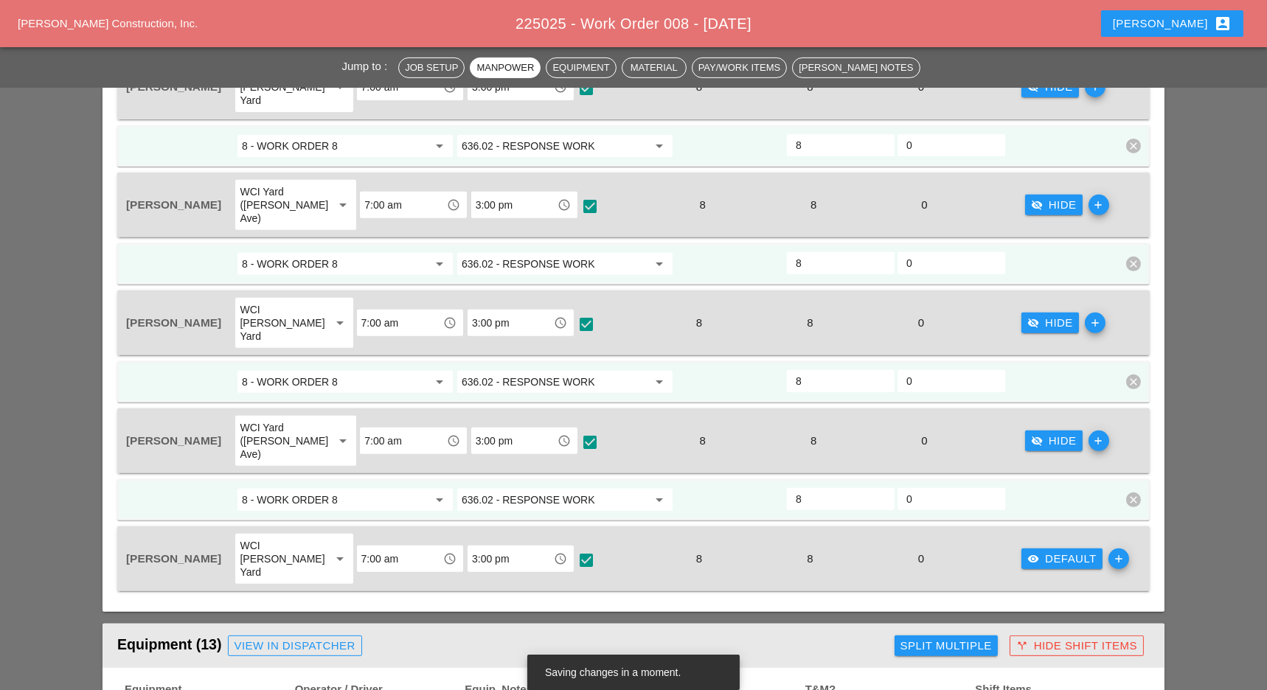
click at [1063, 551] on div "visibility Default" at bounding box center [1061, 559] width 69 height 17
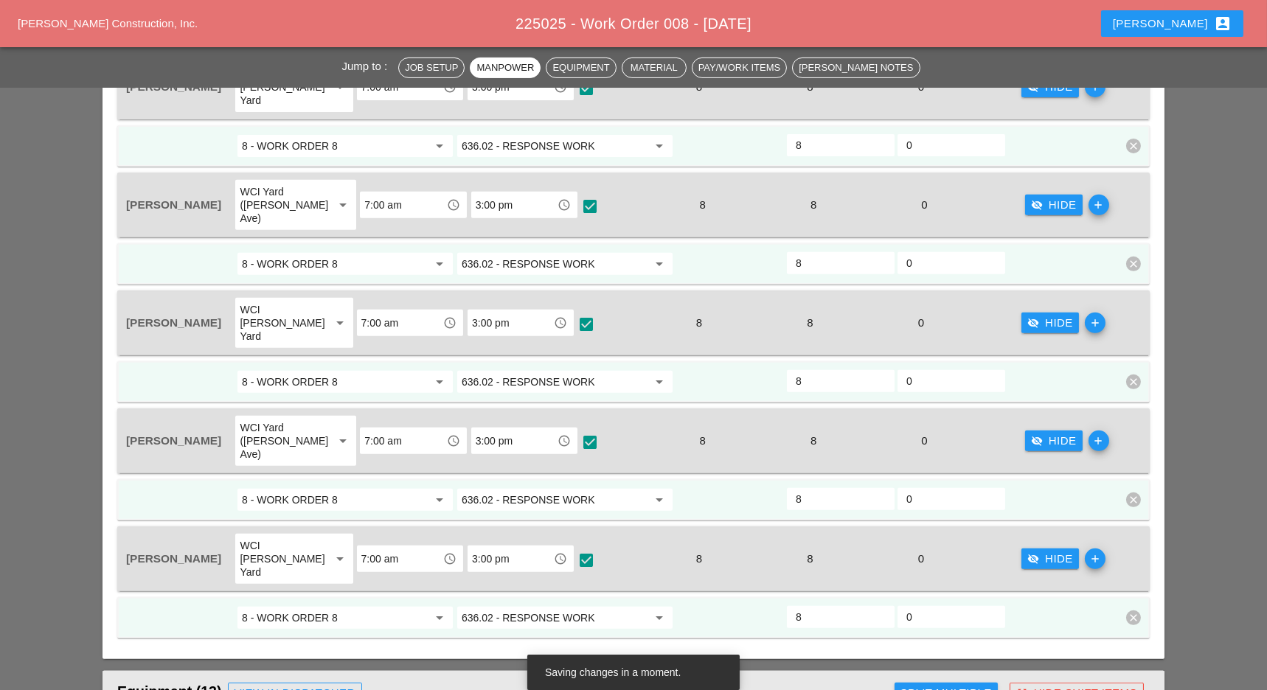
click at [571, 606] on input "636.02 - RESPONSE WORK" at bounding box center [555, 618] width 186 height 24
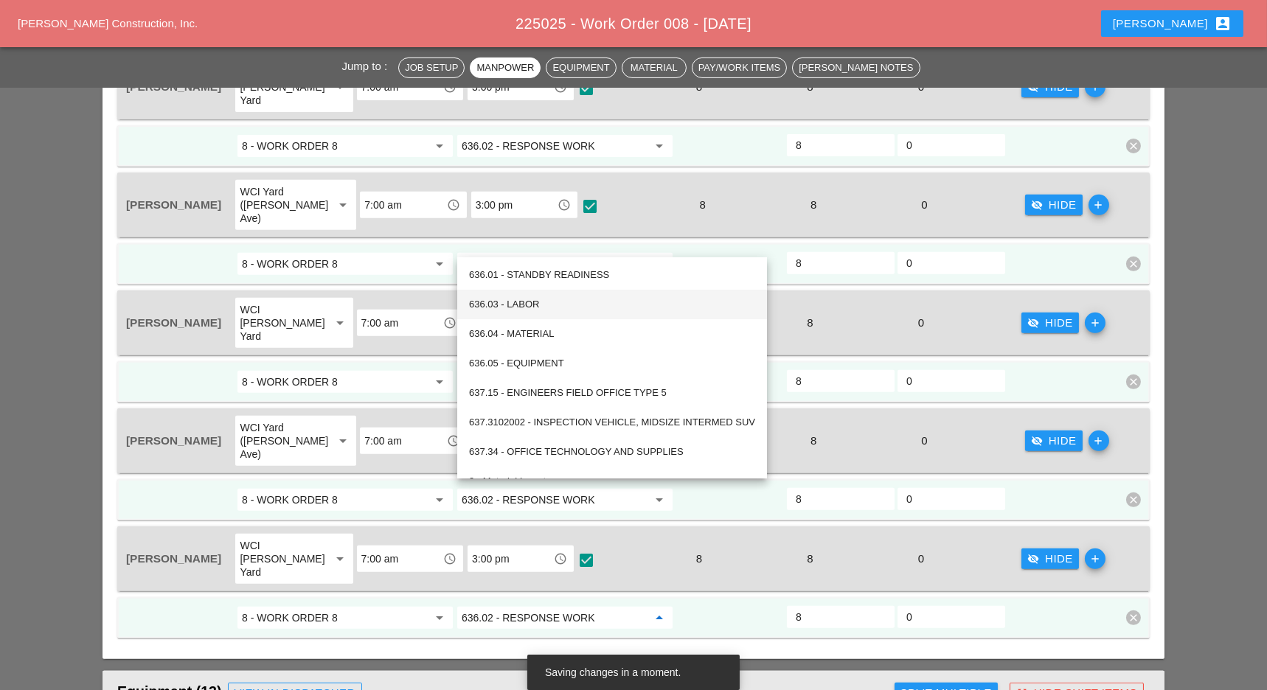
click at [569, 307] on div "636.03 - LABOR" at bounding box center [612, 305] width 286 height 18
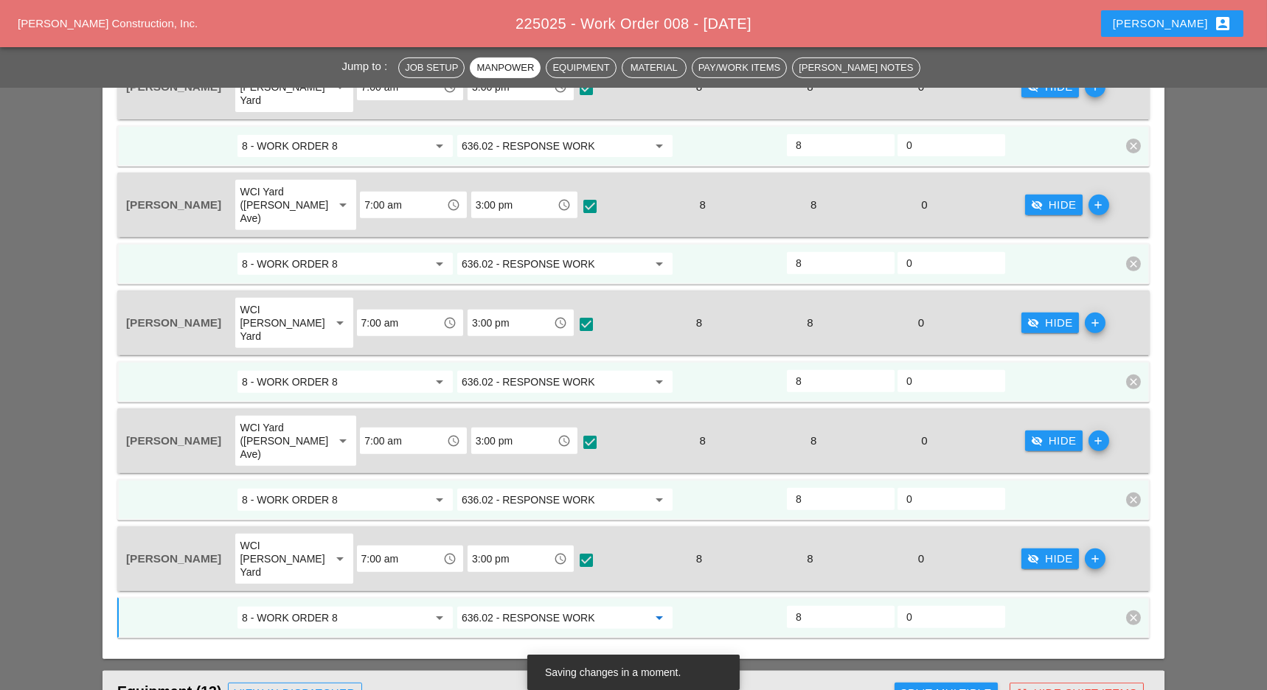
type input "636.03 - LABOR"
click at [552, 488] on input "636.02 - RESPONSE WORK" at bounding box center [555, 500] width 186 height 24
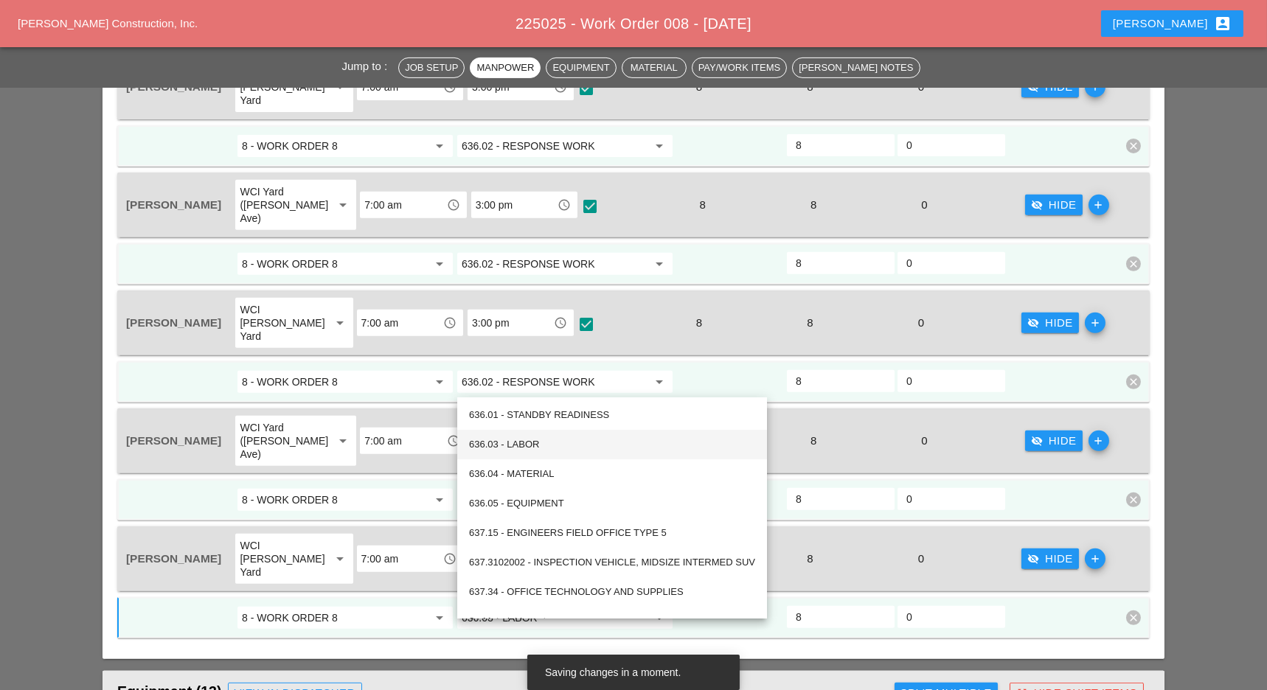
click at [564, 447] on div "636.03 - LABOR" at bounding box center [612, 445] width 286 height 18
type input "636.03 - LABOR"
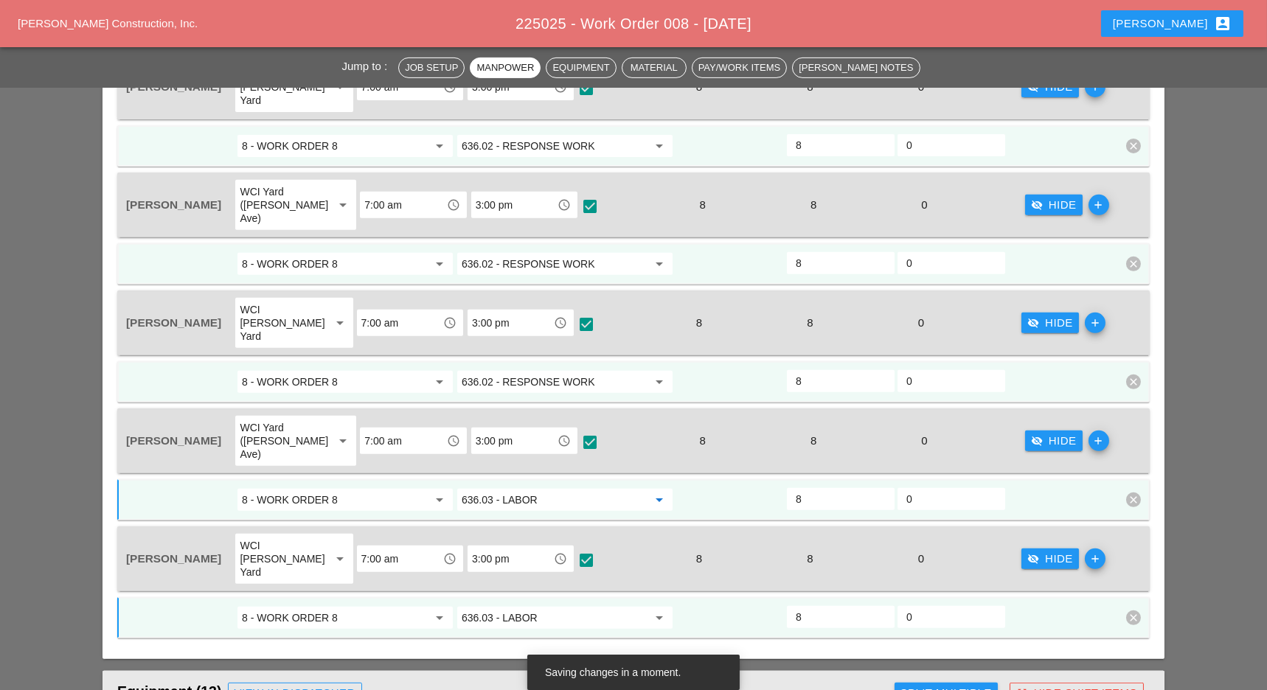
click at [566, 370] on input "636.02 - RESPONSE WORK" at bounding box center [555, 382] width 186 height 24
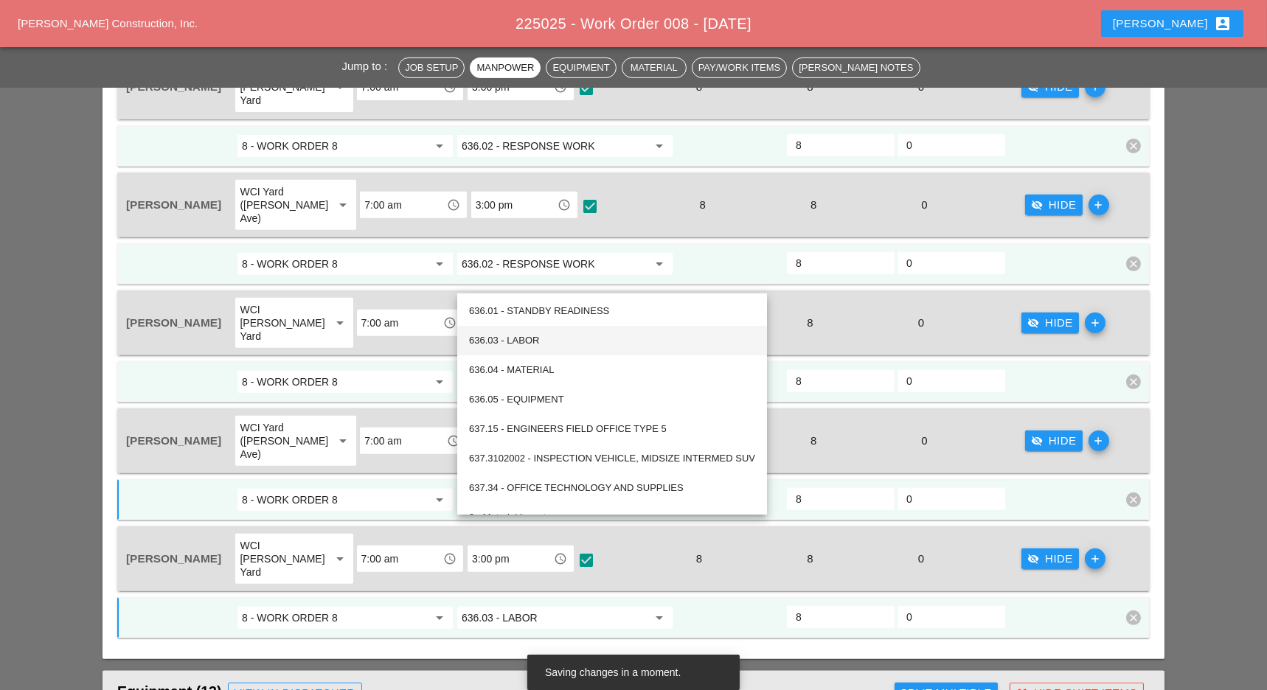
click at [557, 341] on div "636.03 - LABOR" at bounding box center [612, 341] width 286 height 18
type input "636.03 - LABOR"
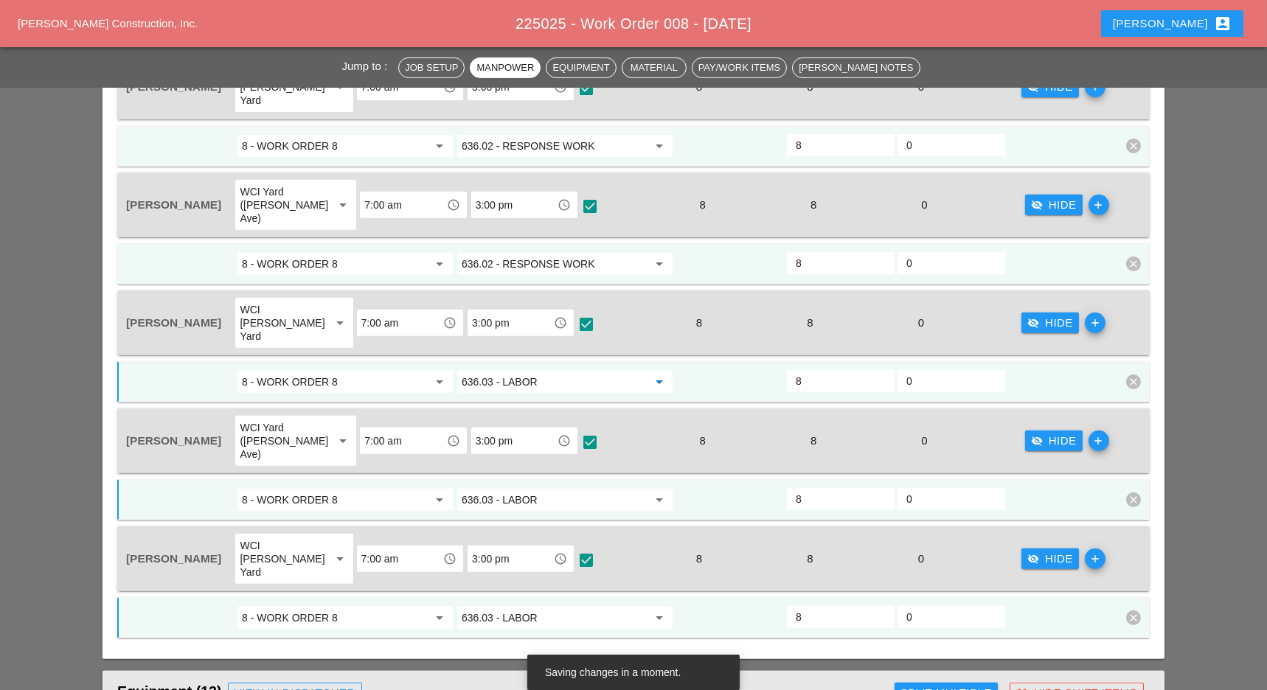
click at [577, 252] on input "636.02 - RESPONSE WORK" at bounding box center [555, 264] width 186 height 24
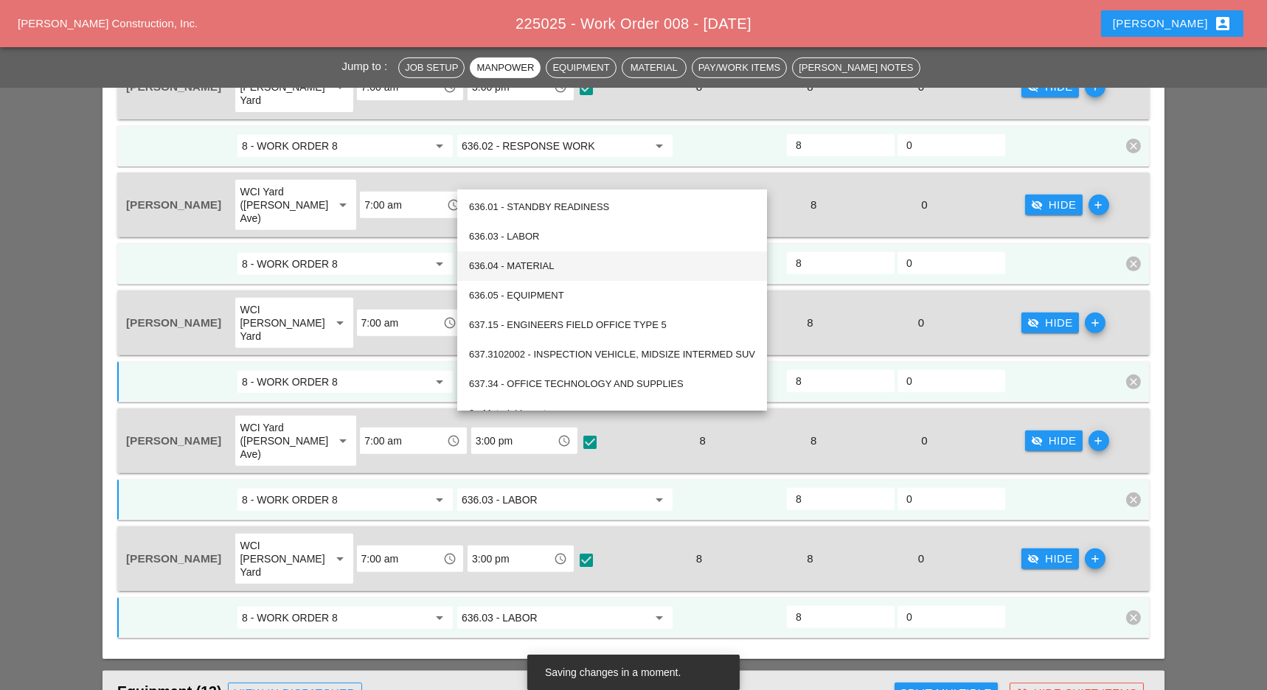
click at [567, 251] on div "636.04 - MATERIAL" at bounding box center [612, 265] width 286 height 29
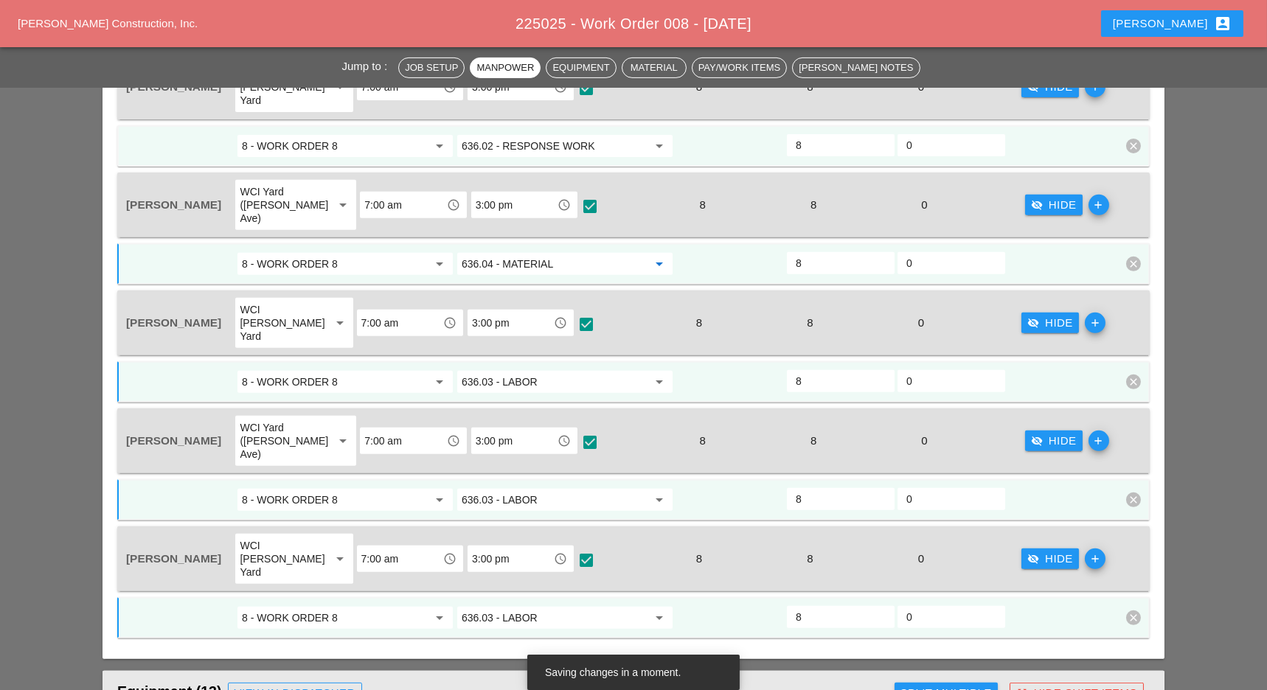
click at [584, 252] on input "636.04 - MATERIAL" at bounding box center [555, 264] width 186 height 24
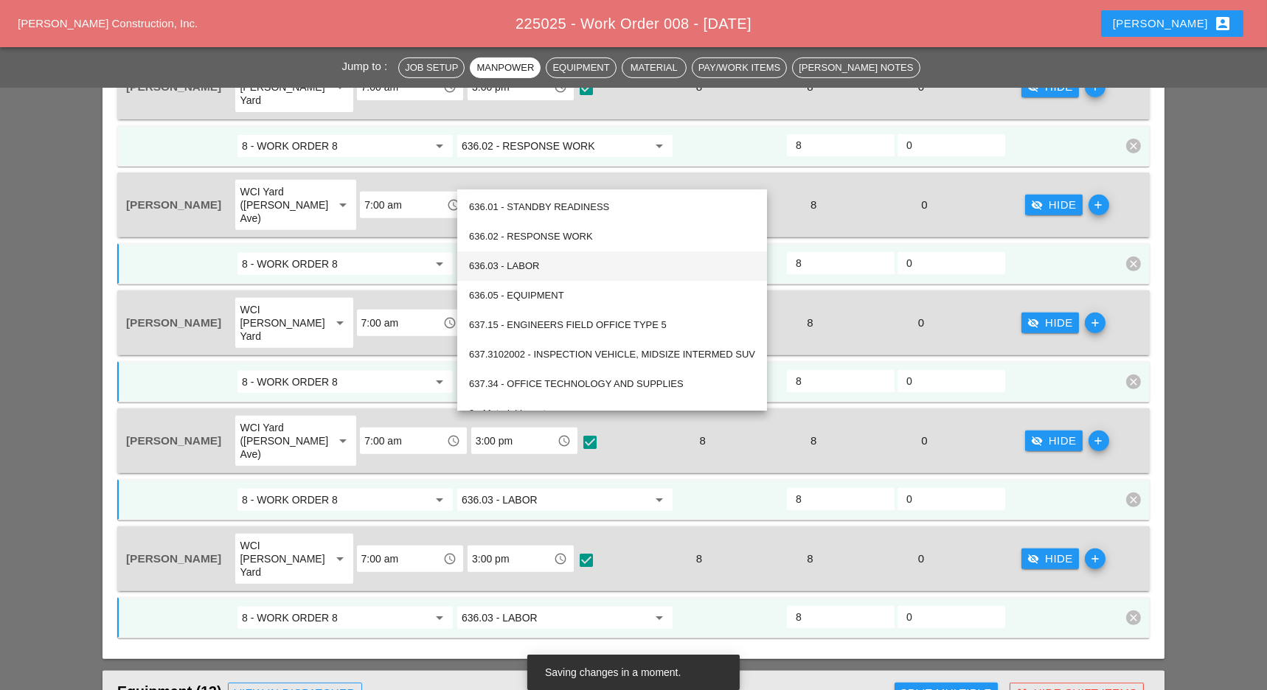
click at [549, 265] on div "636.03 - LABOR" at bounding box center [612, 266] width 286 height 18
type input "636.03 - LABOR"
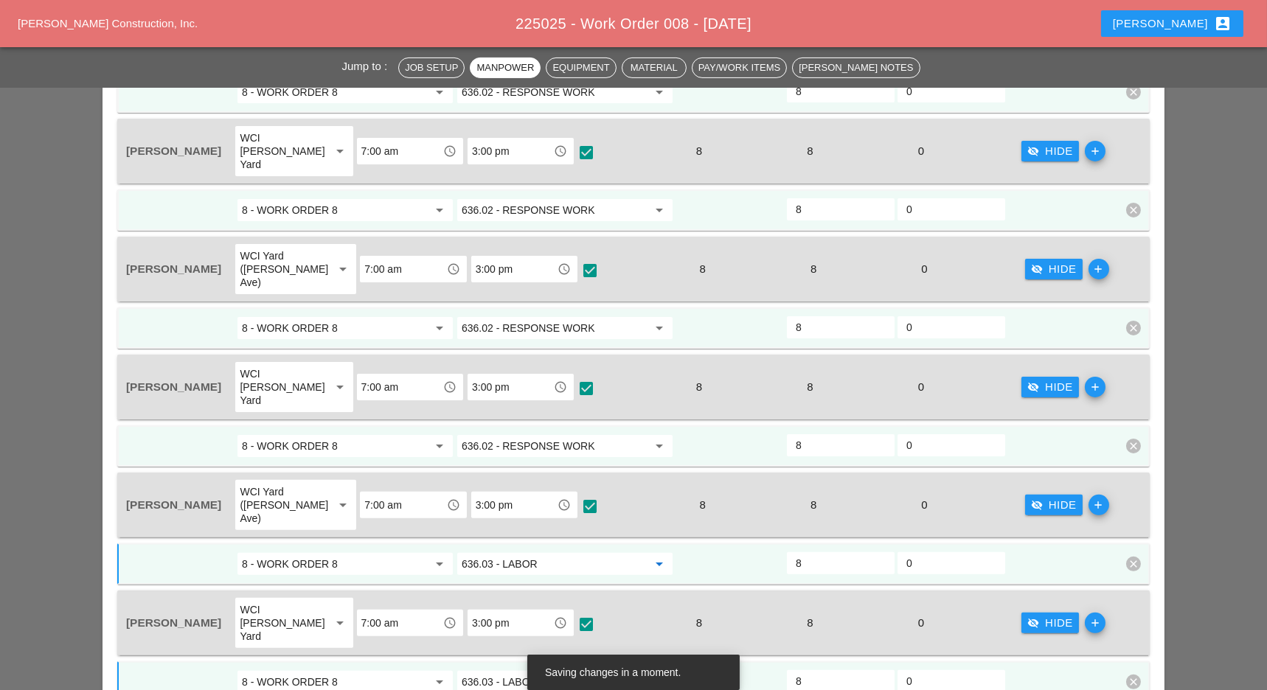
scroll to position [1189, 0]
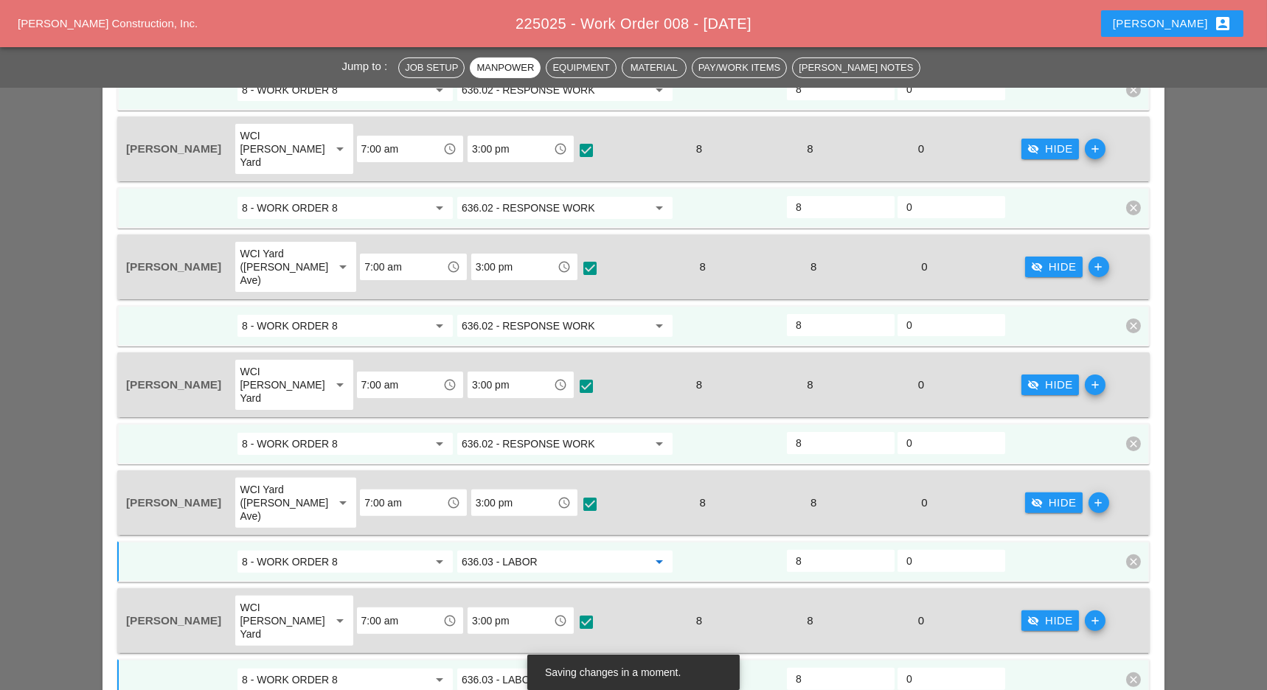
click at [568, 432] on input "636.02 - RESPONSE WORK" at bounding box center [555, 444] width 186 height 24
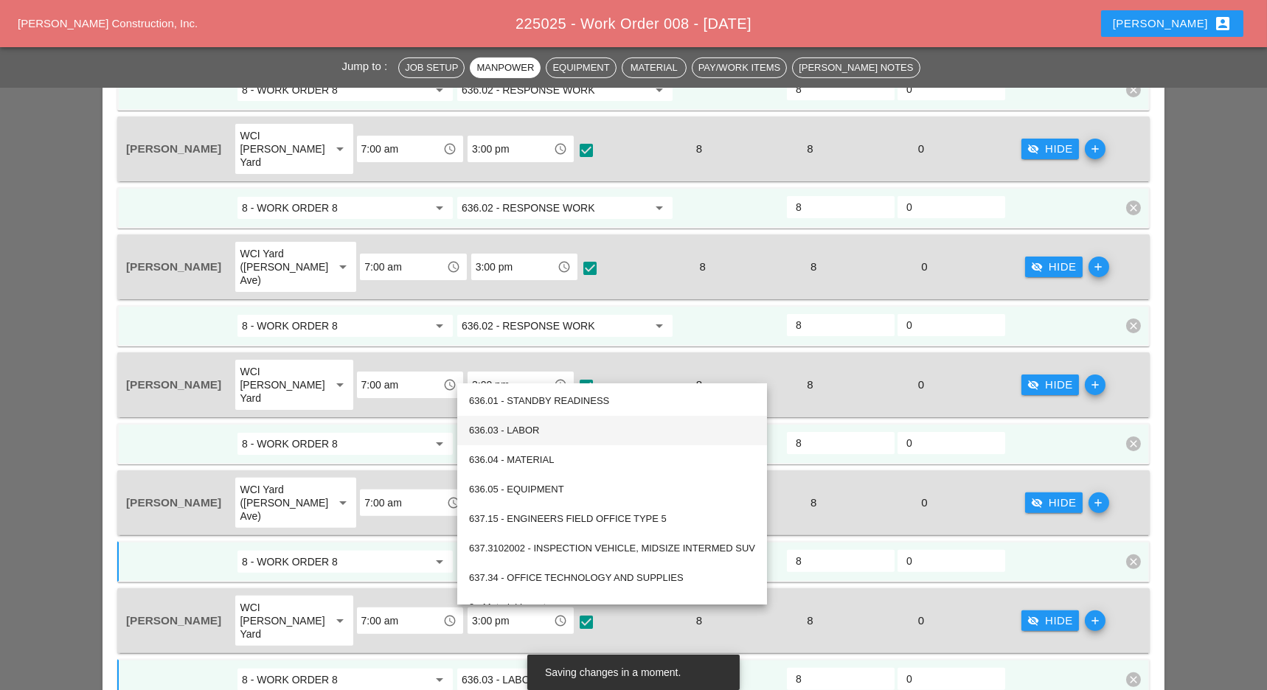
click at [543, 431] on div "636.03 - LABOR" at bounding box center [612, 431] width 286 height 18
type input "636.03 - LABOR"
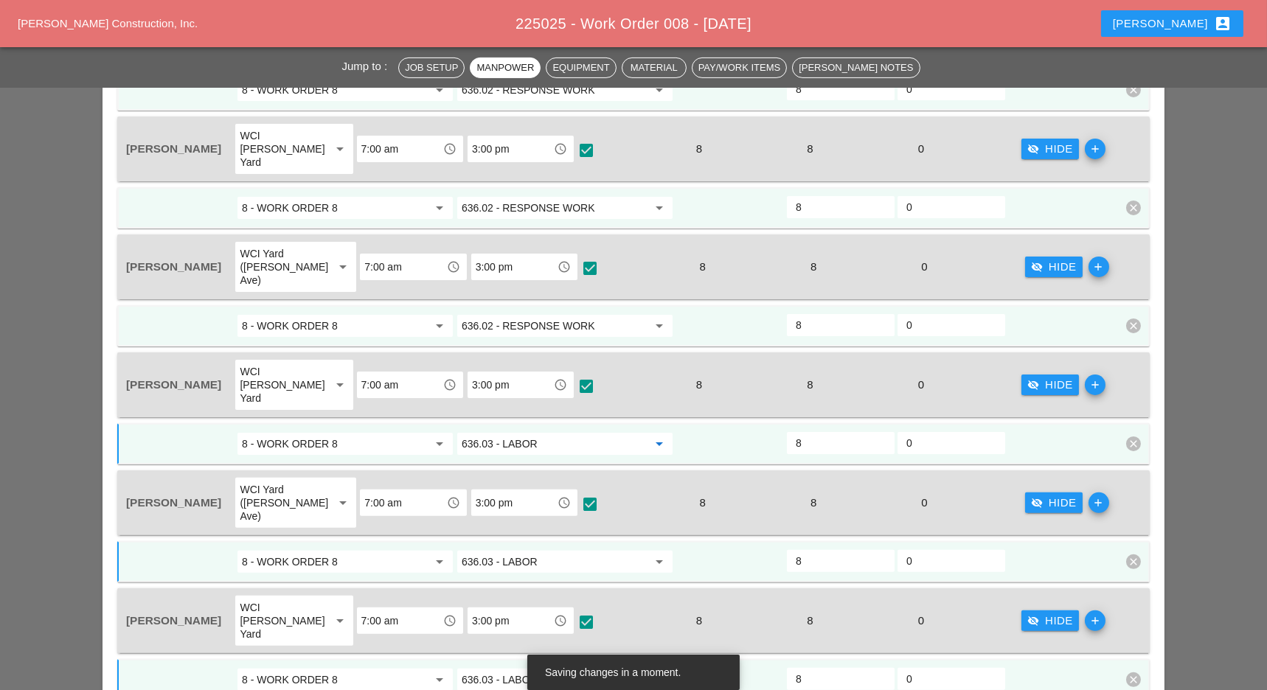
click at [561, 314] on input "636.02 - RESPONSE WORK" at bounding box center [555, 326] width 186 height 24
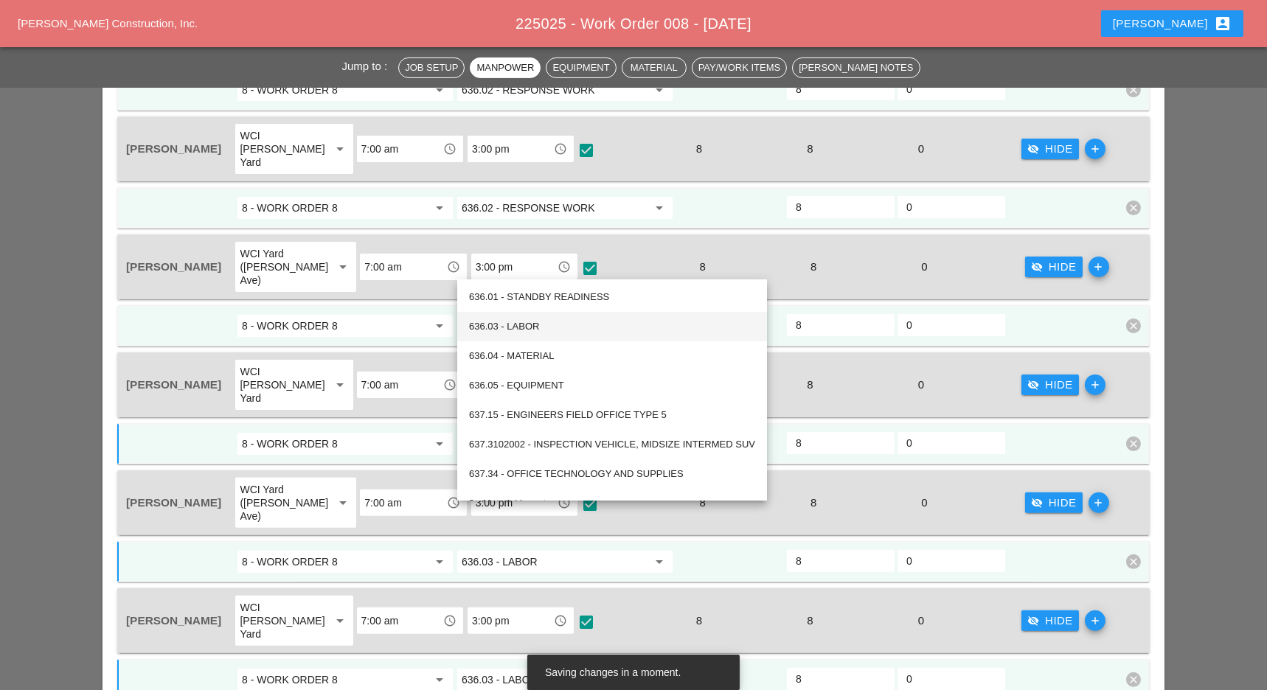
click at [535, 330] on div "636.03 - LABOR" at bounding box center [612, 327] width 286 height 18
type input "636.03 - LABOR"
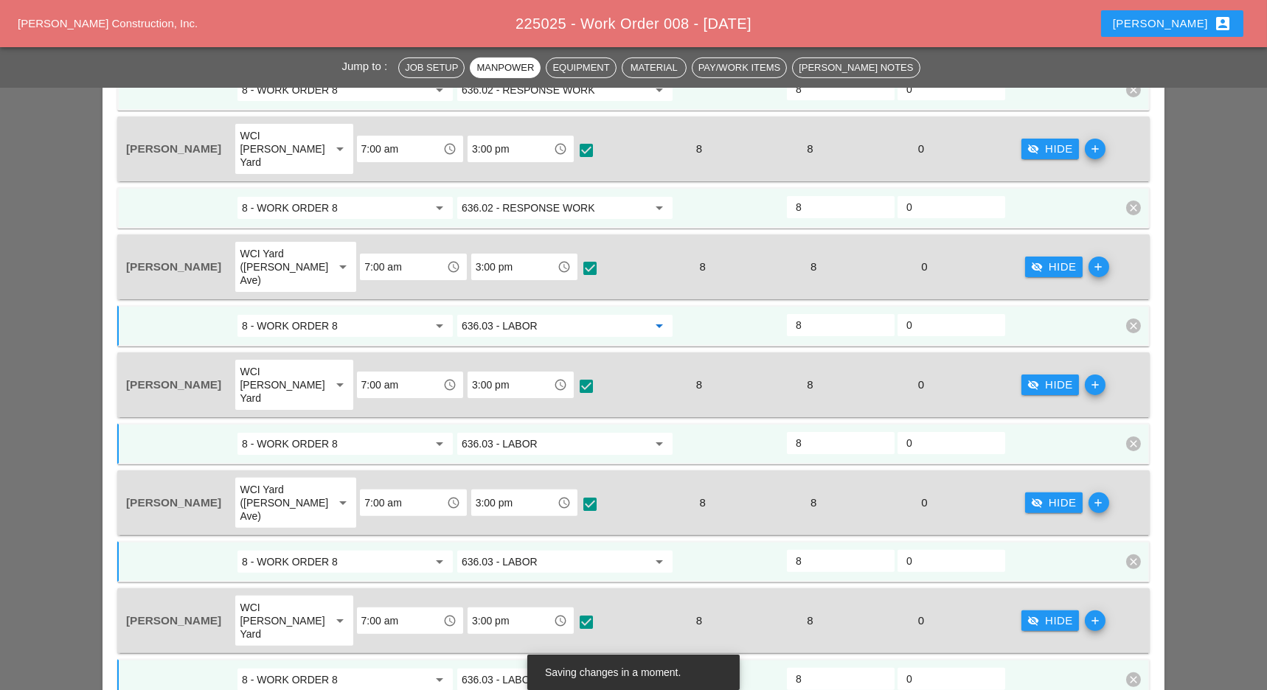
click at [571, 196] on input "636.02 - RESPONSE WORK" at bounding box center [555, 208] width 186 height 24
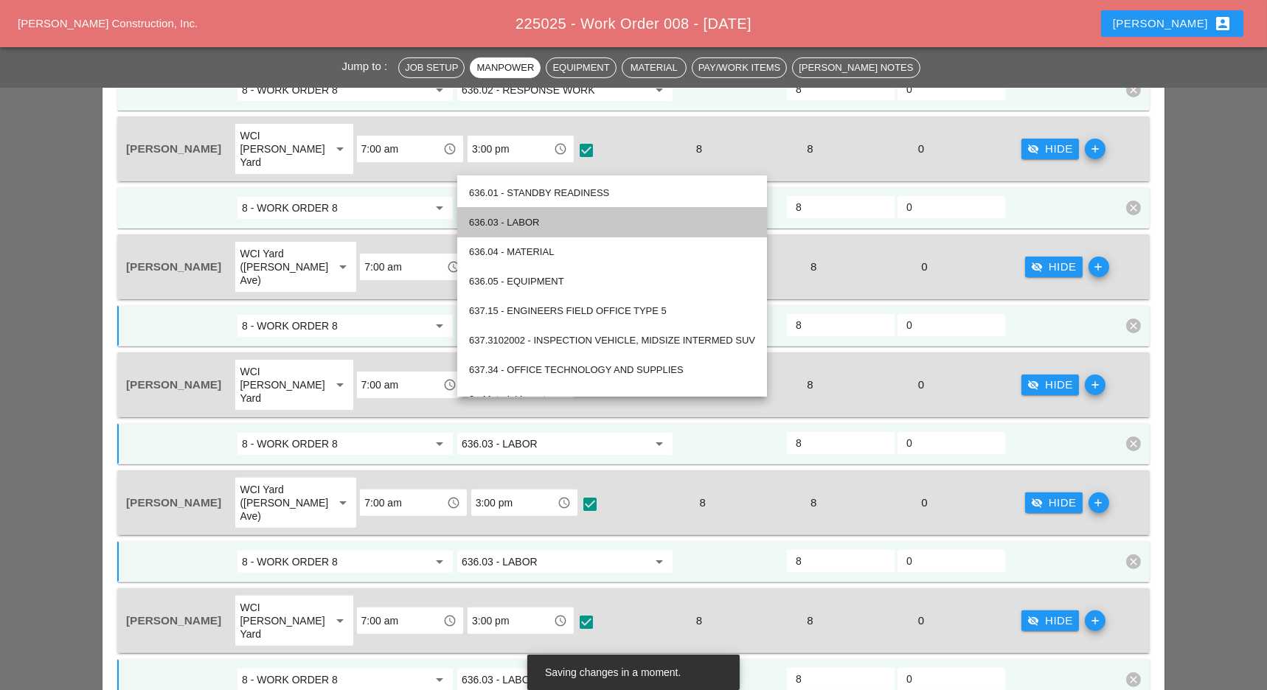
click at [546, 228] on div "636.03 - LABOR" at bounding box center [612, 223] width 286 height 18
type input "636.03 - LABOR"
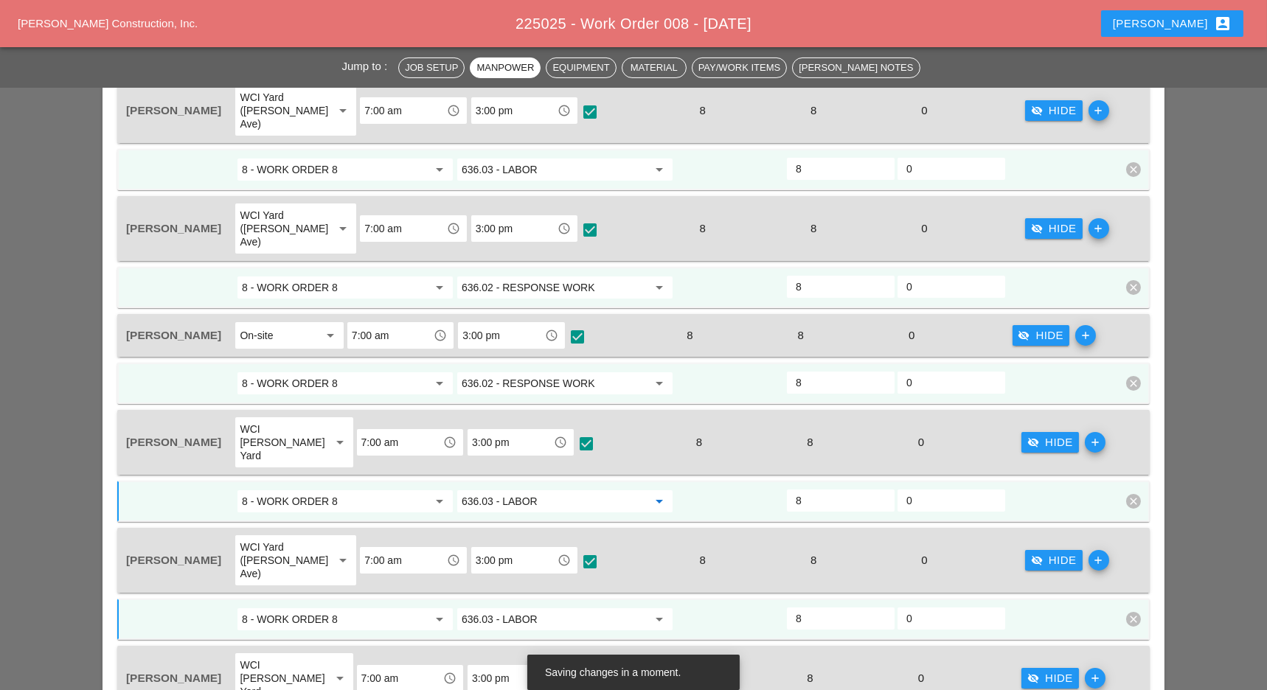
scroll to position [883, 0]
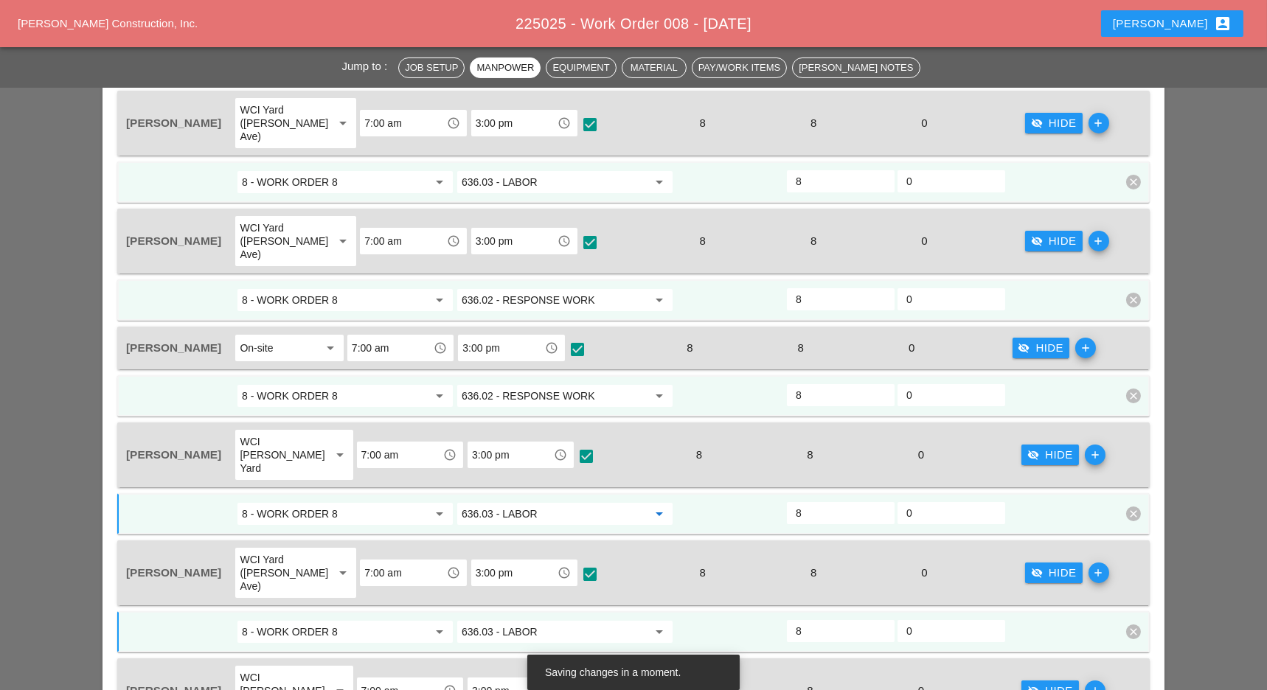
click at [548, 384] on input "636.02 - RESPONSE WORK" at bounding box center [555, 396] width 186 height 24
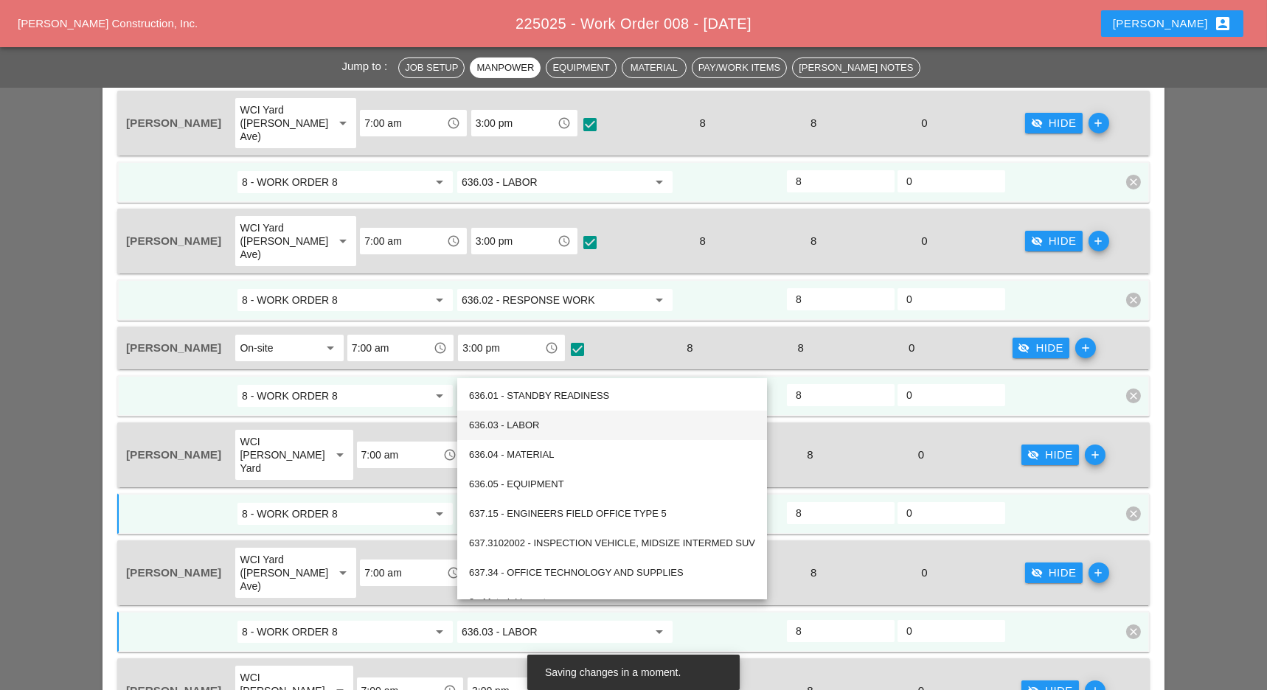
click at [540, 424] on div "636.03 - LABOR" at bounding box center [612, 426] width 286 height 18
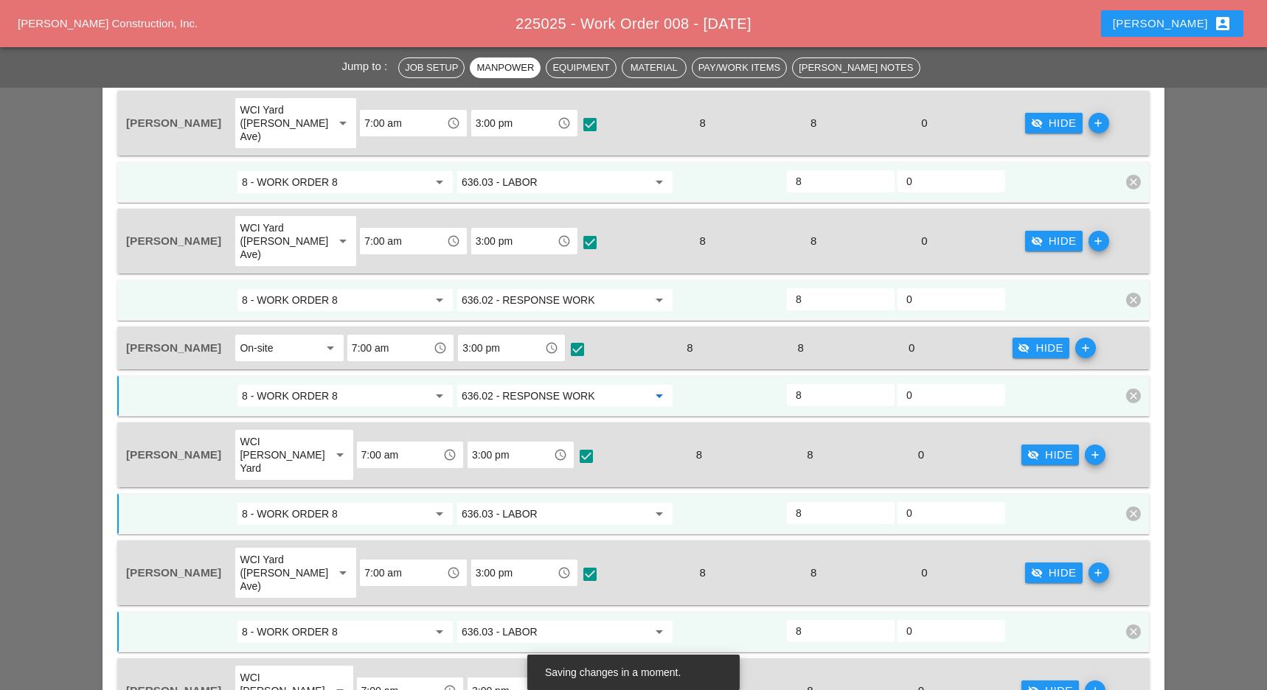
type input "636.03 - LABOR"
click at [569, 288] on input "636.02 - RESPONSE WORK" at bounding box center [555, 300] width 186 height 24
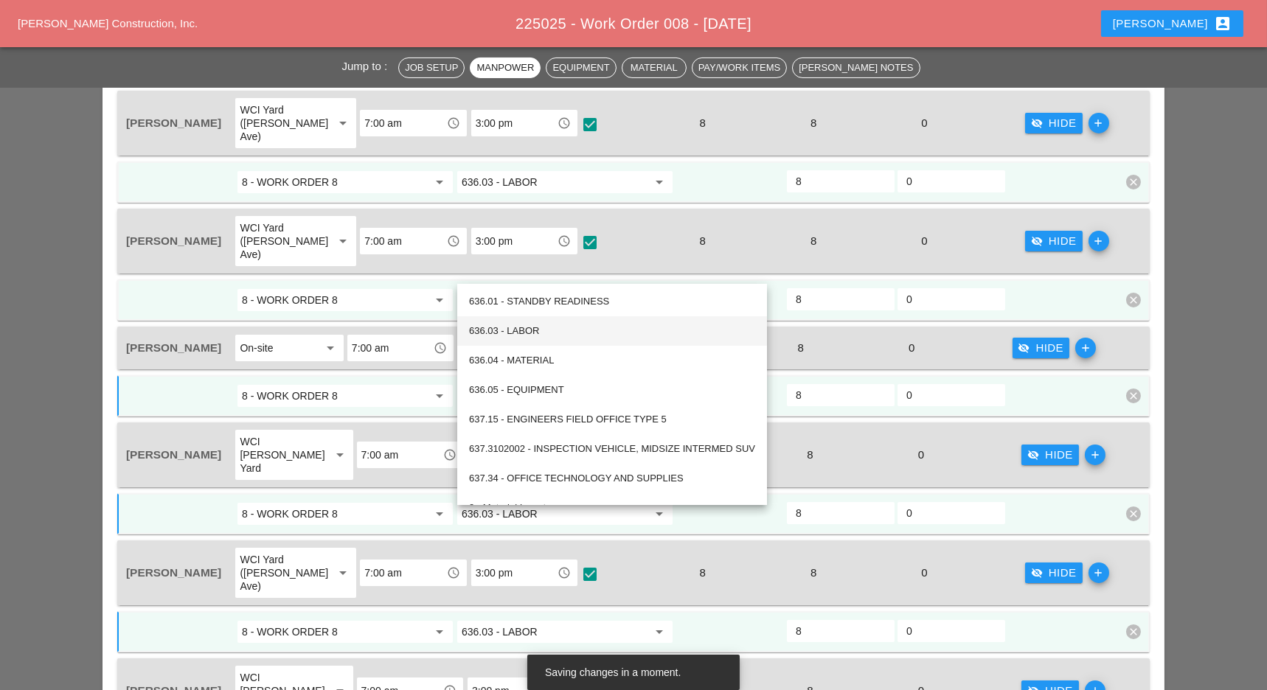
click at [538, 335] on div "636.03 - LABOR" at bounding box center [612, 331] width 286 height 18
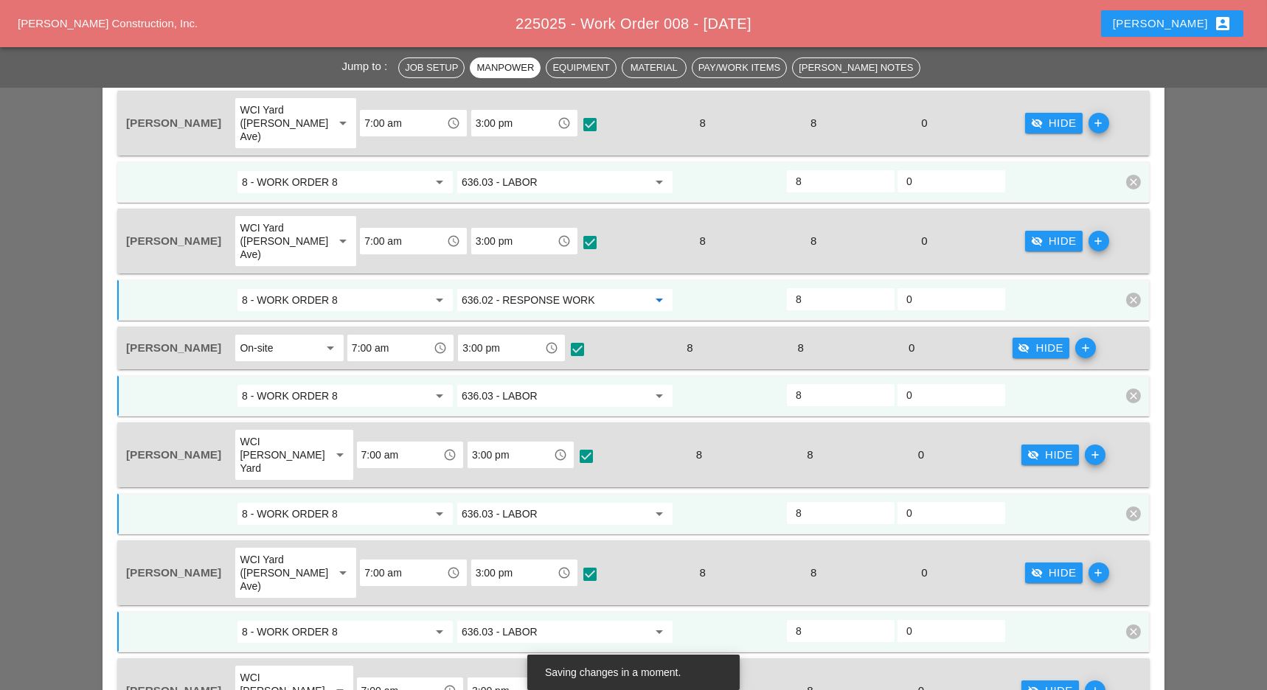
type input "636.03 - LABOR"
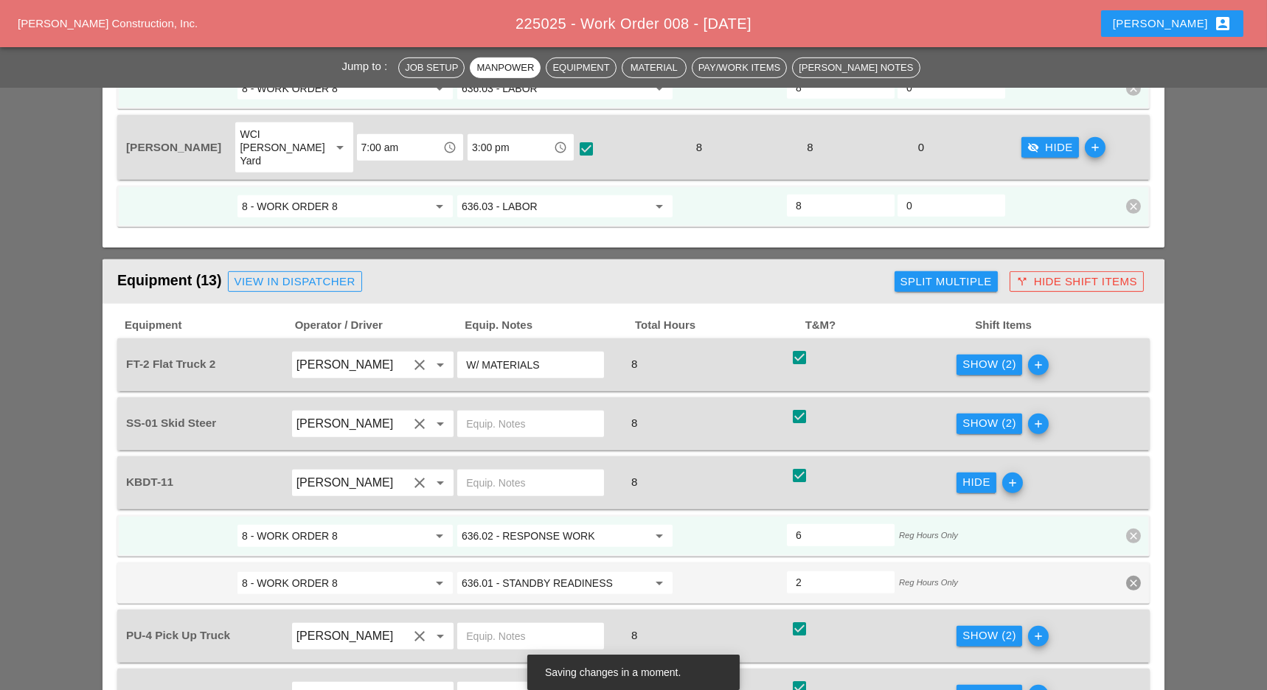
scroll to position [1892, 0]
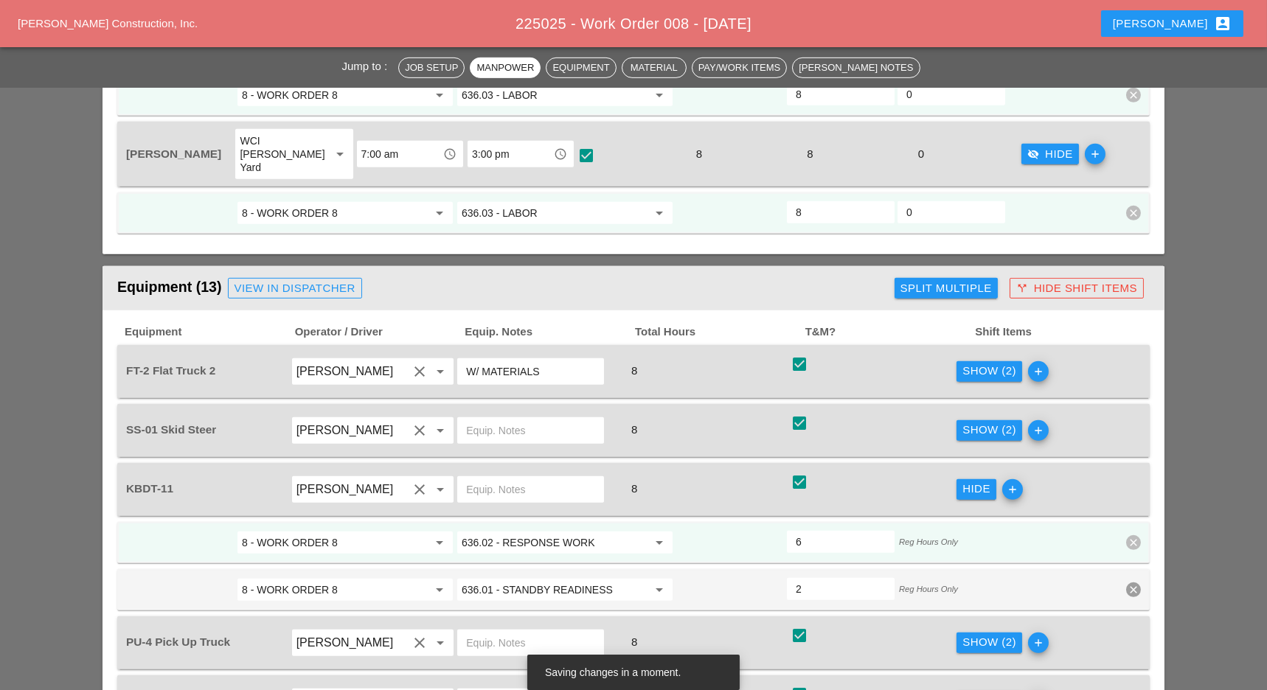
click at [984, 363] on div "Show (2)" at bounding box center [989, 371] width 54 height 17
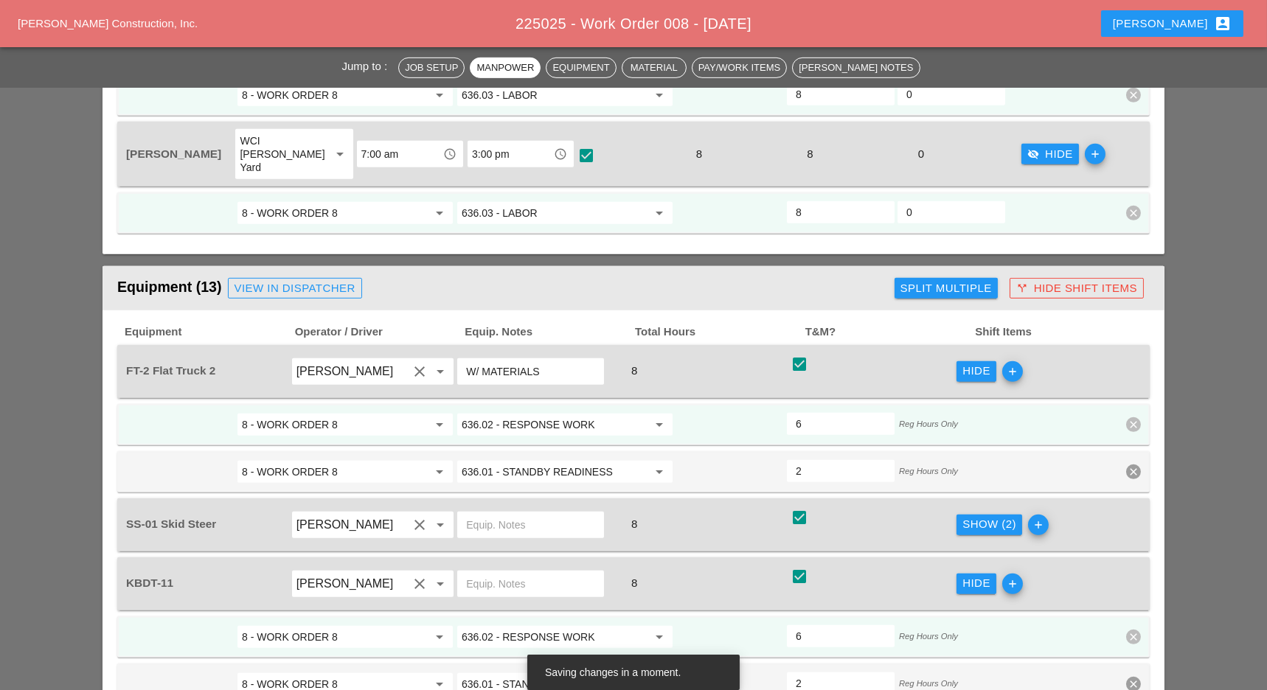
click at [996, 516] on div "Show (2)" at bounding box center [989, 524] width 54 height 17
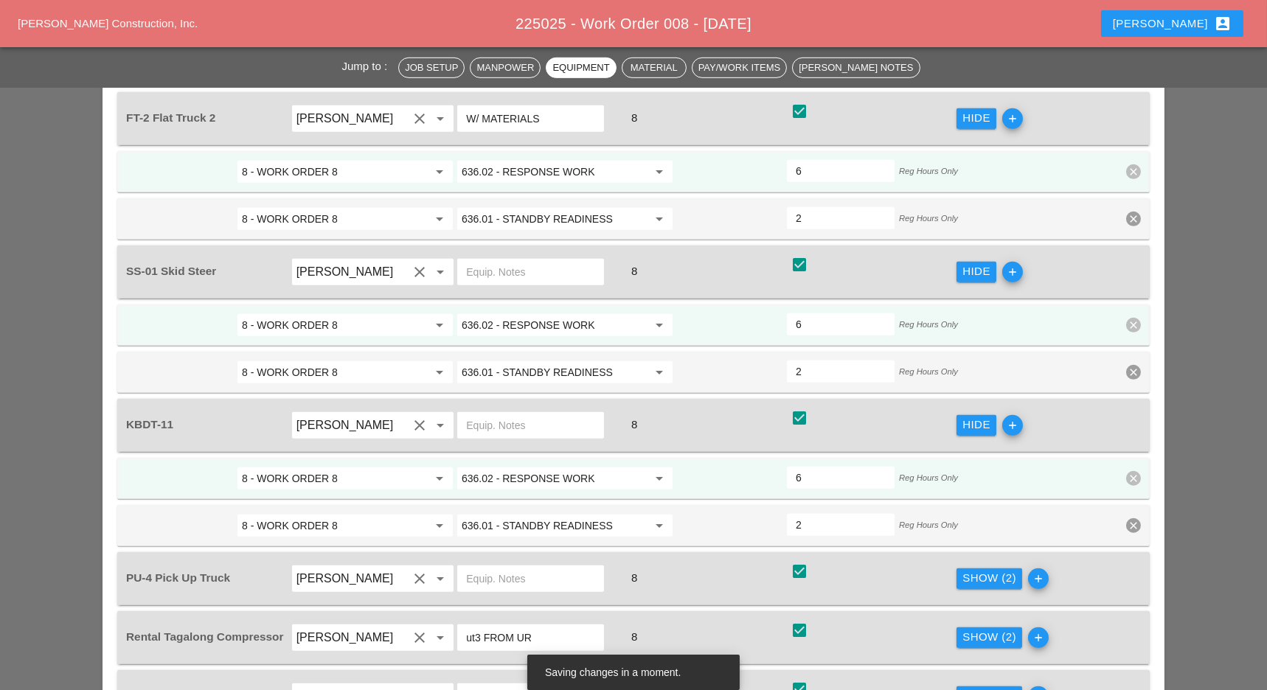
scroll to position [2242, 0]
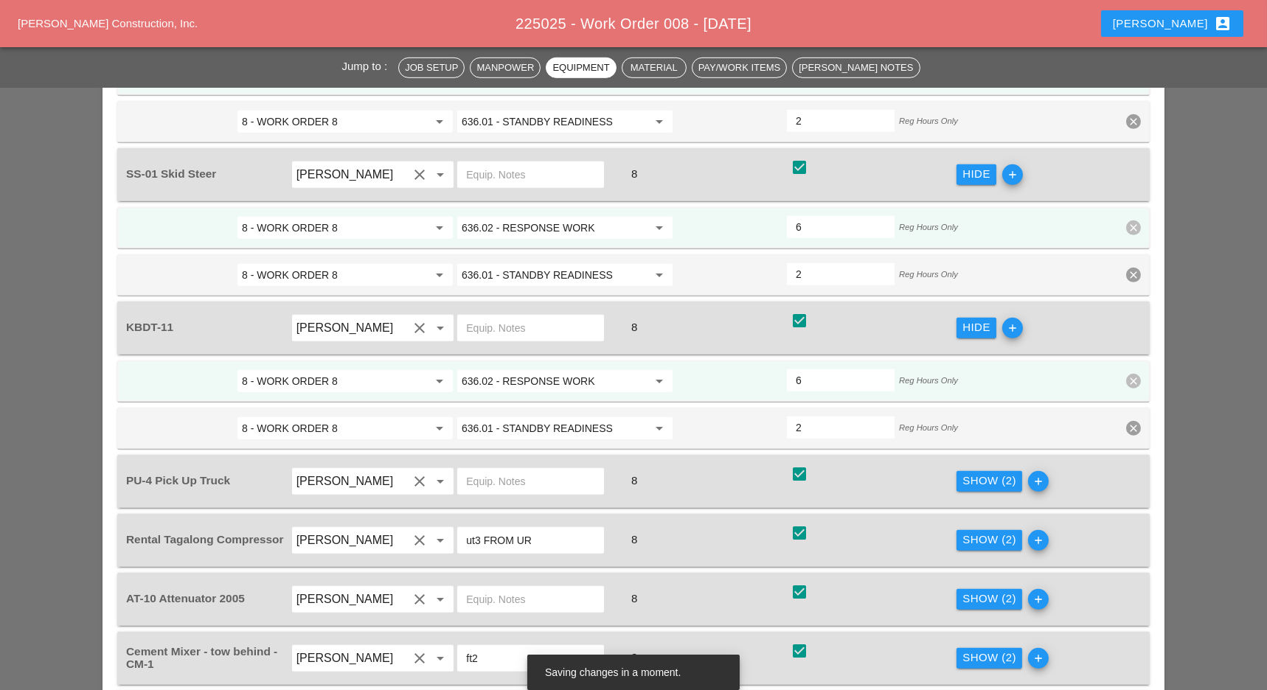
click at [997, 473] on div "Show (2)" at bounding box center [989, 481] width 54 height 17
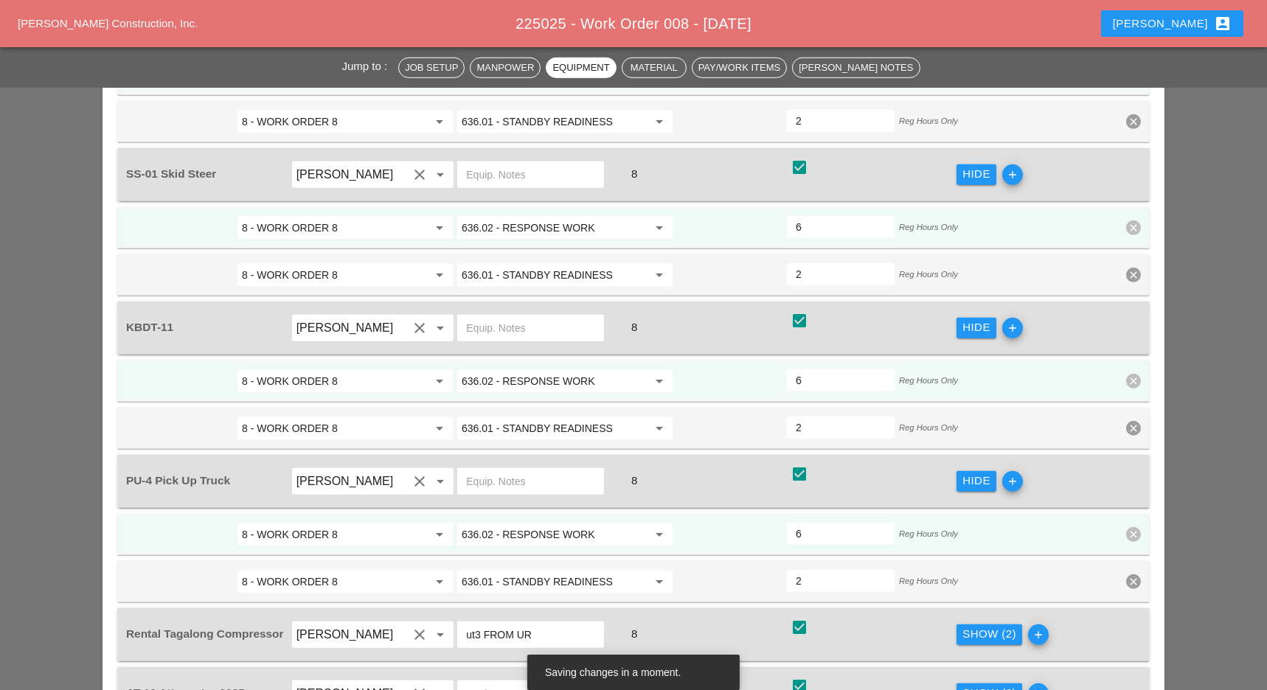
click at [1004, 625] on button "Show (2)" at bounding box center [989, 635] width 66 height 21
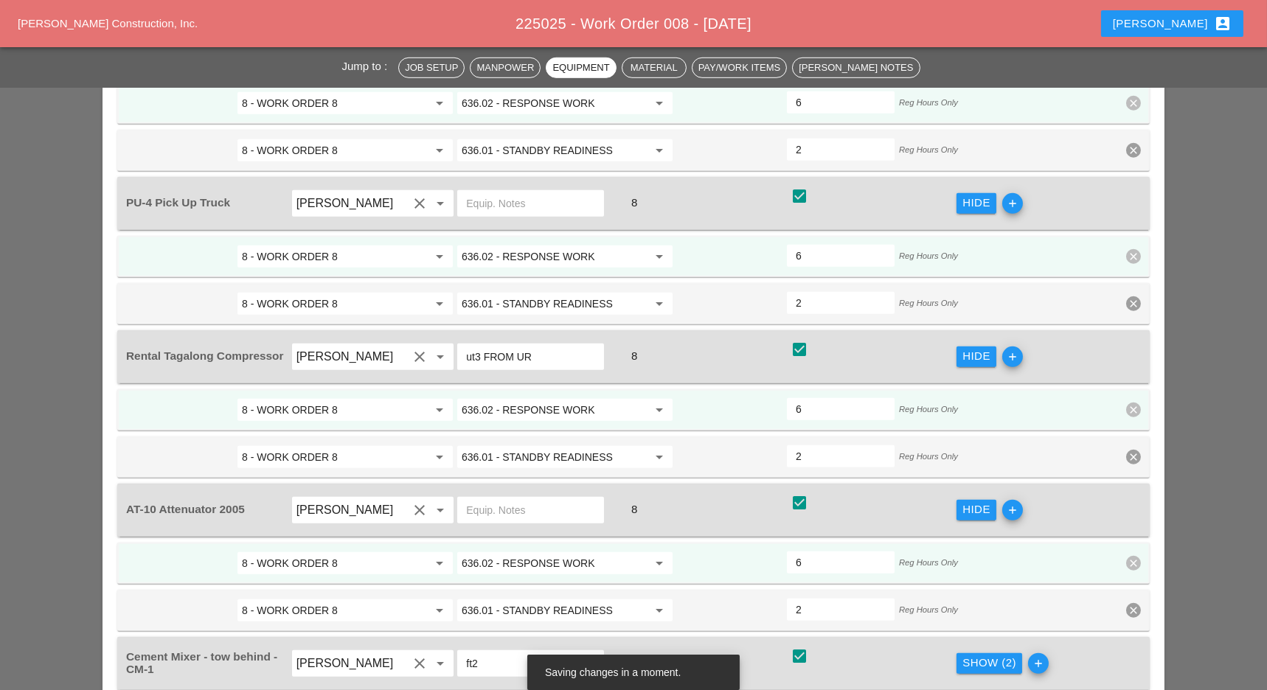
scroll to position [2556, 0]
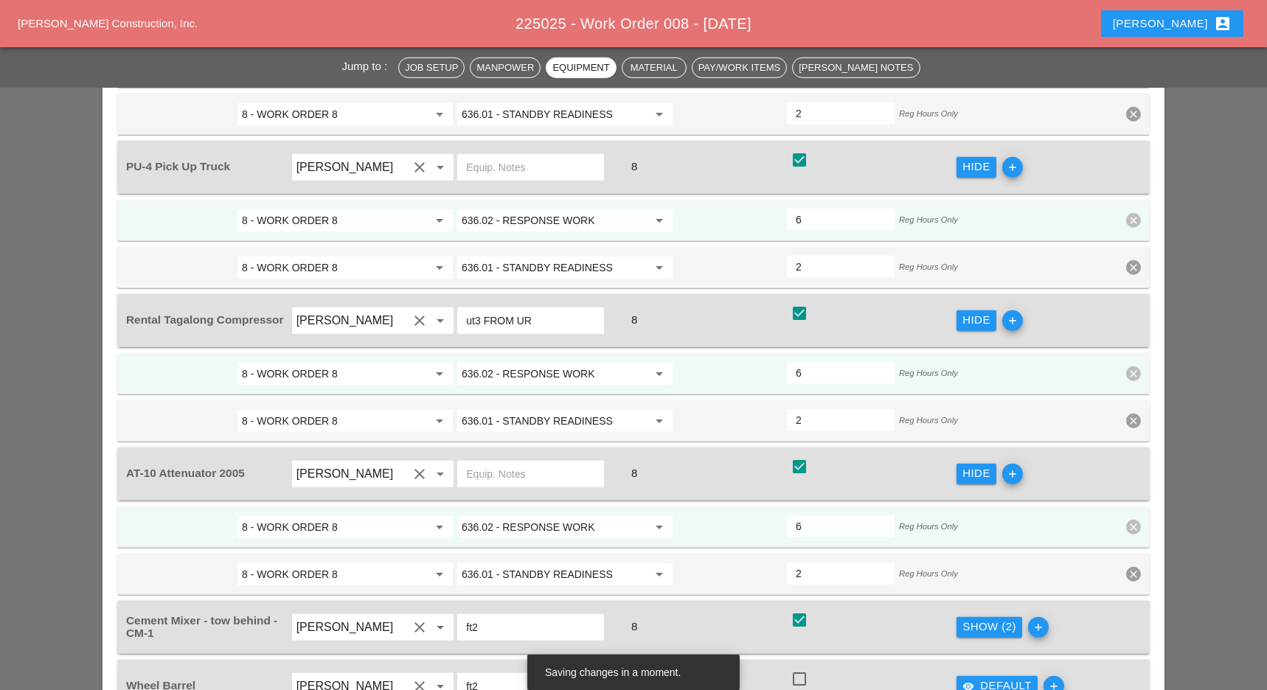
click at [994, 619] on div "Show (2)" at bounding box center [989, 627] width 54 height 17
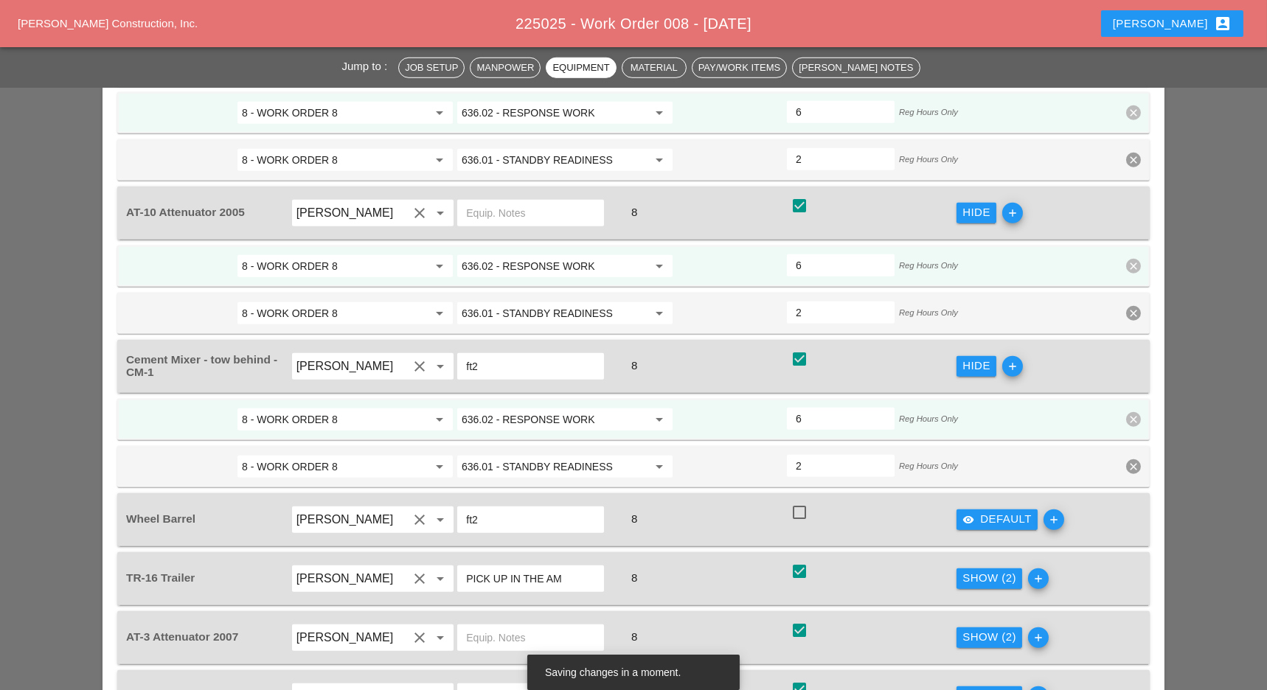
scroll to position [2818, 0]
click at [998, 569] on div "Show (2)" at bounding box center [989, 577] width 54 height 17
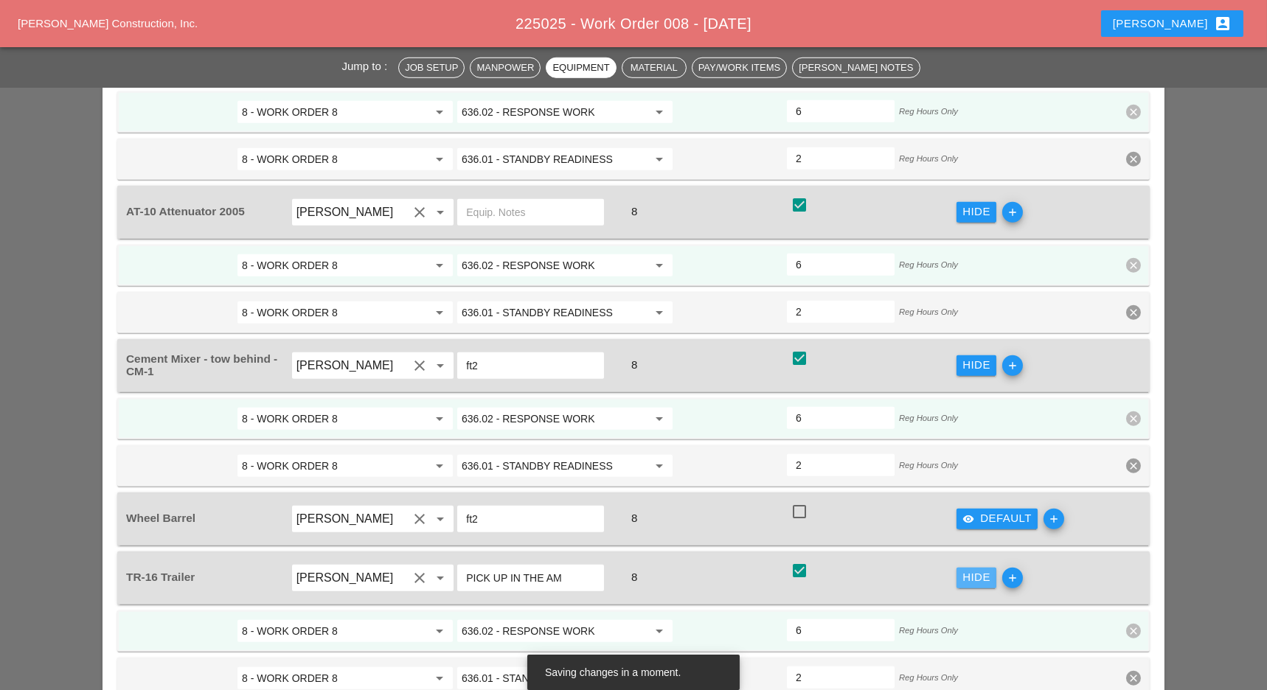
click at [1002, 618] on div "Reg Hours Only" at bounding box center [951, 631] width 111 height 27
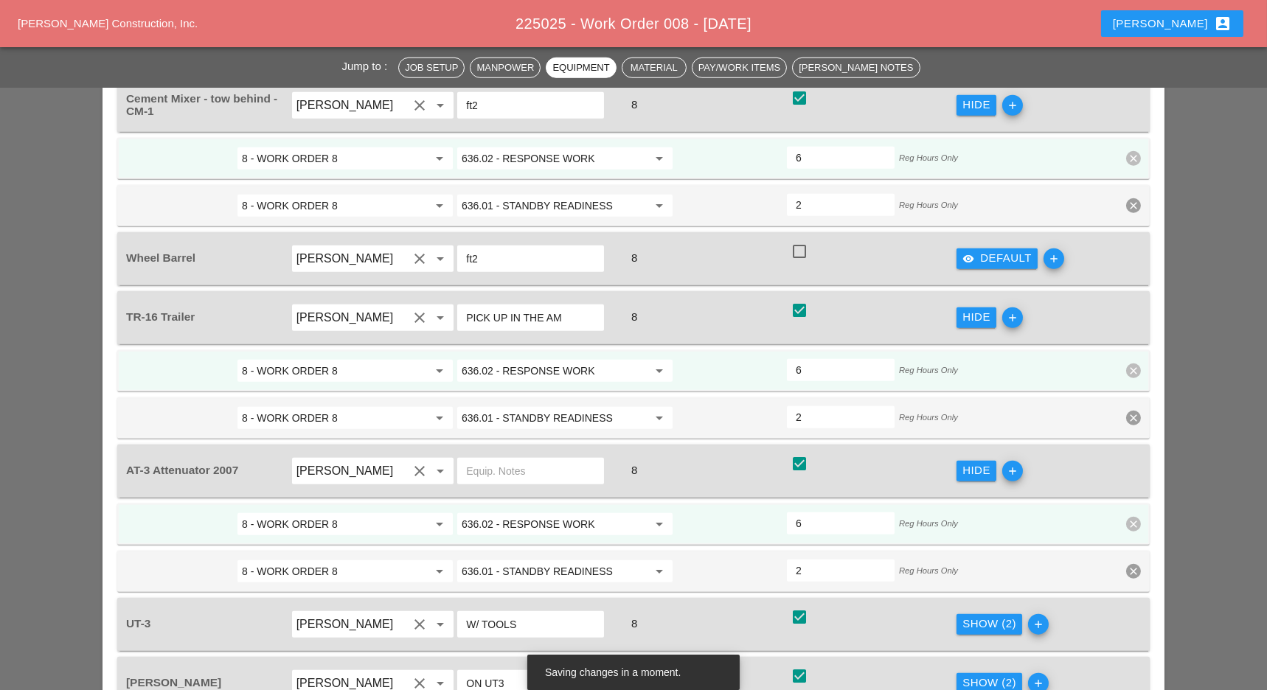
scroll to position [3104, 0]
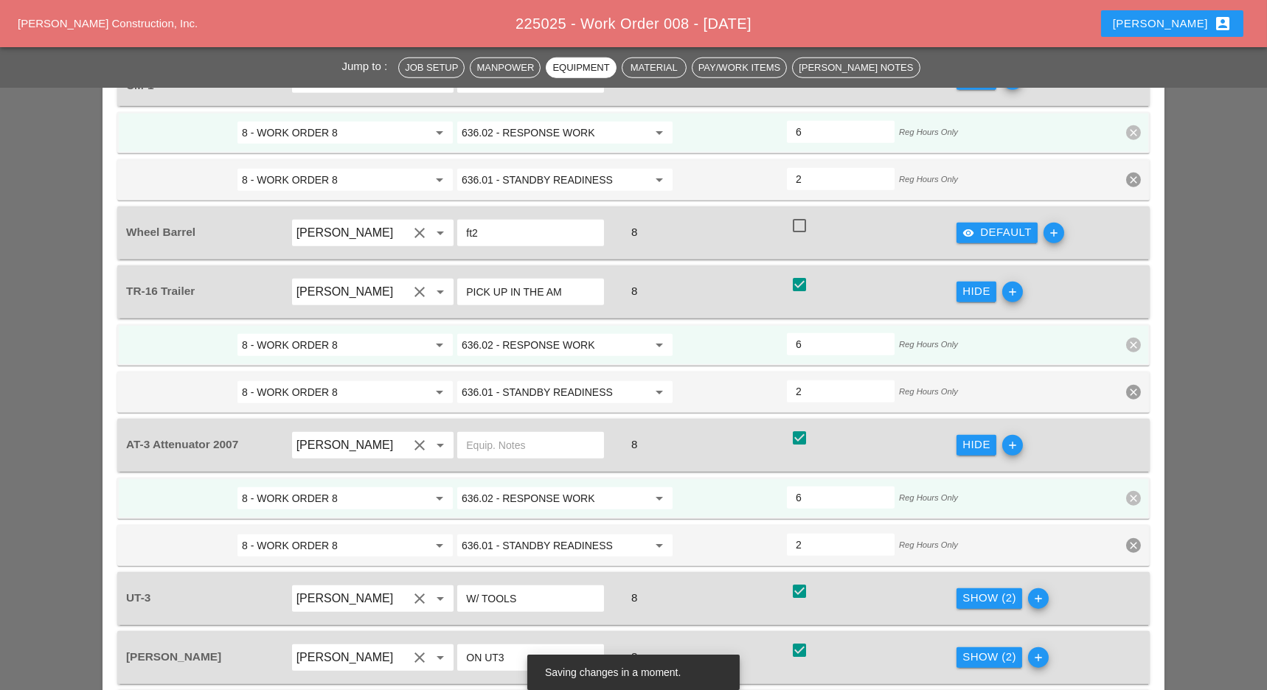
click at [983, 590] on div "Show (2)" at bounding box center [989, 598] width 54 height 17
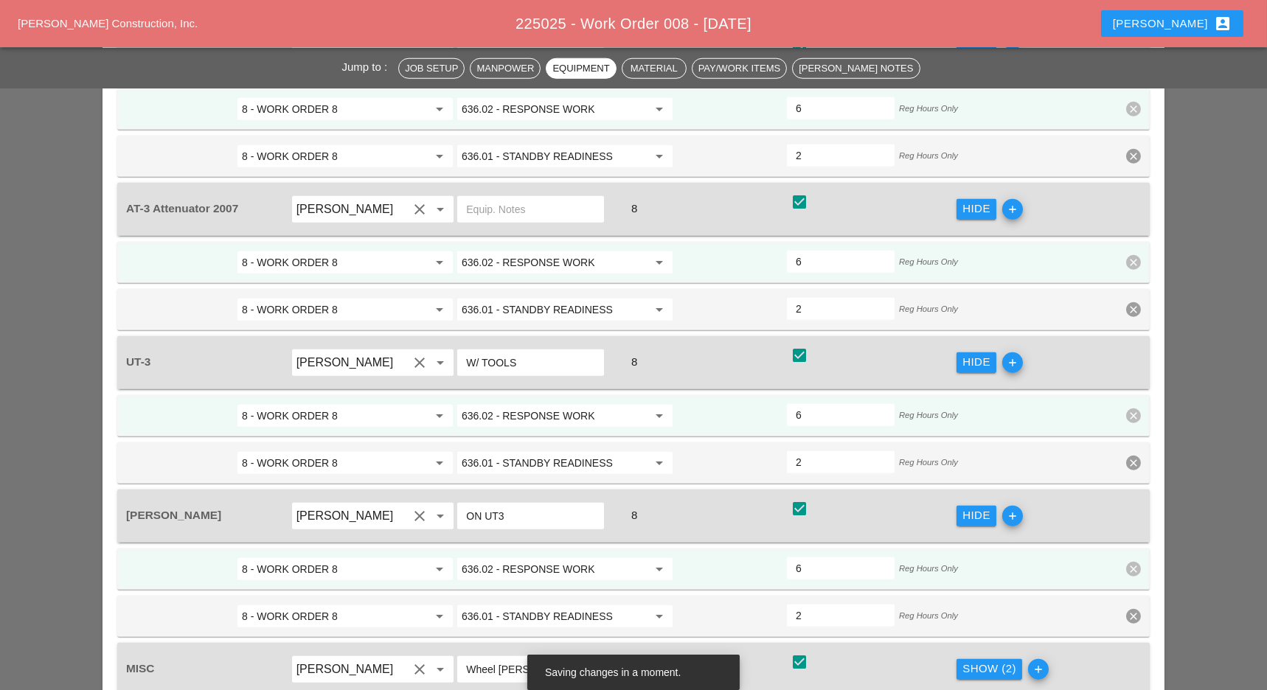
scroll to position [3351, 0]
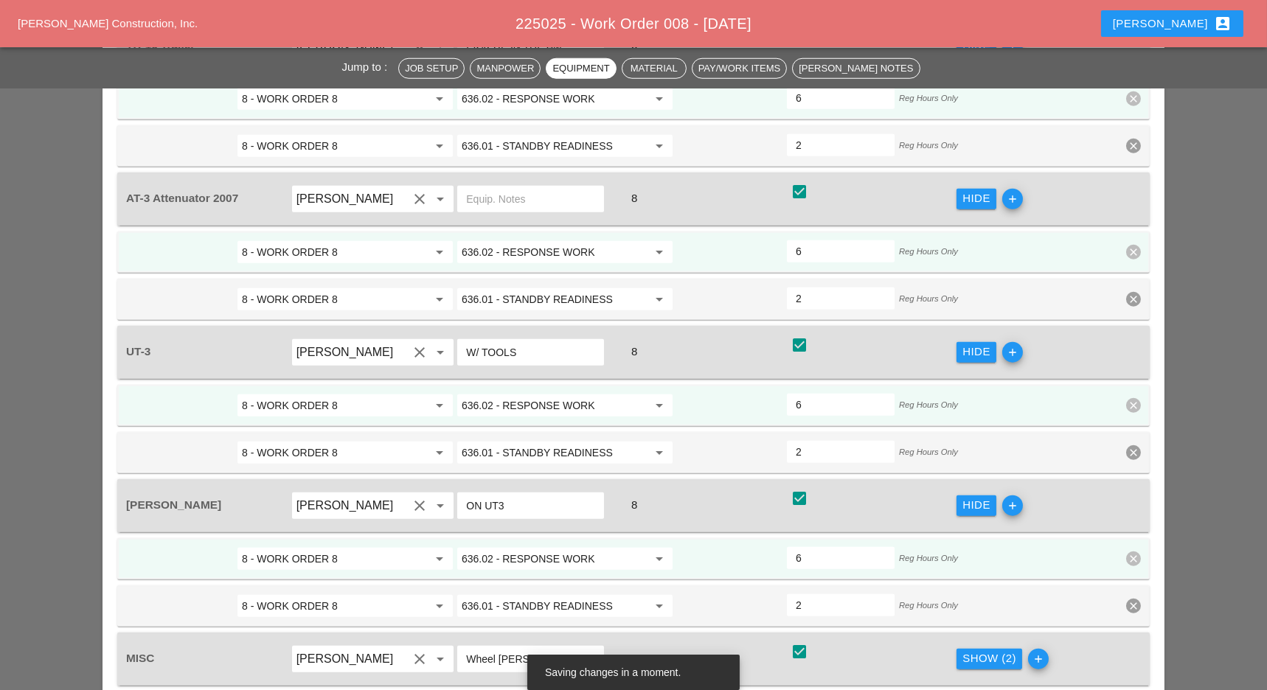
click at [985, 650] on div "Show (2)" at bounding box center [989, 658] width 54 height 17
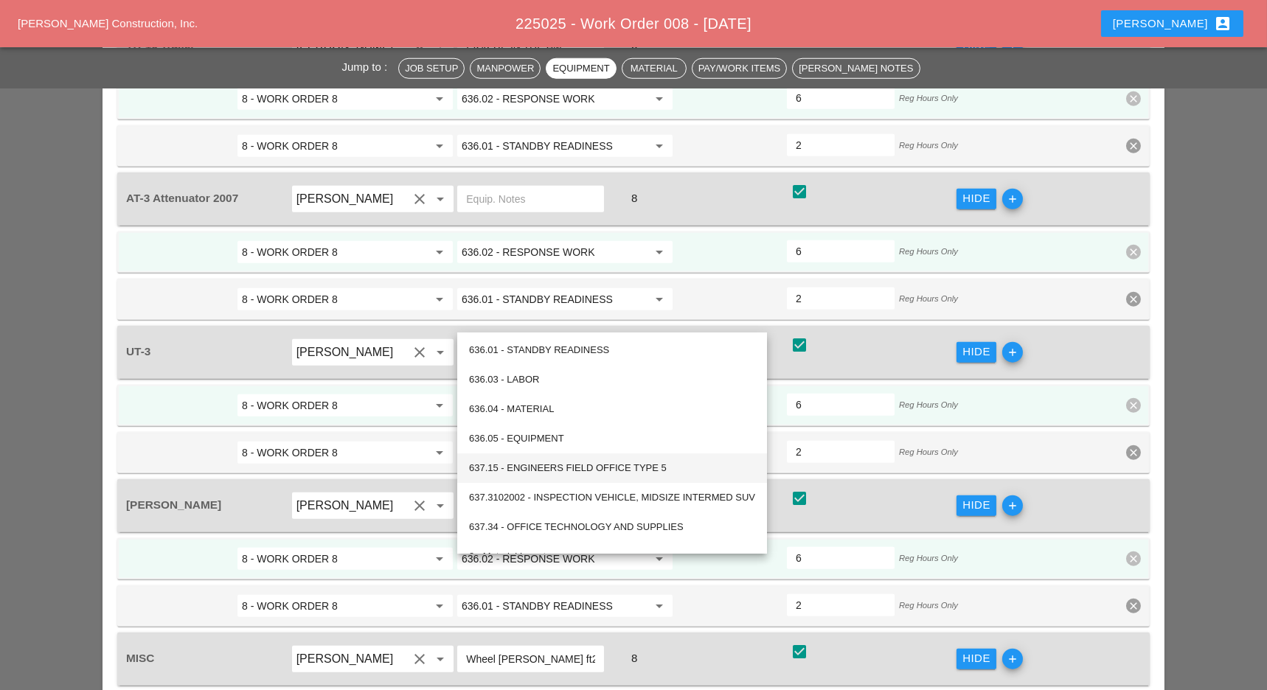
click at [585, 453] on div "637.15 - ENGINEERS FIELD OFFICE TYPE 5" at bounding box center [612, 467] width 286 height 29
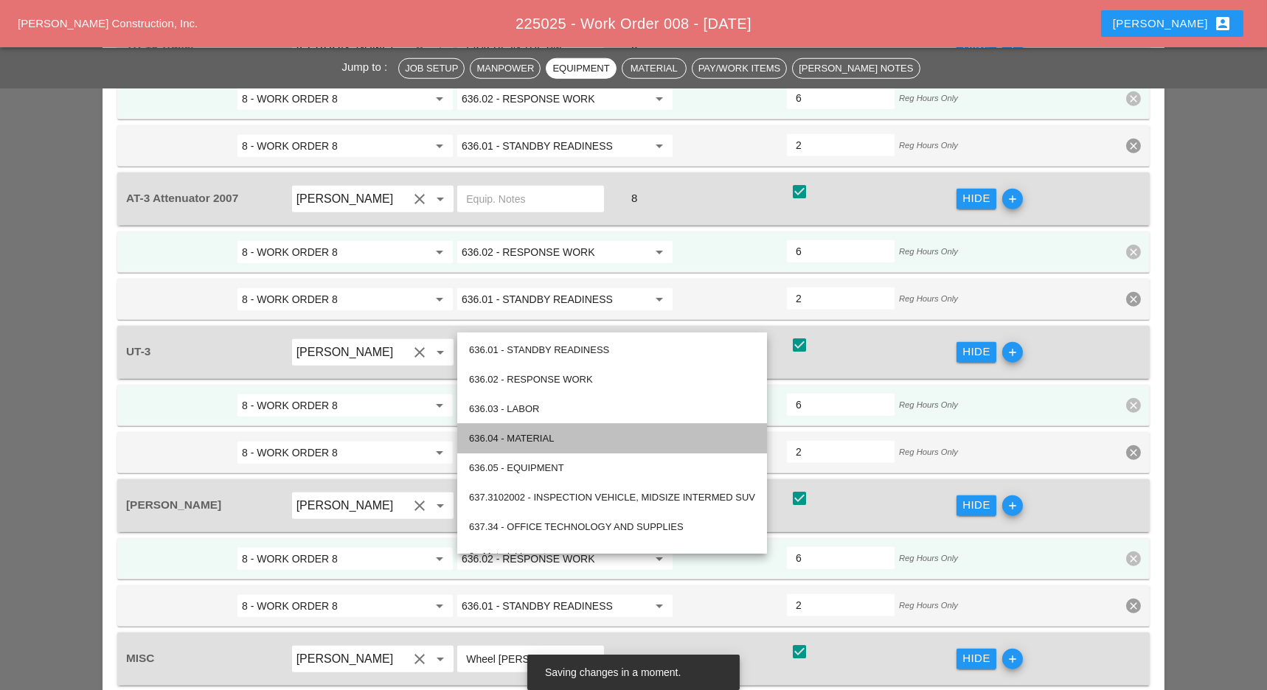
click at [571, 436] on div "636.04 - MATERIAL" at bounding box center [612, 439] width 286 height 18
type input "636.04 - MATERIAL"
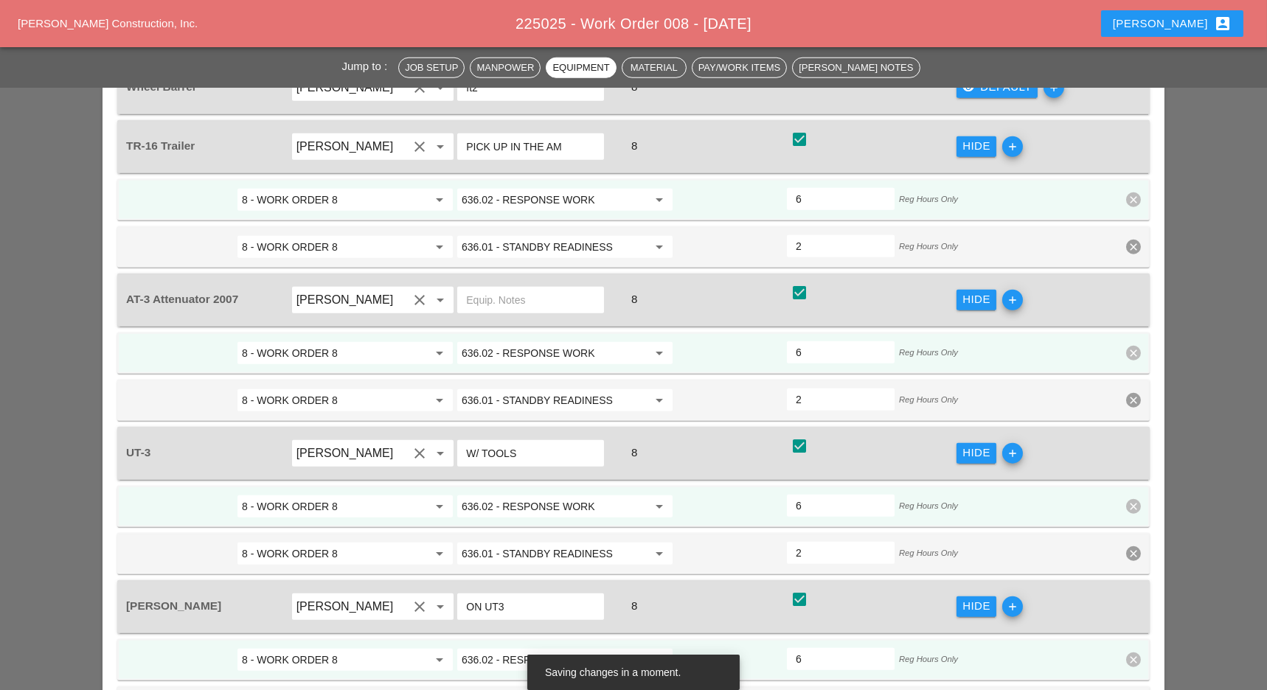
scroll to position [3245, 0]
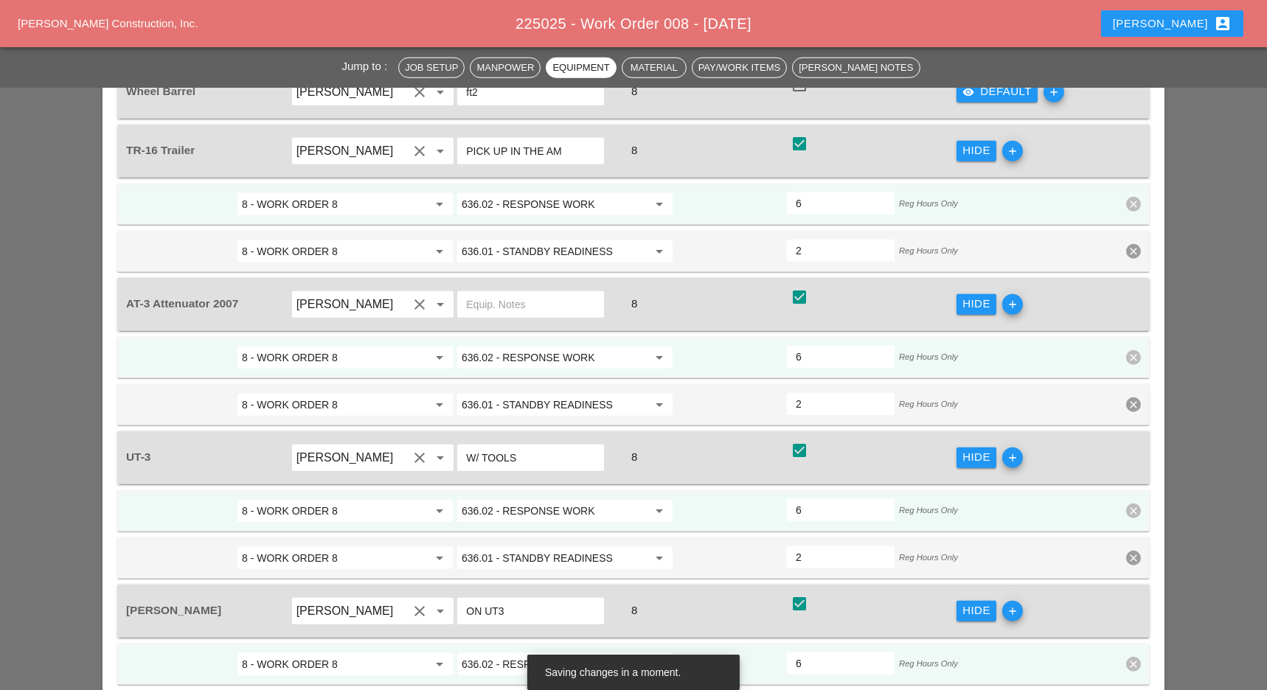
click at [577, 653] on input "636.02 - RESPONSE WORK" at bounding box center [555, 665] width 186 height 24
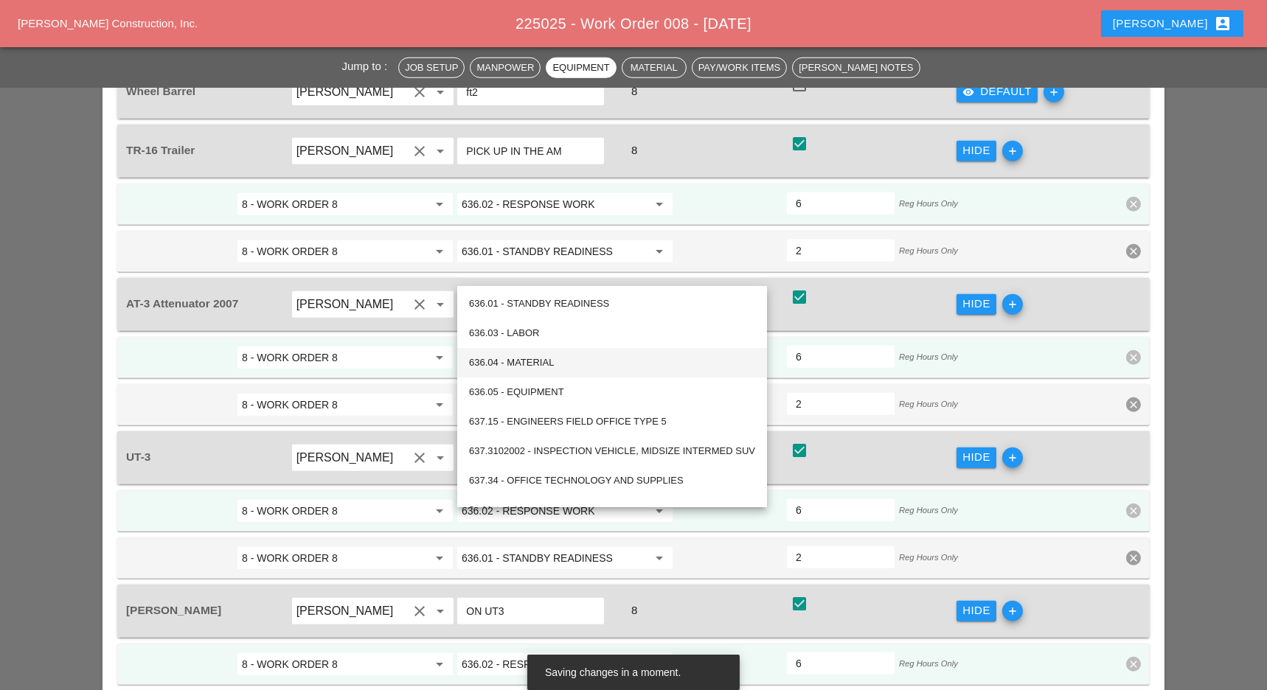
click at [586, 364] on div "636.04 - MATERIAL" at bounding box center [612, 363] width 286 height 18
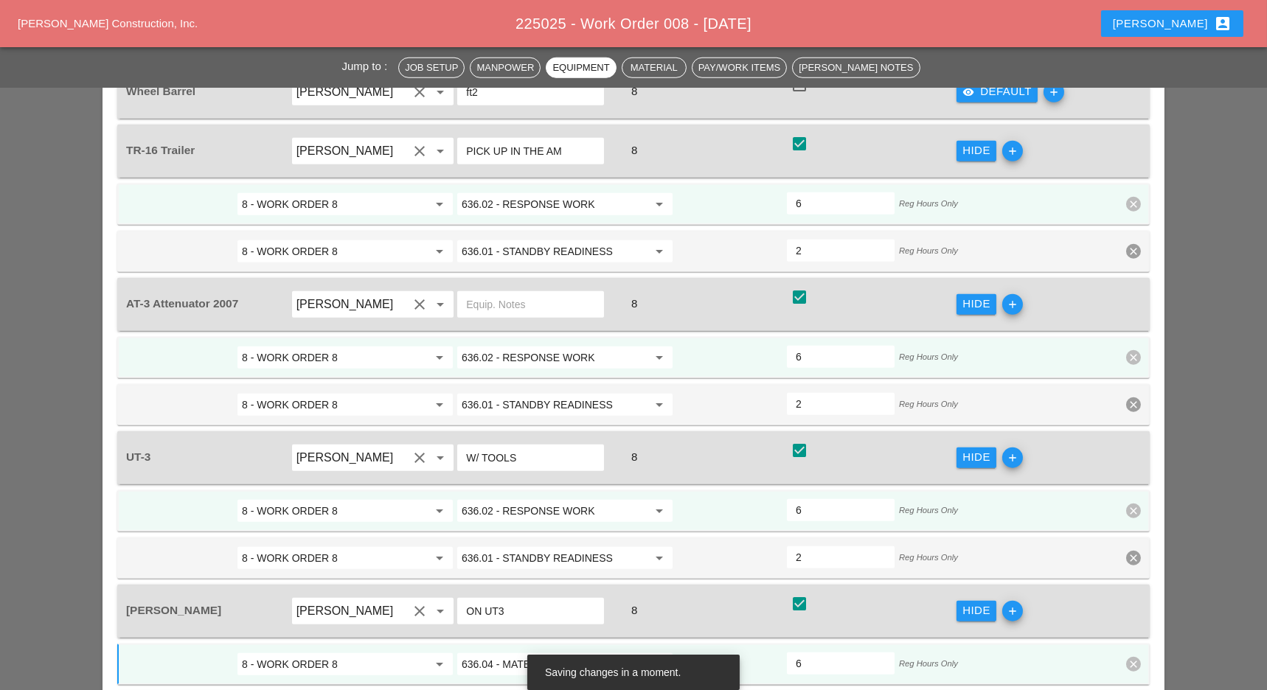
click at [571, 653] on input "636.04 - MATERIAL" at bounding box center [555, 665] width 186 height 24
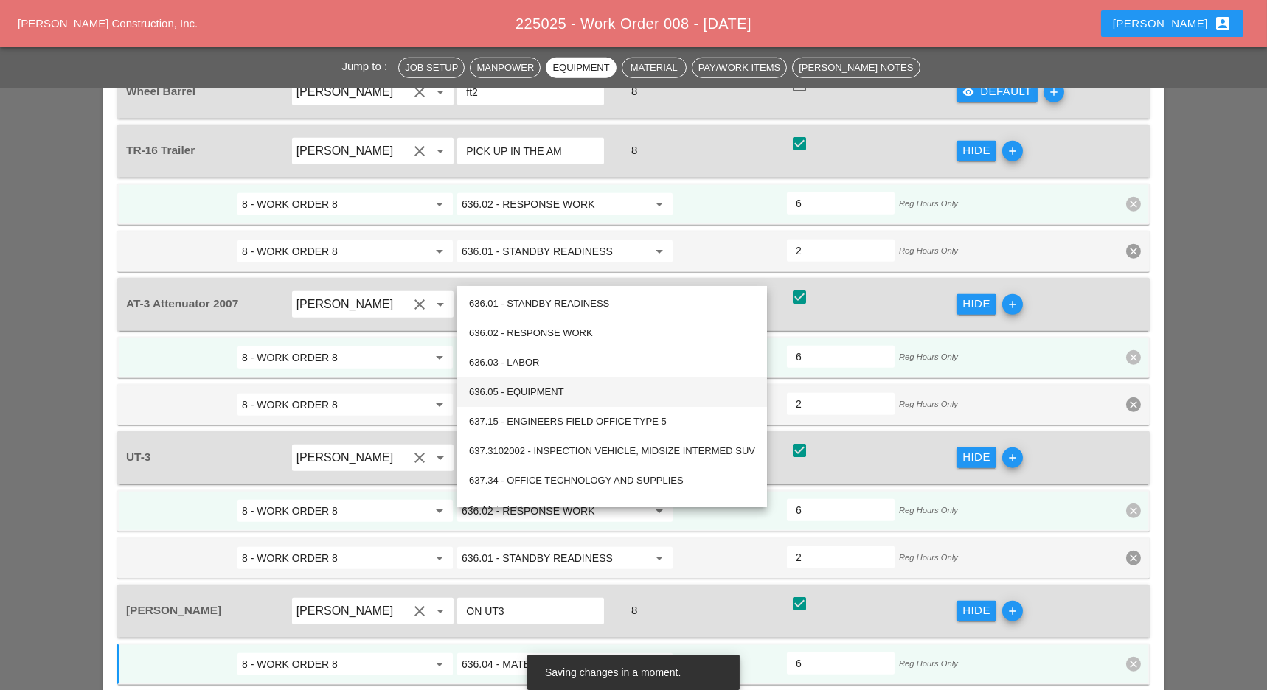
click at [588, 401] on div "636.05 - EQUIPMENT" at bounding box center [612, 392] width 286 height 29
type input "636.05 - EQUIPMENT"
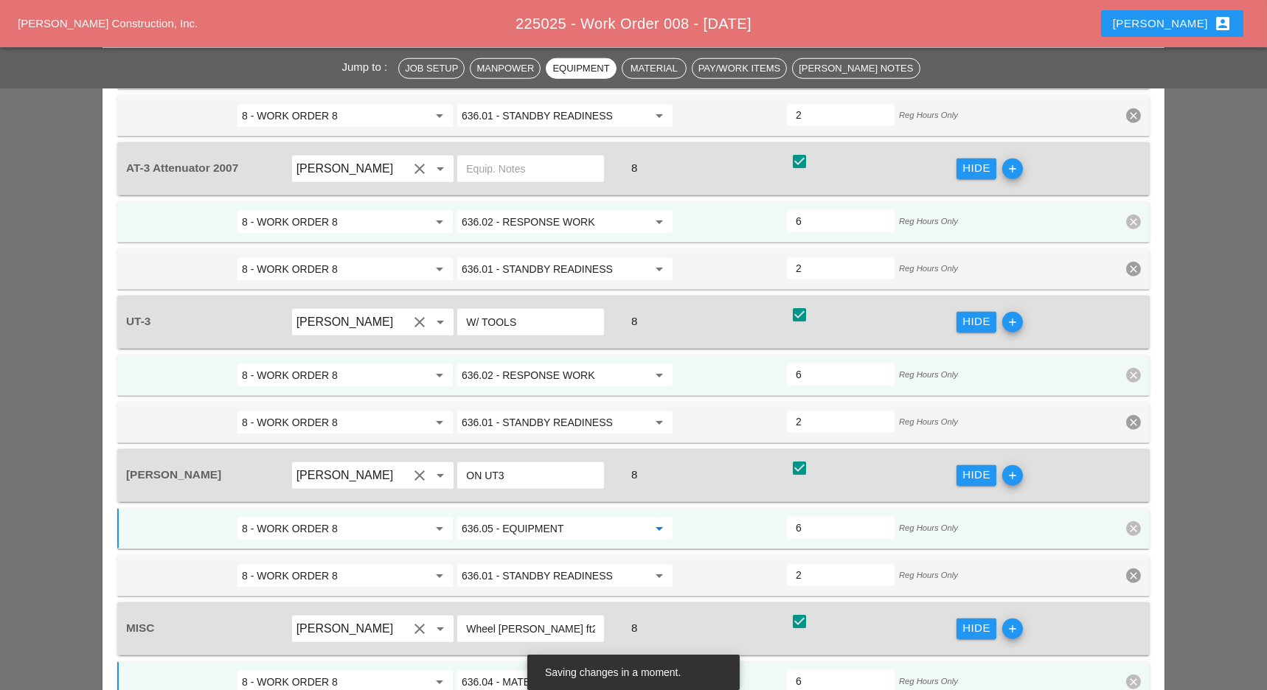
scroll to position [3380, 0]
click at [594, 671] on input "636.04 - MATERIAL" at bounding box center [555, 683] width 186 height 24
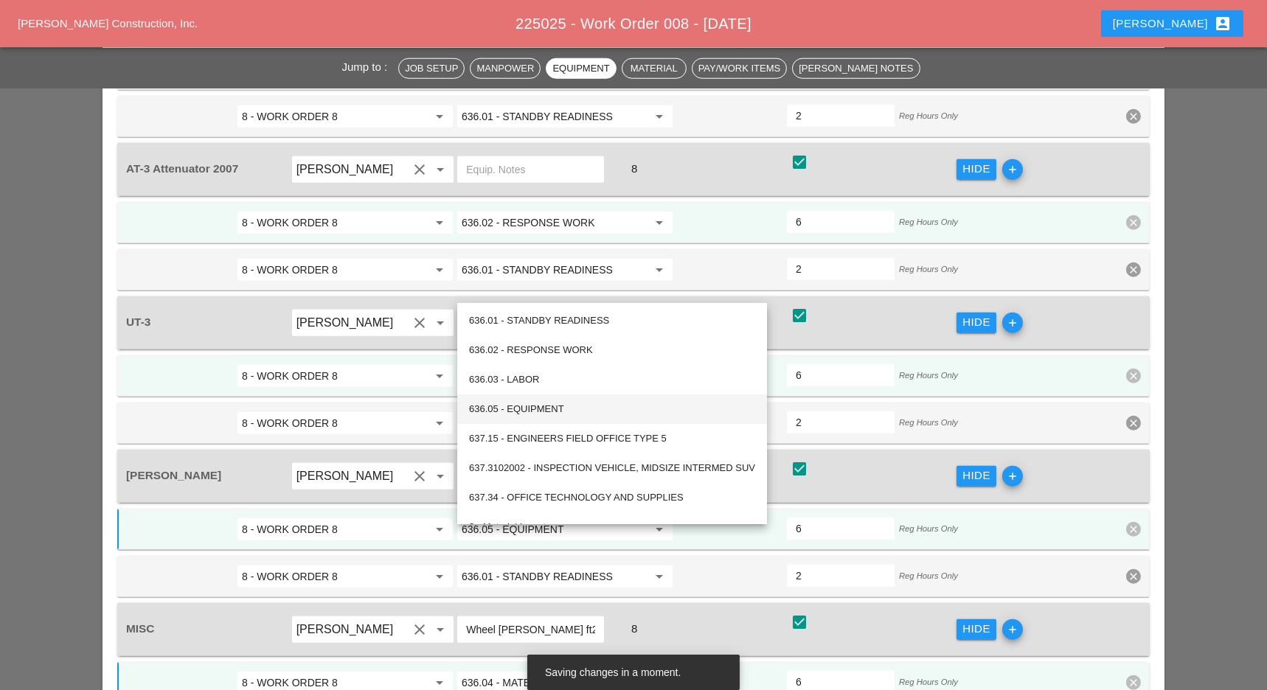
click at [571, 408] on div "636.05 - EQUIPMENT" at bounding box center [612, 409] width 286 height 18
type input "636.05 - EQUIPMENT"
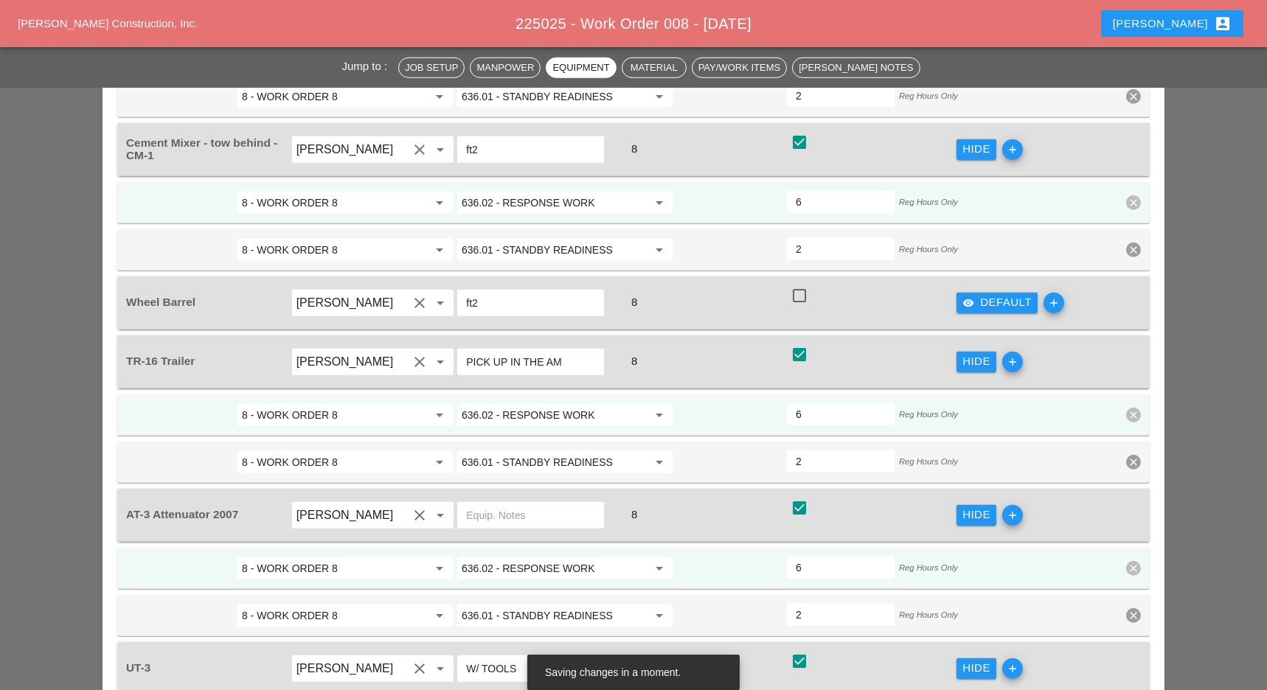
scroll to position [3030, 0]
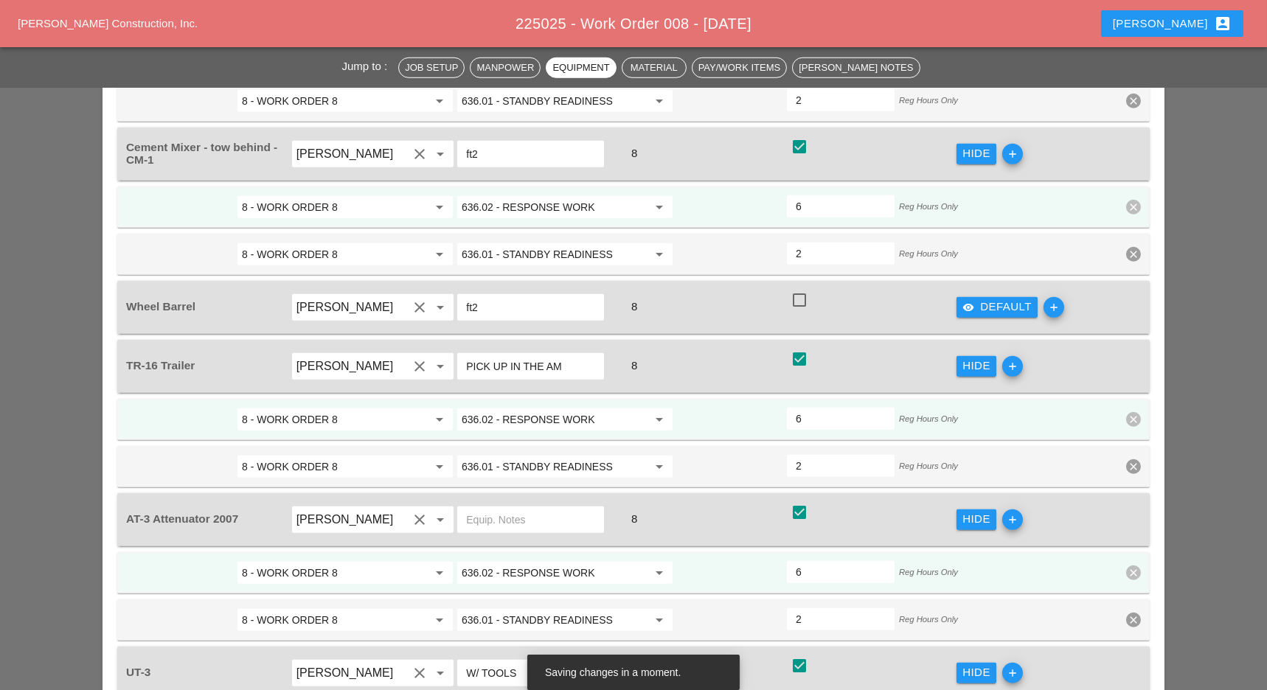
click at [590, 561] on input "636.02 - RESPONSE WORK" at bounding box center [555, 573] width 186 height 24
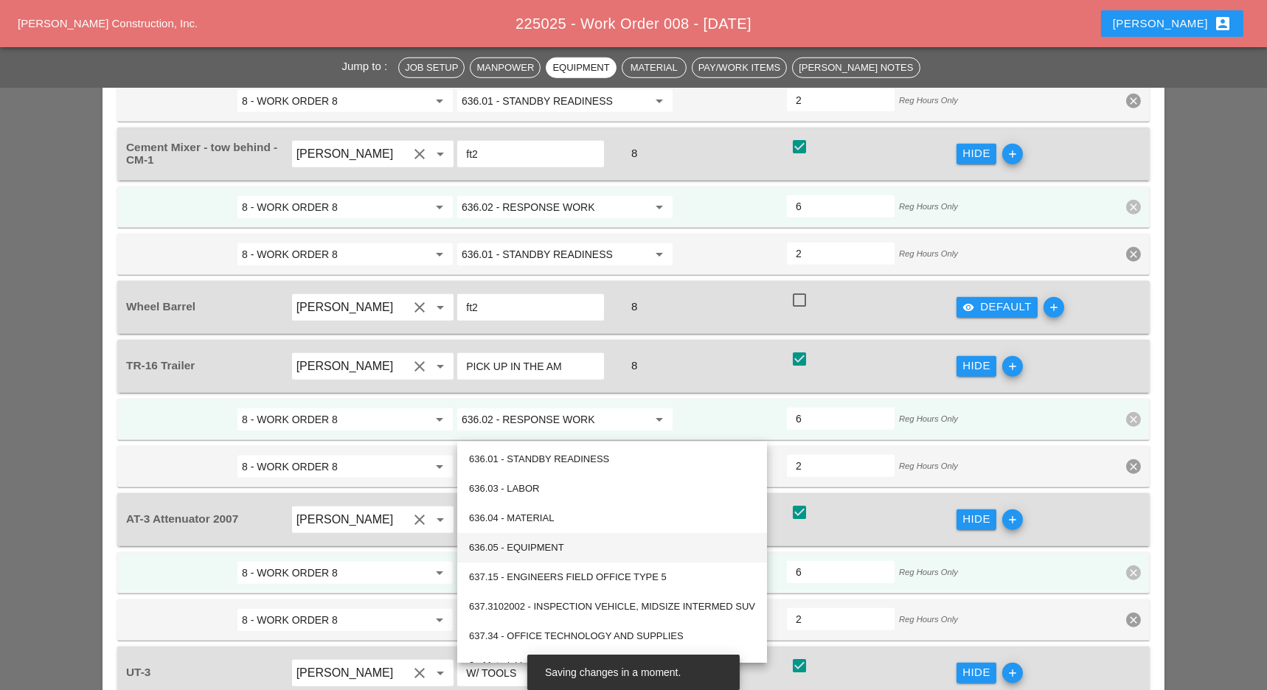
click at [568, 556] on div "636.05 - EQUIPMENT" at bounding box center [612, 548] width 286 height 18
type input "636.05 - EQUIPMENT"
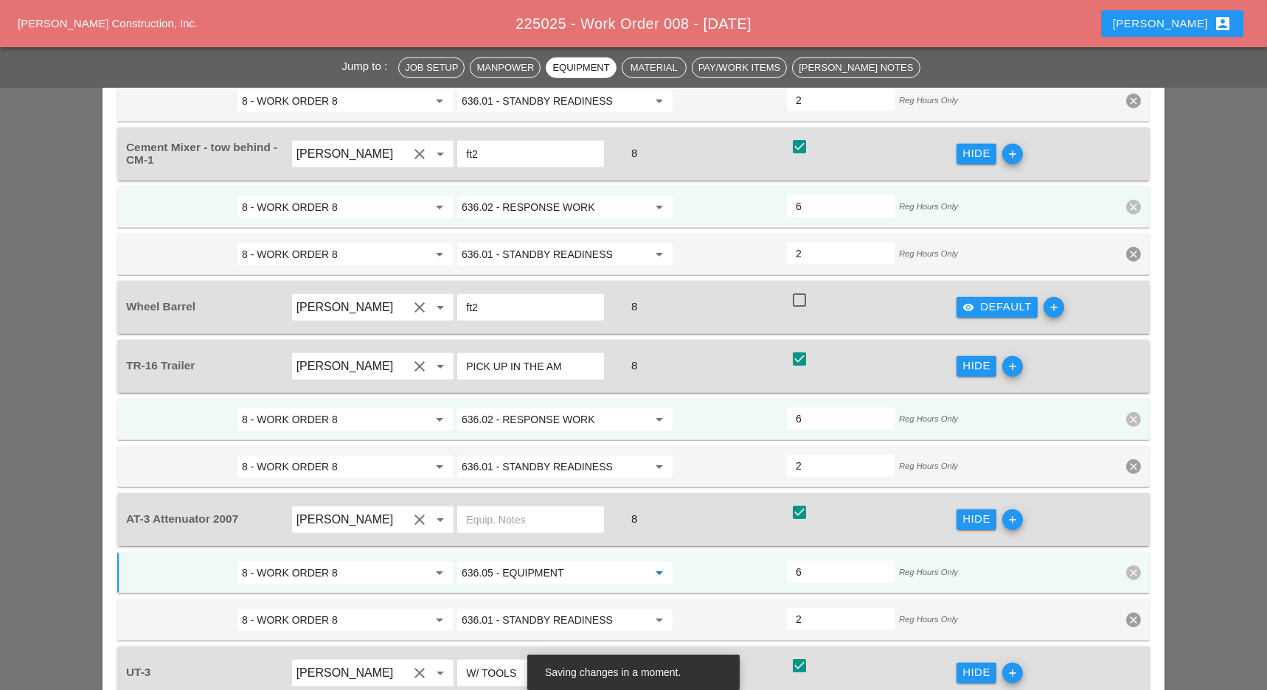
click at [600, 408] on input "636.02 - RESPONSE WORK" at bounding box center [555, 420] width 186 height 24
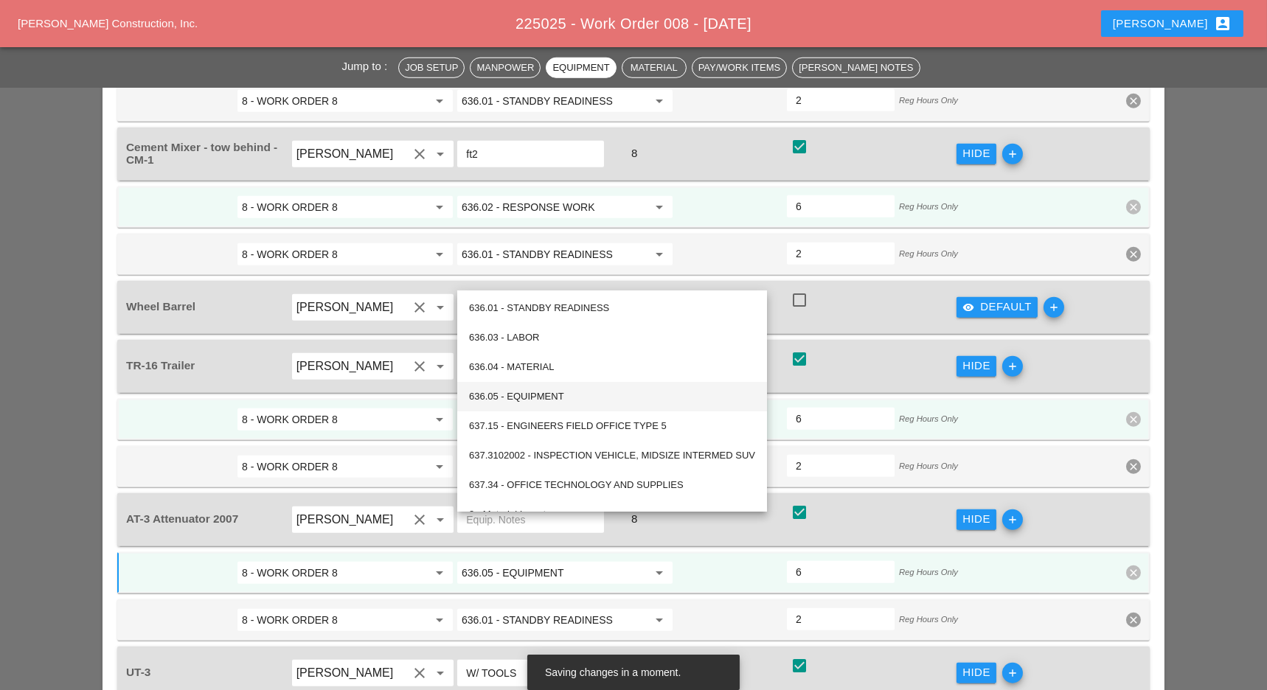
click at [575, 400] on div "636.05 - EQUIPMENT" at bounding box center [612, 397] width 286 height 18
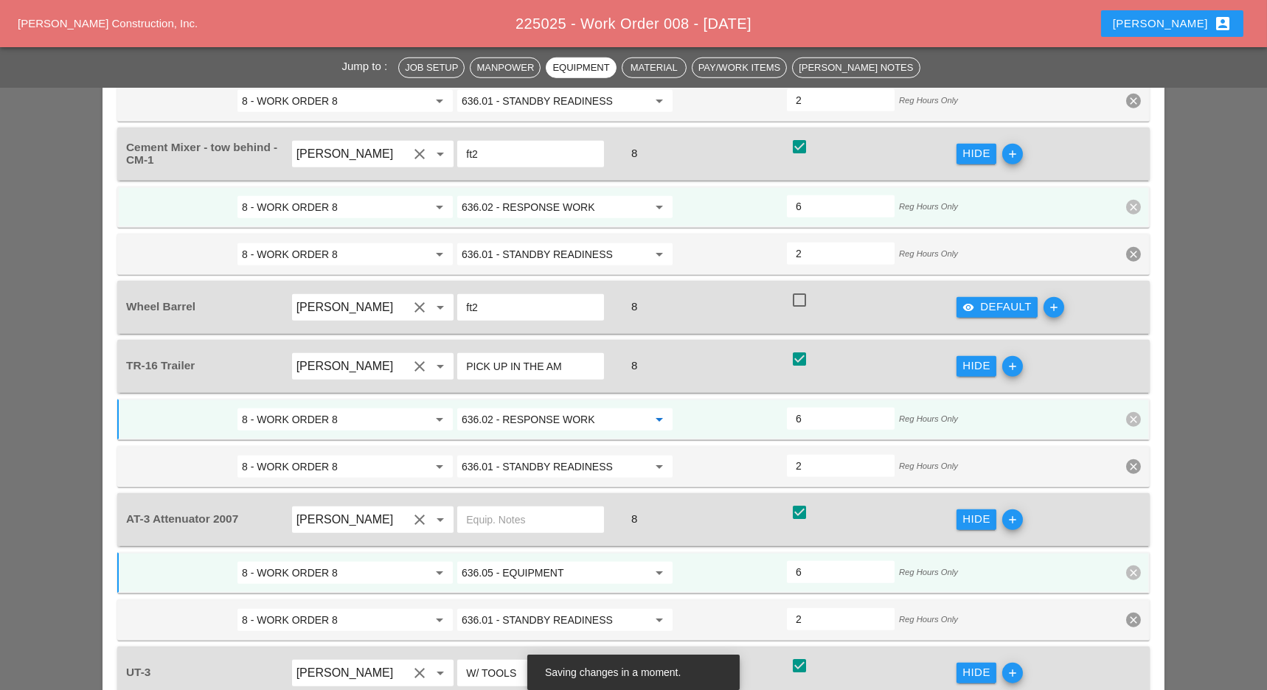
type input "636.05 - EQUIPMENT"
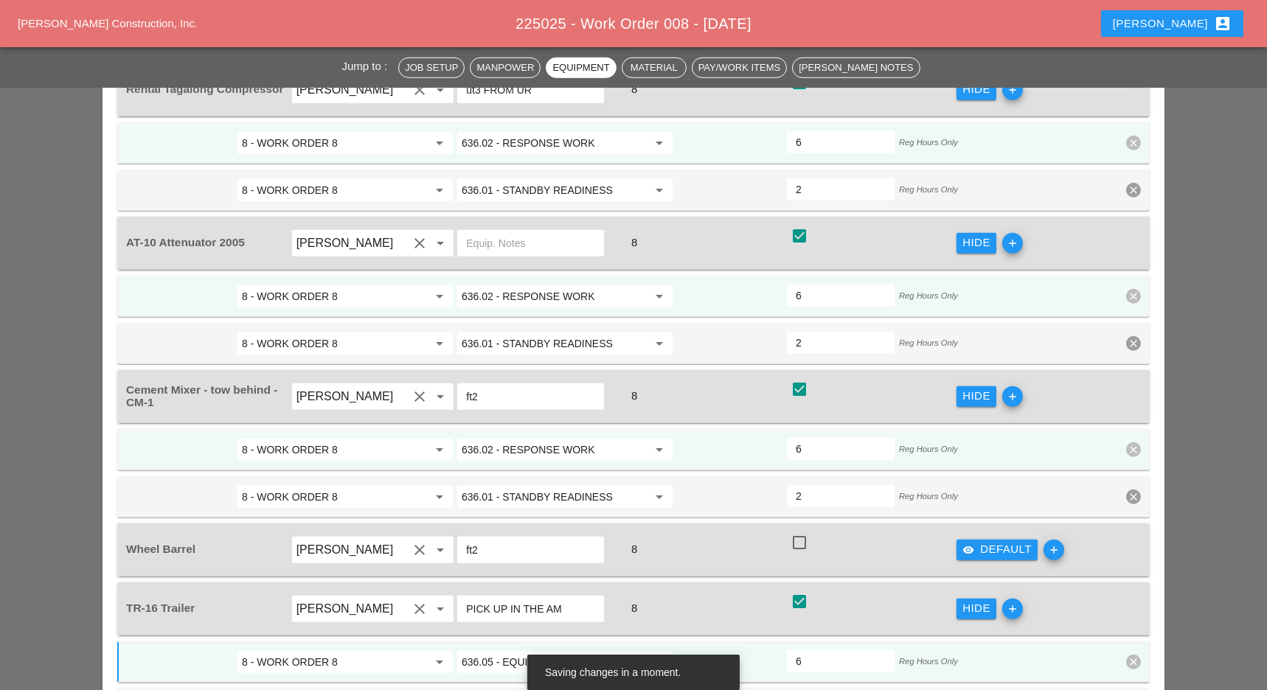
scroll to position [2789, 0]
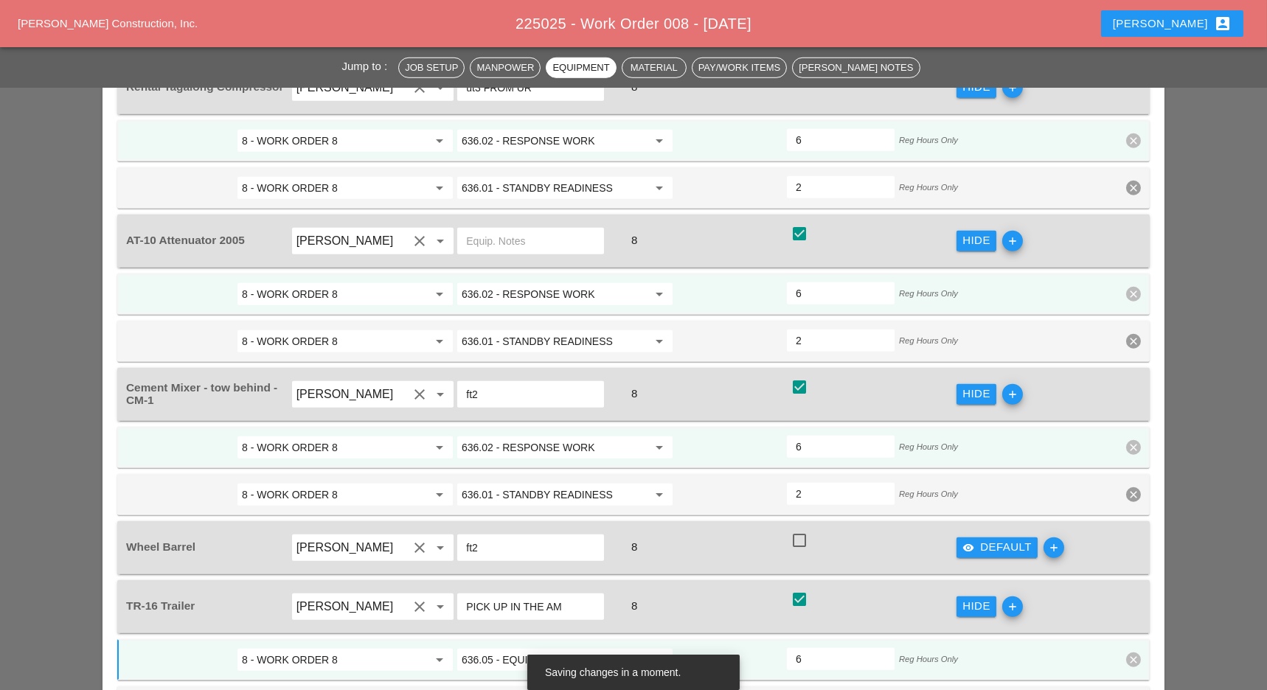
click at [581, 436] on input "636.02 - RESPONSE WORK" at bounding box center [555, 448] width 186 height 24
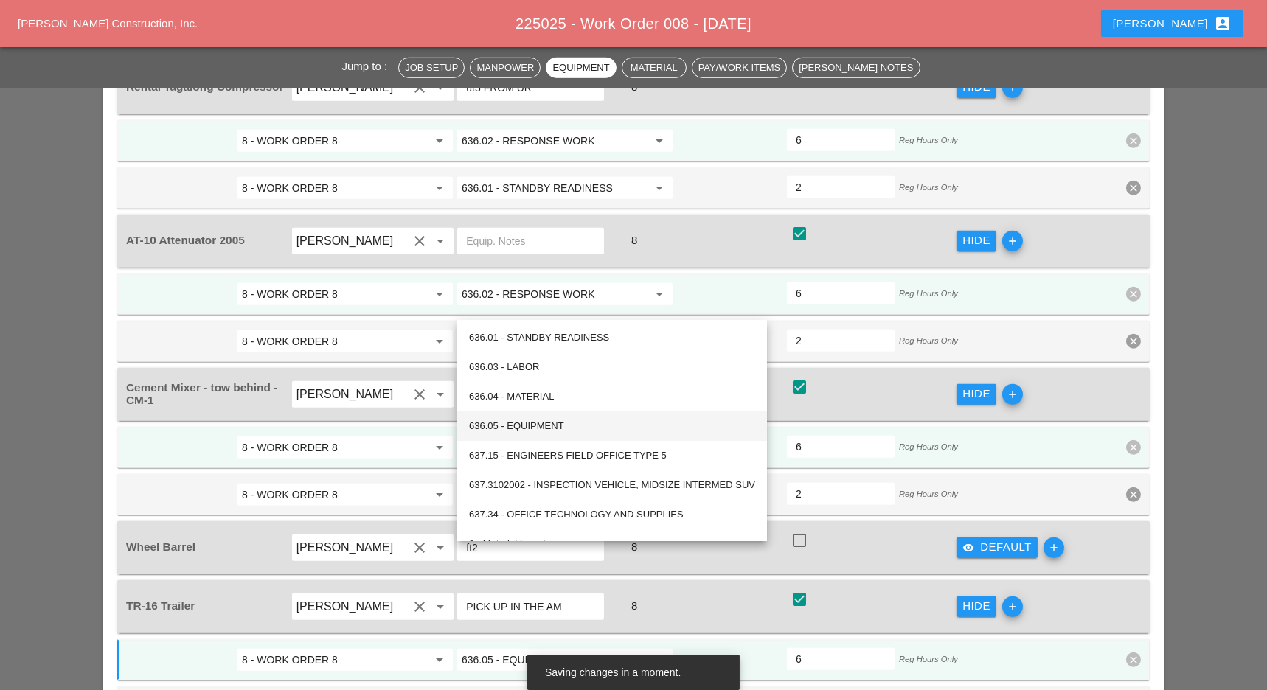
click at [582, 431] on div "636.05 - EQUIPMENT" at bounding box center [612, 426] width 286 height 18
type input "636.05 - EQUIPMENT"
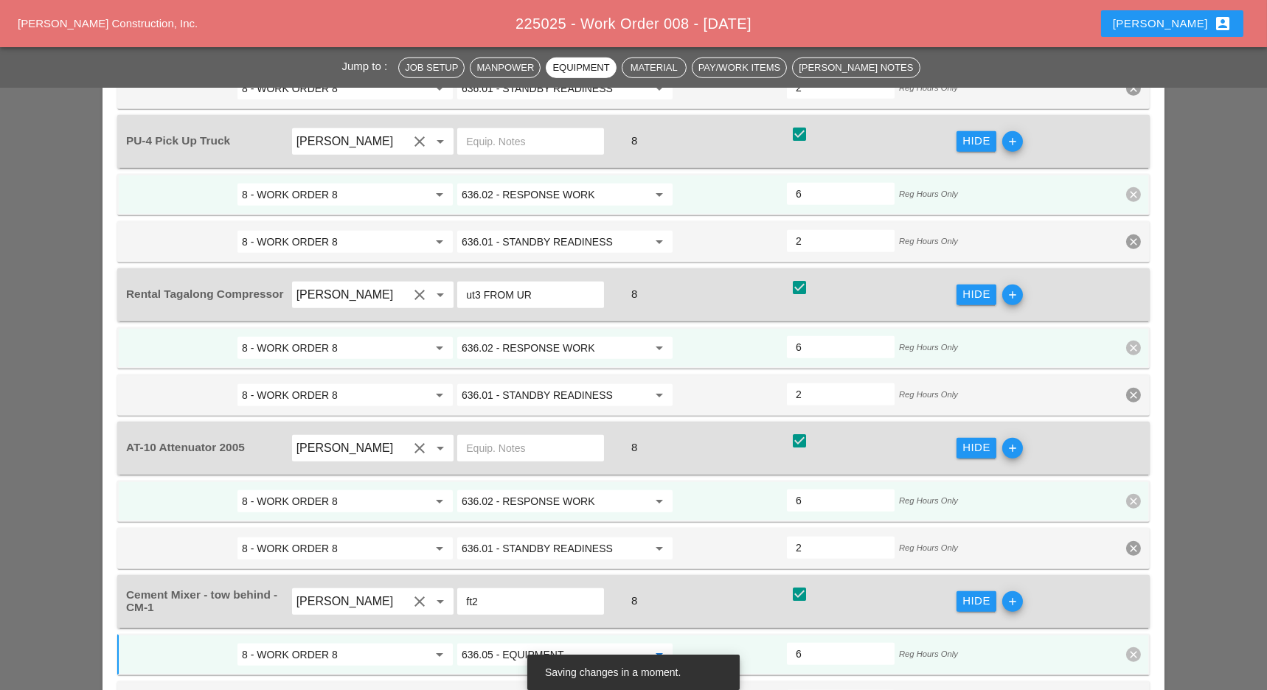
scroll to position [2576, 0]
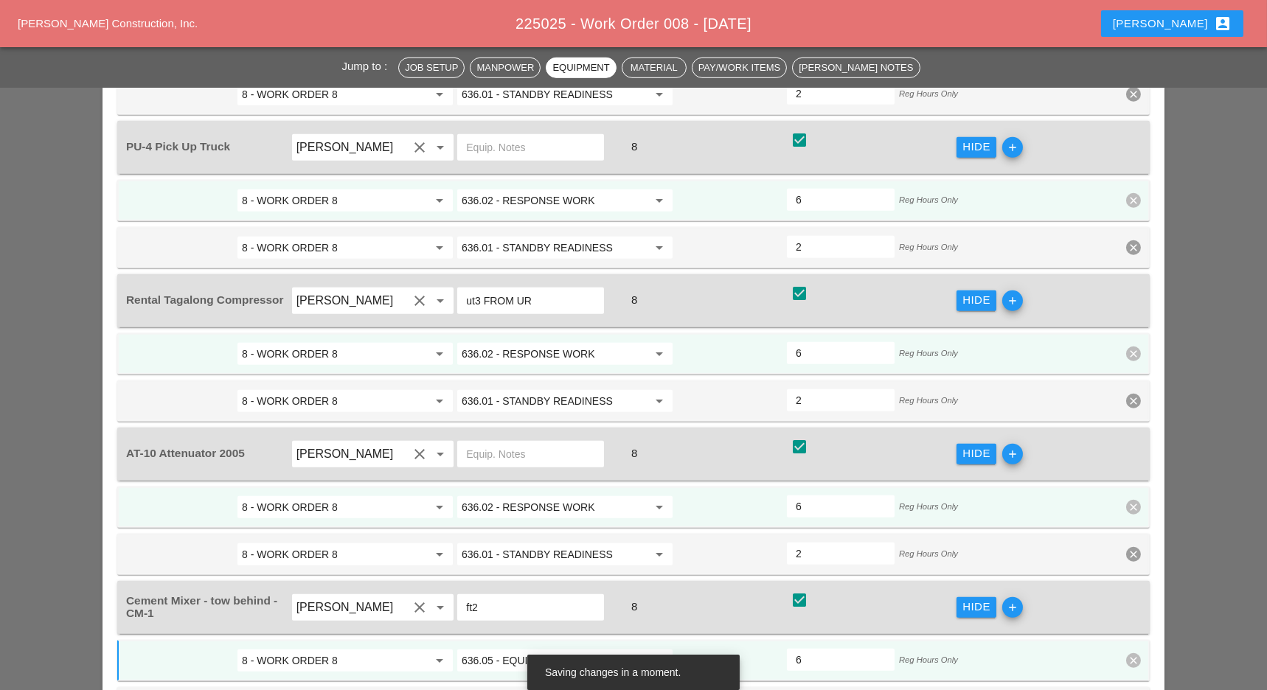
click at [582, 496] on input "636.02 - RESPONSE WORK" at bounding box center [555, 508] width 186 height 24
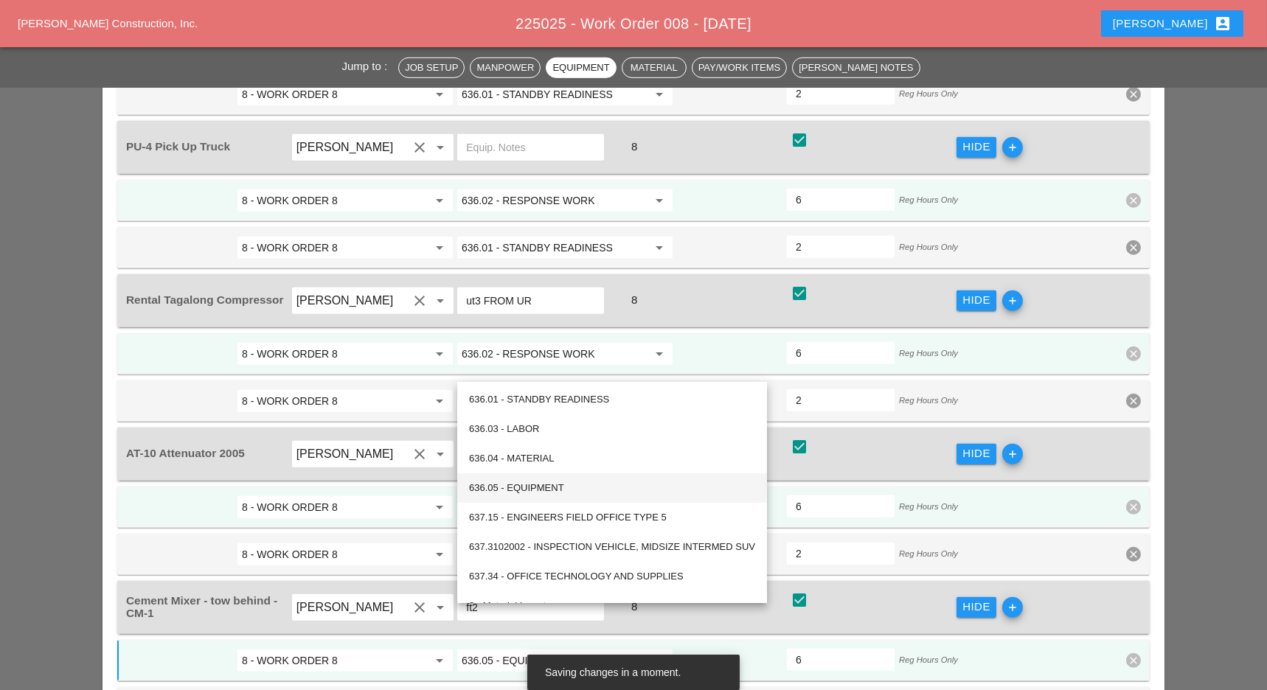
click at [581, 489] on div "636.05 - EQUIPMENT" at bounding box center [612, 488] width 286 height 18
type input "636.05 - EQUIPMENT"
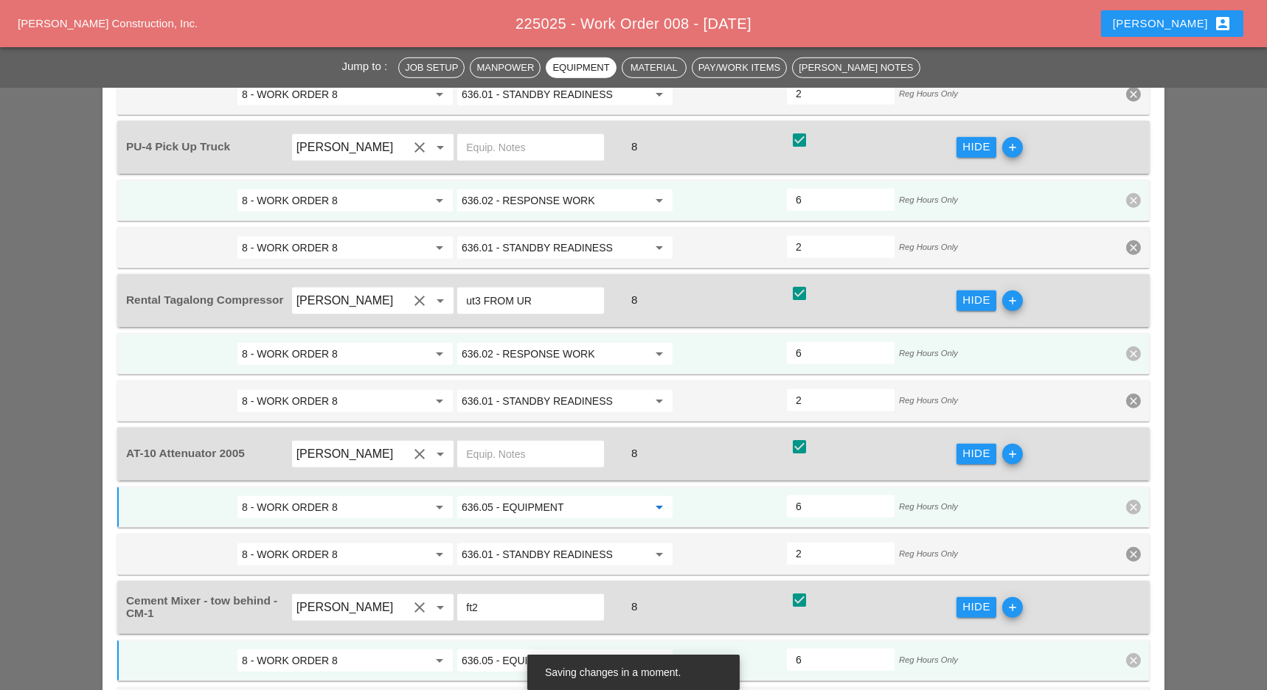
click at [599, 342] on input "636.02 - RESPONSE WORK" at bounding box center [555, 354] width 186 height 24
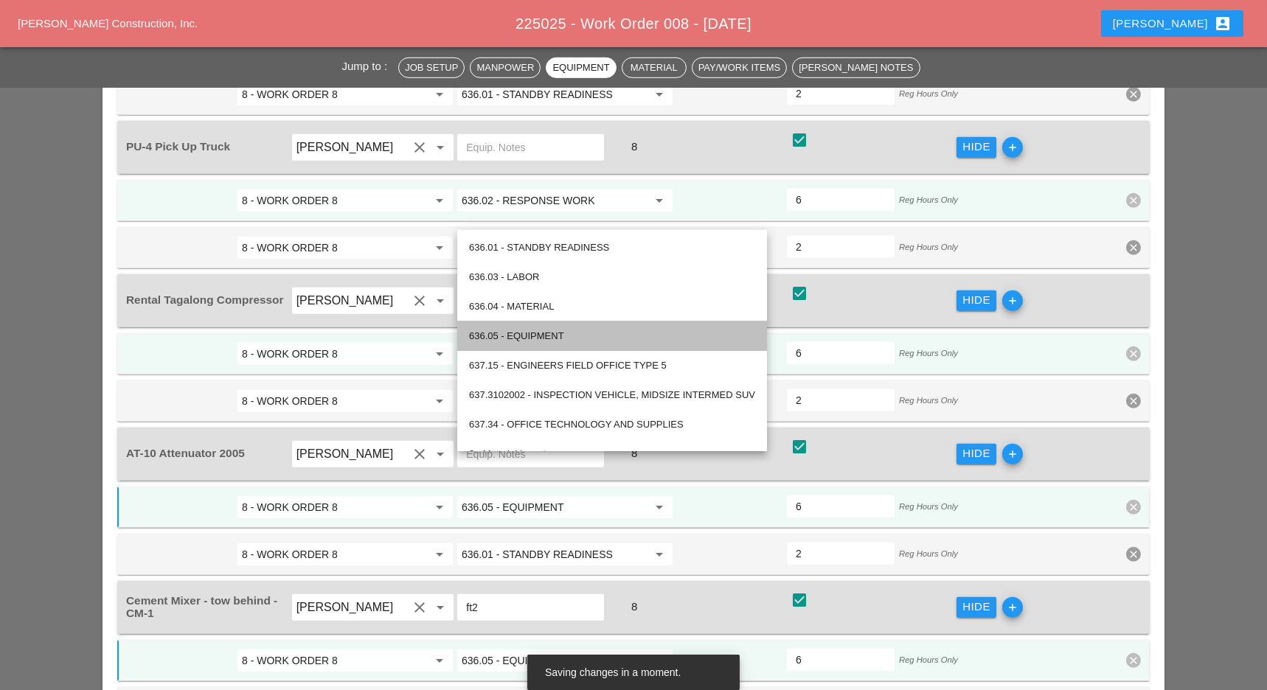
click at [580, 337] on div "636.05 - EQUIPMENT" at bounding box center [612, 336] width 286 height 18
type input "636.05 - EQUIPMENT"
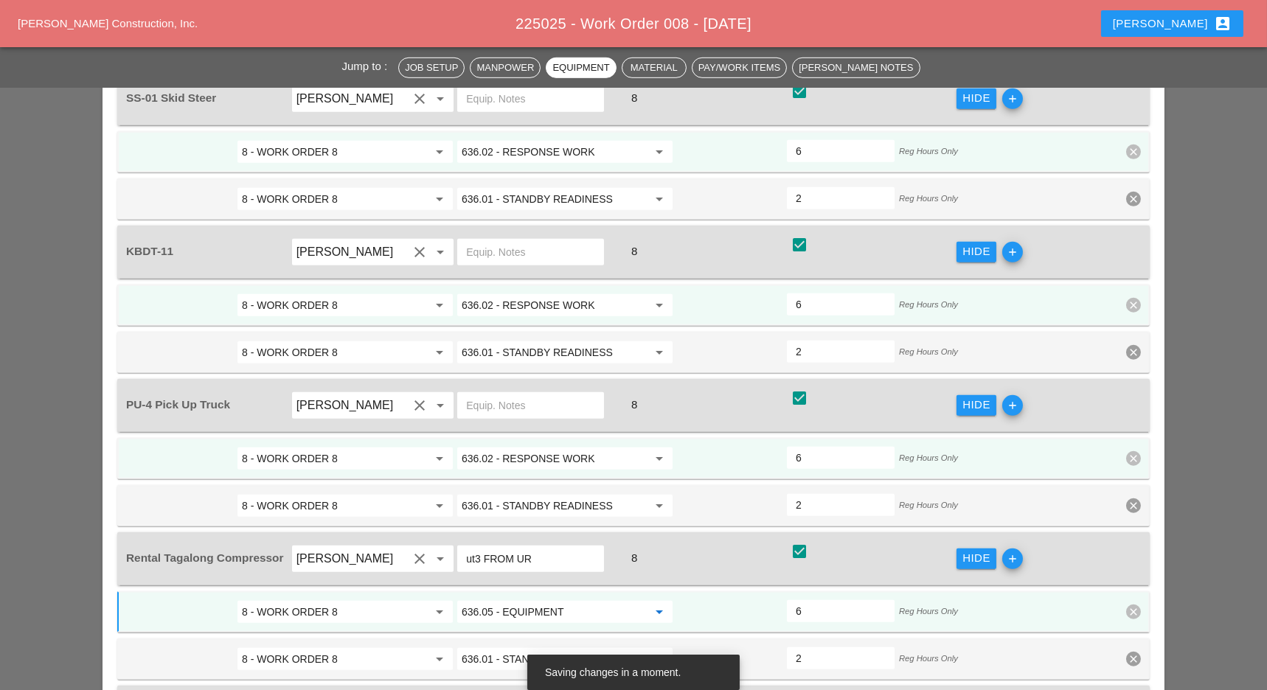
scroll to position [2315, 0]
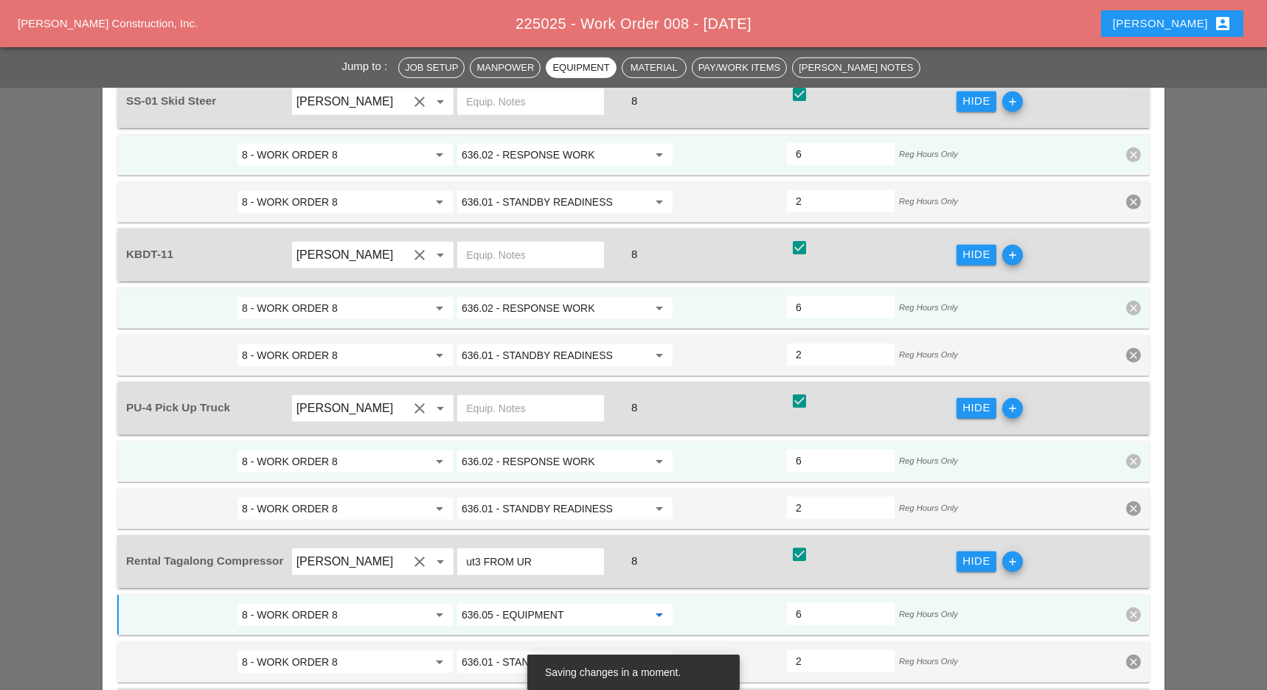
click at [595, 450] on input "636.02 - RESPONSE WORK" at bounding box center [555, 462] width 186 height 24
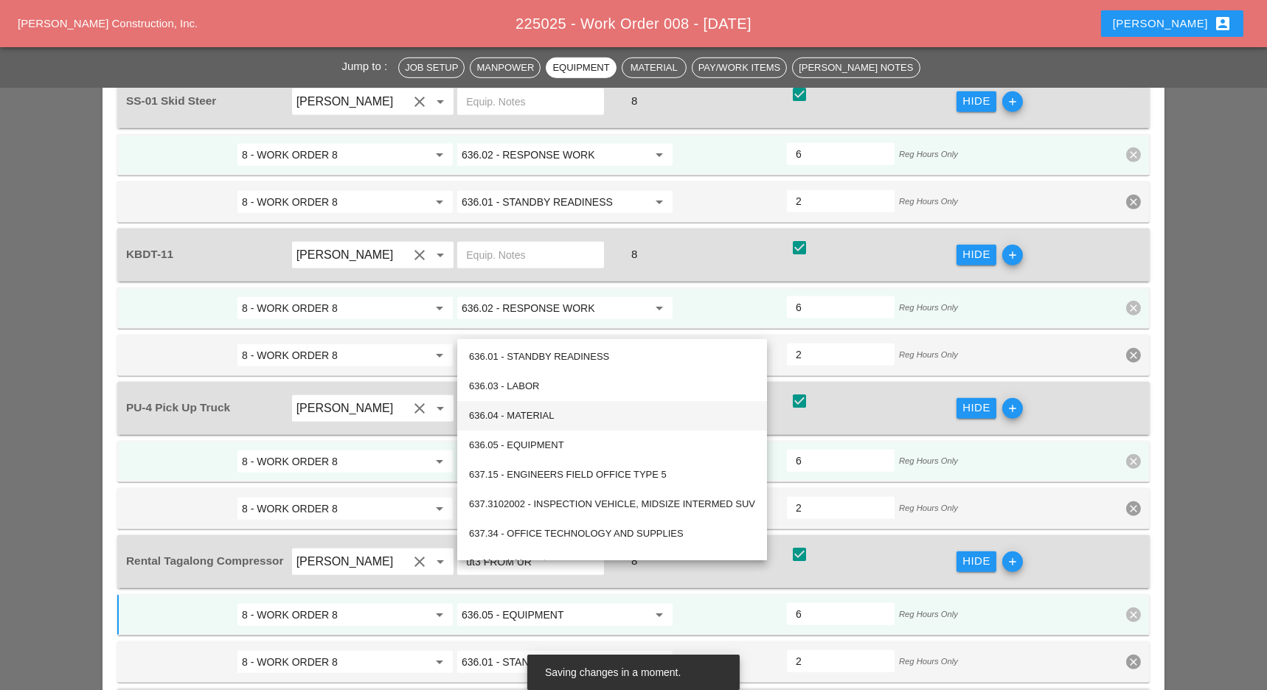
click at [575, 416] on div "636.04 - MATERIAL" at bounding box center [612, 416] width 286 height 18
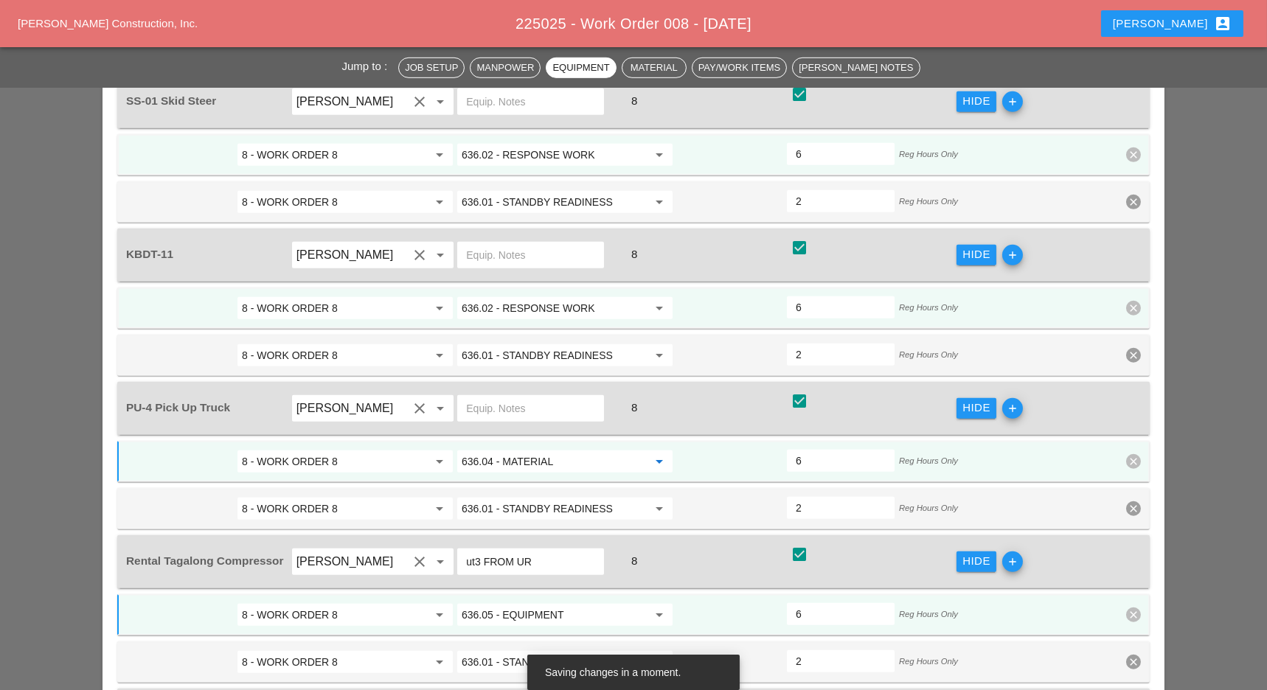
click at [605, 450] on input "636.04 - MATERIAL" at bounding box center [555, 462] width 186 height 24
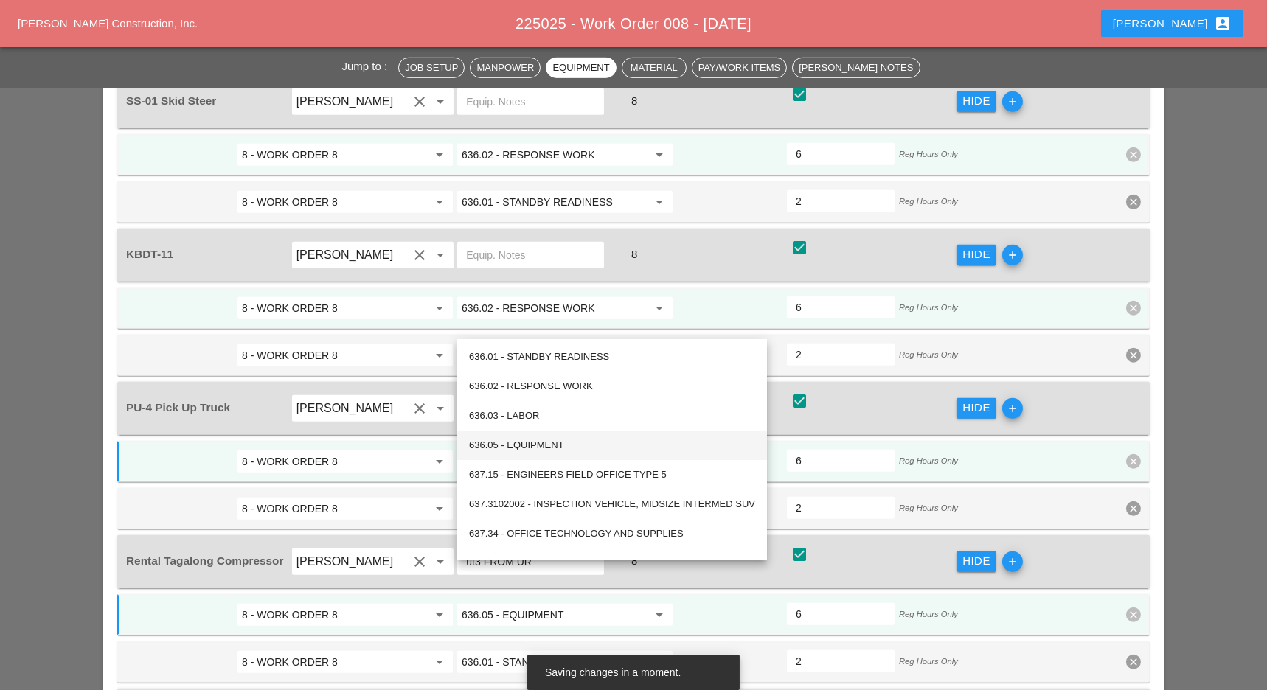
click at [571, 445] on div "636.05 - EQUIPMENT" at bounding box center [612, 446] width 286 height 18
type input "636.05 - EQUIPMENT"
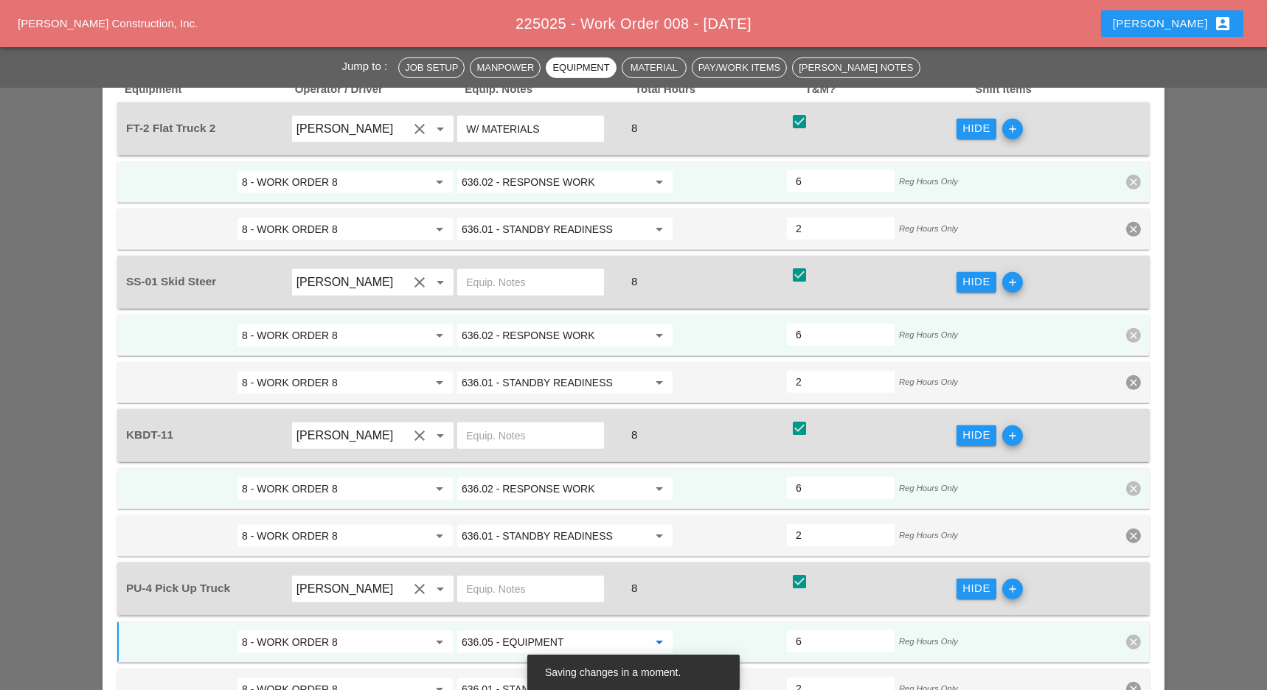
scroll to position [2127, 0]
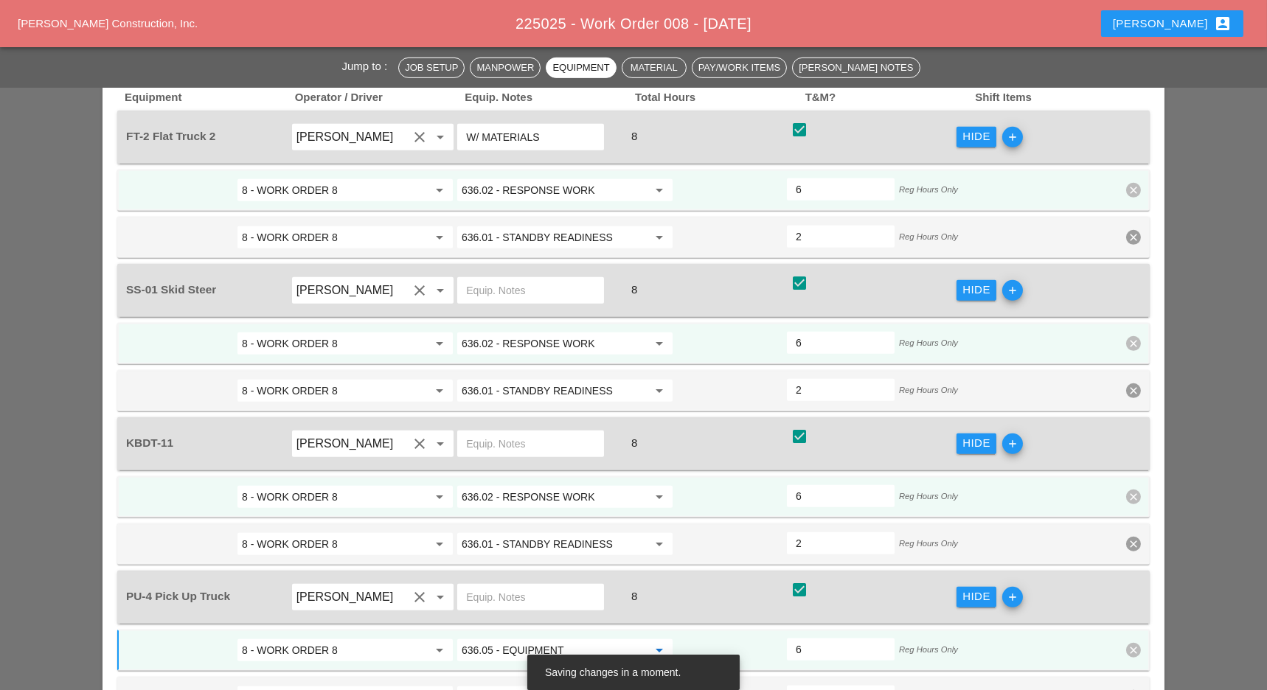
click at [595, 332] on input "636.02 - RESPONSE WORK" at bounding box center [555, 344] width 186 height 24
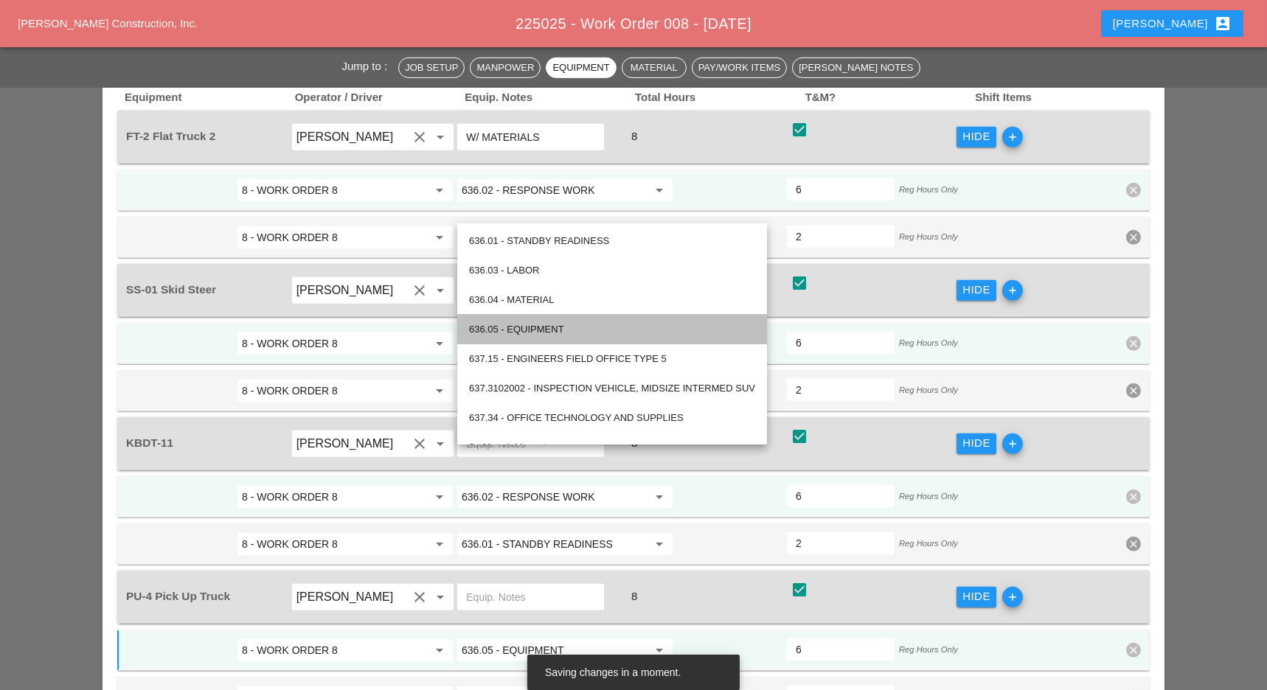
click at [580, 335] on div "636.05 - EQUIPMENT" at bounding box center [612, 330] width 286 height 18
type input "636.05 - EQUIPMENT"
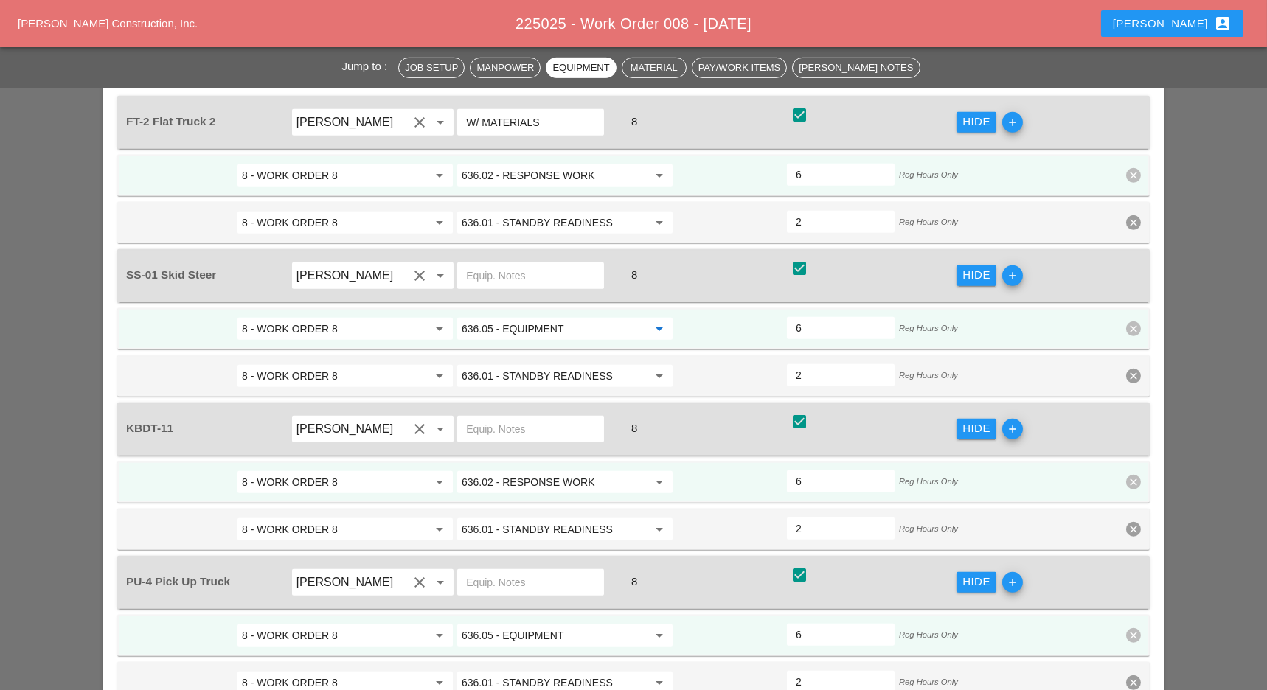
scroll to position [2143, 0]
click at [605, 469] on input "636.02 - RESPONSE WORK" at bounding box center [555, 481] width 186 height 24
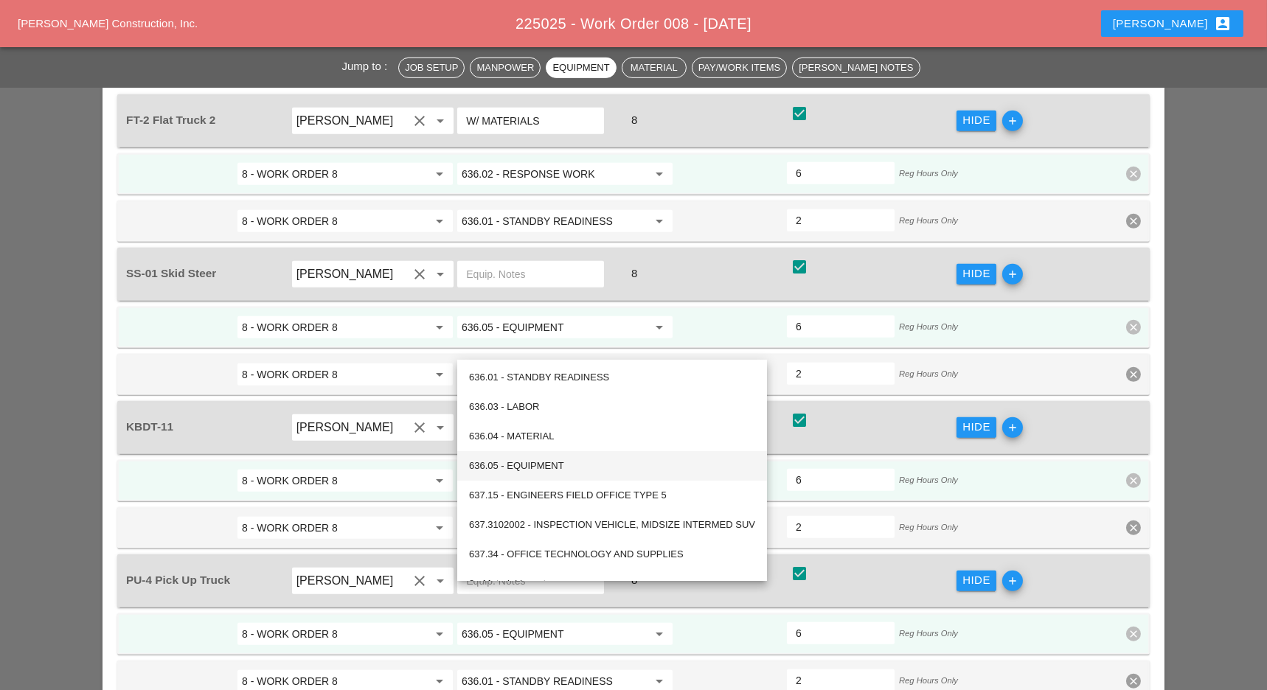
click at [583, 462] on div "636.05 - EQUIPMENT" at bounding box center [612, 466] width 286 height 18
type input "636.05 - EQUIPMENT"
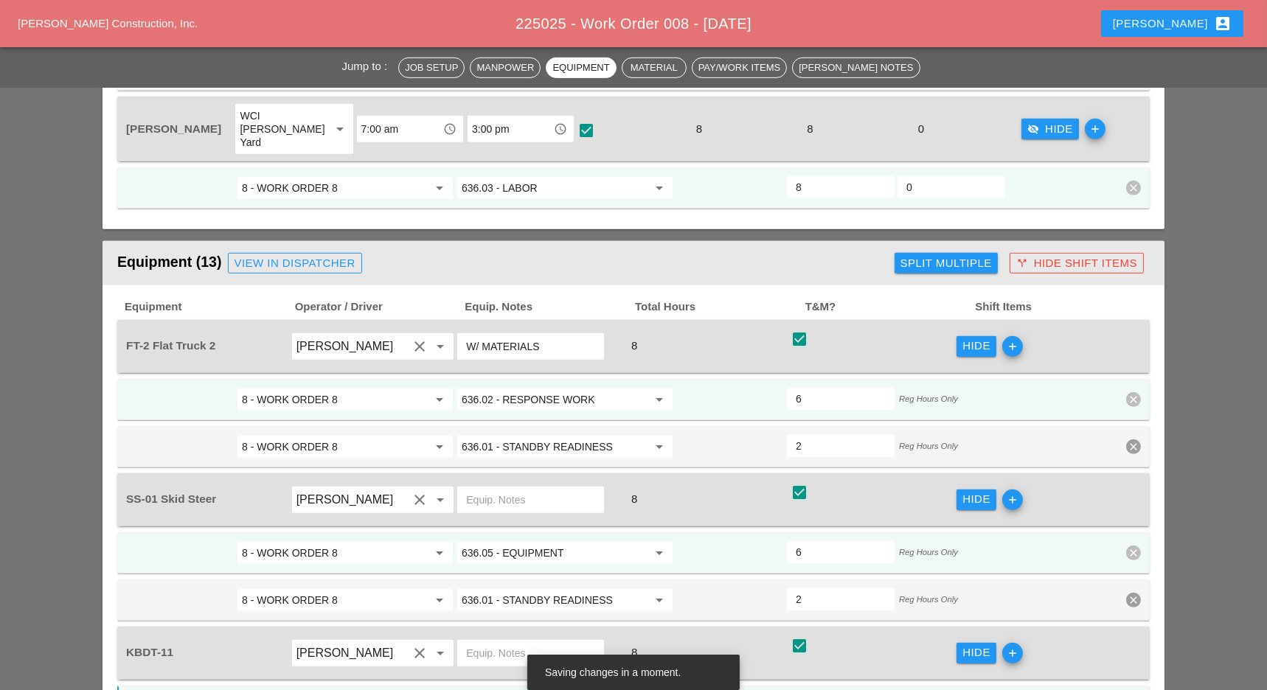
scroll to position [1916, 0]
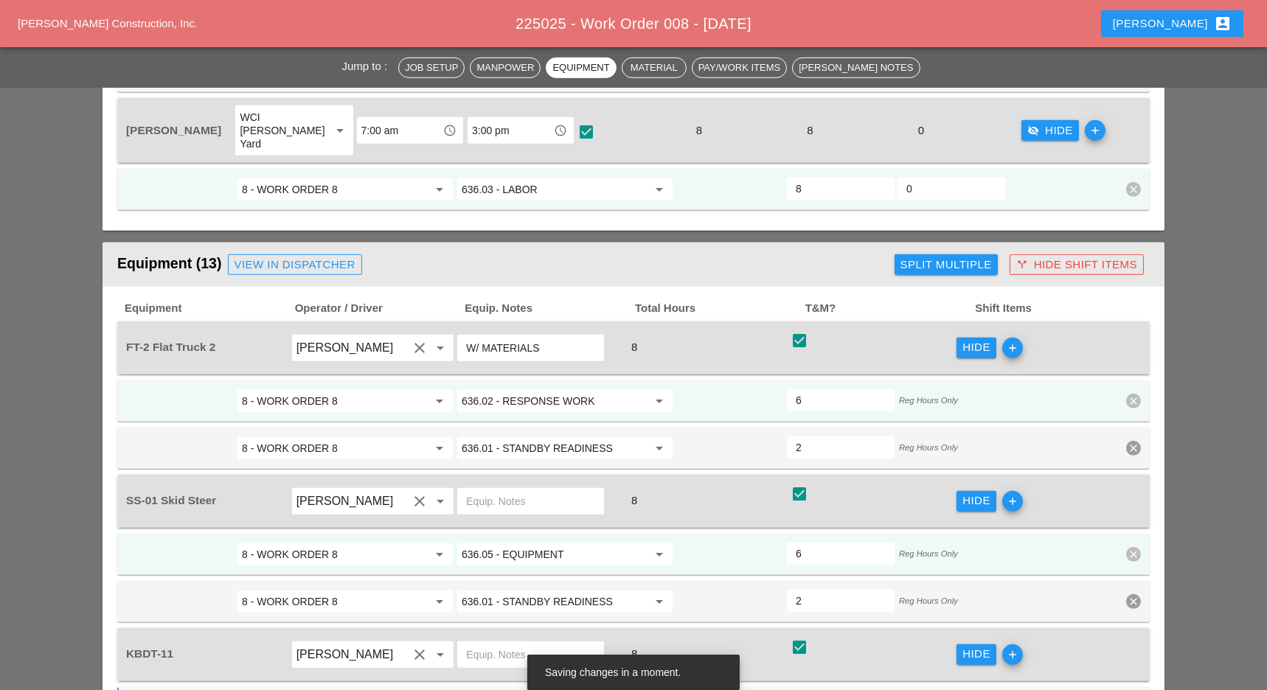
click at [566, 389] on input "636.02 - RESPONSE WORK" at bounding box center [555, 401] width 186 height 24
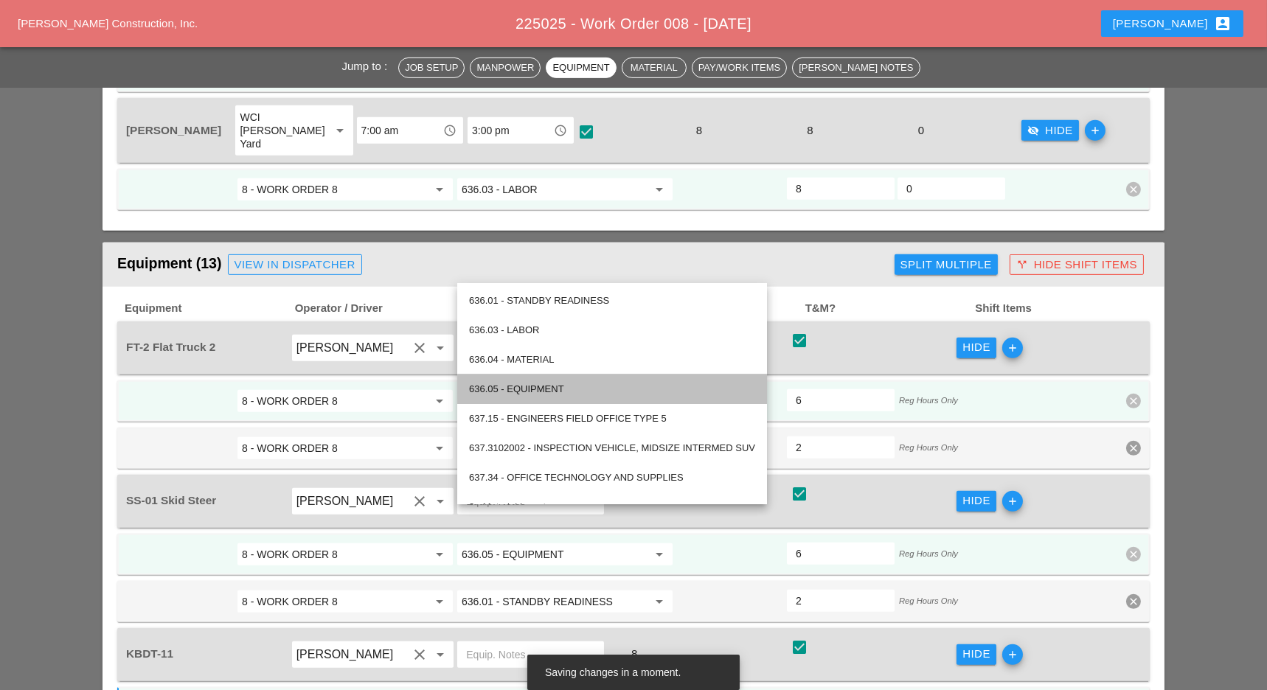
click at [521, 388] on div "636.05 - EQUIPMENT" at bounding box center [612, 389] width 286 height 18
type input "636.05 - EQUIPMENT"
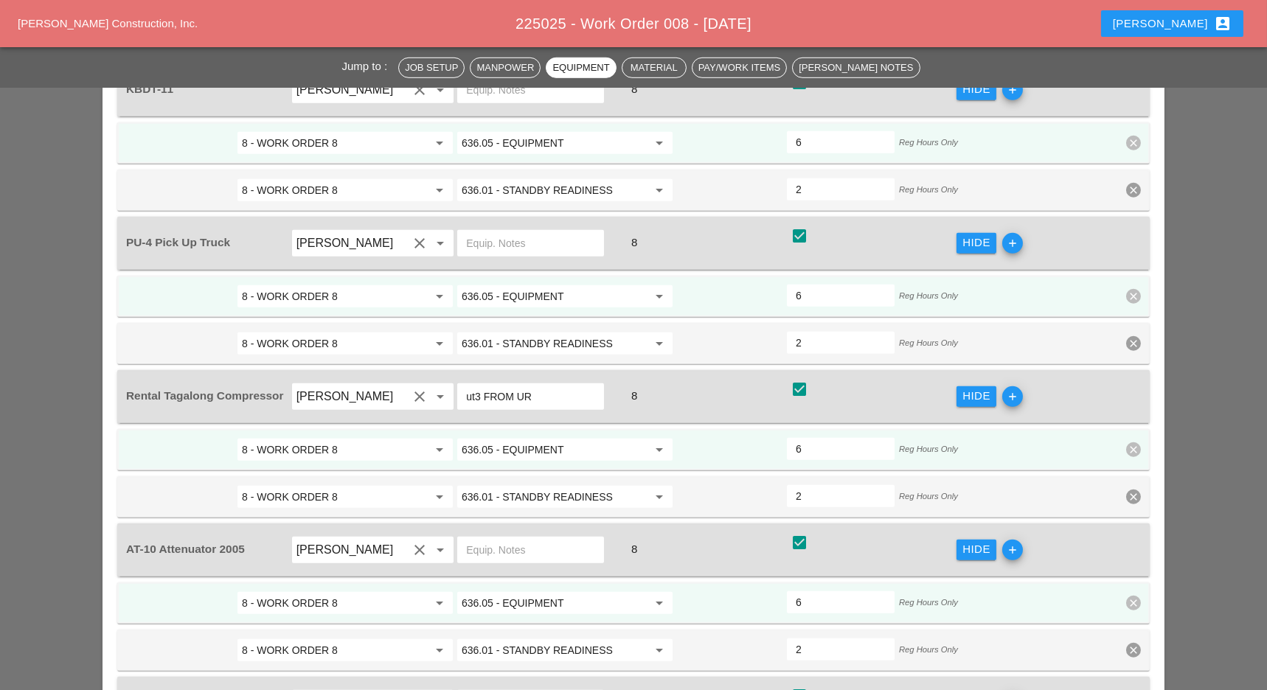
scroll to position [2507, 0]
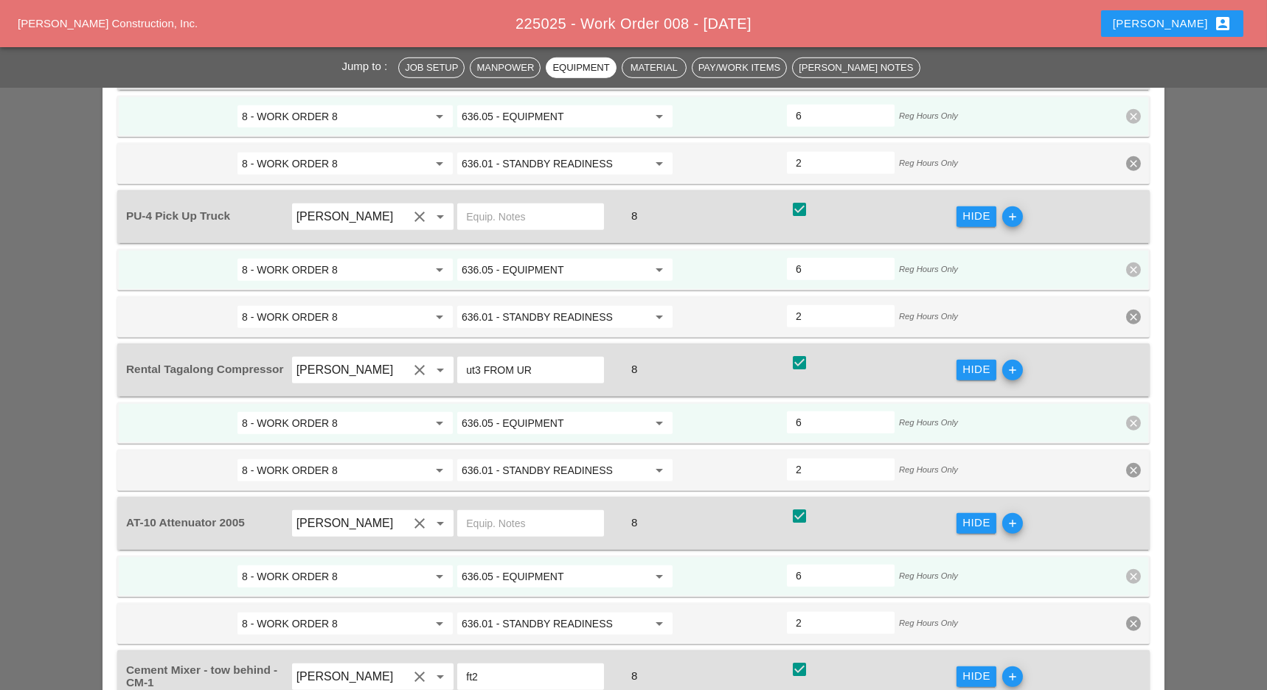
click at [833, 458] on input "2" at bounding box center [841, 470] width 90 height 24
type input "4"
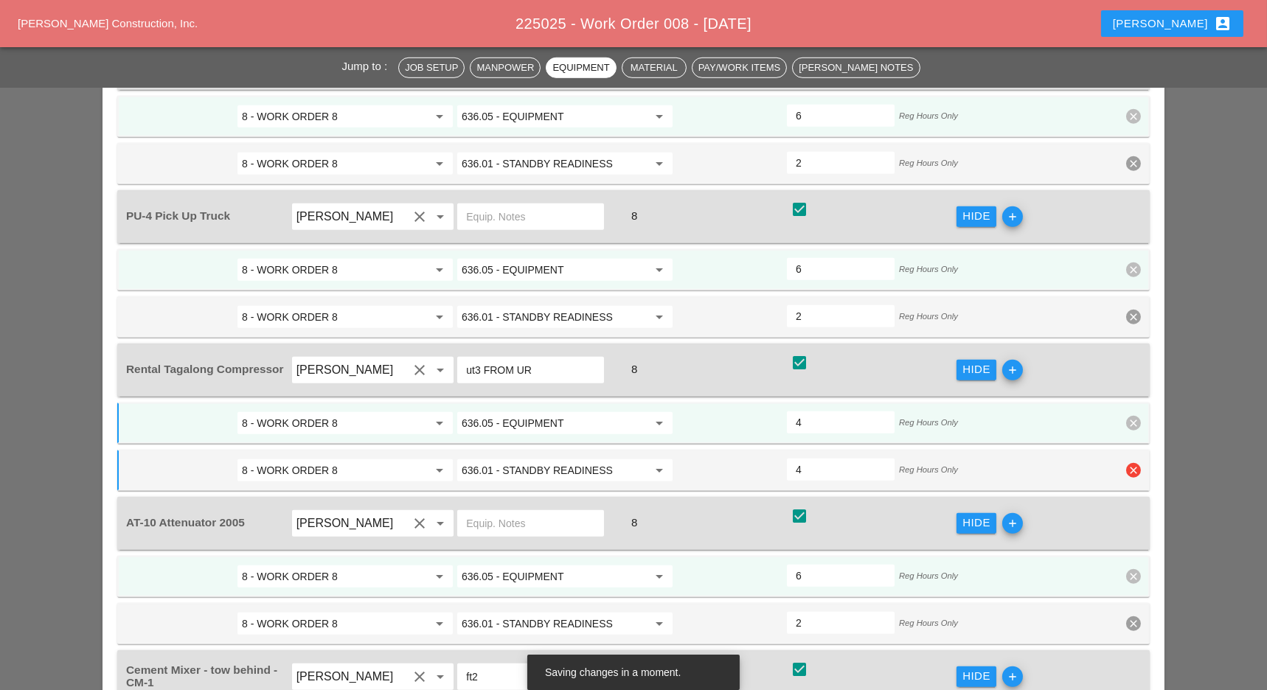
type input "4"
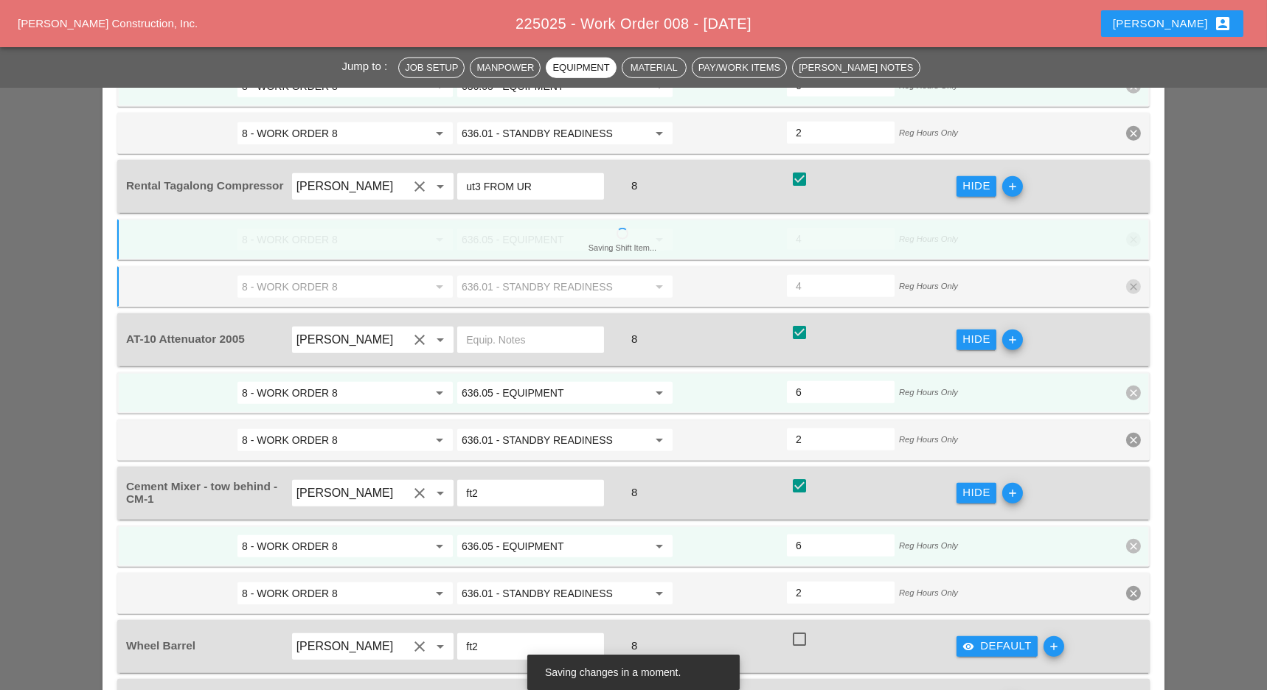
scroll to position [2695, 0]
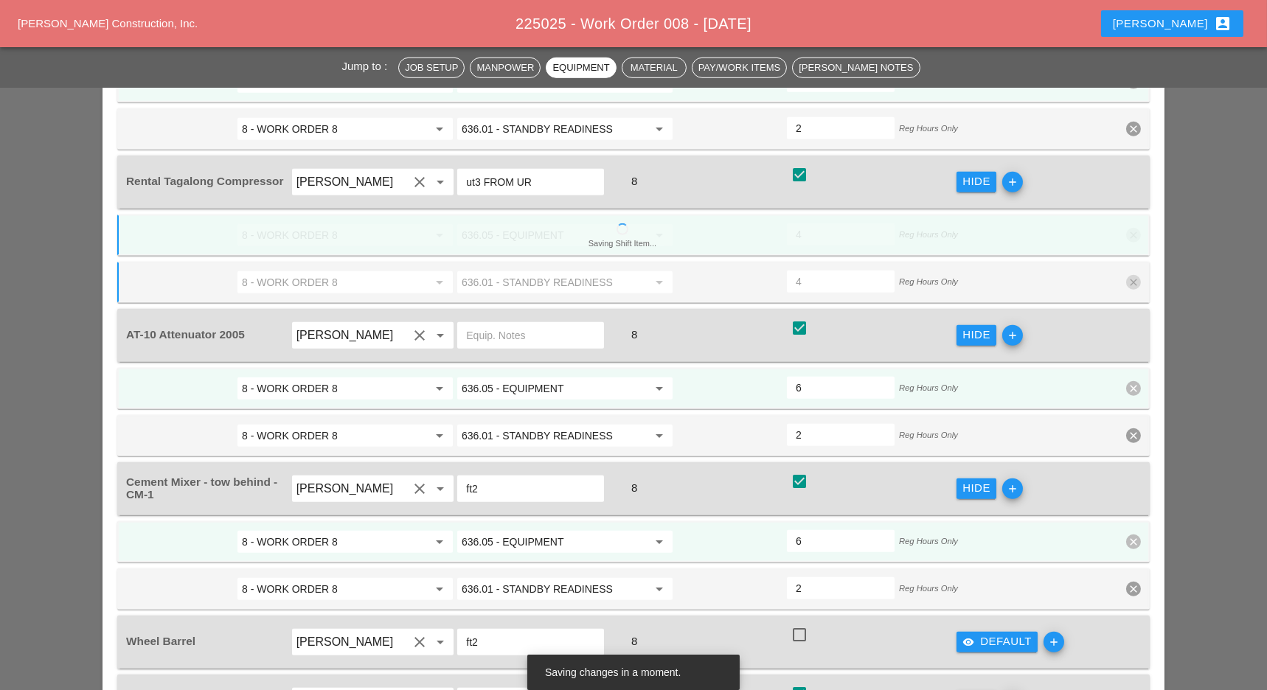
click at [837, 577] on input "2" at bounding box center [841, 589] width 90 height 24
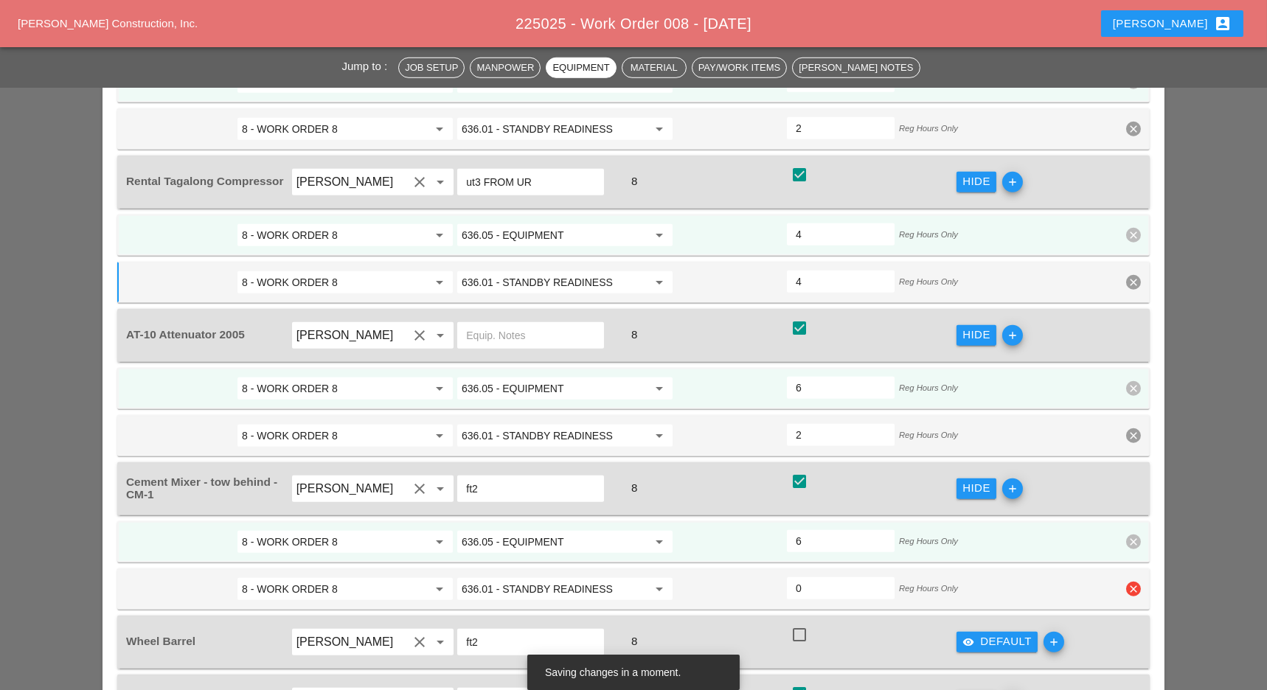
type input "4"
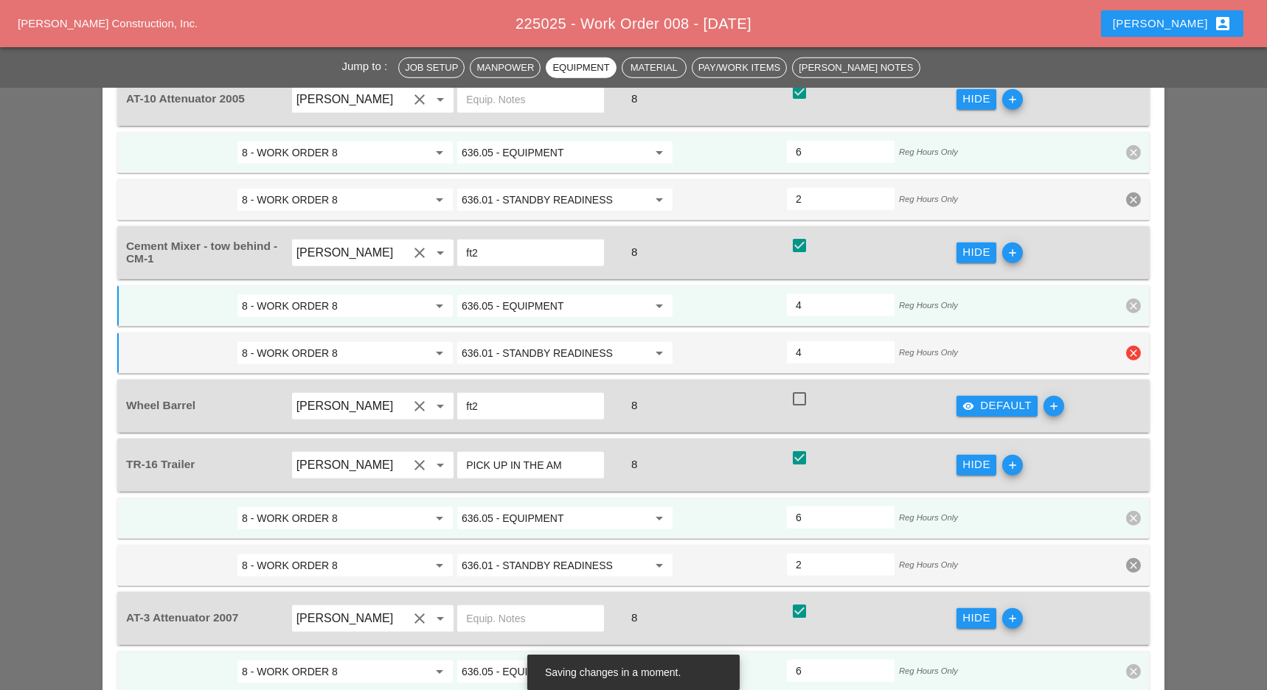
scroll to position [2927, 0]
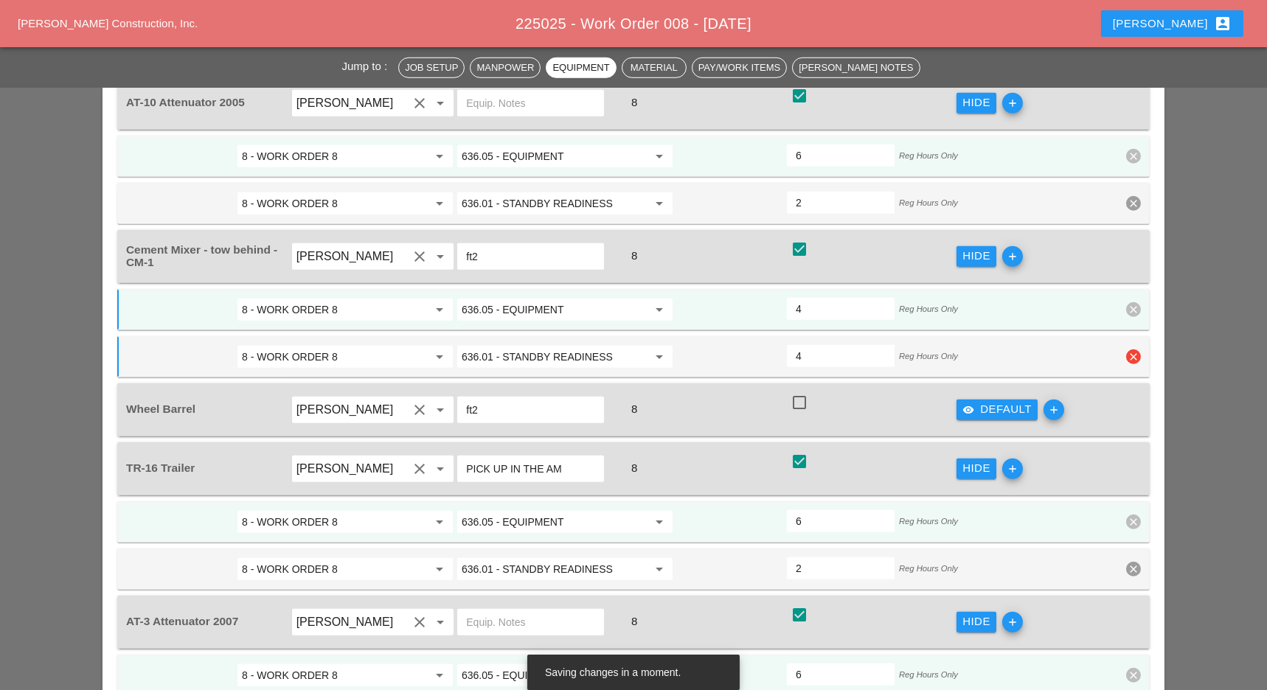
type input "4"
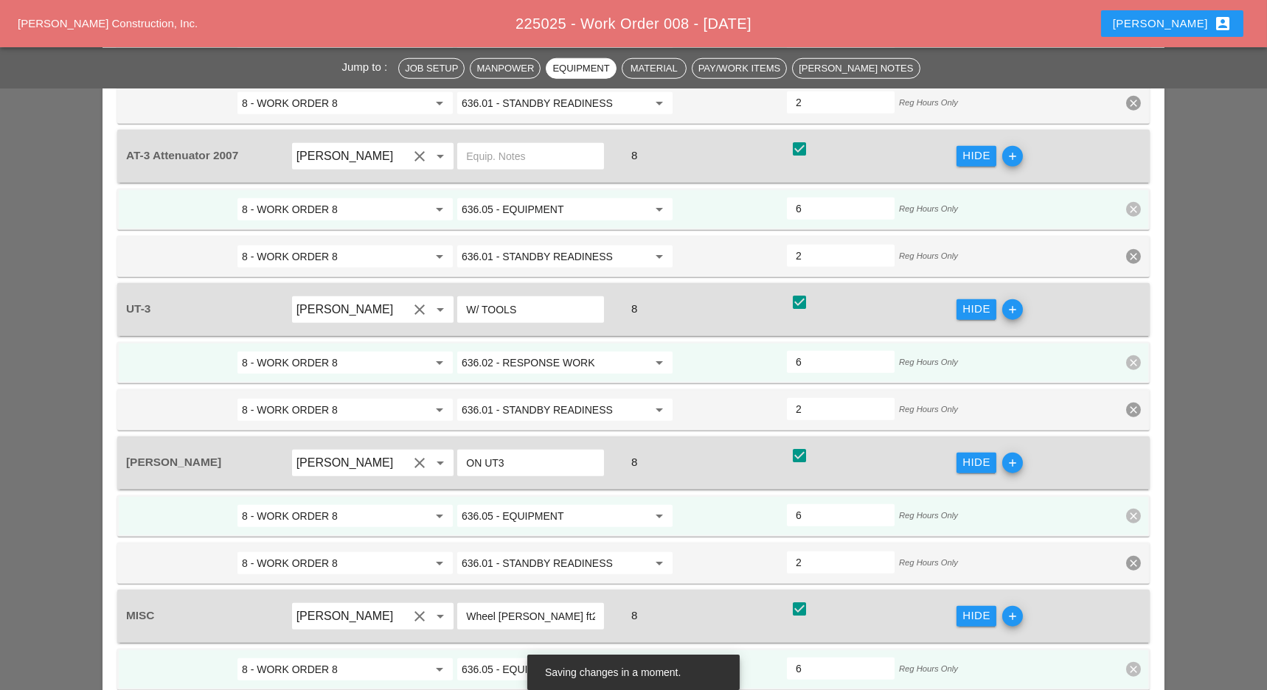
scroll to position [3396, 0]
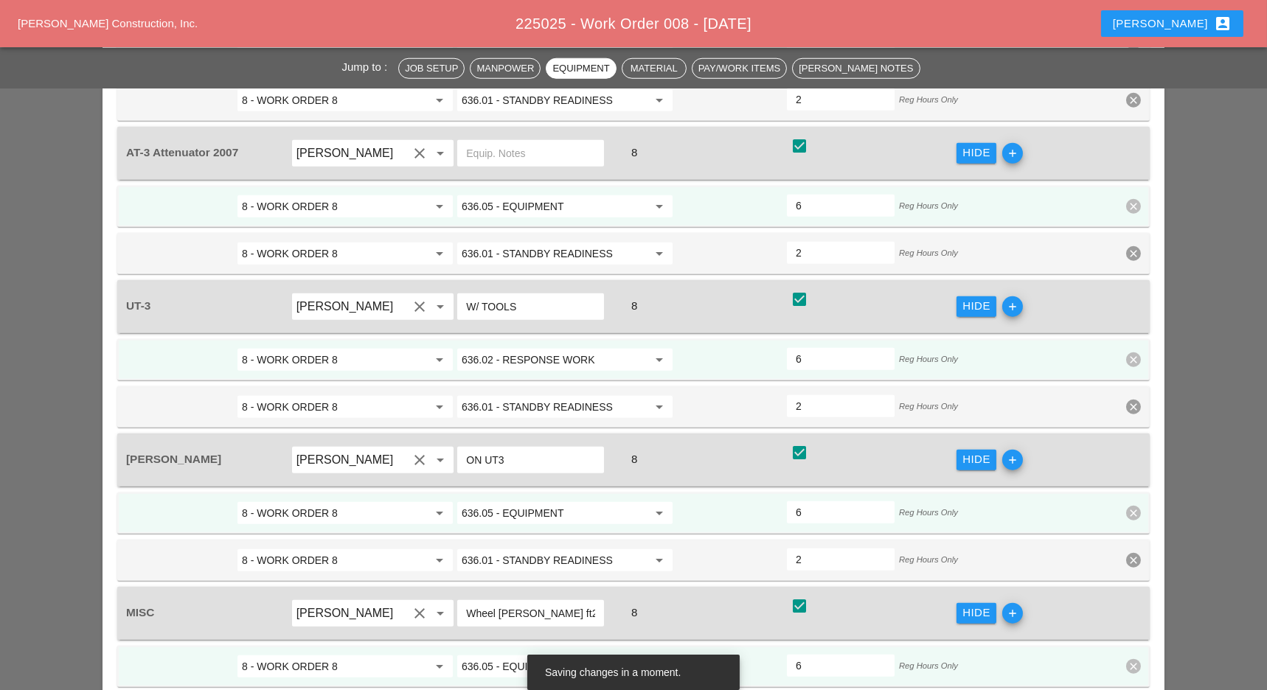
click at [837, 548] on input "2" at bounding box center [841, 560] width 90 height 24
type input "24"
type input "0"
type input "4"
type input "0"
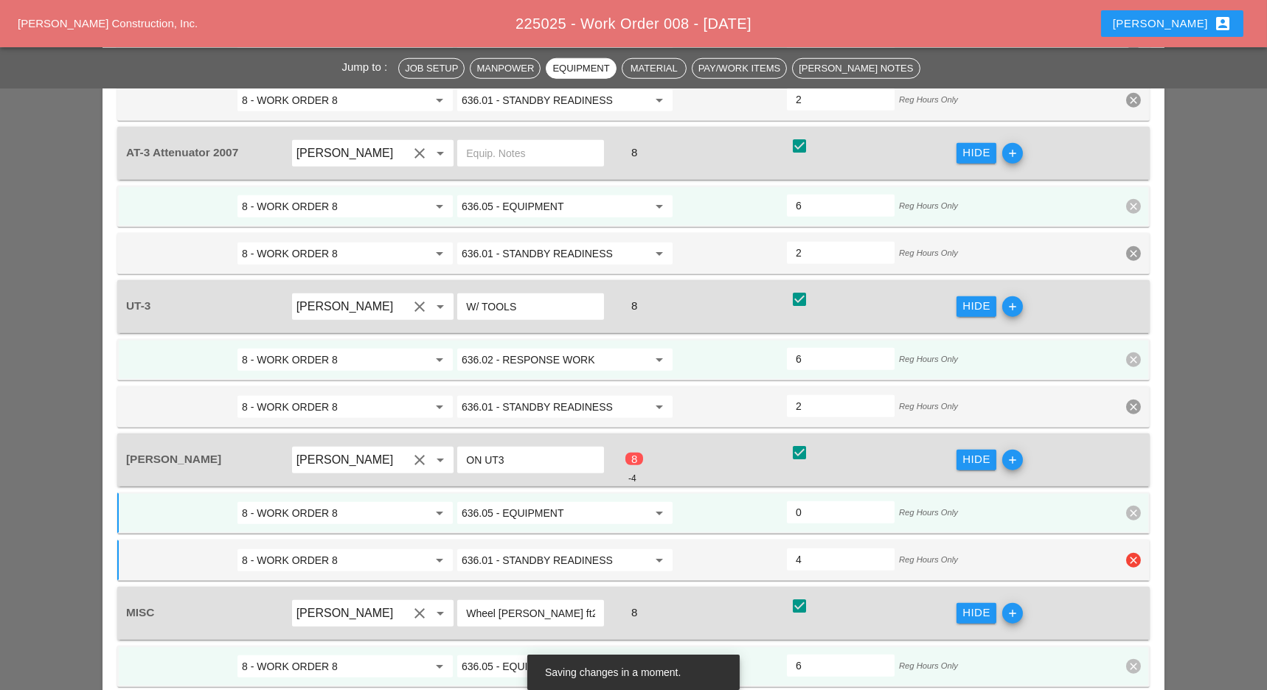
type input "4"
click at [835, 501] on div "0" at bounding box center [841, 512] width 108 height 22
click at [851, 501] on input "0" at bounding box center [841, 513] width 90 height 24
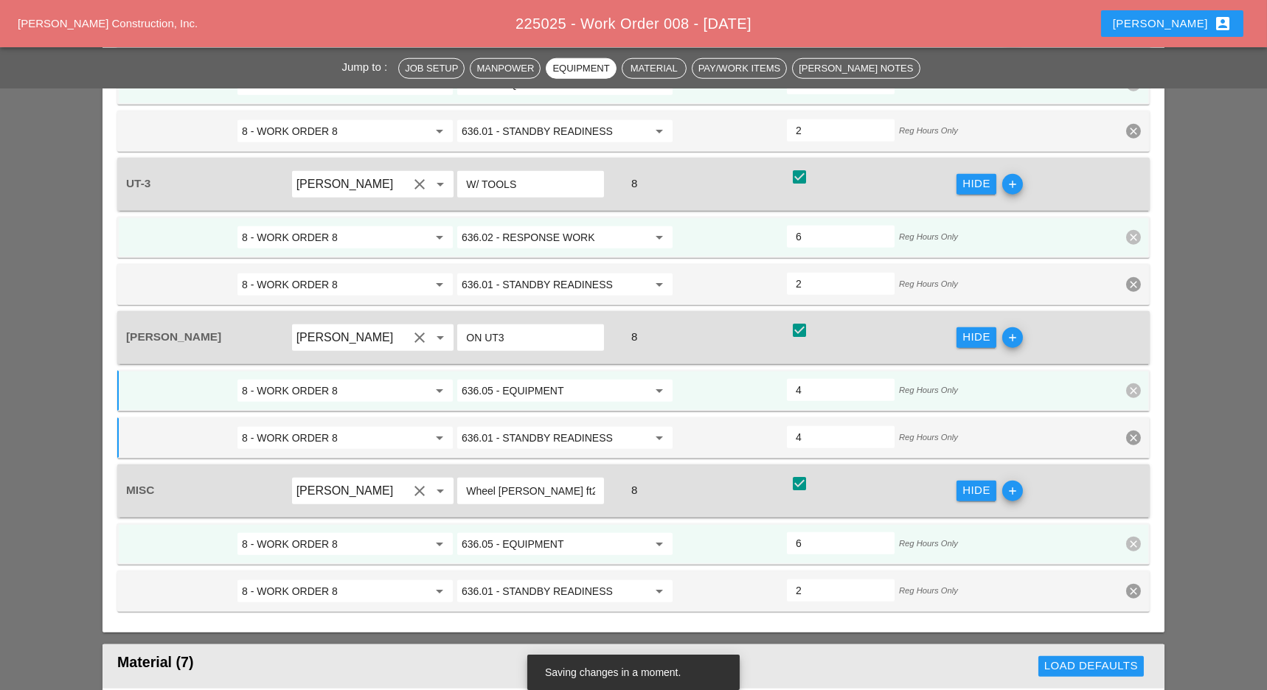
scroll to position [3521, 0]
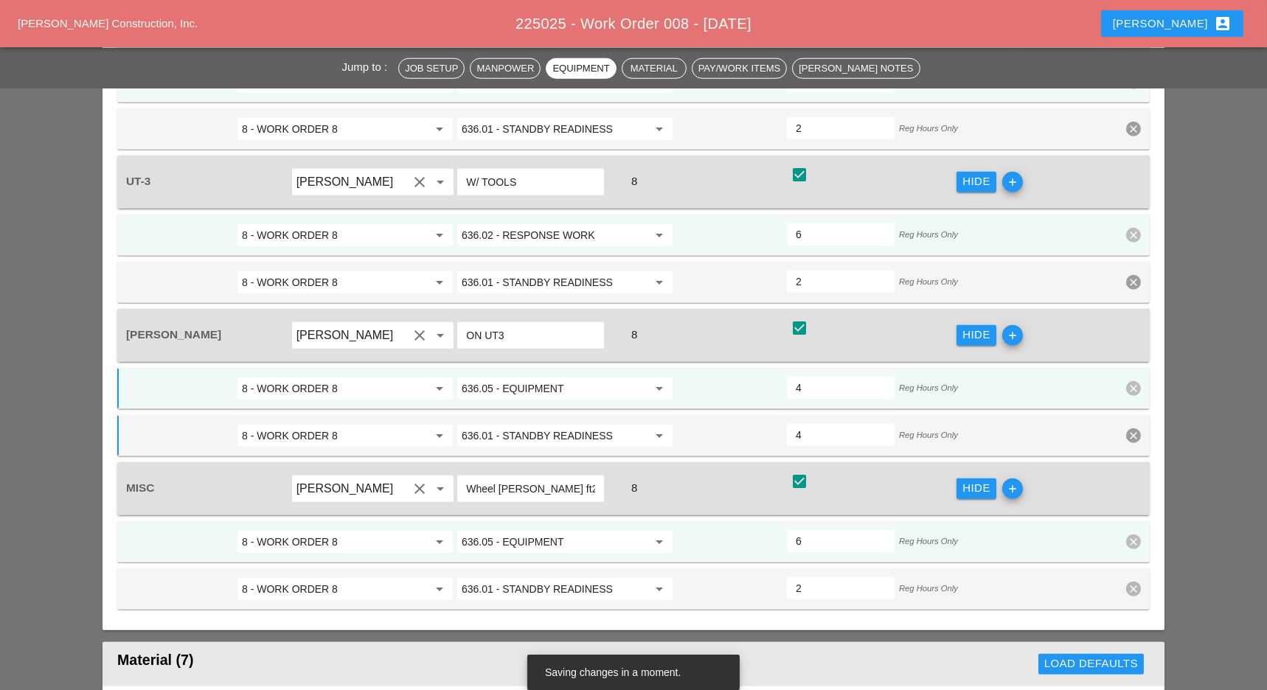
type input "4"
click at [1133, 582] on icon "clear" at bounding box center [1133, 589] width 15 height 15
click at [799, 469] on div at bounding box center [799, 481] width 25 height 25
checkbox input "false"
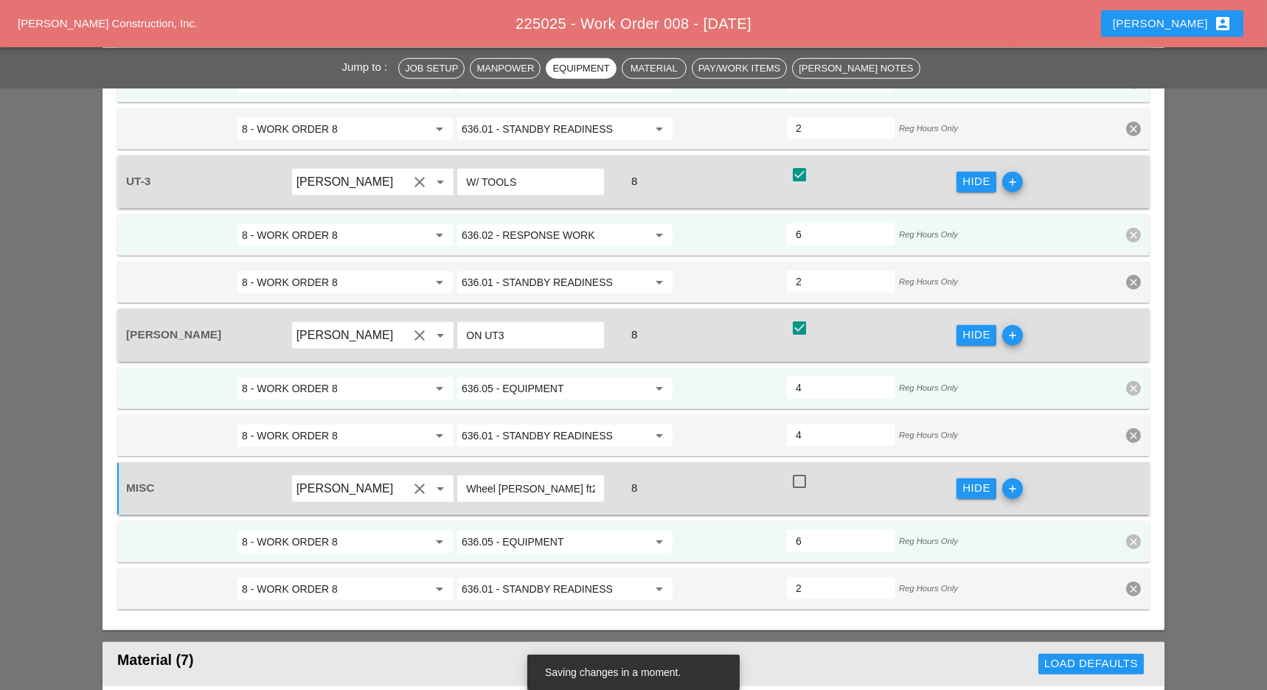
click at [1140, 582] on icon "clear" at bounding box center [1133, 589] width 15 height 15
click at [1130, 411] on div "Confirm delete" at bounding box center [1134, 408] width 72 height 17
type input "8"
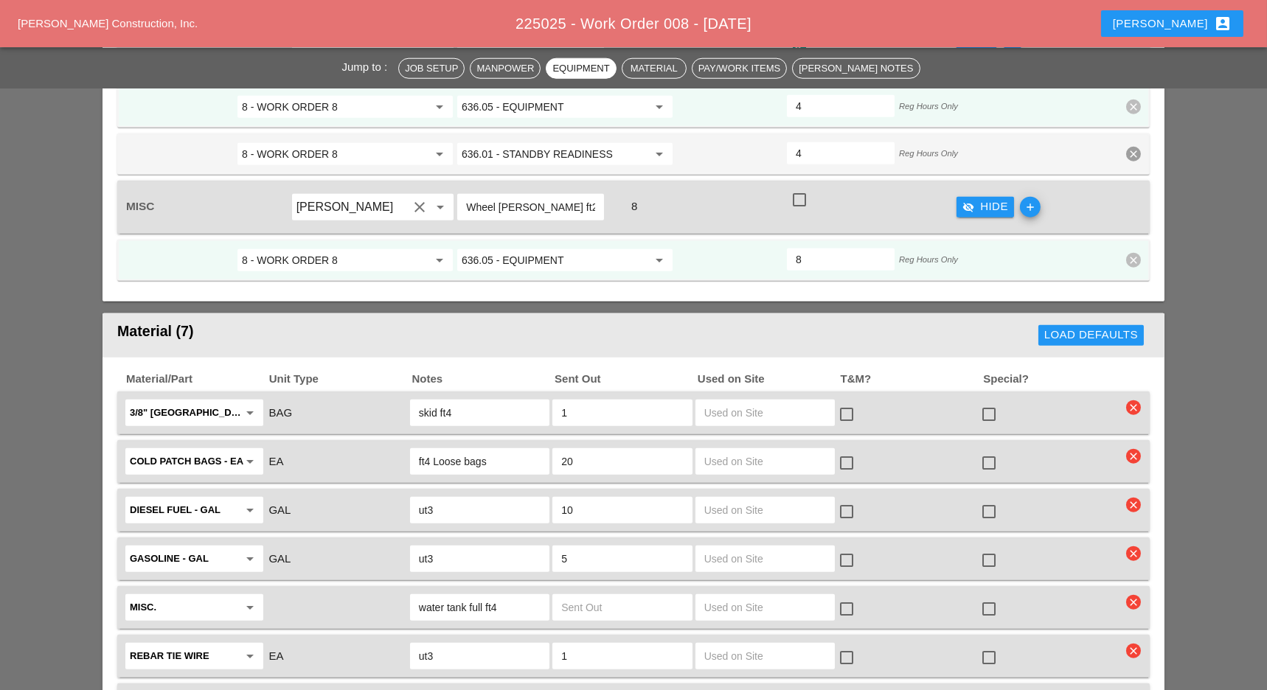
scroll to position [3805, 0]
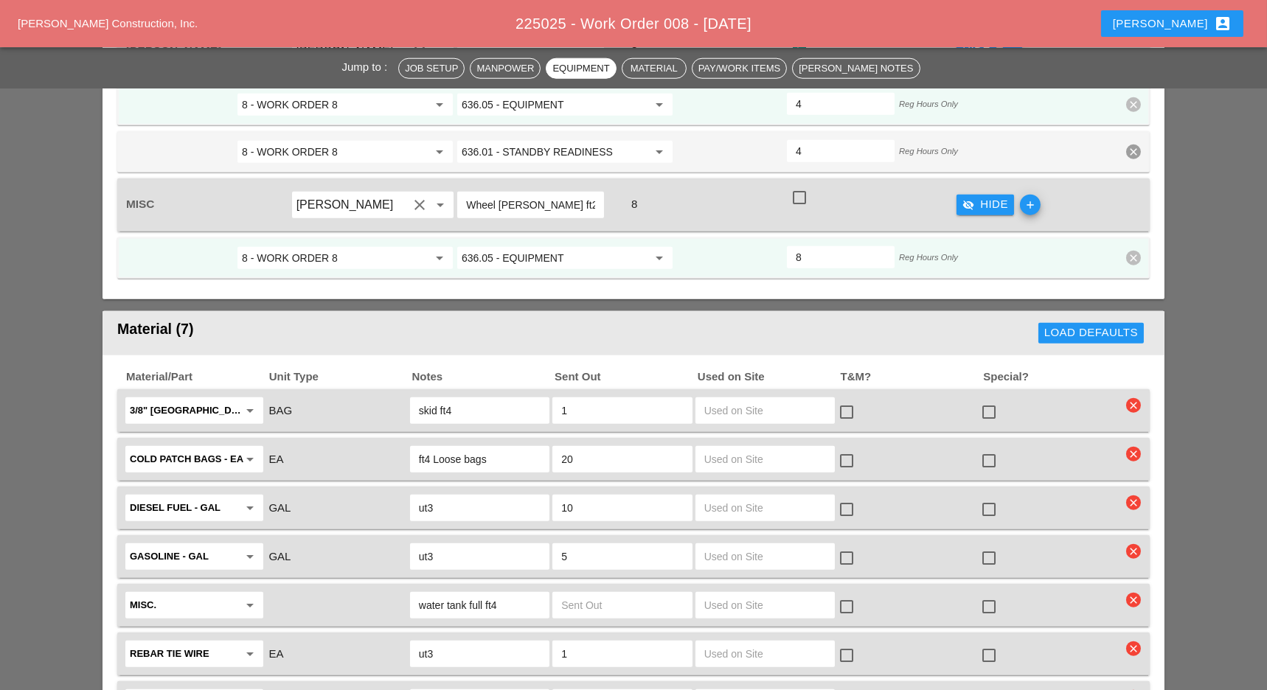
click at [847, 400] on div at bounding box center [846, 412] width 25 height 25
checkbox input "true"
click at [760, 399] on input "text" at bounding box center [765, 411] width 122 height 24
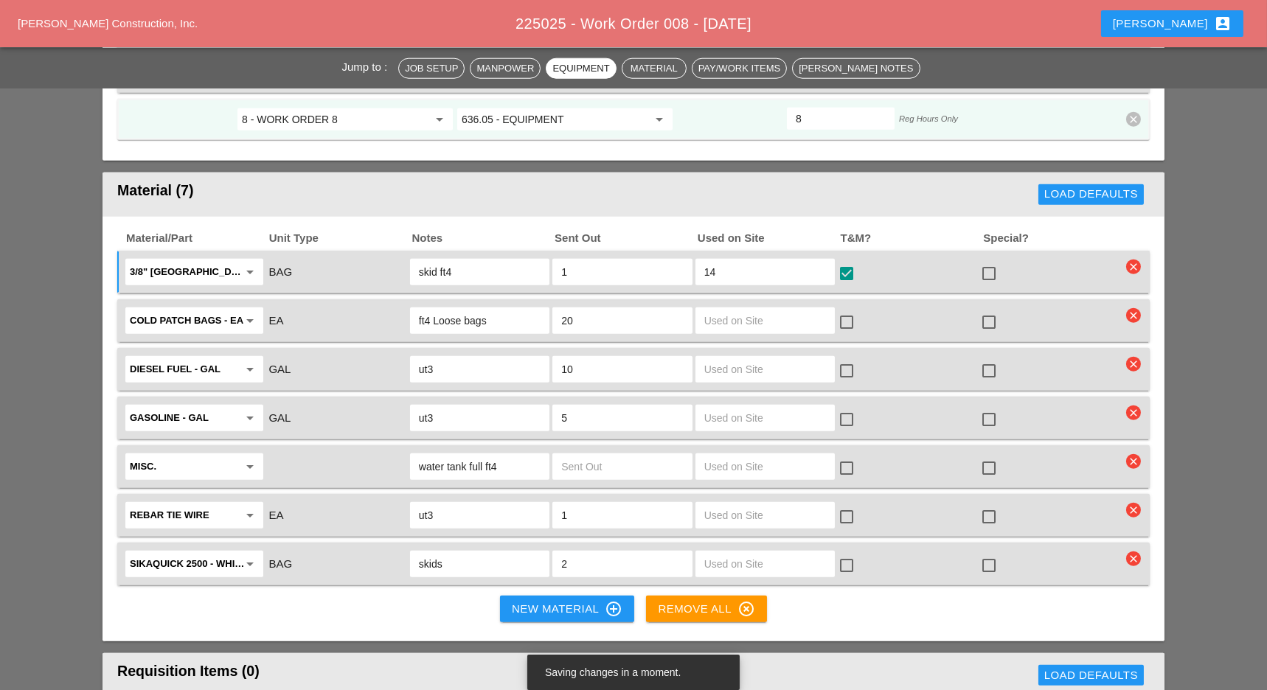
scroll to position [3940, 0]
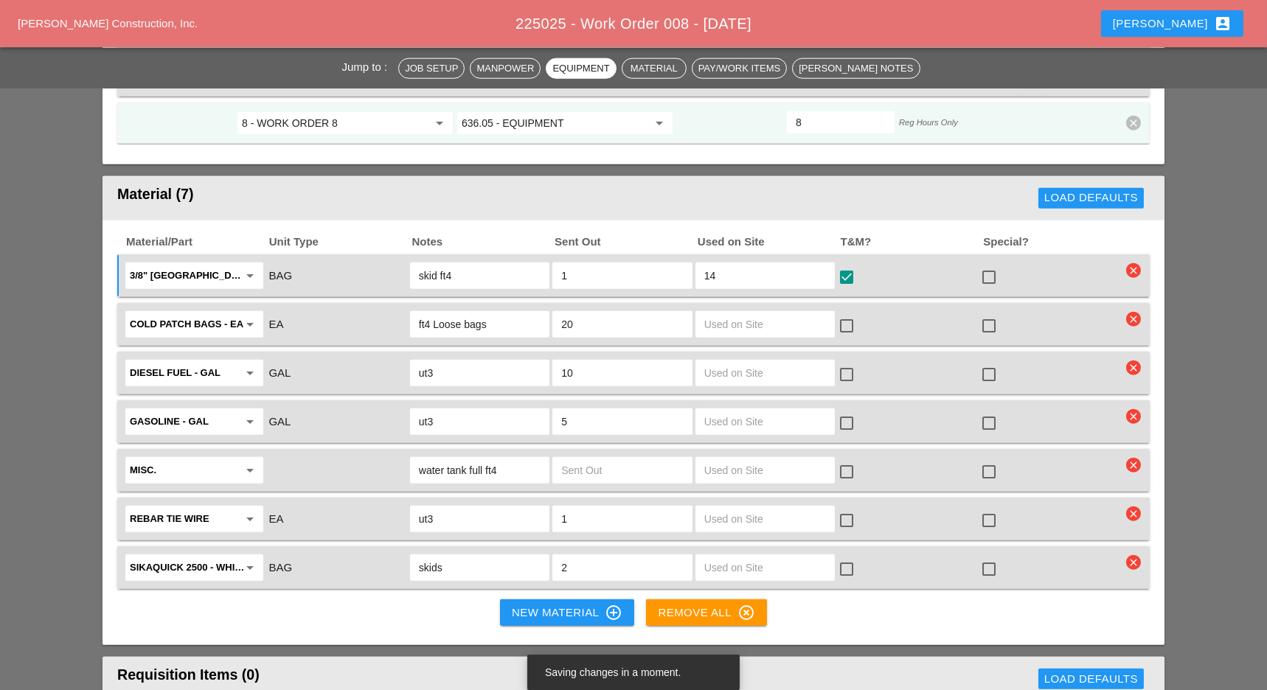
type input "14"
click at [728, 556] on input "text" at bounding box center [765, 568] width 122 height 24
type input "55"
click at [846, 557] on div at bounding box center [846, 569] width 25 height 25
checkbox input "true"
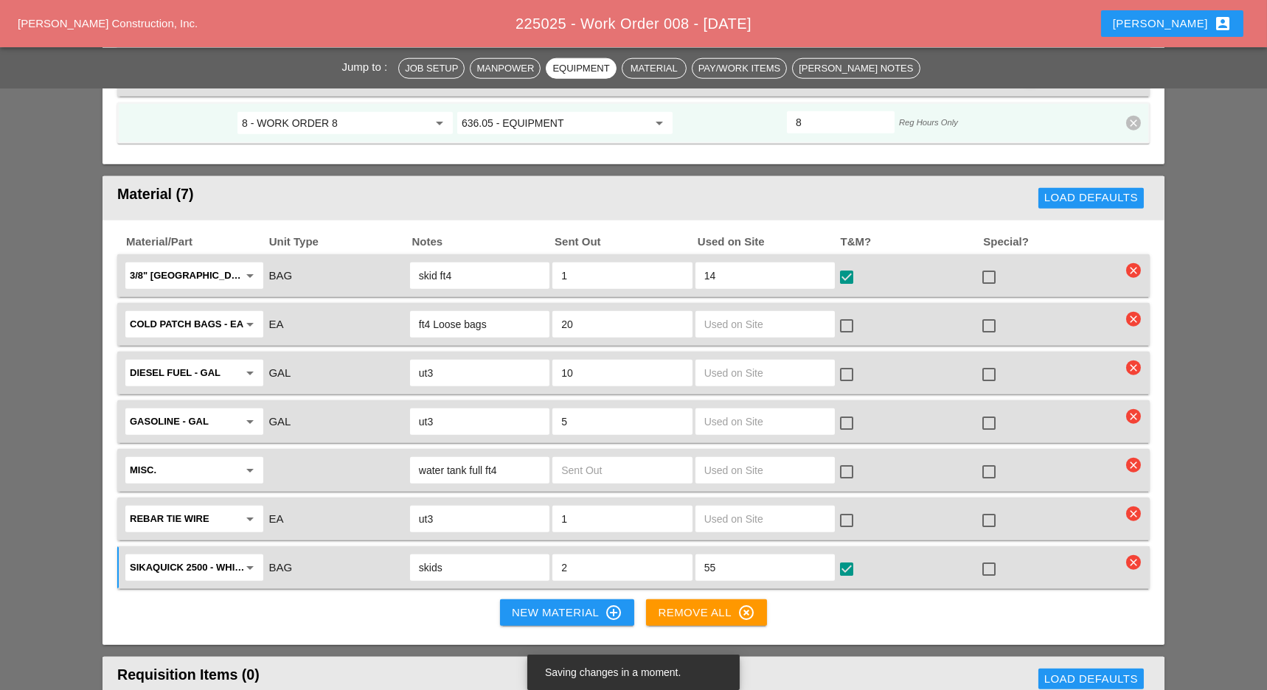
click at [557, 604] on div "New Material control_point" at bounding box center [567, 613] width 111 height 18
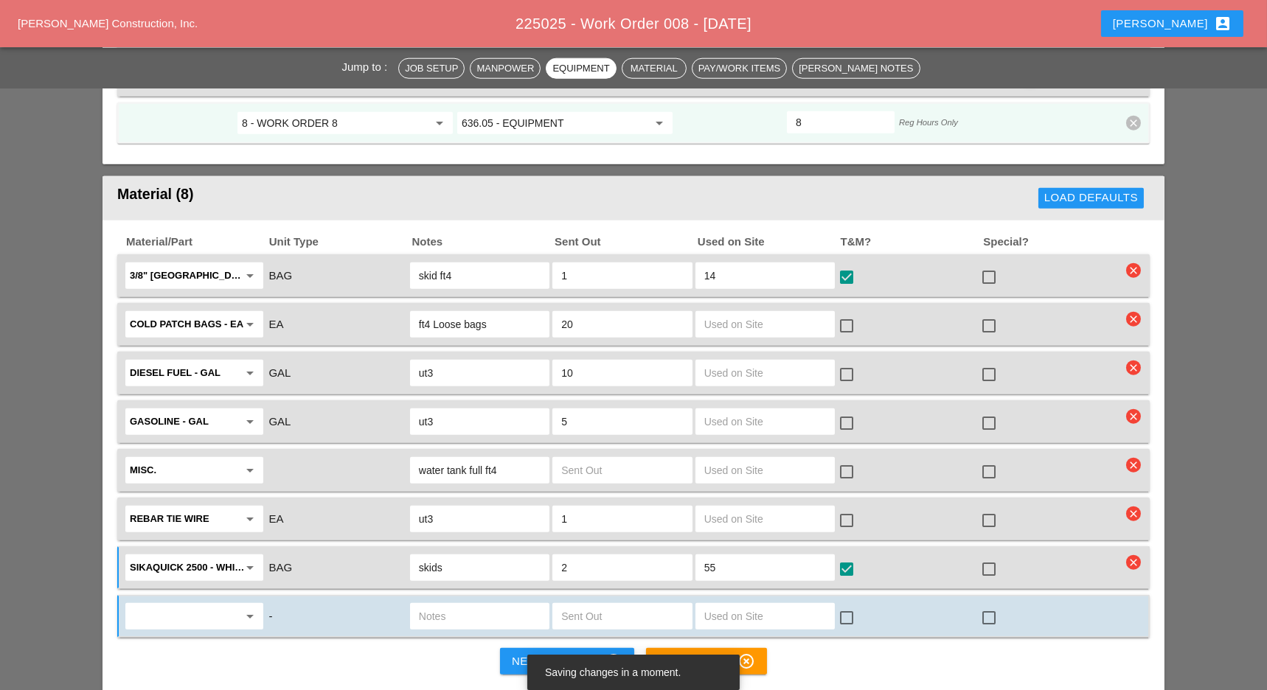
click at [187, 605] on input "text" at bounding box center [184, 617] width 108 height 24
type input "d"
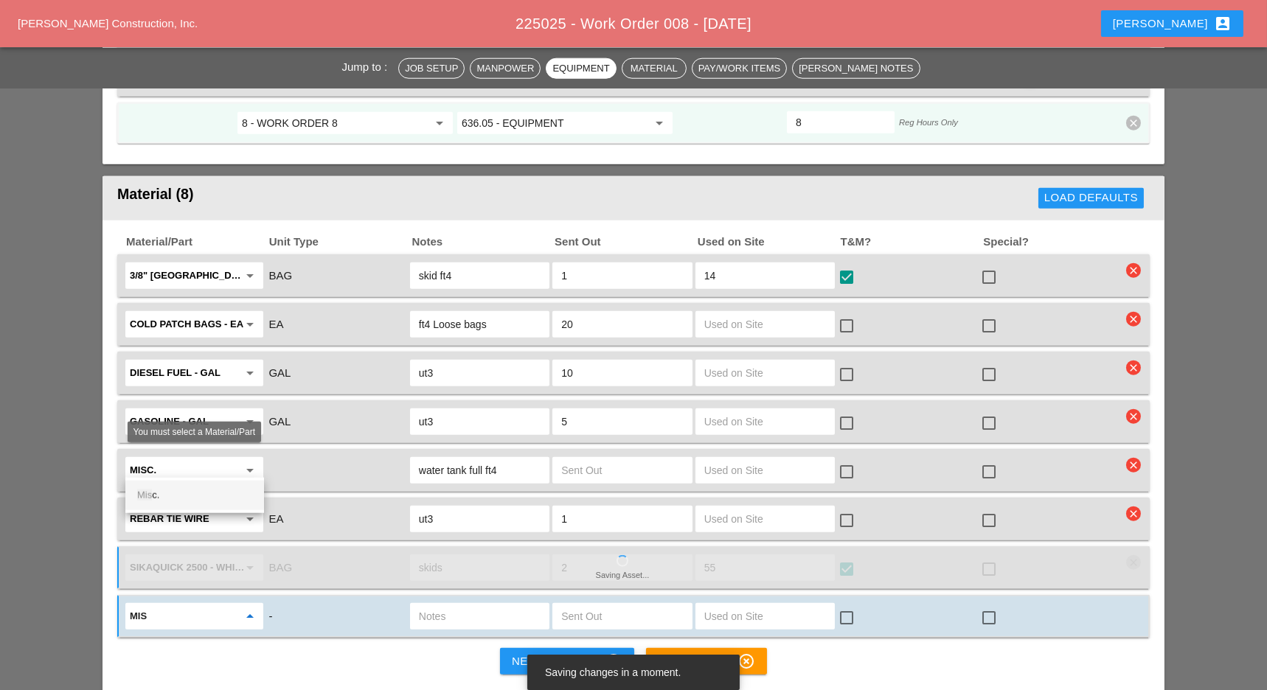
click at [156, 493] on div "Mis c." at bounding box center [194, 496] width 115 height 18
type input "Misc."
click at [436, 605] on input "text" at bounding box center [480, 617] width 122 height 24
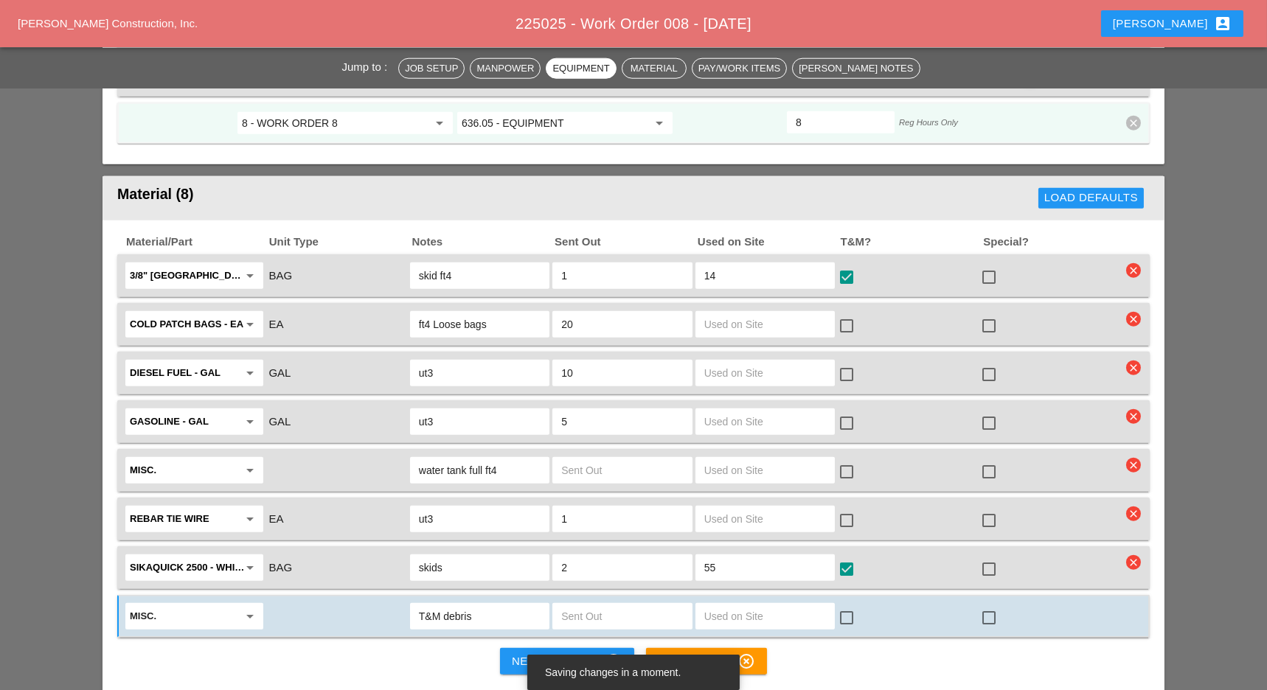
type input "T&M debris"
click at [617, 605] on input "text" at bounding box center [622, 617] width 122 height 24
type input "6"
click at [754, 605] on input "text" at bounding box center [765, 617] width 122 height 24
type input "6"
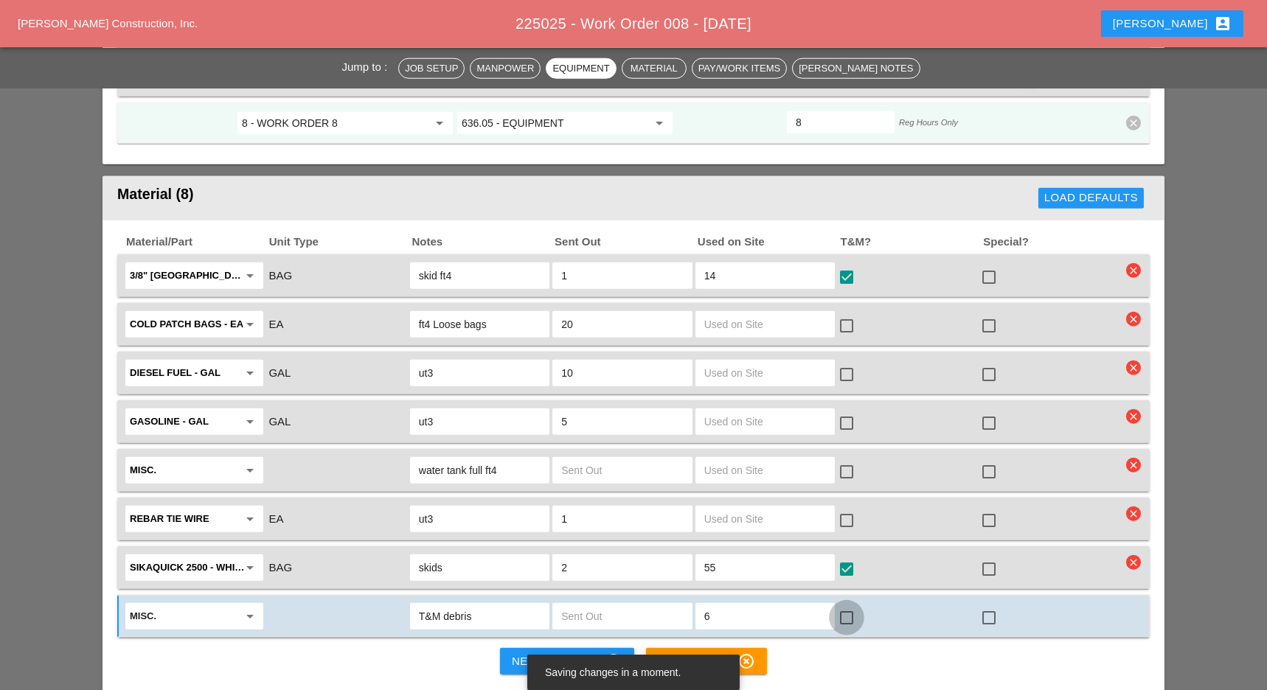
click at [846, 605] on div at bounding box center [846, 617] width 25 height 25
checkbox input "true"
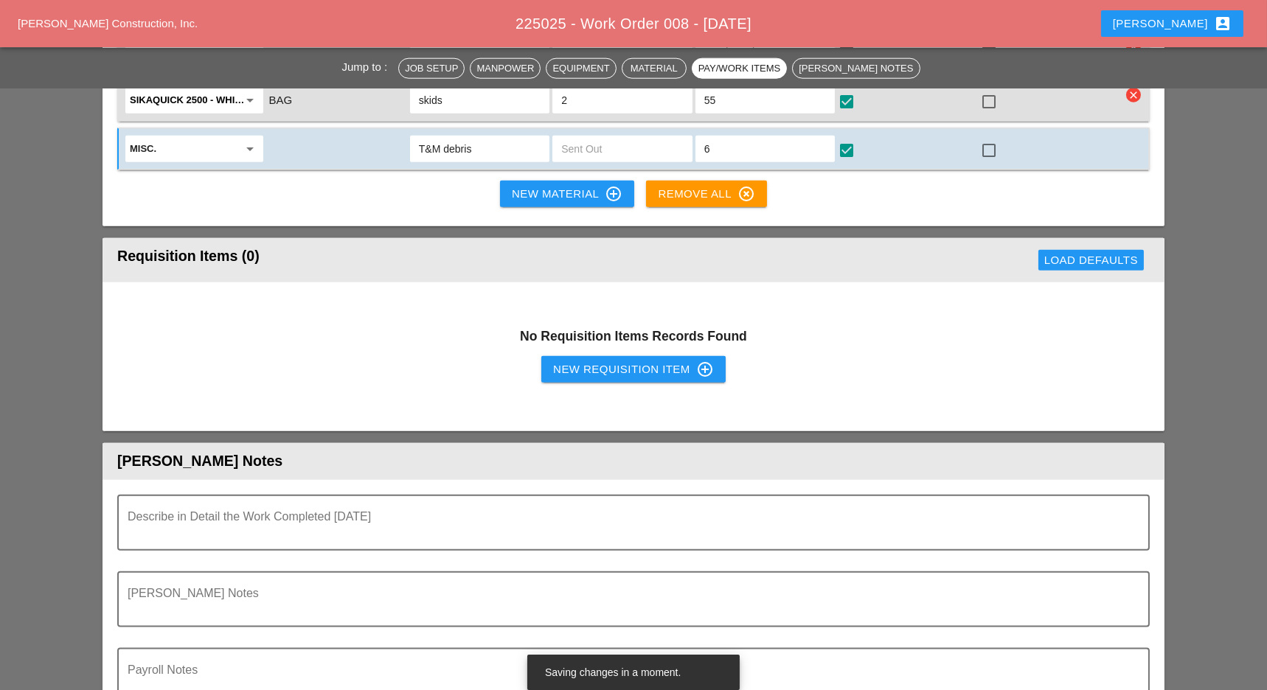
scroll to position [4412, 0]
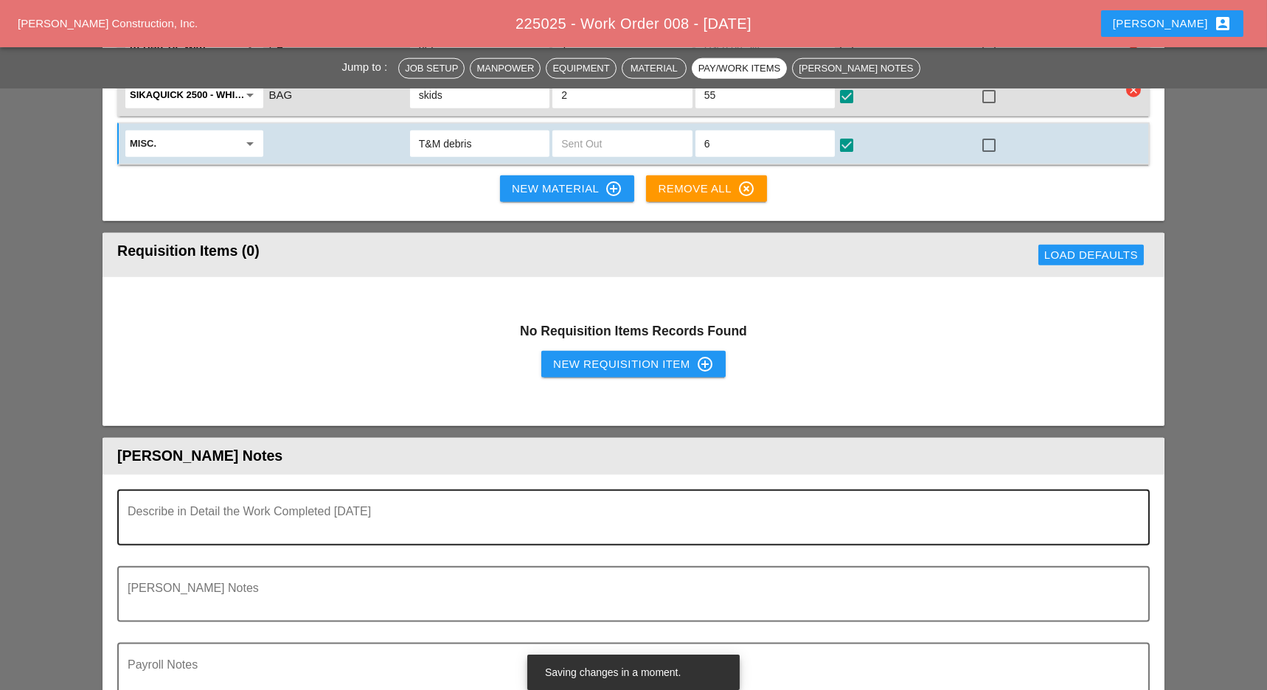
click at [311, 509] on textarea "Describe in Detail the Work Completed Today" at bounding box center [628, 526] width 1000 height 35
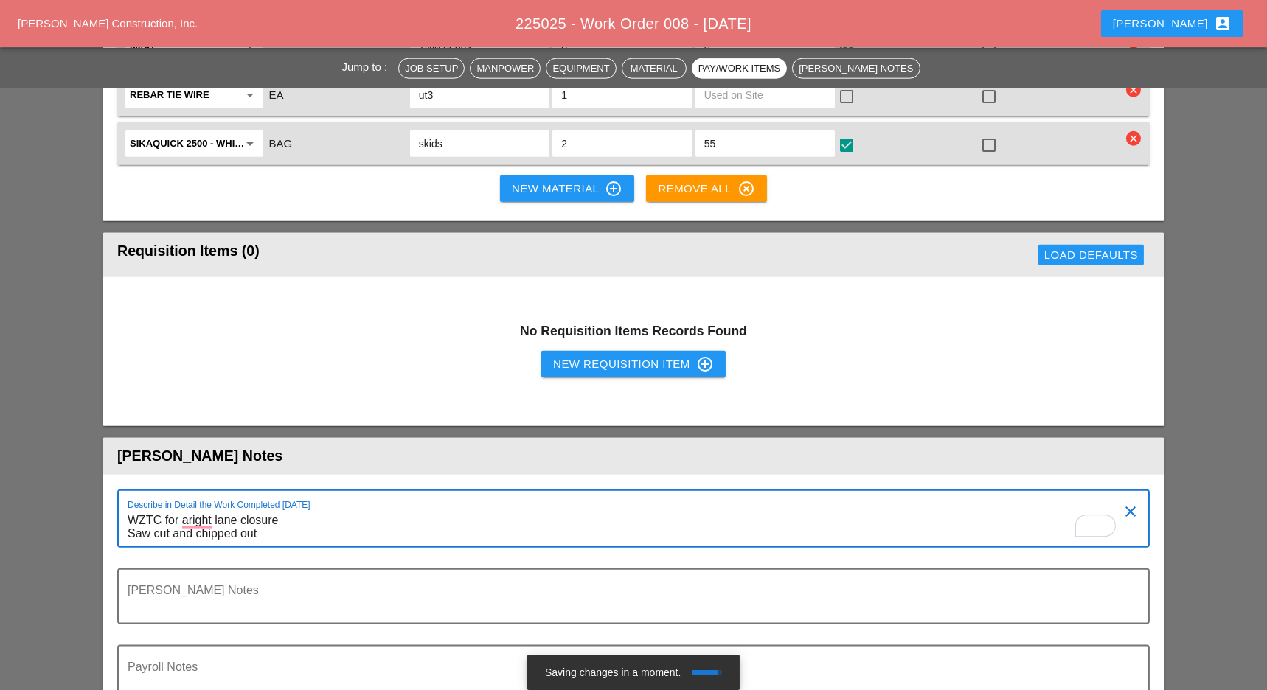
click at [204, 509] on textarea "WZTC for aright lane closure Saw cut and chipped out" at bounding box center [628, 528] width 1000 height 38
click at [280, 509] on textarea "WZTC for a right lane closure Saw cut and chipped out" at bounding box center [628, 528] width 1000 height 38
drag, startPoint x: 280, startPoint y: 380, endPoint x: 563, endPoint y: 325, distance: 288.5
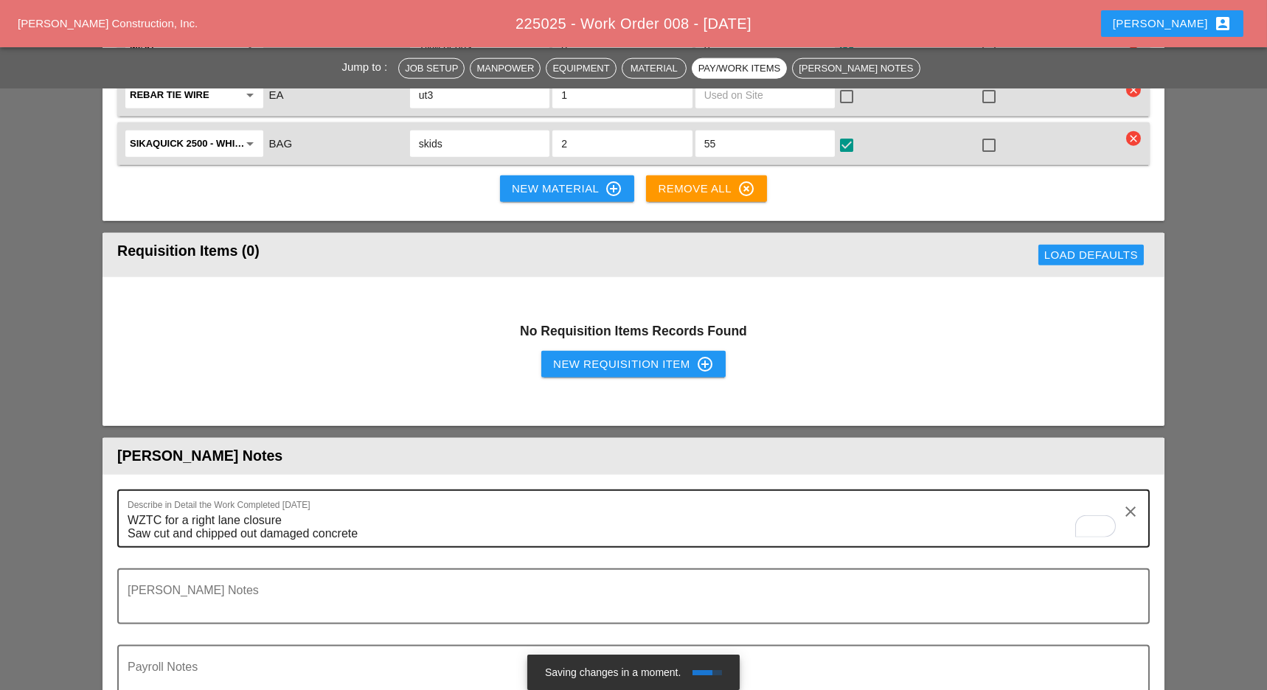
click at [400, 509] on textarea "WZTC for a right lane closure Saw cut and chipped out damaged concrete" at bounding box center [628, 528] width 1000 height 38
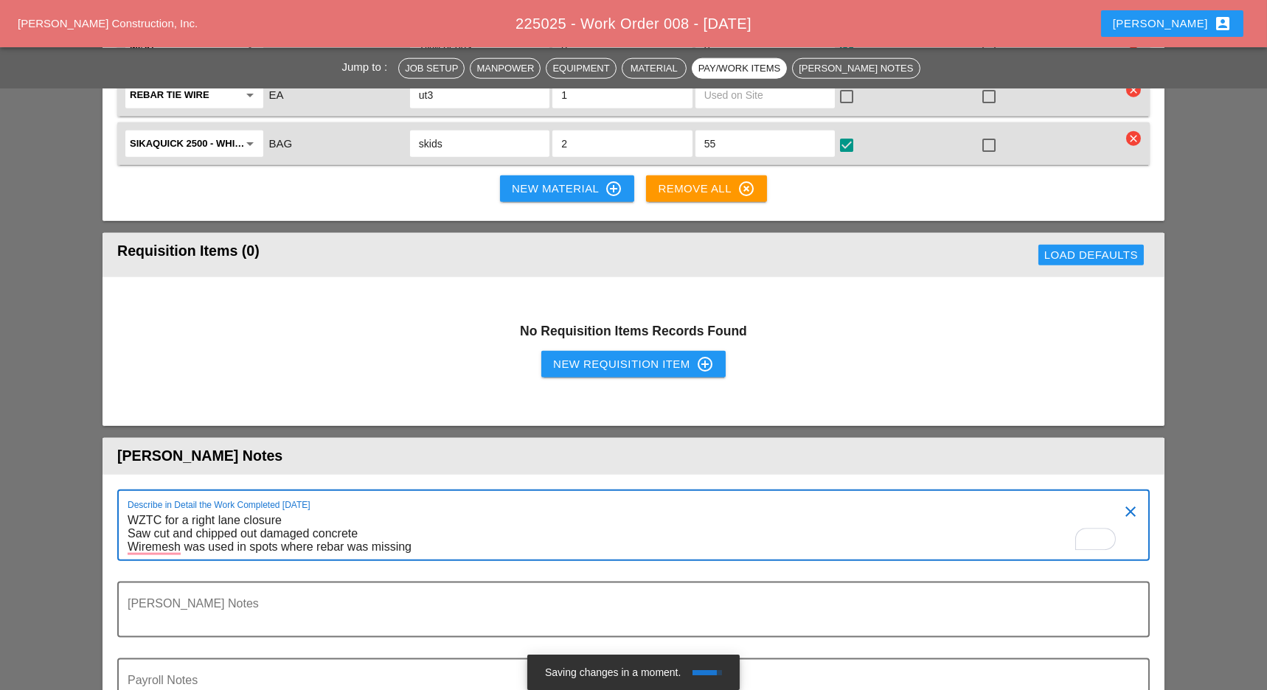
click at [161, 509] on textarea "WZTC for a right lane closure Saw cut and chipped out damaged concrete Wiremesh…" at bounding box center [628, 534] width 1000 height 51
click at [433, 509] on textarea "WZTC for a right lane closure Saw cut and chipped out damaged concrete Wire mes…" at bounding box center [628, 534] width 1000 height 51
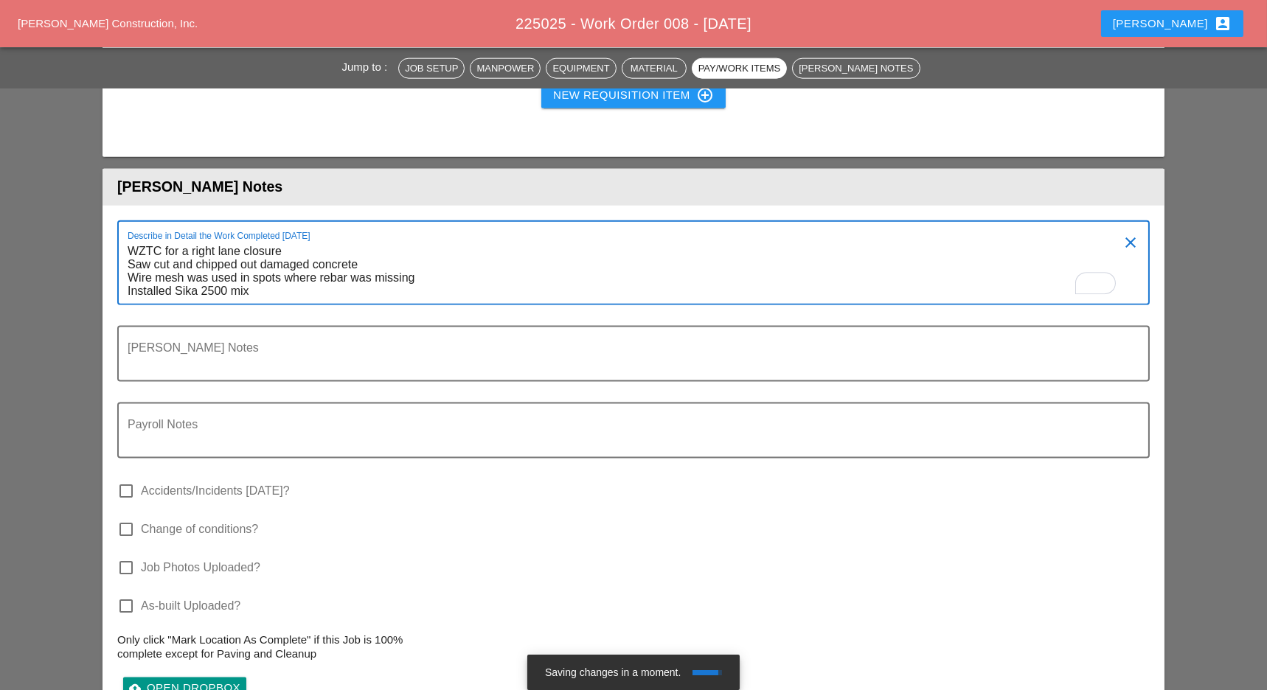
scroll to position [4676, 0]
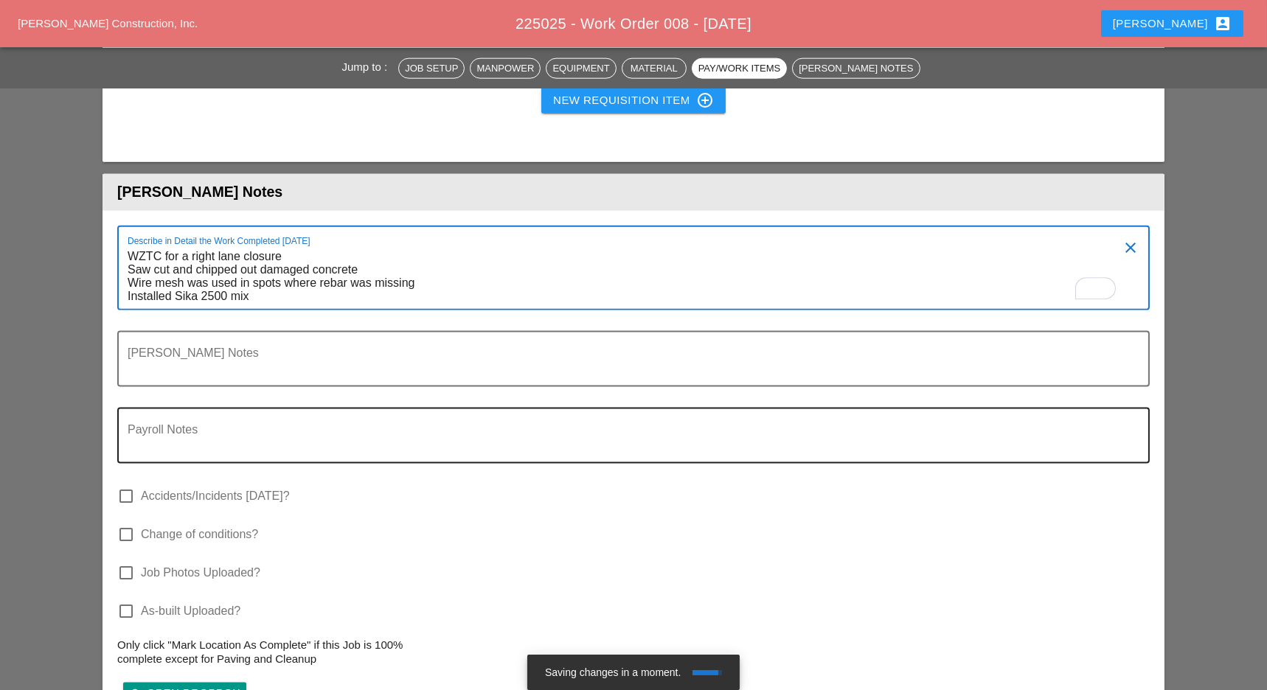
type textarea "WZTC for a right lane closure Saw cut and chipped out damaged concrete Wire mes…"
click at [900, 427] on textarea "Payroll Notes" at bounding box center [628, 444] width 1000 height 35
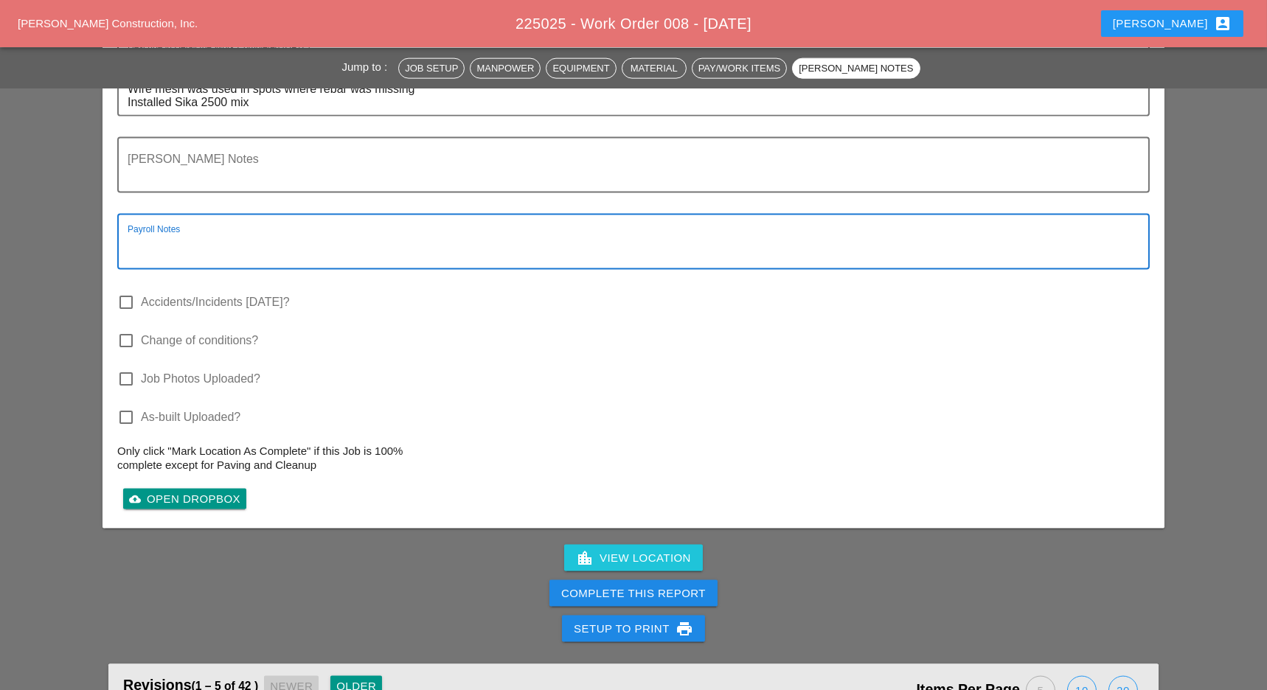
scroll to position [4878, 0]
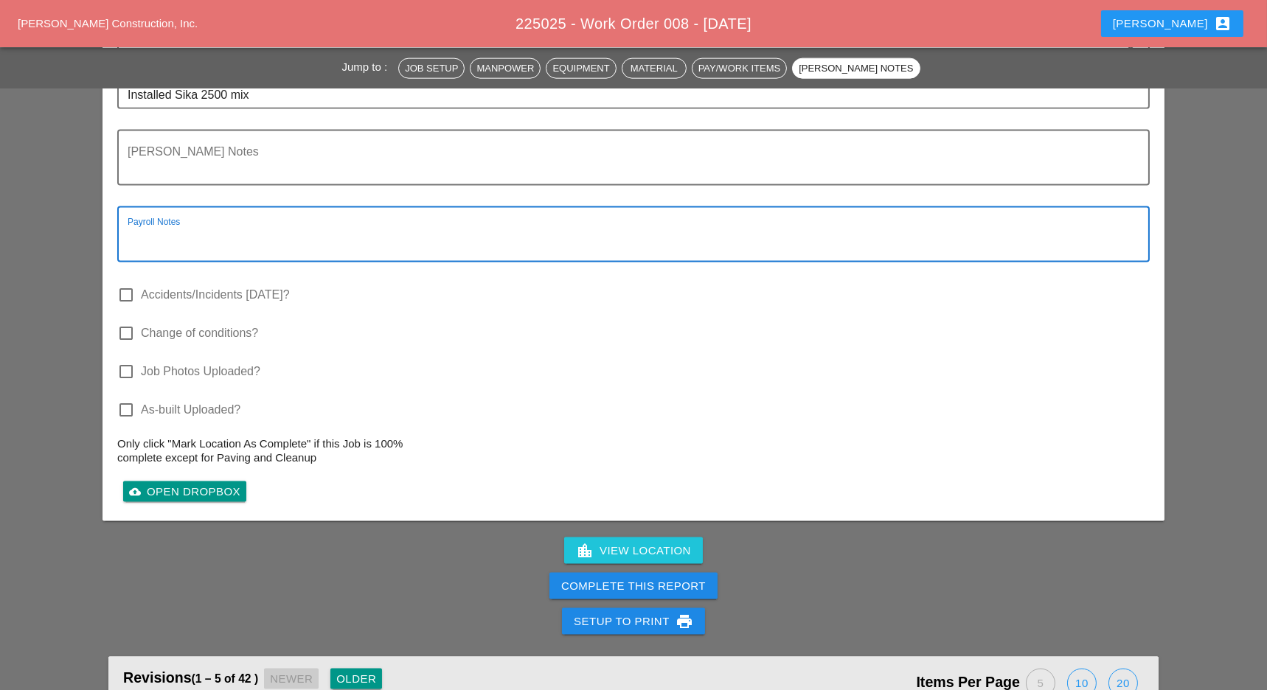
click at [708, 573] on button "Complete This Report" at bounding box center [633, 586] width 168 height 27
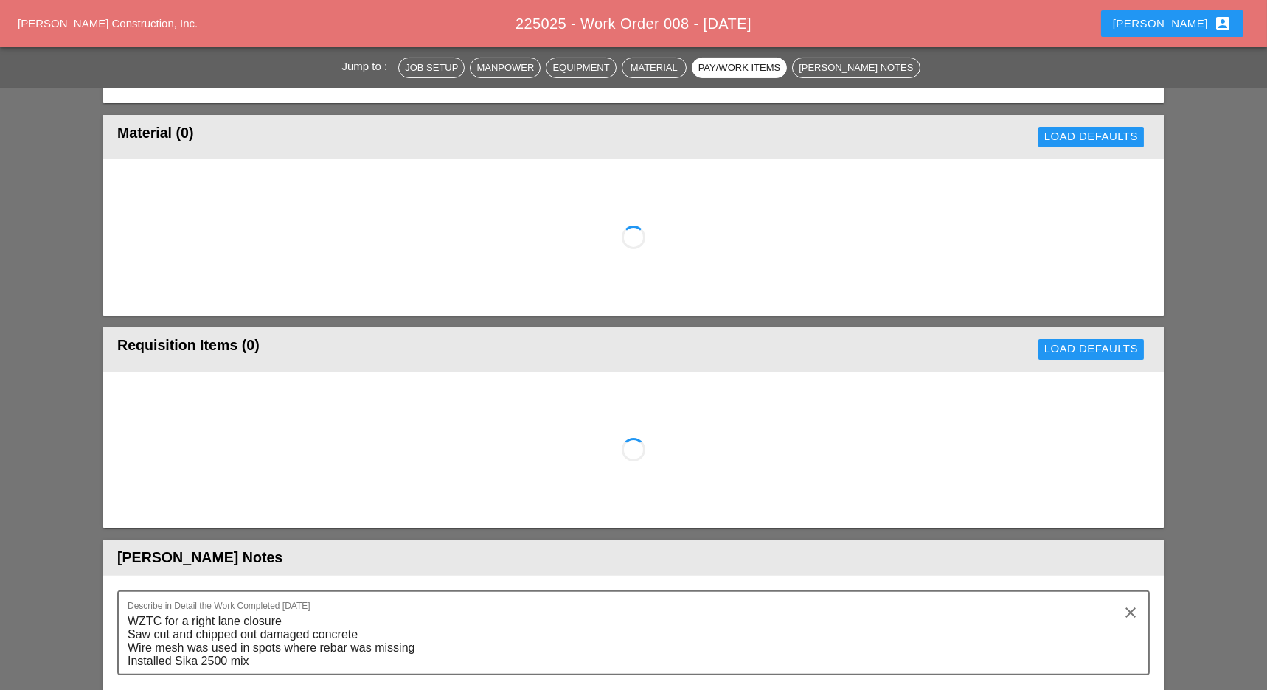
scroll to position [1635, 0]
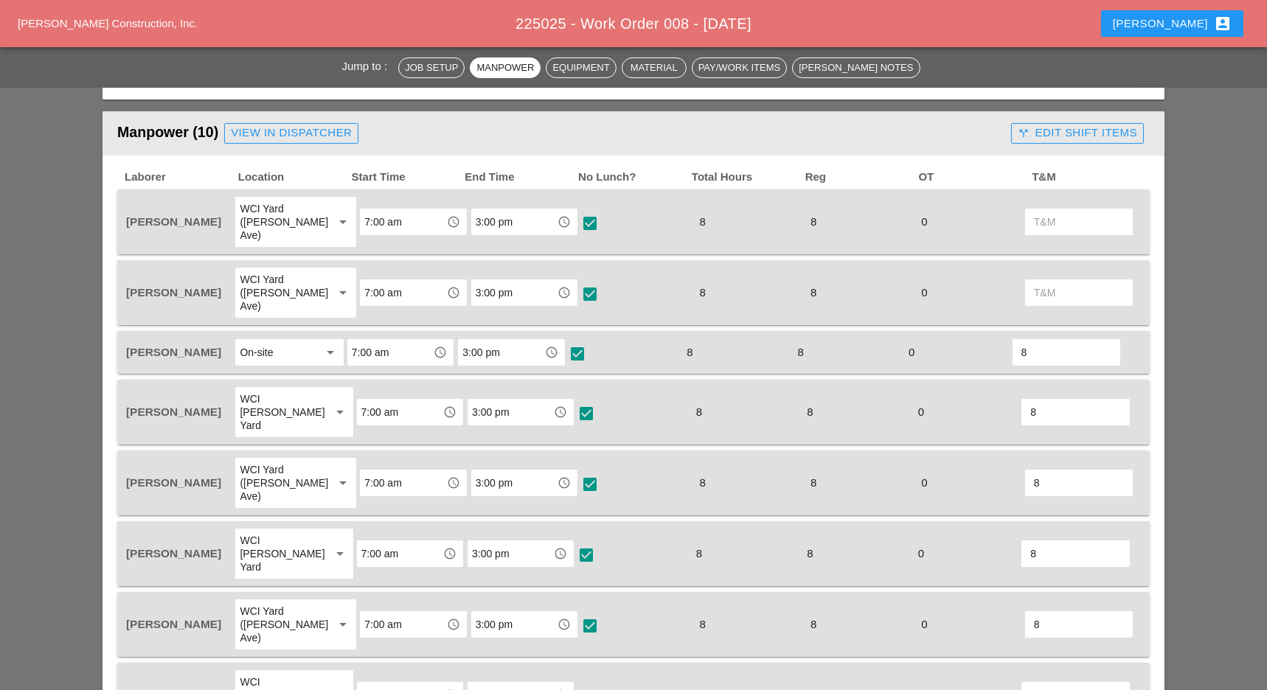
scroll to position [783, 0]
click at [1071, 282] on input "text" at bounding box center [1079, 294] width 90 height 24
type input "8"
click at [1068, 215] on input "text" at bounding box center [1079, 224] width 90 height 24
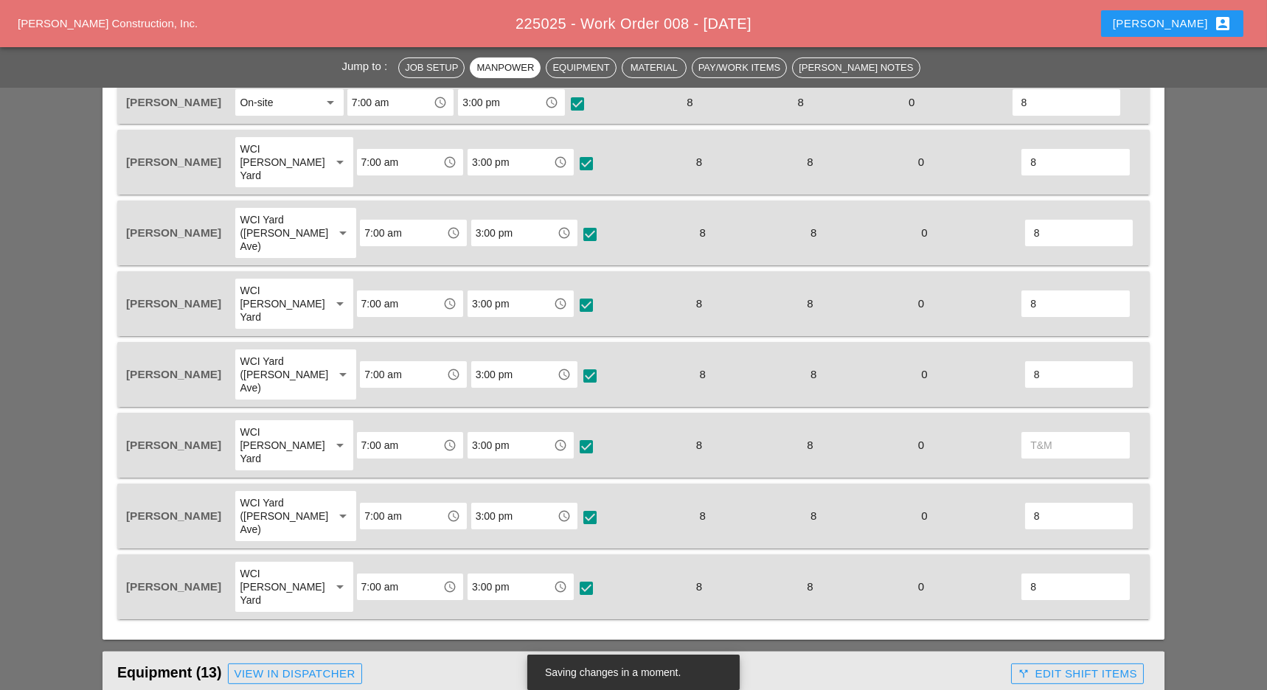
scroll to position [1037, 0]
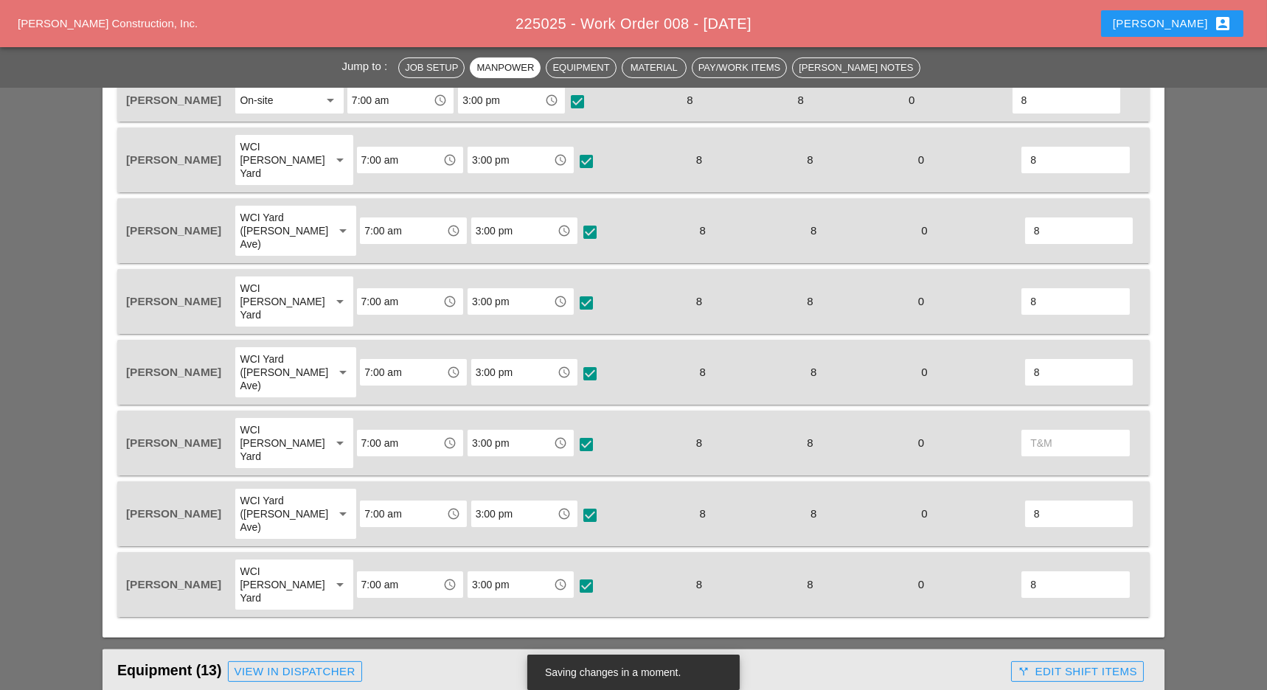
type input "8"
click at [1064, 431] on input "text" at bounding box center [1075, 443] width 90 height 24
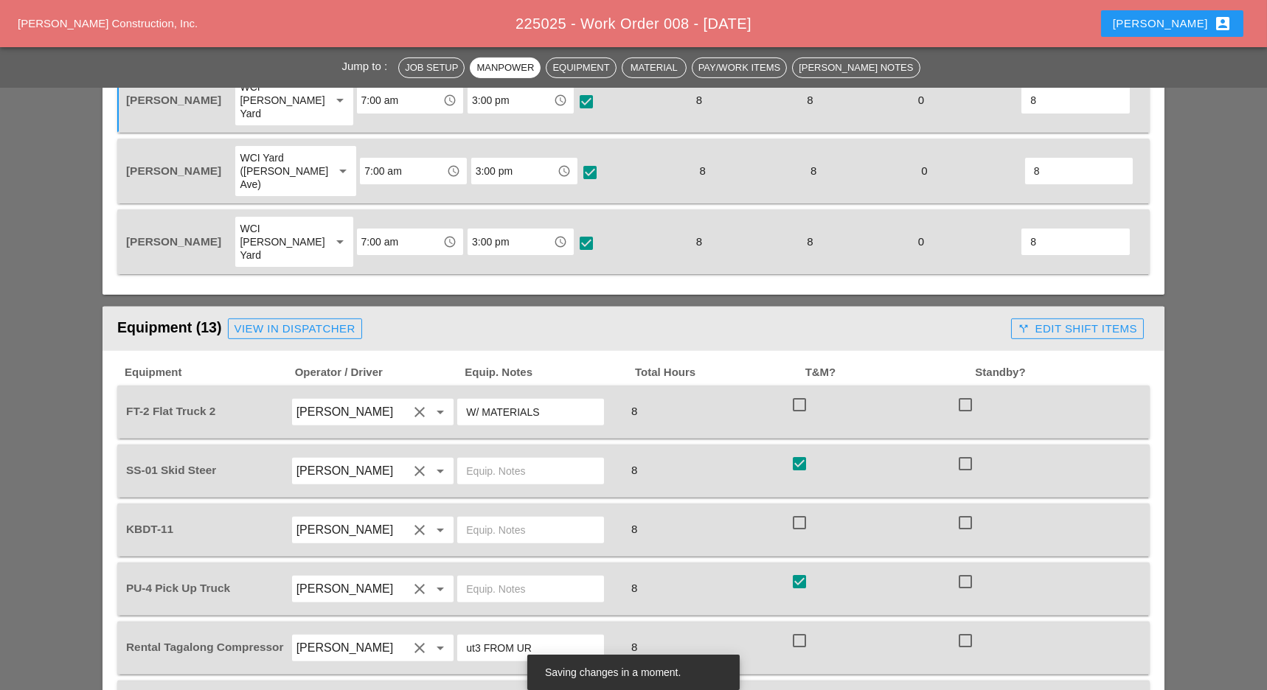
scroll to position [1380, 0]
type input "8"
click at [799, 392] on div at bounding box center [799, 404] width 25 height 25
checkbox input "true"
click at [805, 510] on div at bounding box center [799, 522] width 25 height 25
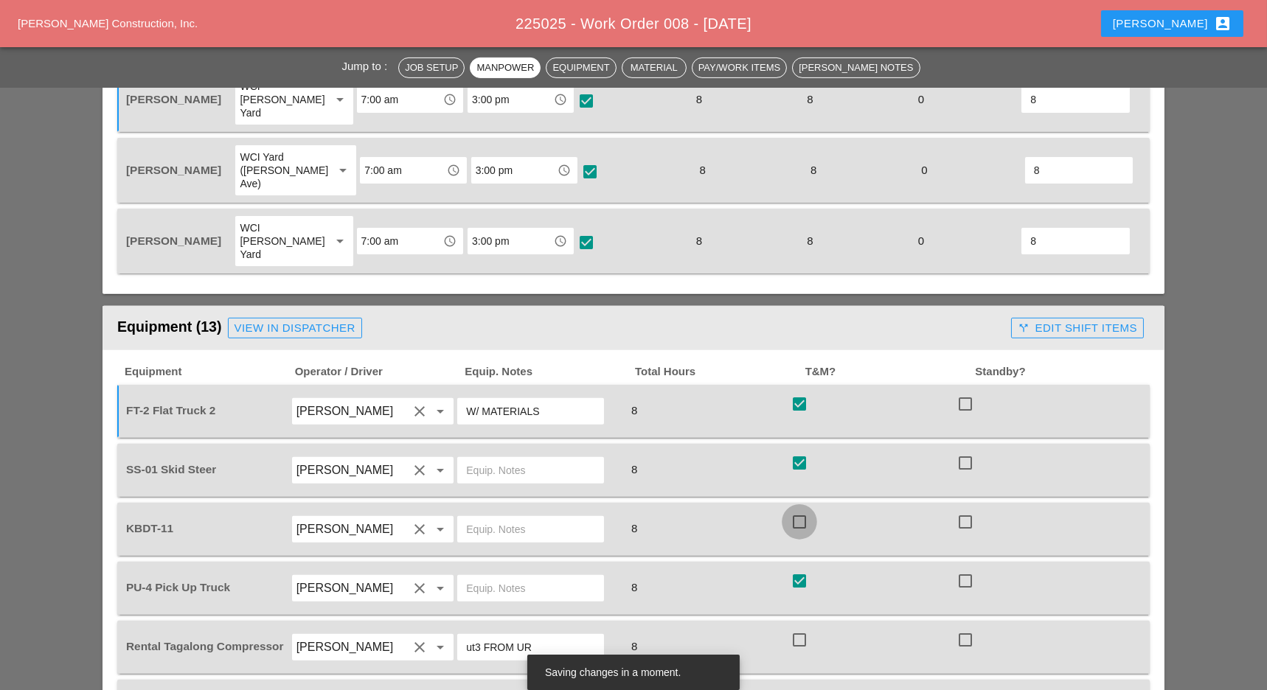
checkbox input "true"
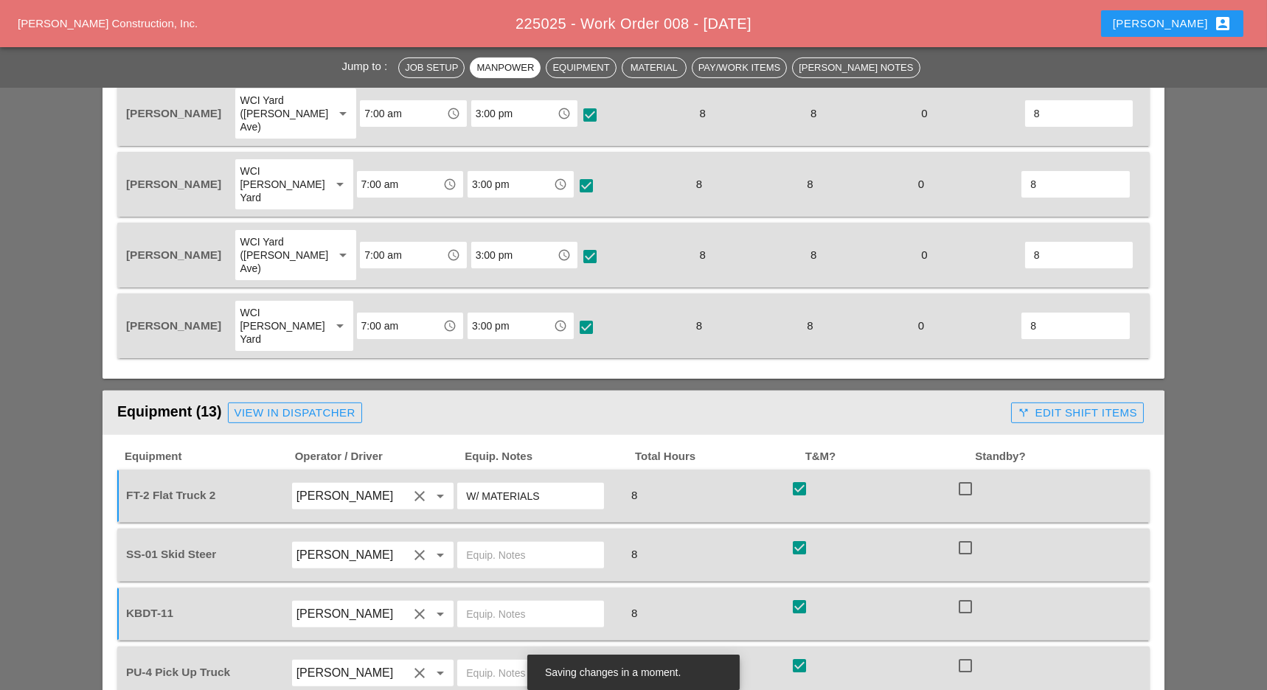
scroll to position [1305, 0]
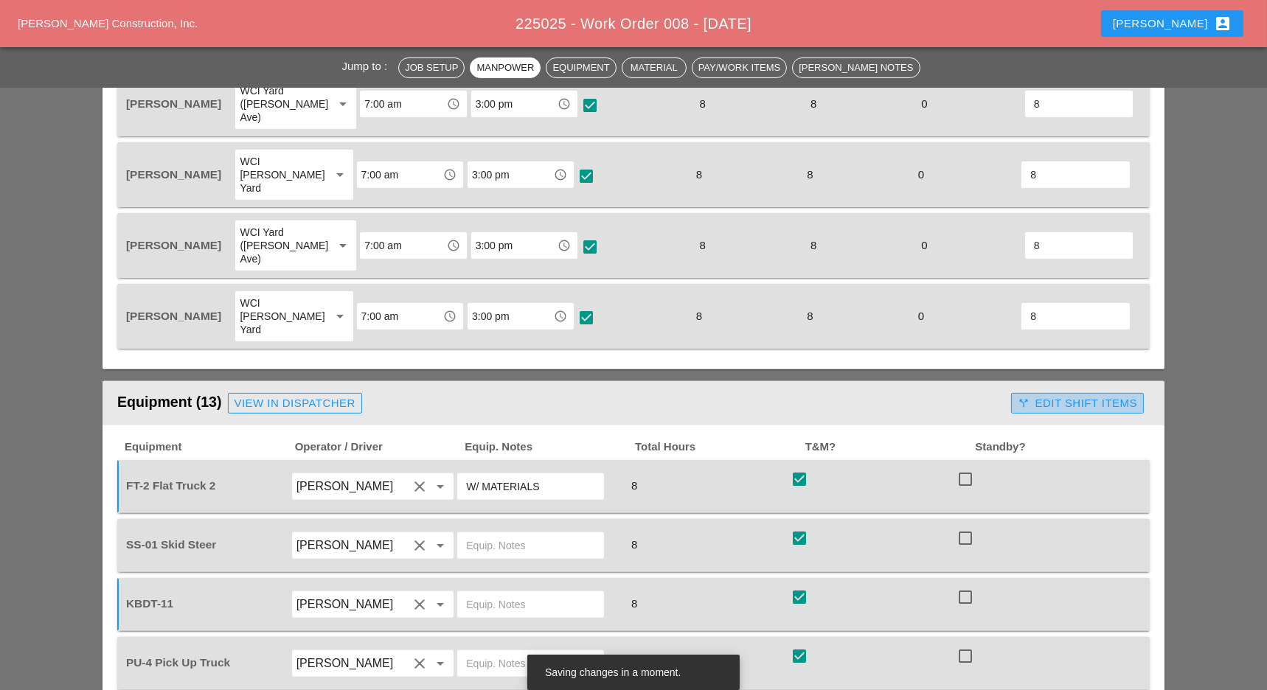
click at [1108, 393] on button "call_split Edit Shift Items" at bounding box center [1077, 403] width 133 height 21
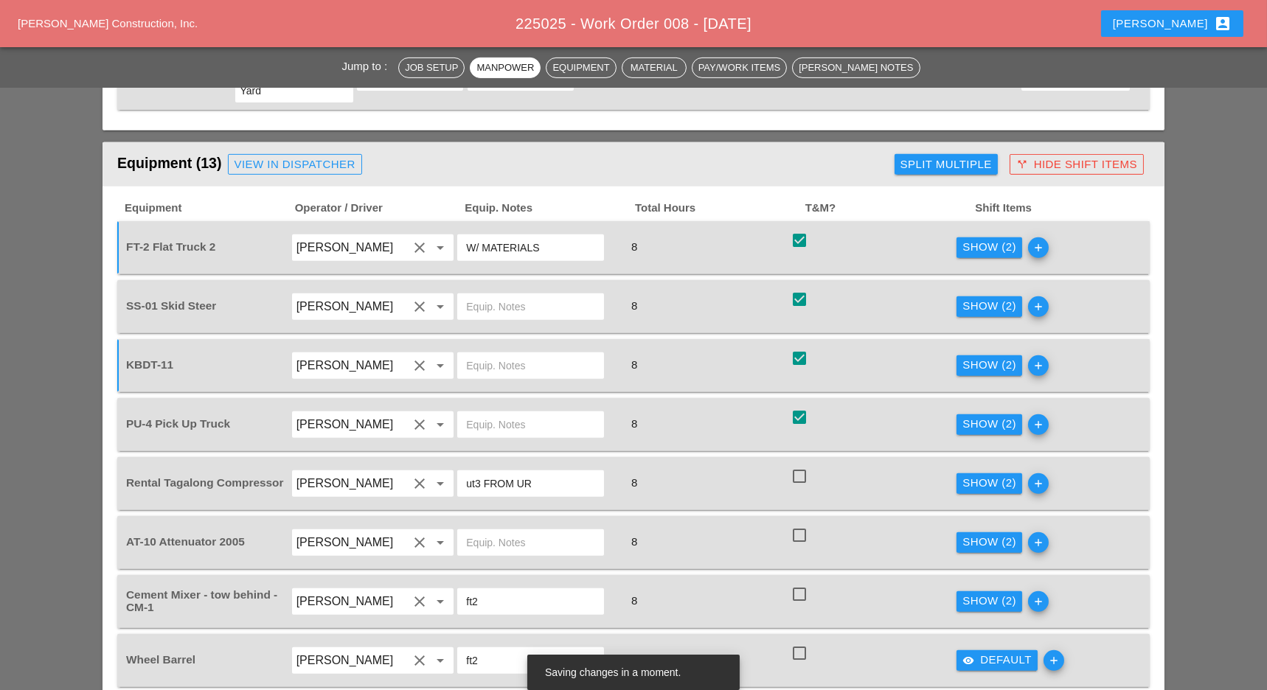
scroll to position [1557, 0]
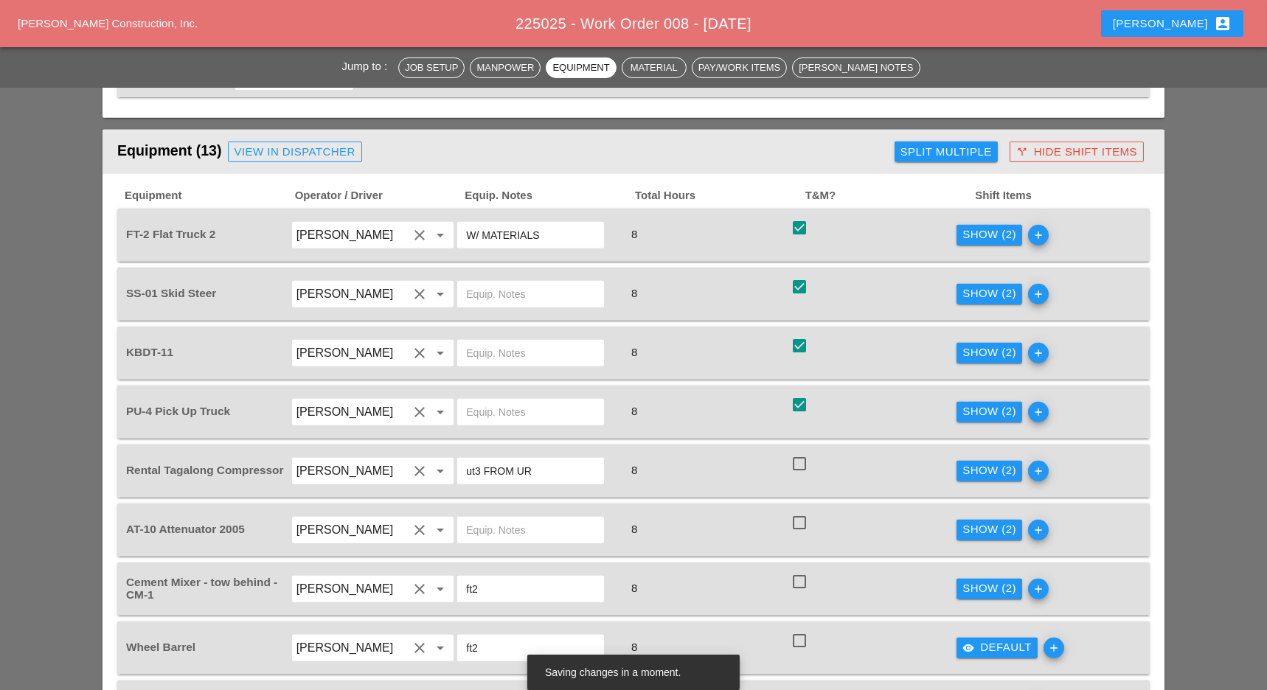
click at [802, 451] on div at bounding box center [799, 463] width 25 height 25
checkbox input "true"
click at [806, 510] on div at bounding box center [799, 522] width 25 height 25
checkbox input "true"
click at [799, 569] on div at bounding box center [799, 581] width 25 height 25
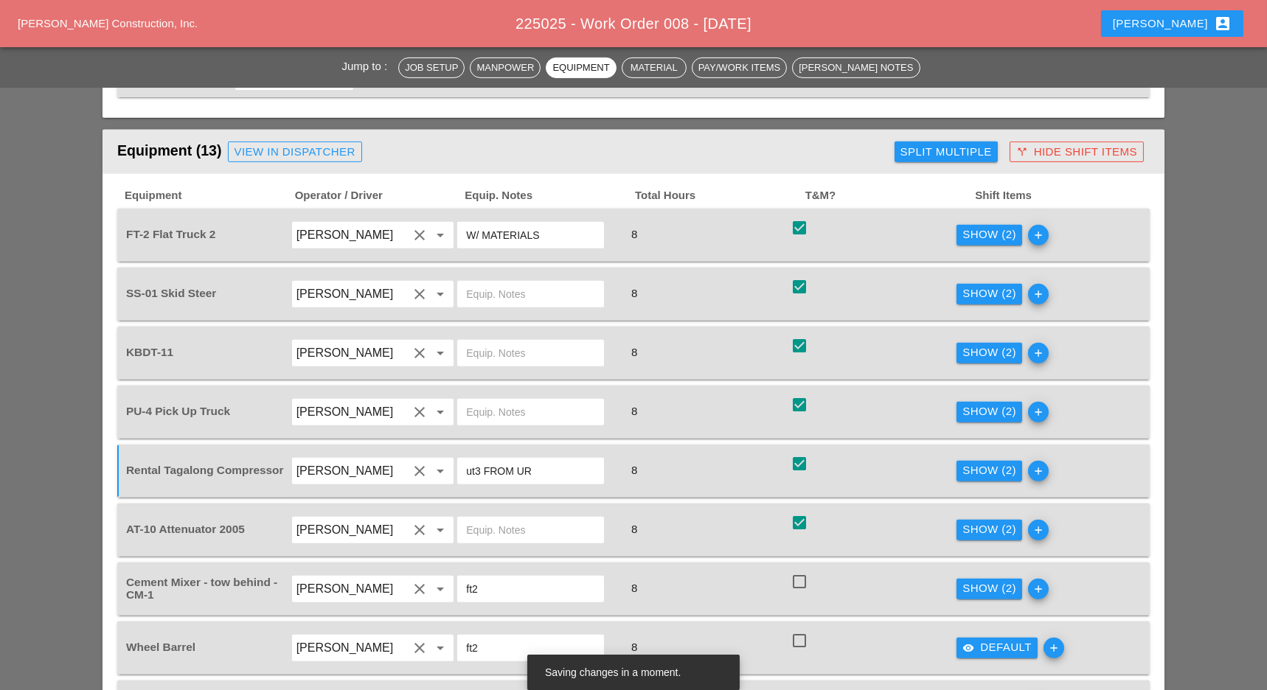
checkbox input "true"
click at [799, 628] on div at bounding box center [799, 640] width 25 height 25
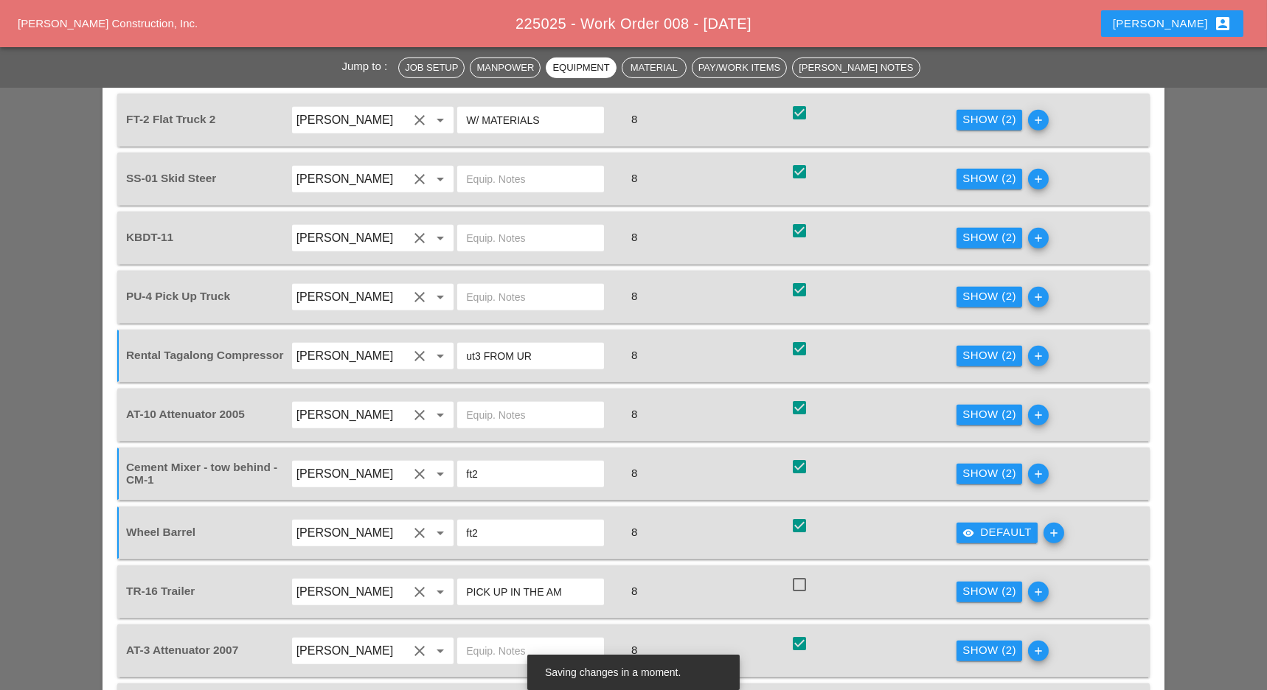
scroll to position [1678, 0]
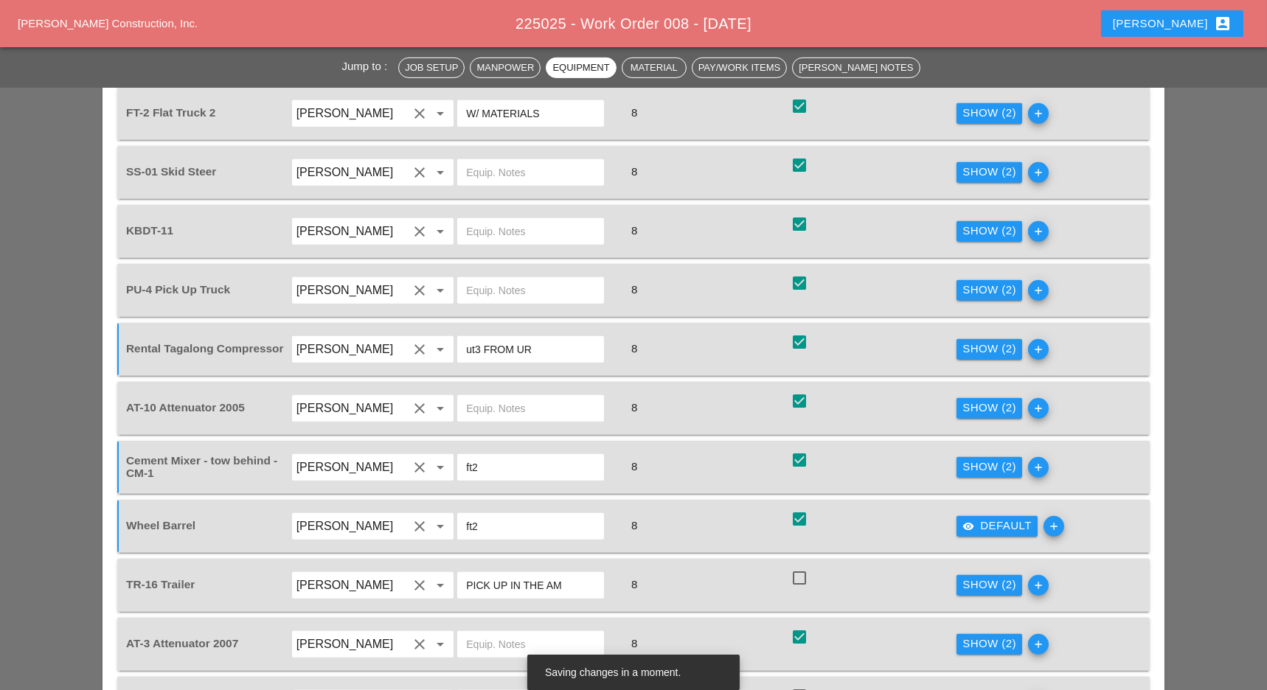
click at [799, 507] on div at bounding box center [799, 519] width 25 height 25
checkbox input "false"
click at [799, 566] on div at bounding box center [799, 578] width 25 height 25
checkbox input "true"
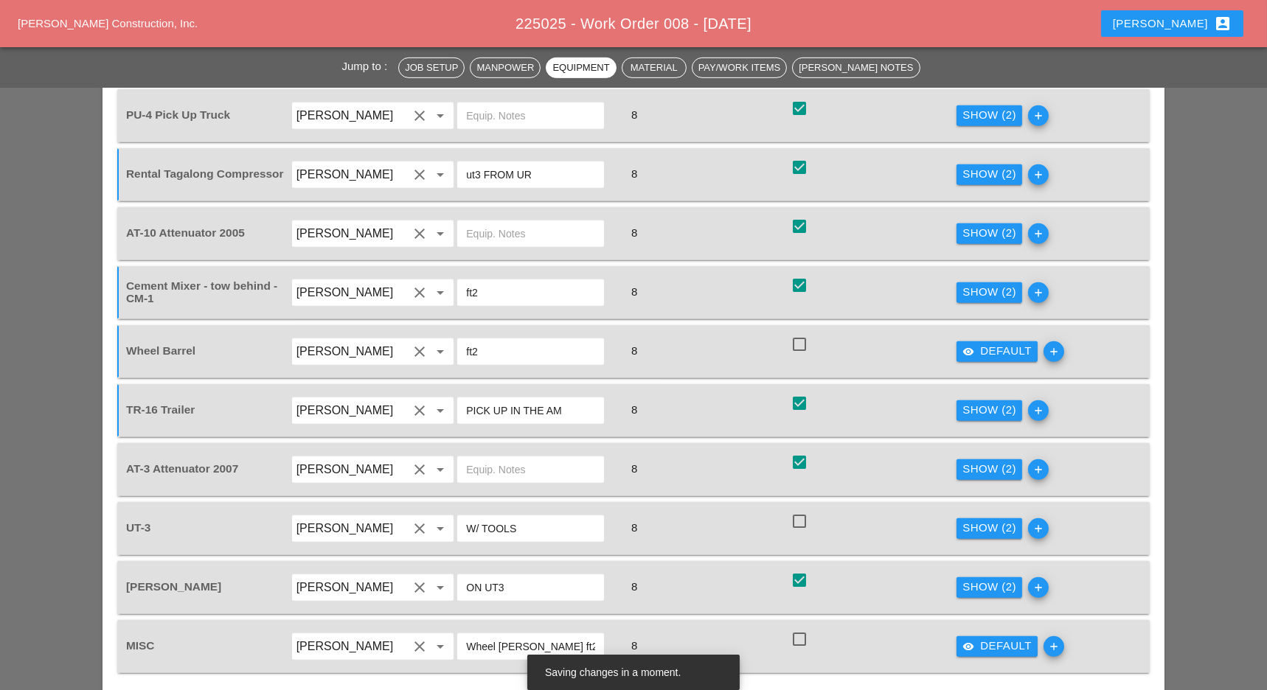
scroll to position [1856, 0]
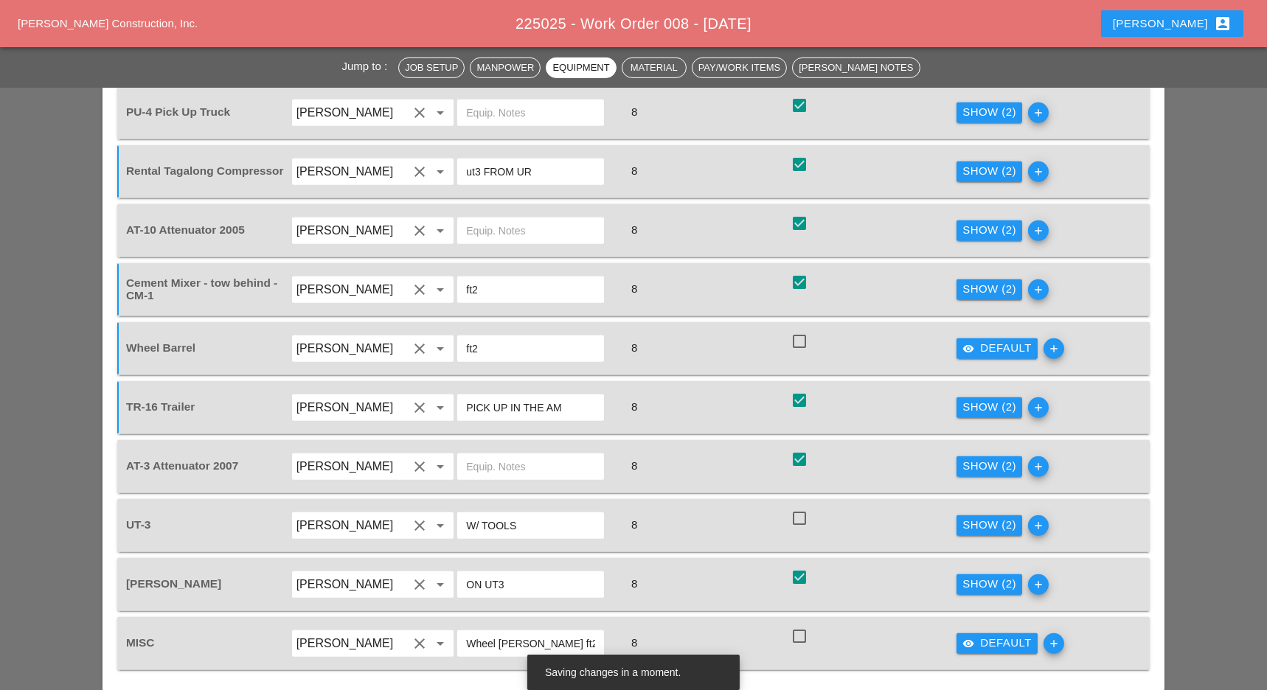
click at [804, 506] on div at bounding box center [799, 518] width 25 height 25
checkbox input "true"
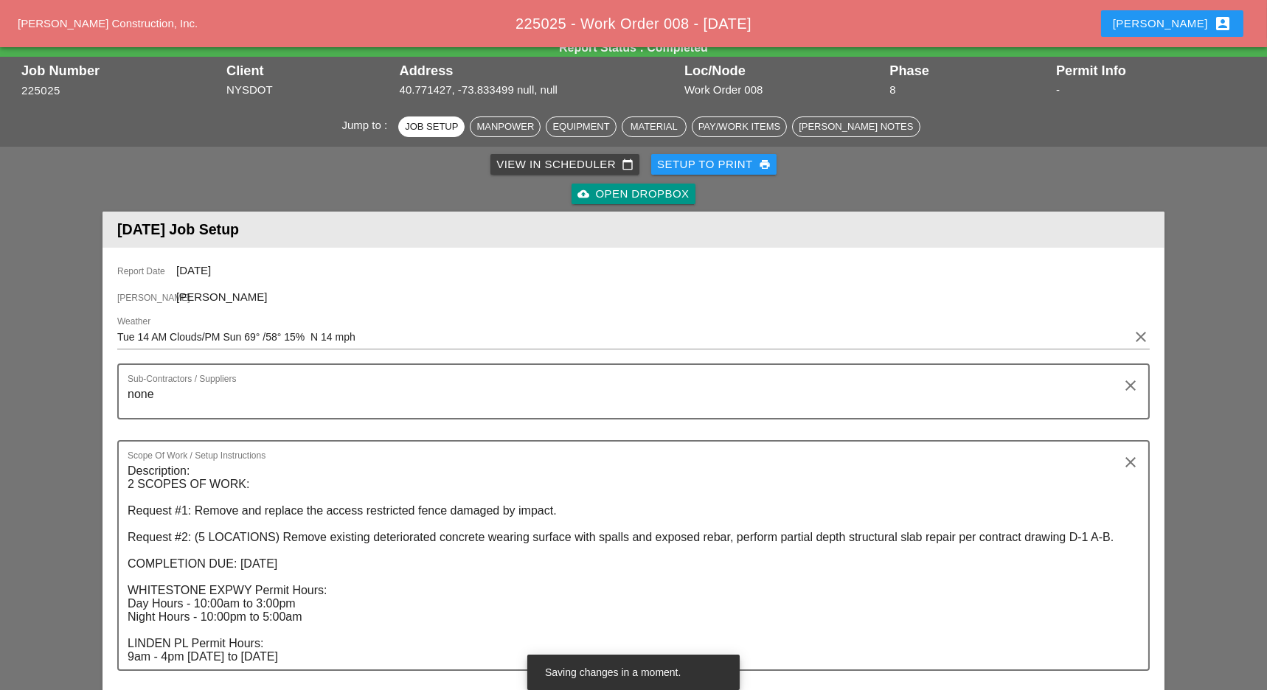
scroll to position [38, 0]
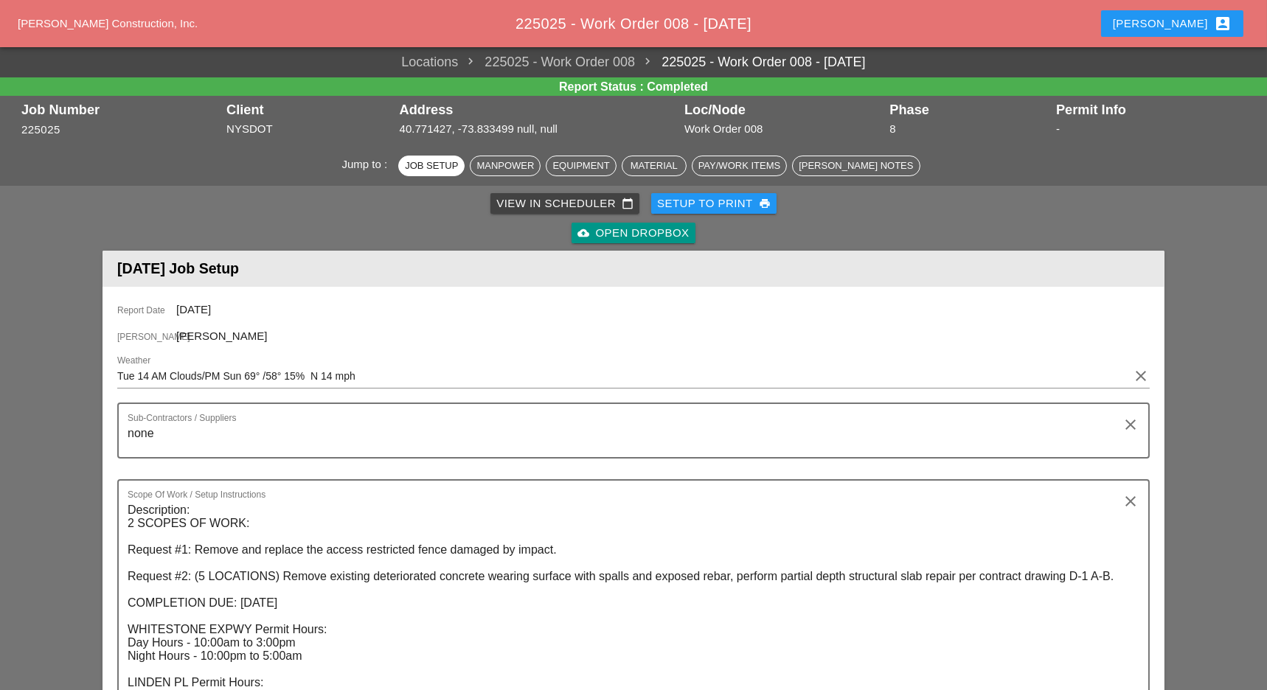
scroll to position [38, 0]
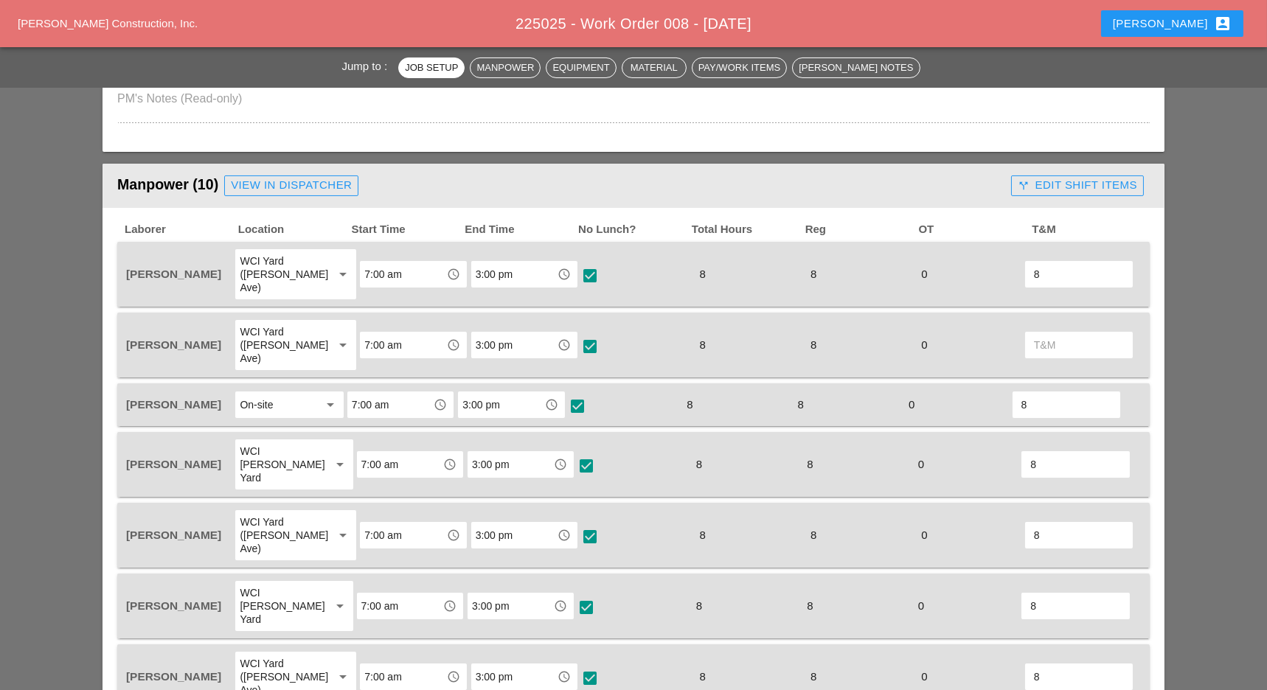
scroll to position [736, 0]
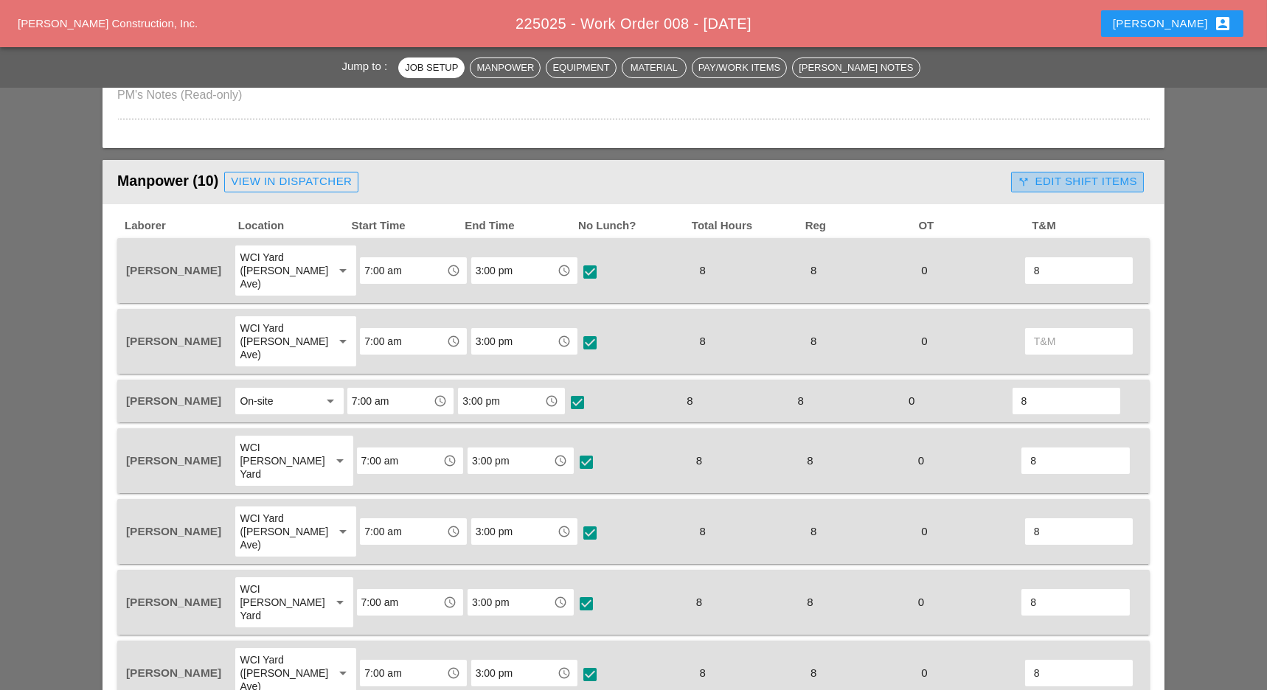
click at [1093, 185] on div "call_split Edit Shift Items" at bounding box center [1077, 181] width 119 height 17
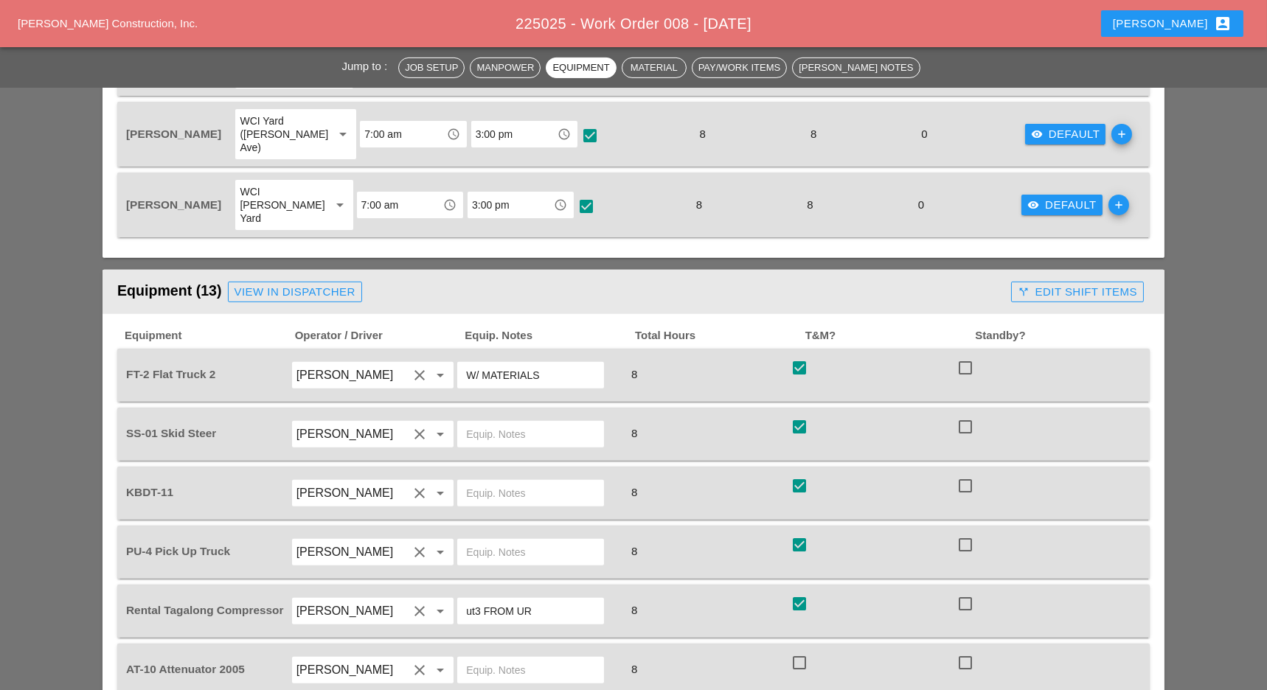
scroll to position [1369, 0]
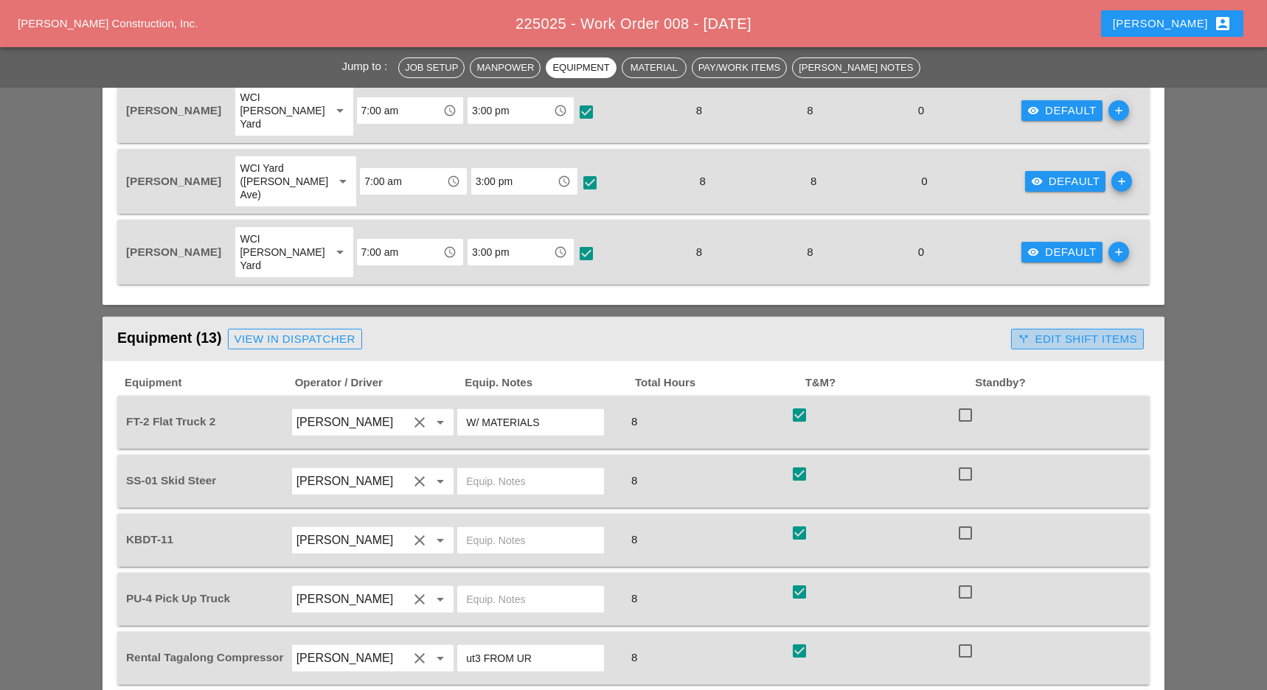
click at [1097, 331] on div "call_split Edit Shift Items" at bounding box center [1077, 339] width 119 height 17
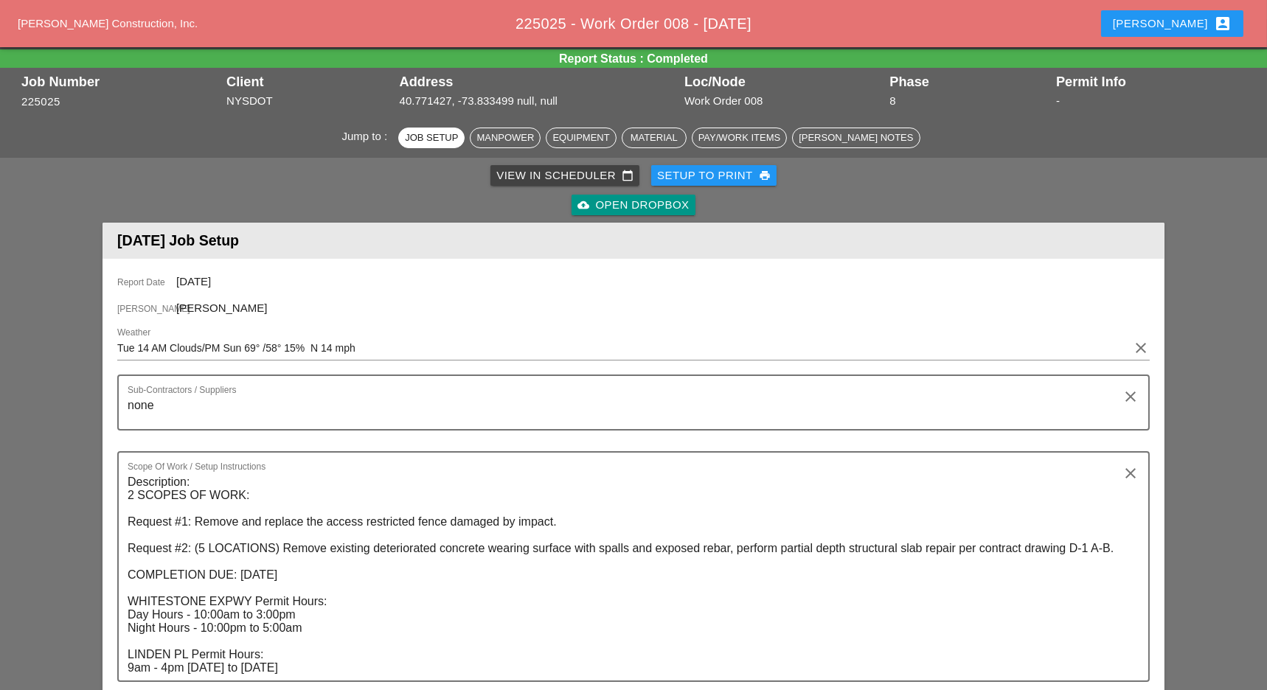
scroll to position [0, 0]
